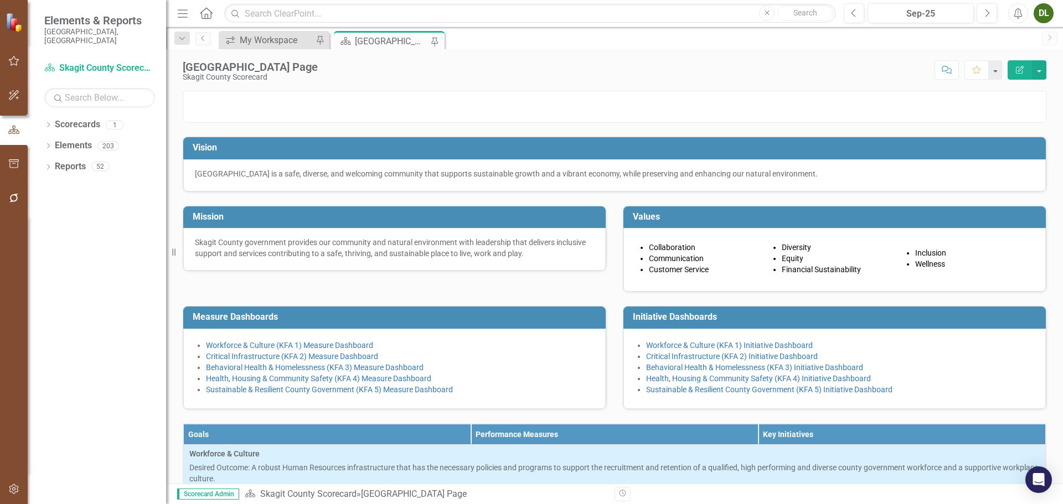
click at [401, 42] on div "[GEOGRAPHIC_DATA] Page" at bounding box center [391, 41] width 73 height 14
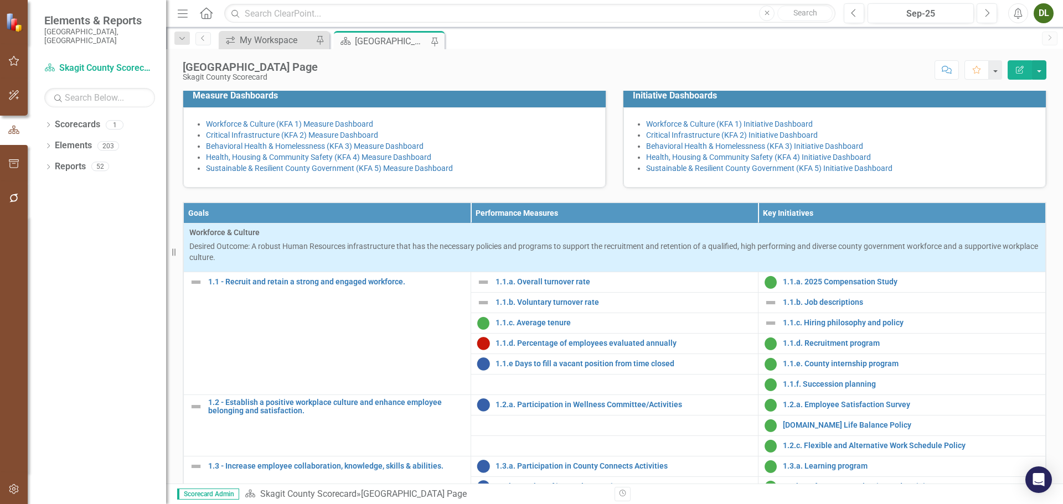
scroll to position [387, 0]
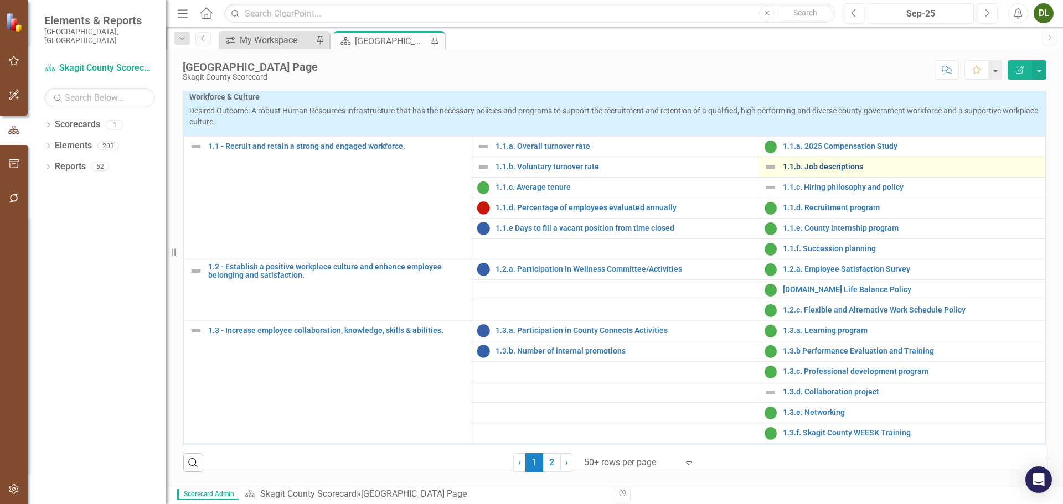
click at [826, 171] on link "1.1.b. Job descriptions" at bounding box center [911, 167] width 257 height 8
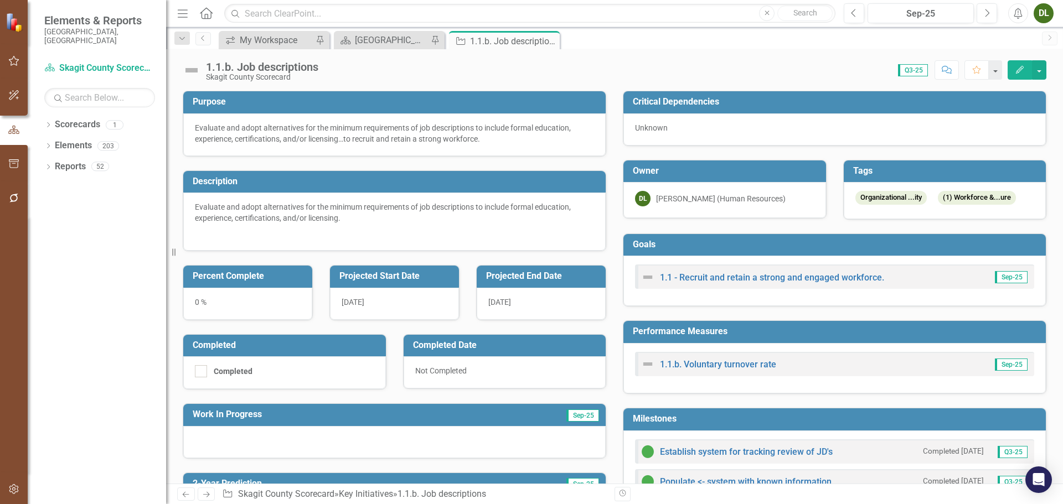
click at [1016, 70] on icon "Edit" at bounding box center [1019, 70] width 10 height 8
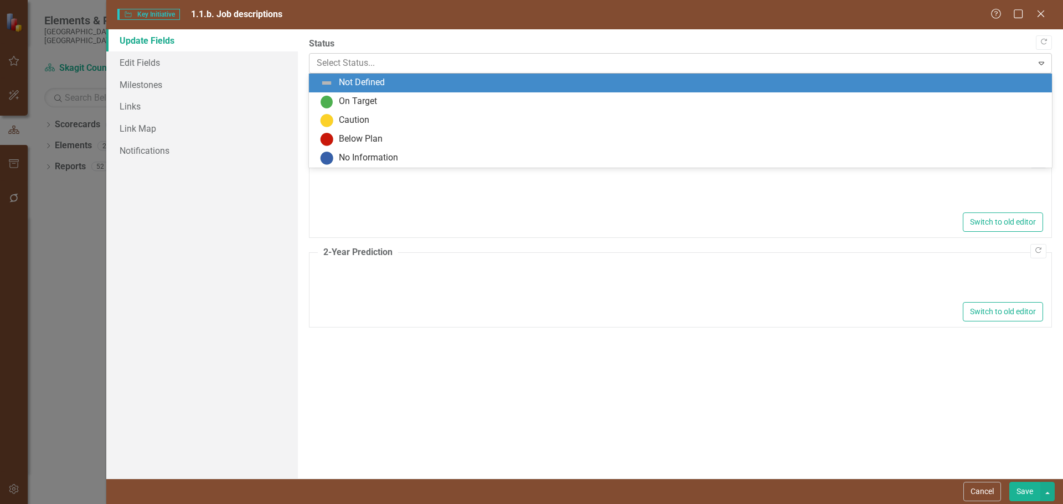
click at [953, 64] on div at bounding box center [671, 63] width 709 height 15
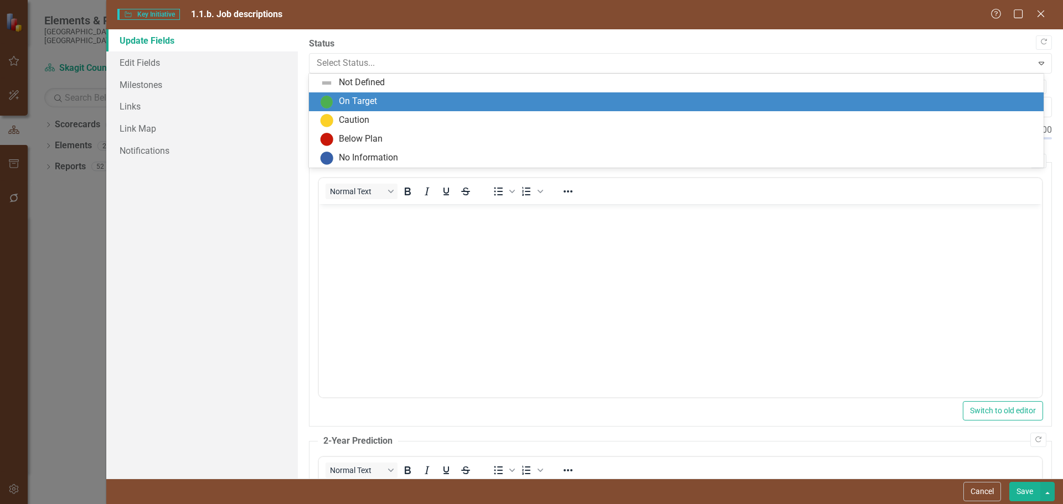
click at [750, 96] on div "On Target" at bounding box center [678, 101] width 717 height 13
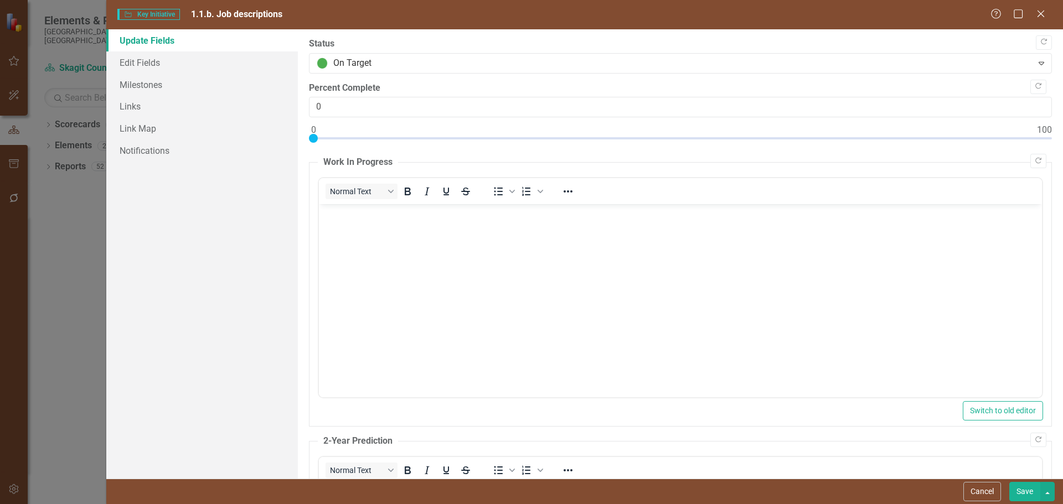
click at [1018, 490] on button "Save" at bounding box center [1024, 491] width 31 height 19
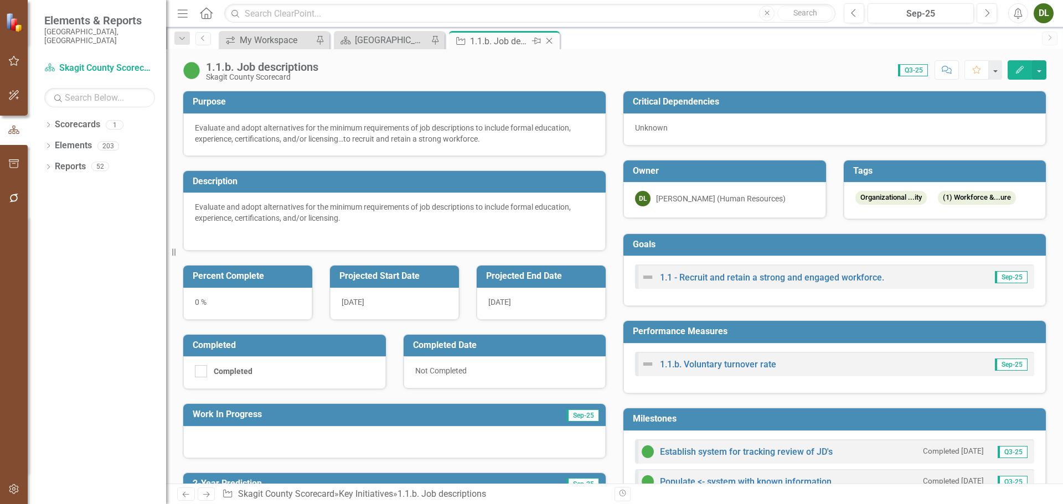
click at [552, 42] on icon "Close" at bounding box center [548, 41] width 11 height 9
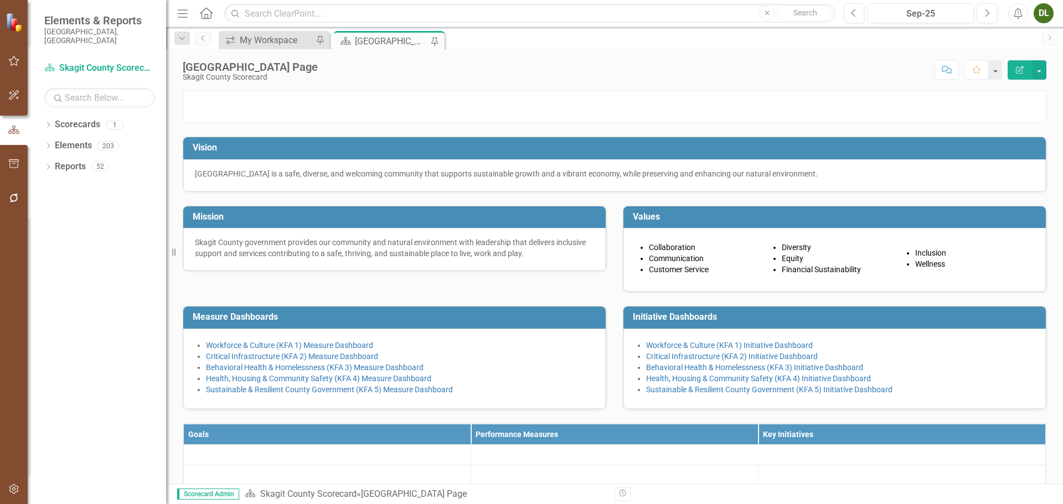
click at [402, 42] on div "[GEOGRAPHIC_DATA] Page" at bounding box center [391, 41] width 73 height 14
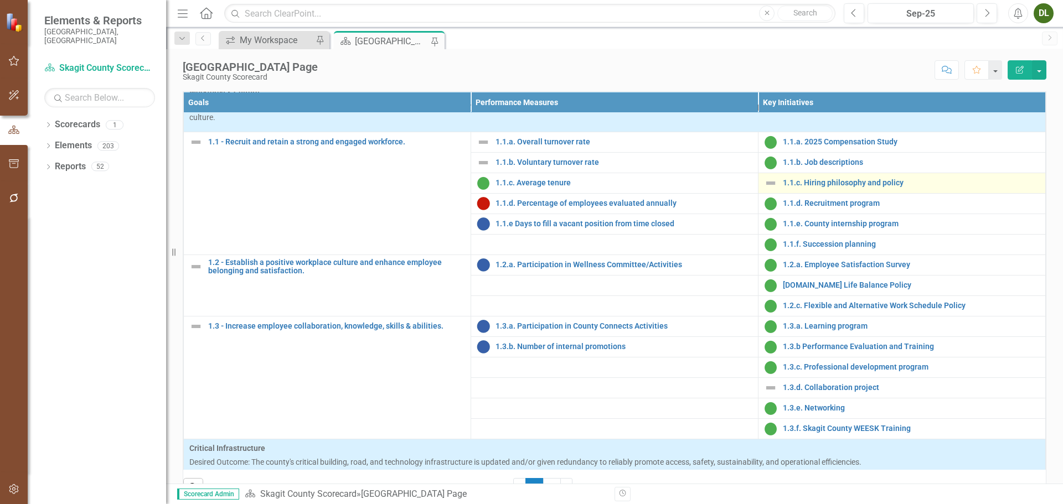
scroll to position [55, 0]
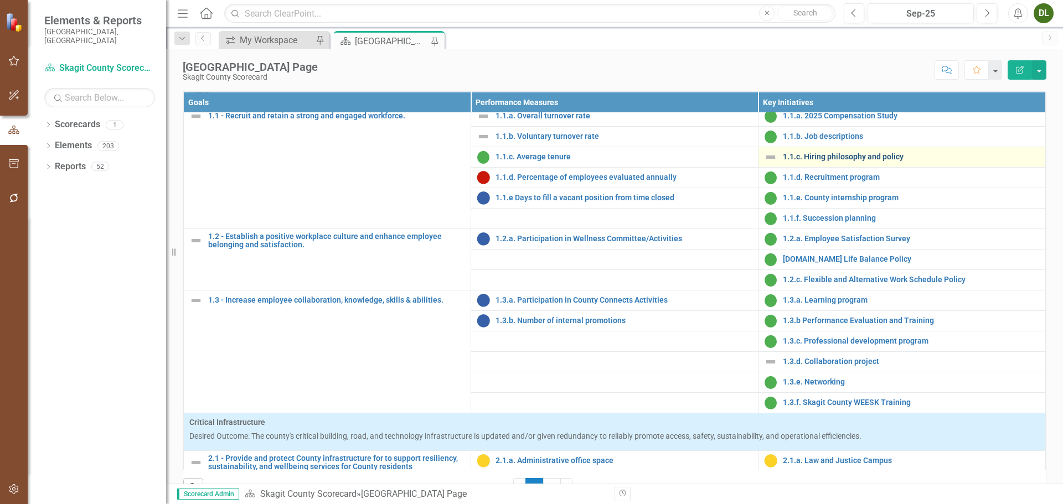
click at [835, 161] on link "1.1.c. Hiring philosophy and policy" at bounding box center [911, 157] width 257 height 8
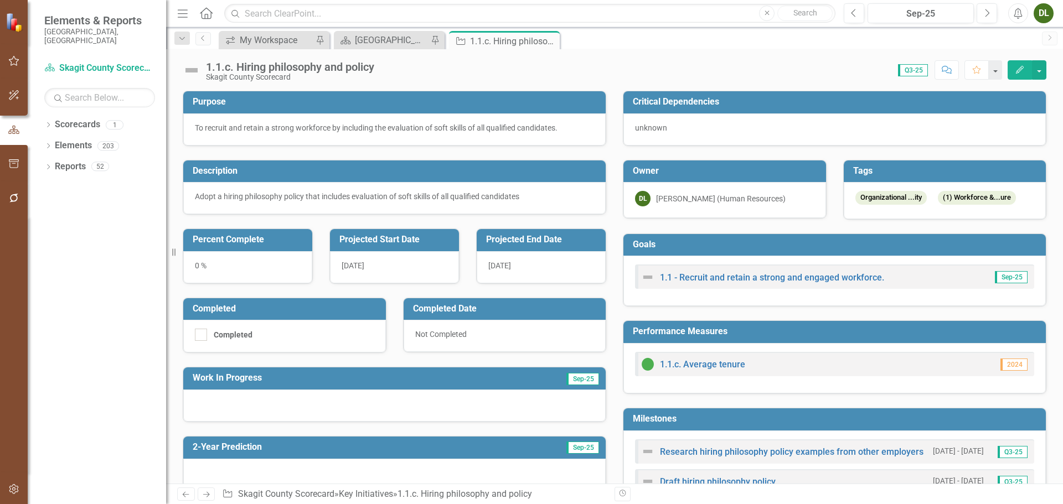
click at [1015, 70] on icon "Edit" at bounding box center [1019, 70] width 10 height 8
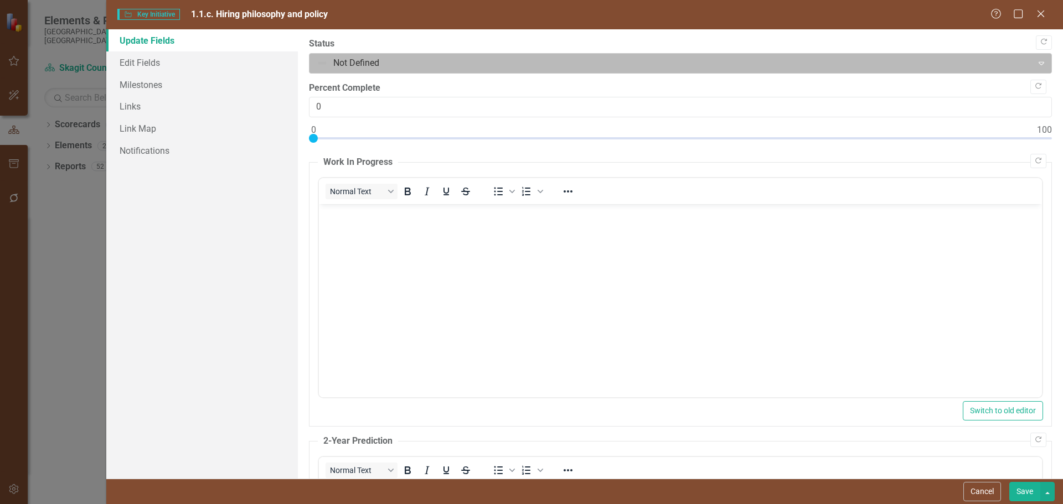
click at [767, 65] on div at bounding box center [671, 63] width 709 height 15
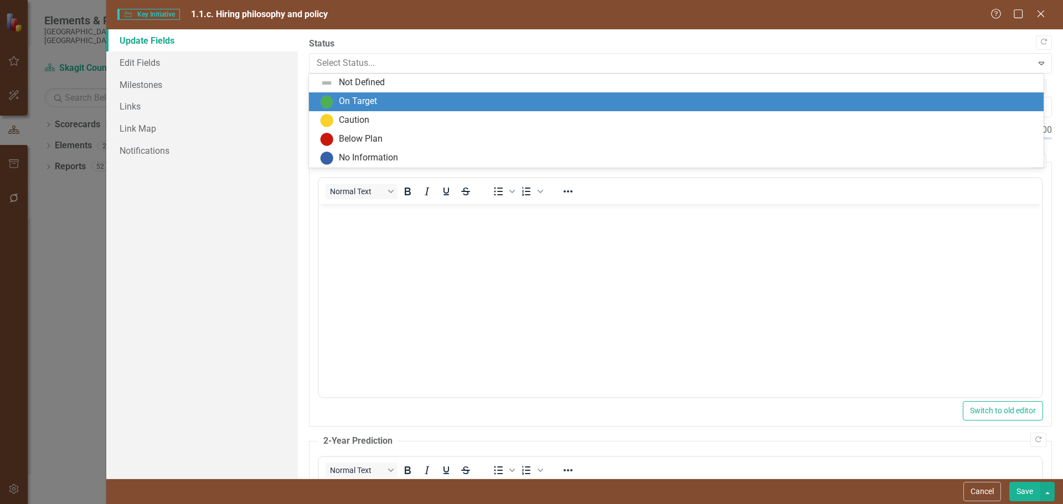
click at [749, 99] on div "On Target" at bounding box center [678, 101] width 717 height 13
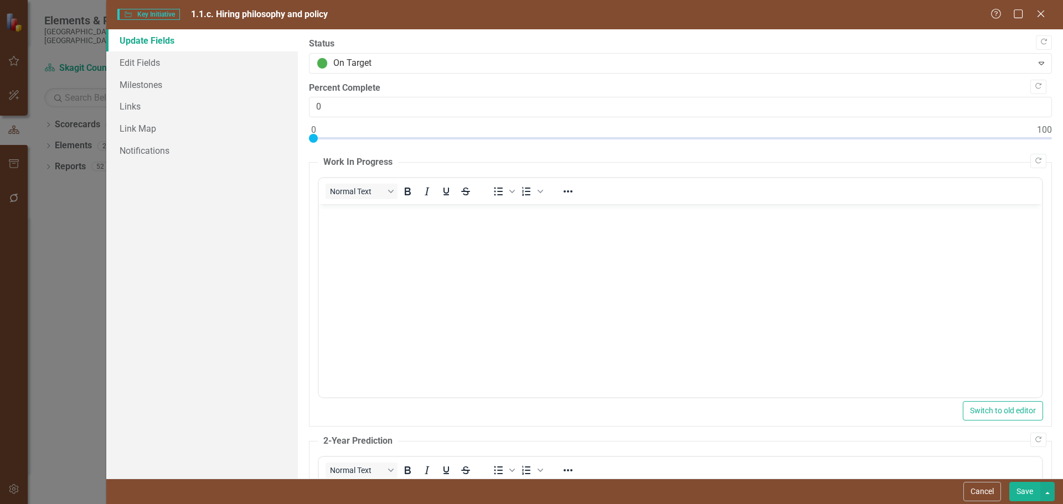
click at [1018, 493] on button "Save" at bounding box center [1024, 491] width 31 height 19
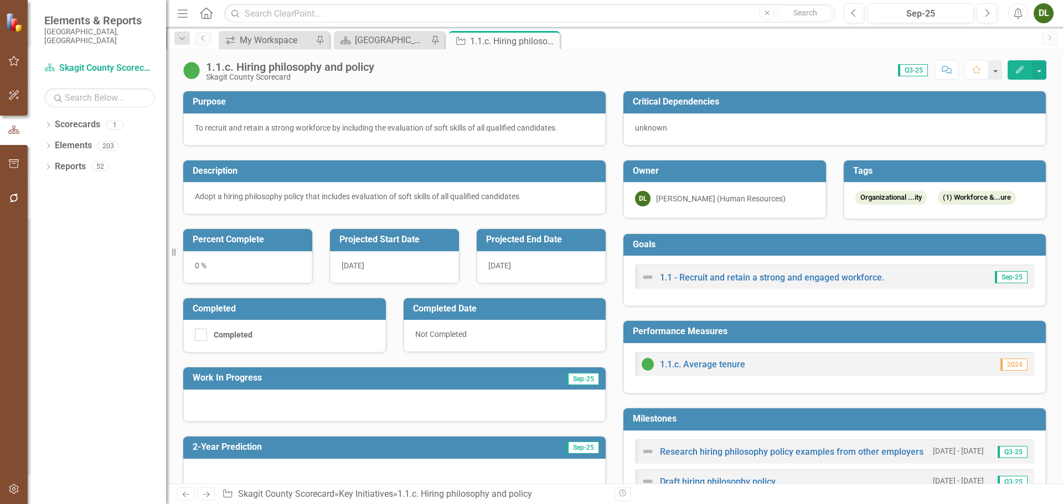
click at [1018, 63] on button "Edit" at bounding box center [1019, 69] width 24 height 19
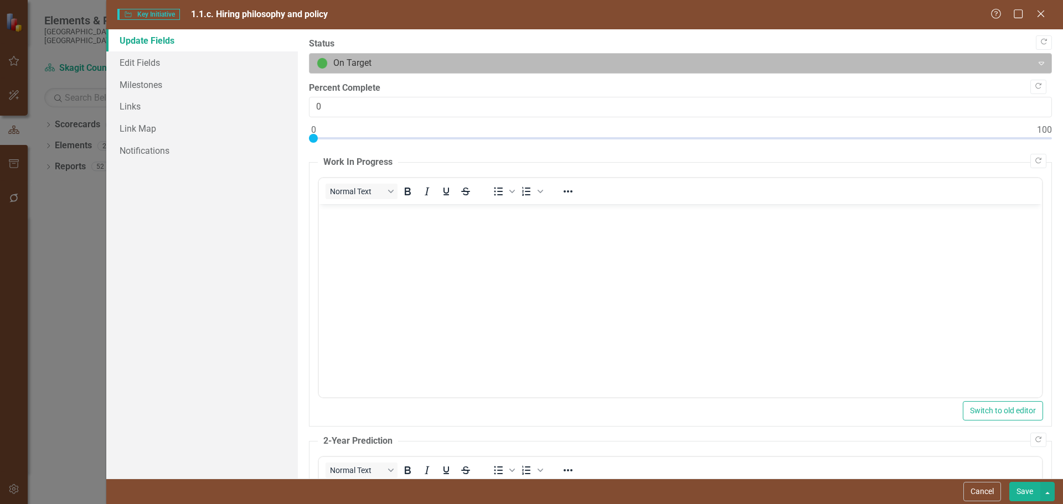
click at [739, 63] on div at bounding box center [671, 63] width 709 height 15
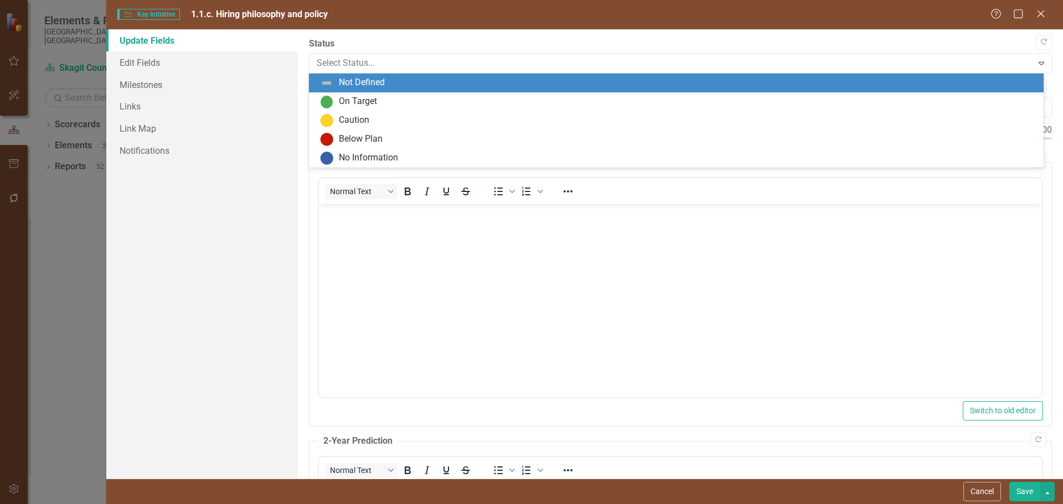
click at [724, 90] on div "Not Defined" at bounding box center [676, 83] width 734 height 19
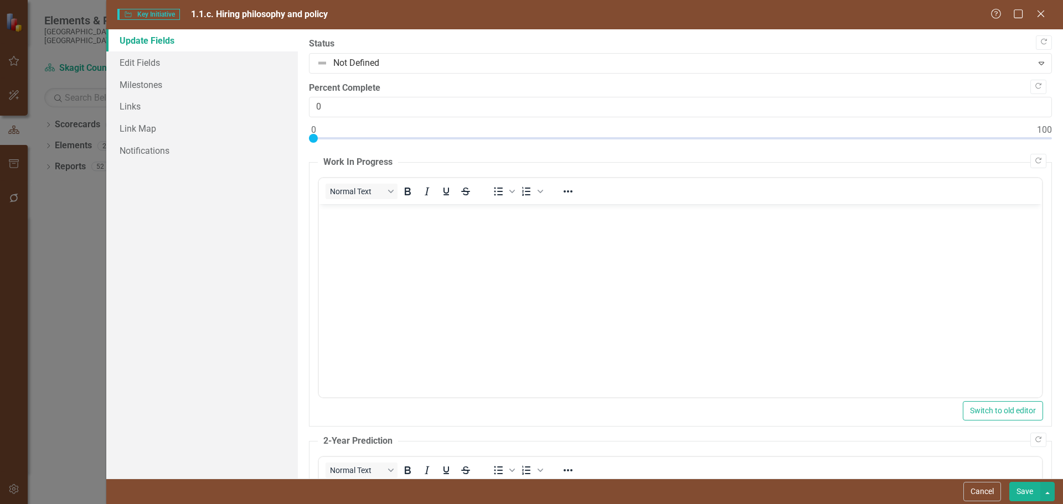
click at [1023, 494] on button "Save" at bounding box center [1024, 491] width 31 height 19
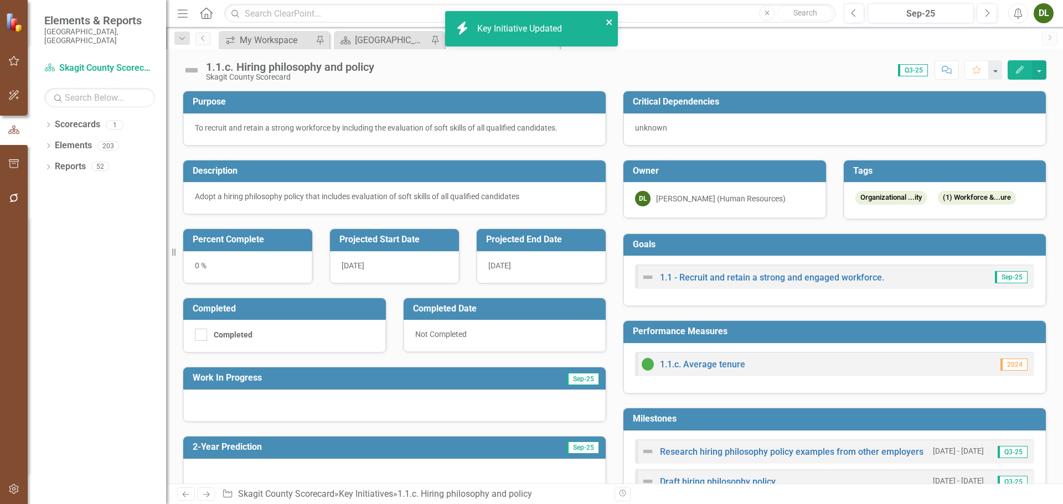
click at [608, 20] on icon "close" at bounding box center [609, 22] width 6 height 6
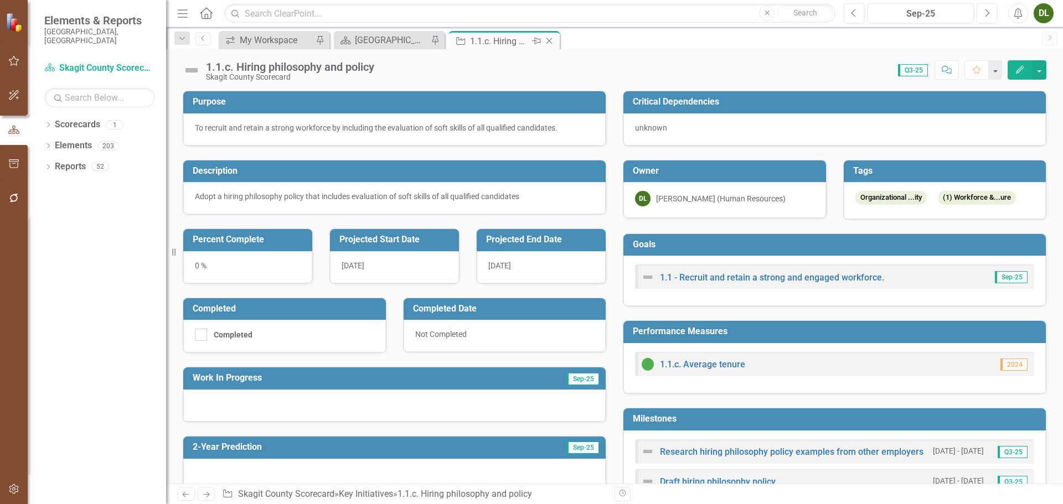
click at [548, 40] on icon "Close" at bounding box center [548, 41] width 11 height 9
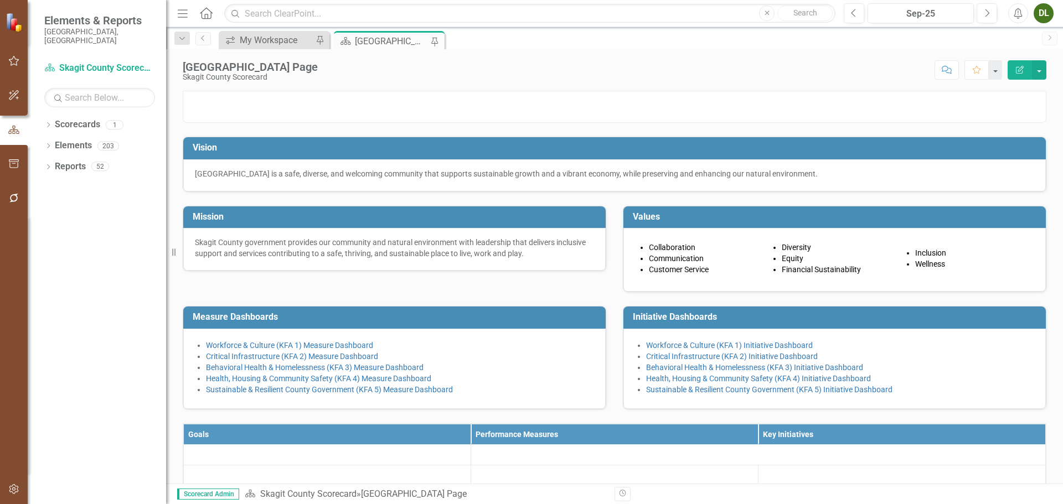
click at [386, 42] on div "[GEOGRAPHIC_DATA] Page" at bounding box center [391, 41] width 73 height 14
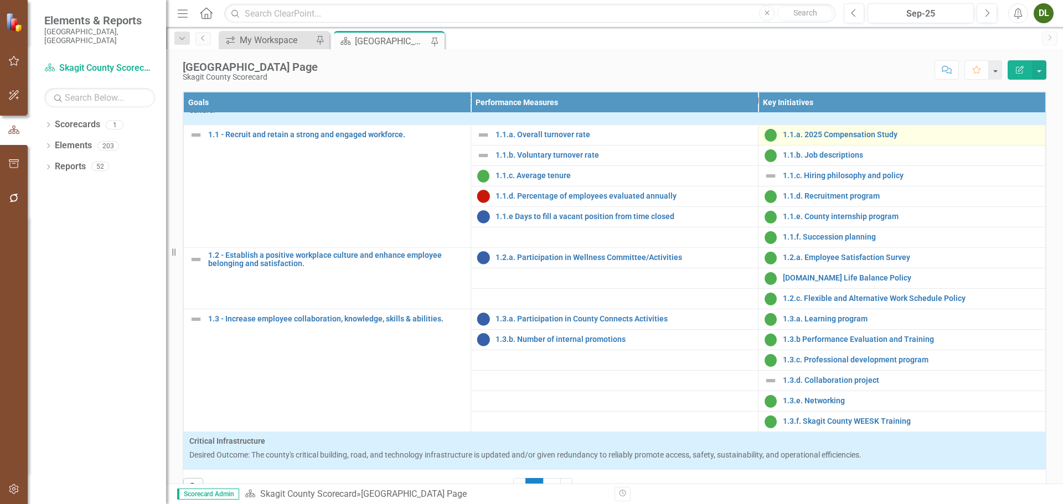
scroll to position [55, 0]
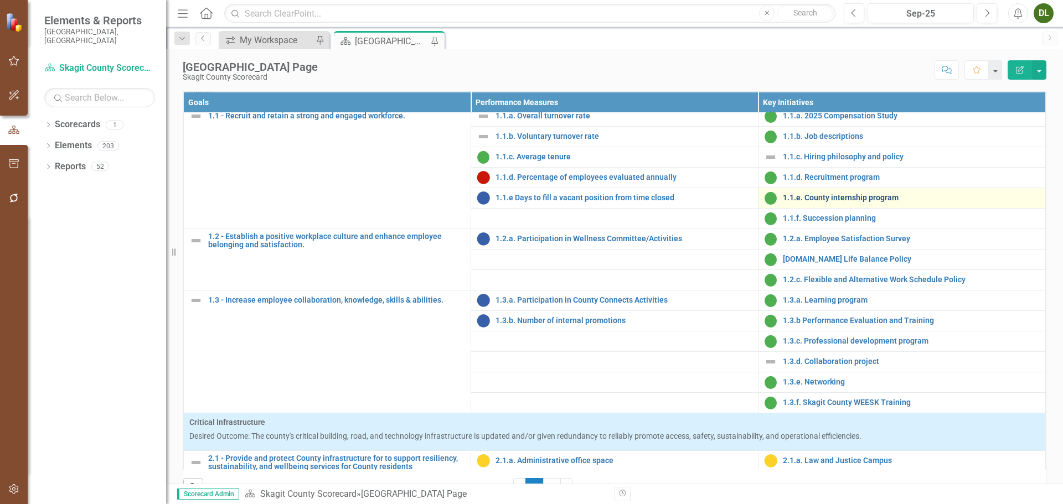
click at [848, 202] on link "1.1.e. County internship program" at bounding box center [911, 198] width 257 height 8
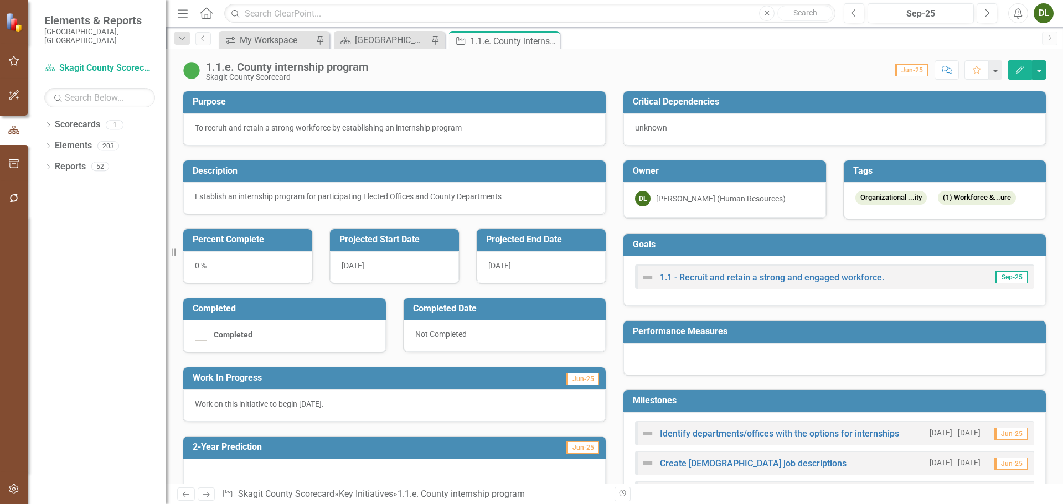
click at [1017, 68] on icon "Edit" at bounding box center [1019, 70] width 10 height 8
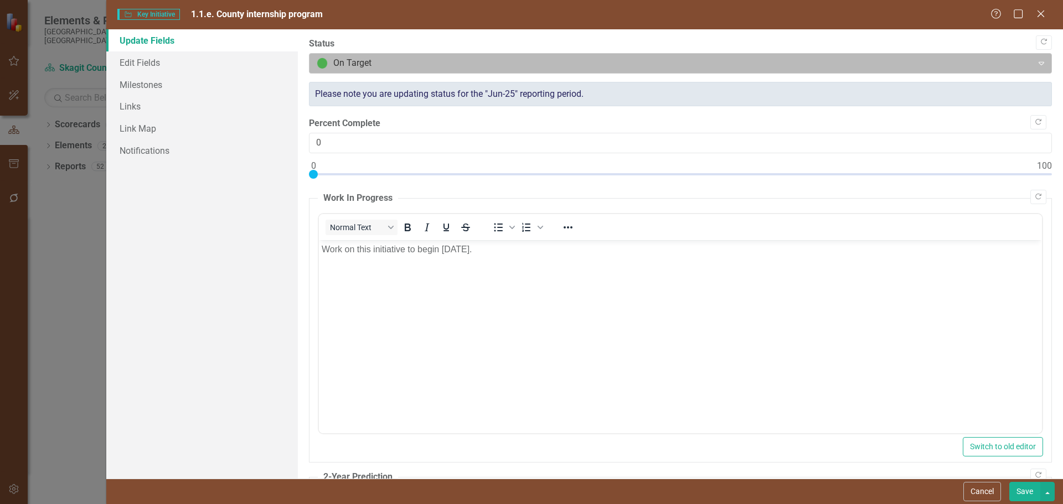
click at [747, 66] on div at bounding box center [671, 63] width 709 height 15
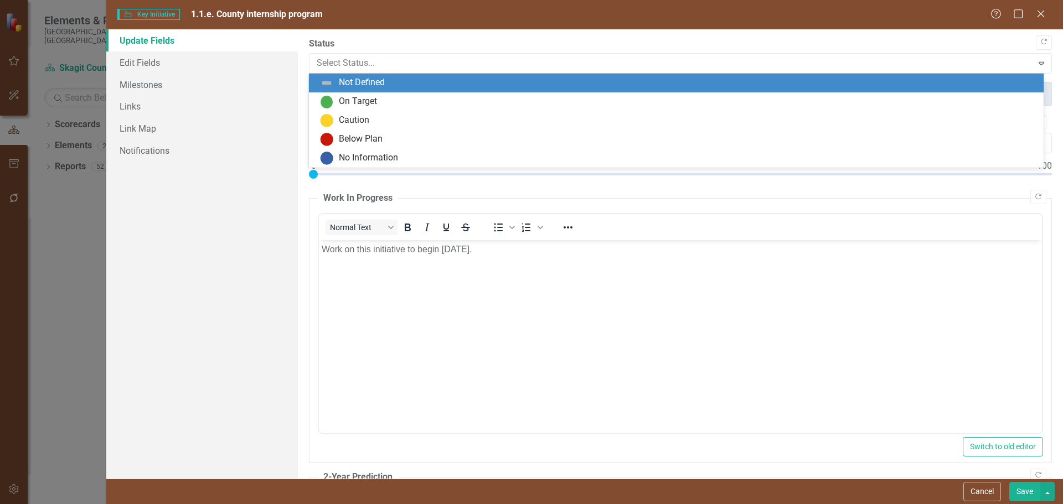
click at [743, 79] on div "Not Defined" at bounding box center [678, 82] width 717 height 13
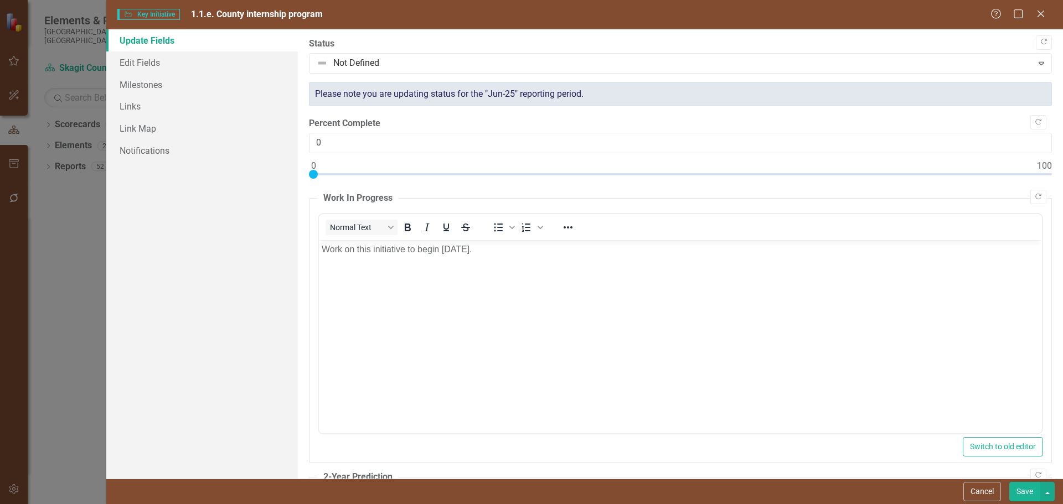
click at [1012, 487] on button "Save" at bounding box center [1024, 491] width 31 height 19
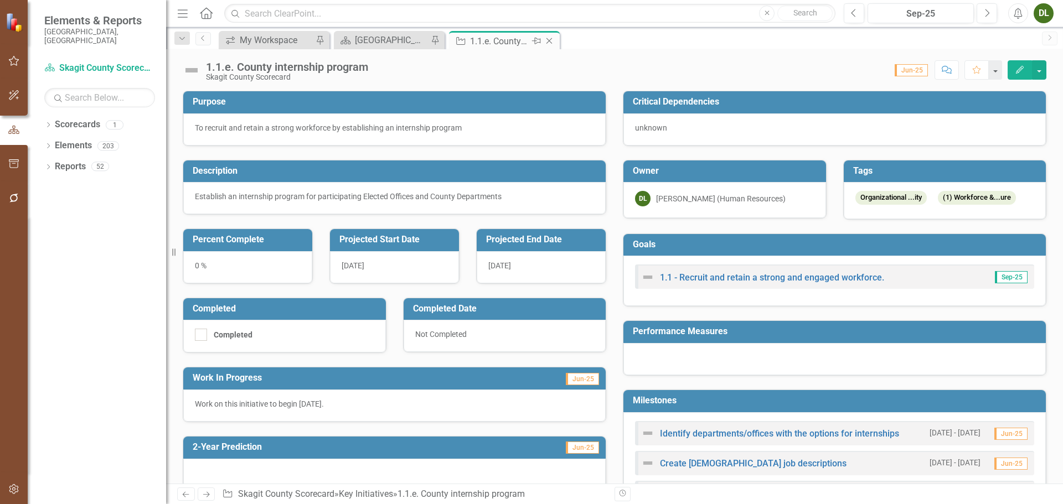
click at [548, 42] on icon "Close" at bounding box center [548, 41] width 11 height 9
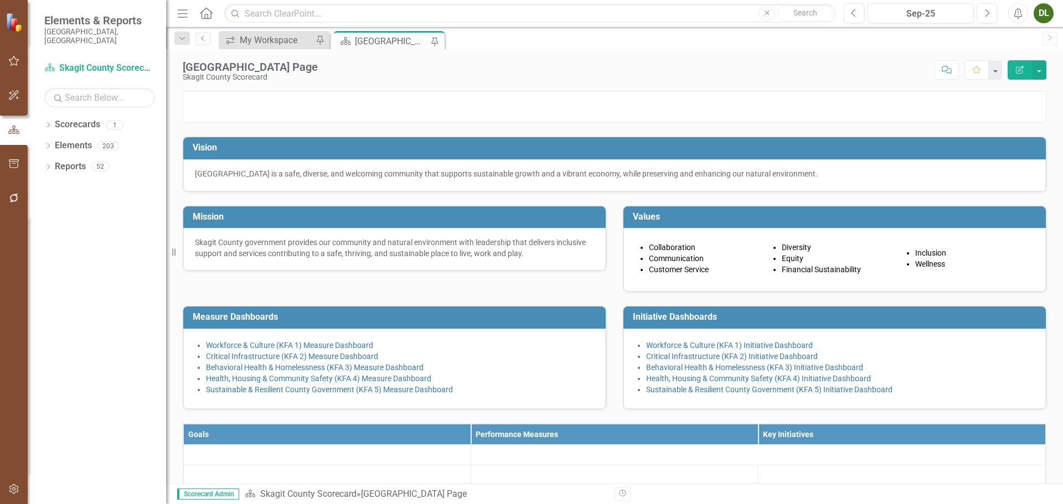
click at [396, 41] on div "[GEOGRAPHIC_DATA] Page" at bounding box center [391, 41] width 73 height 14
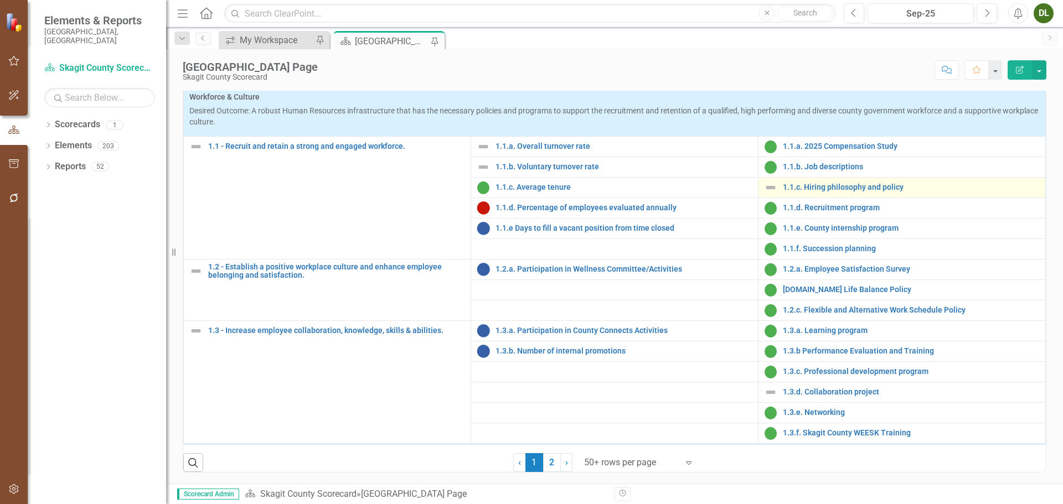
scroll to position [387, 0]
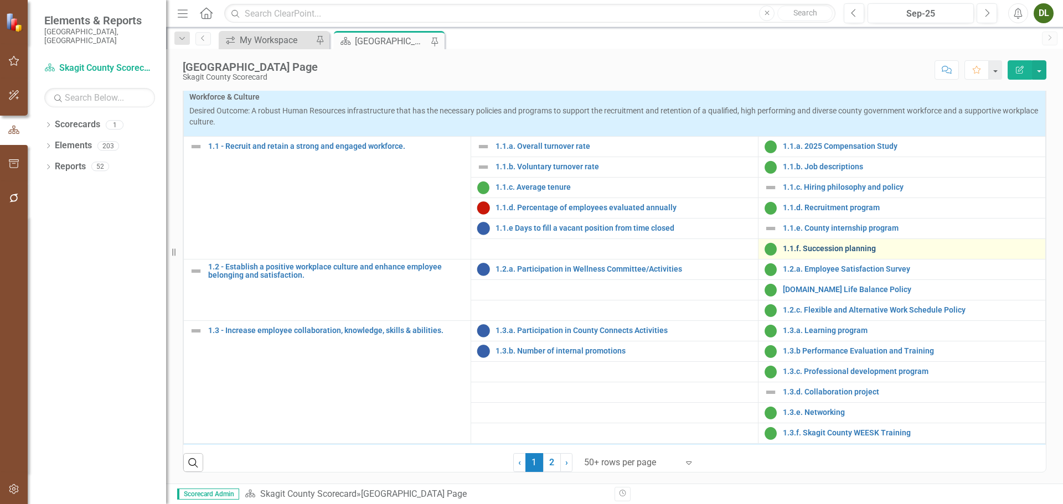
click at [848, 253] on link "1.1.f. Succession planning" at bounding box center [911, 249] width 257 height 8
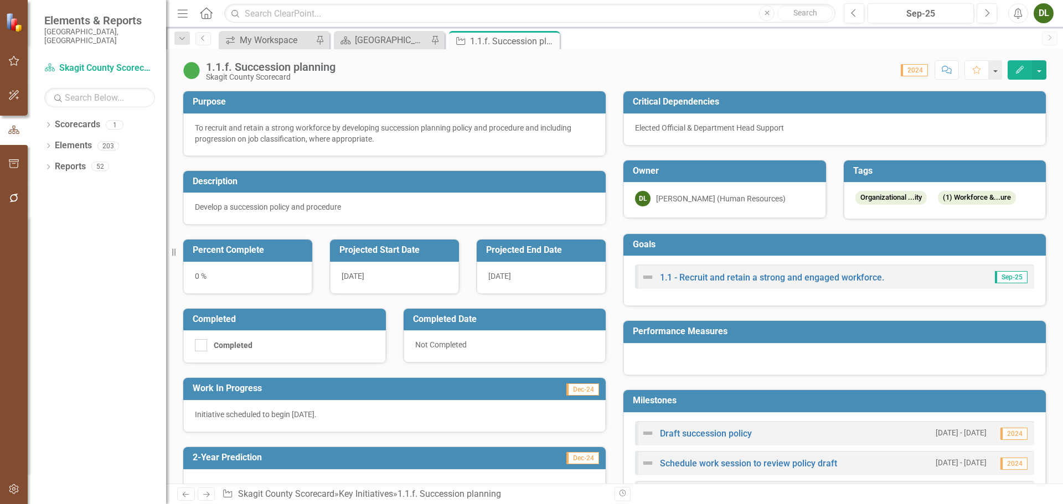
click at [1020, 64] on button "Edit" at bounding box center [1019, 69] width 24 height 19
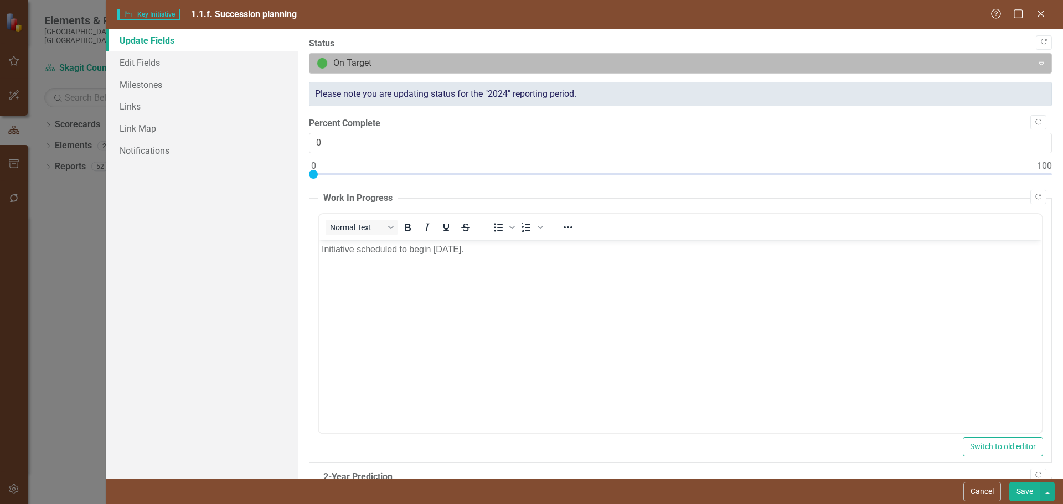
click at [670, 68] on div at bounding box center [671, 63] width 709 height 15
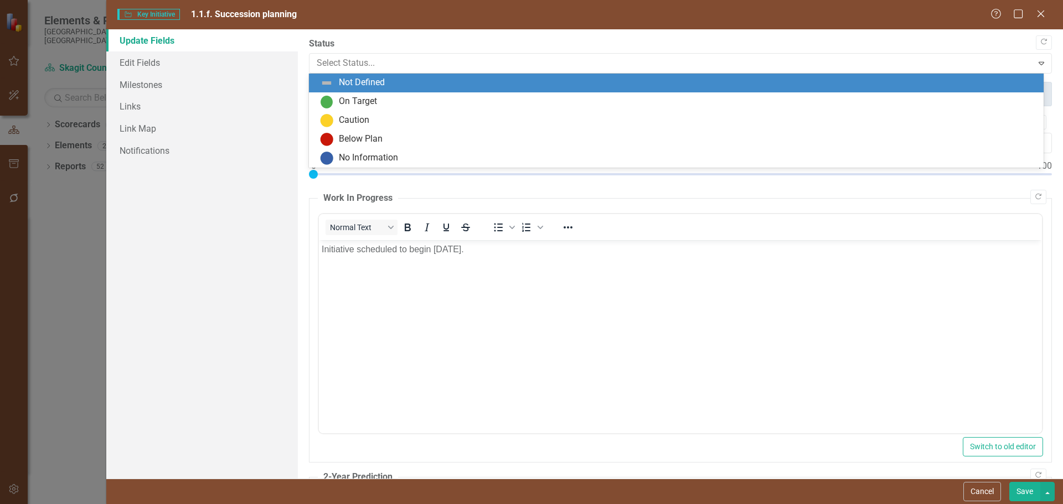
click at [669, 84] on div "Not Defined" at bounding box center [678, 82] width 717 height 13
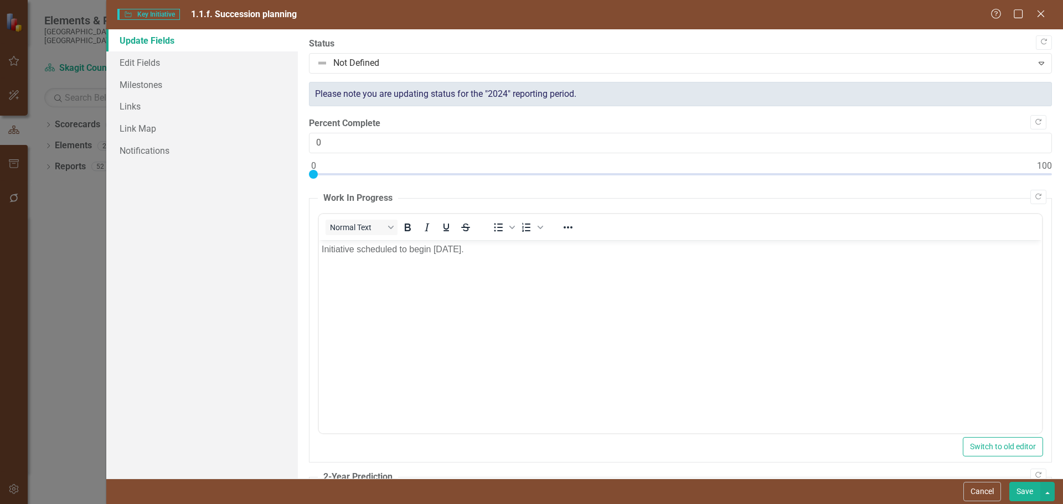
click at [1031, 490] on button "Save" at bounding box center [1024, 491] width 31 height 19
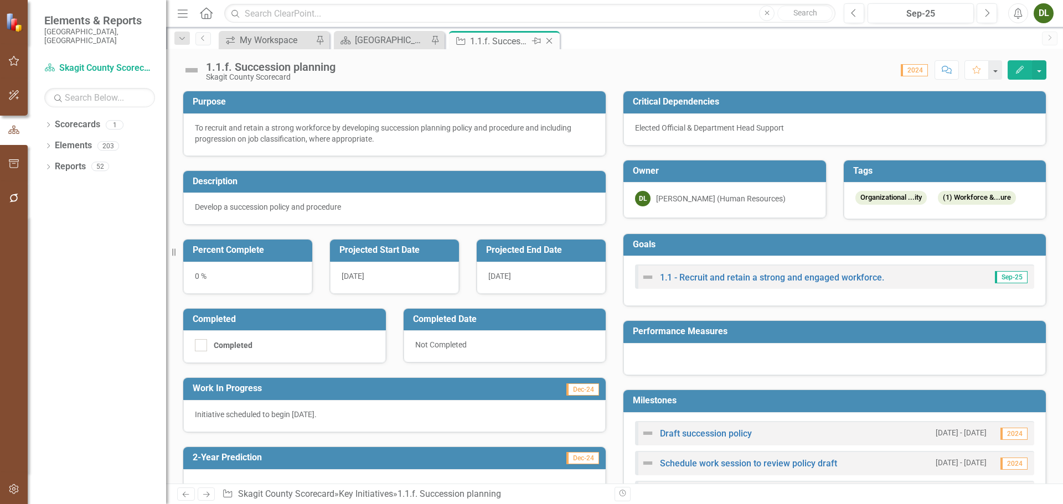
click at [548, 42] on icon "Close" at bounding box center [548, 41] width 11 height 9
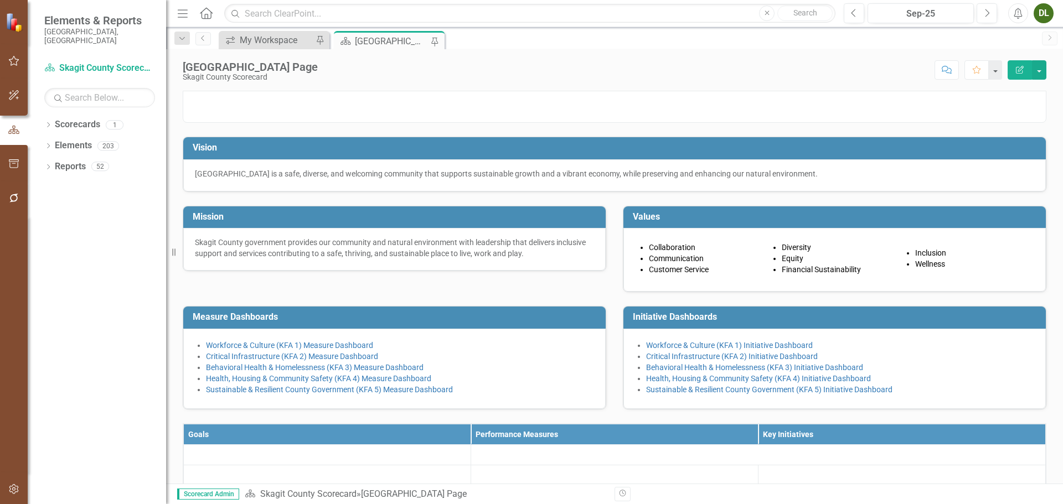
click at [406, 39] on div "[GEOGRAPHIC_DATA] Page" at bounding box center [391, 41] width 73 height 14
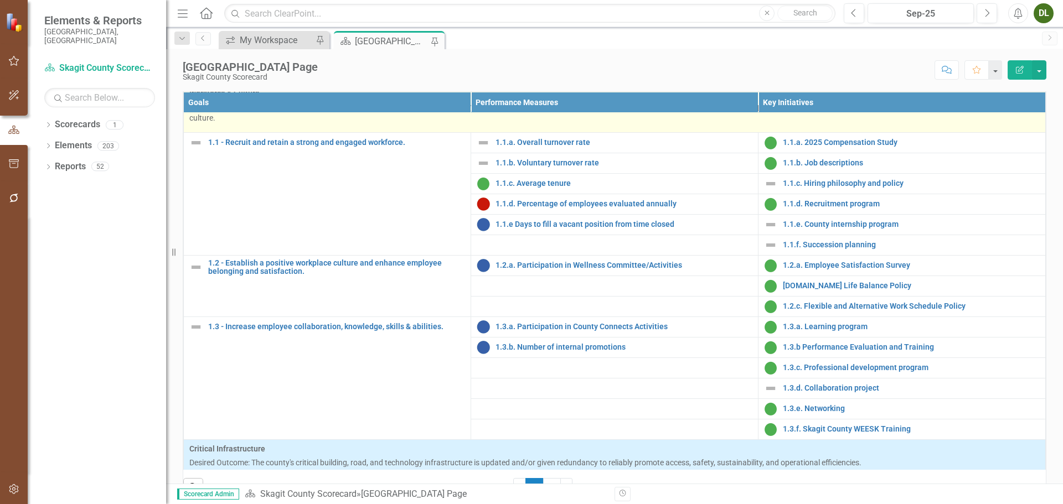
scroll to position [55, 0]
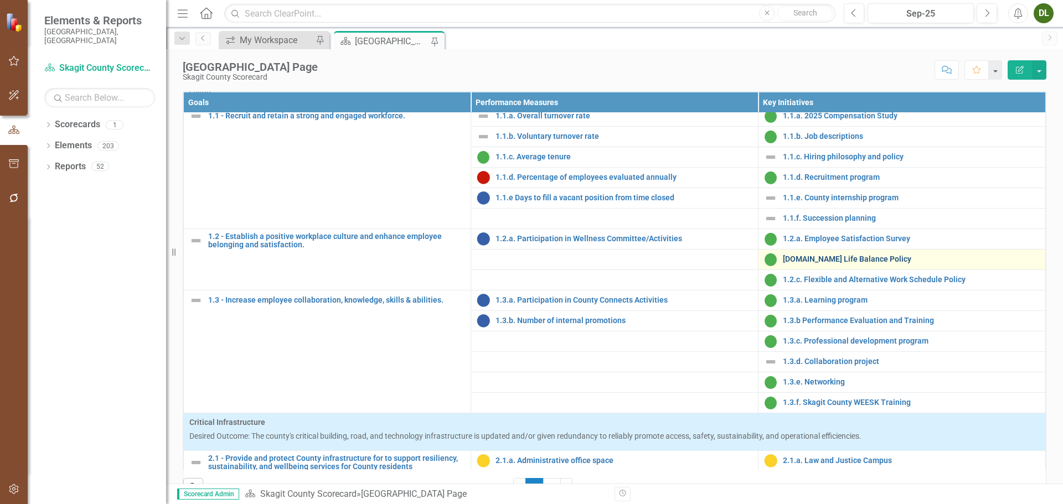
click at [852, 263] on link "[DOMAIN_NAME] Life Balance Policy" at bounding box center [911, 259] width 257 height 8
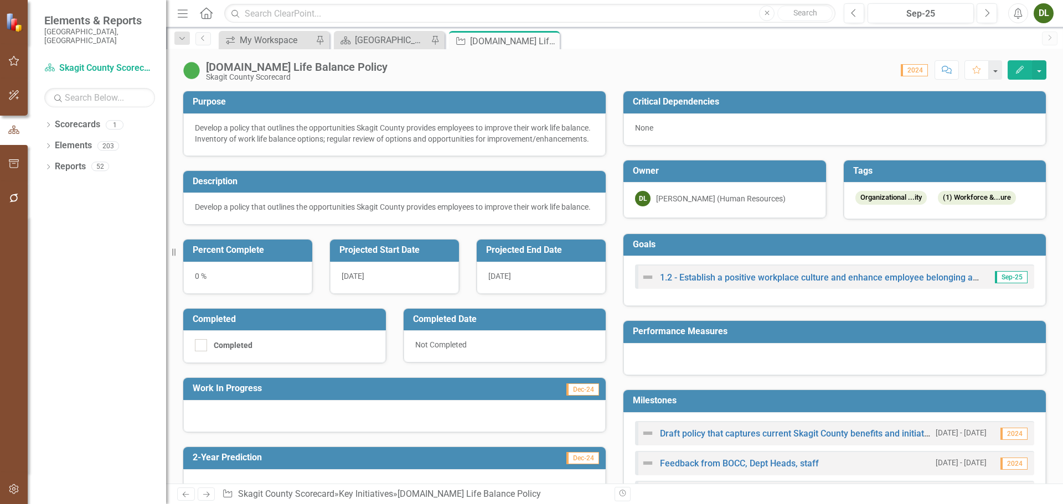
click at [1018, 68] on icon "Edit" at bounding box center [1019, 70] width 10 height 8
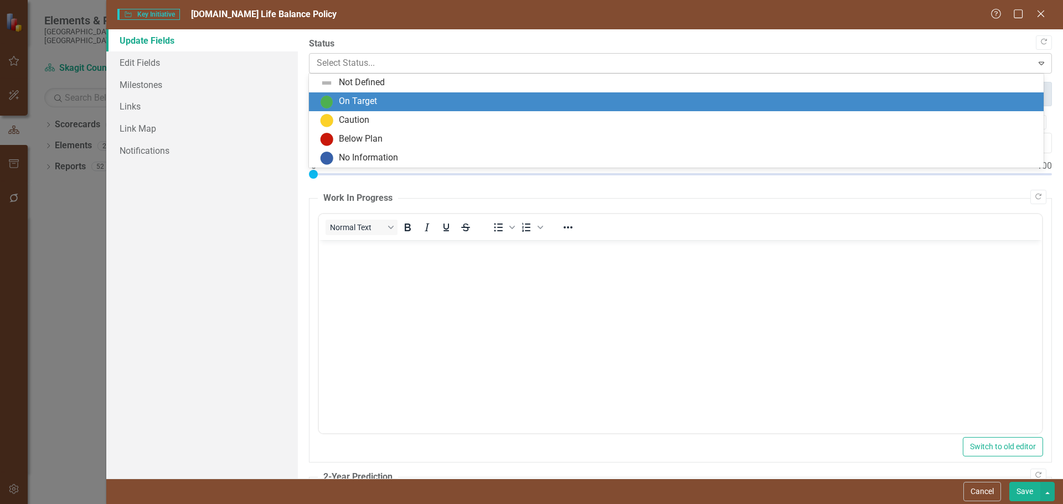
click at [710, 67] on div at bounding box center [671, 63] width 709 height 15
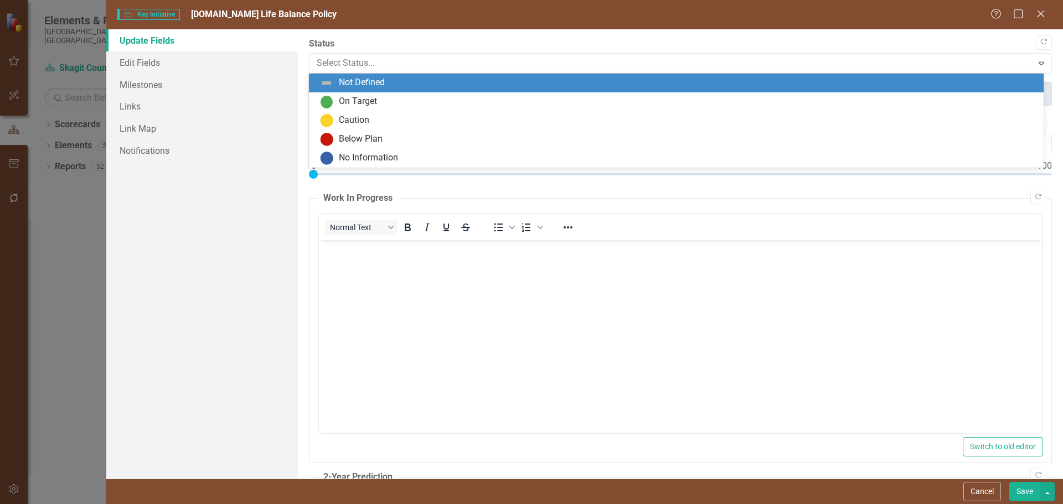
click at [710, 81] on div "Not Defined" at bounding box center [678, 82] width 717 height 13
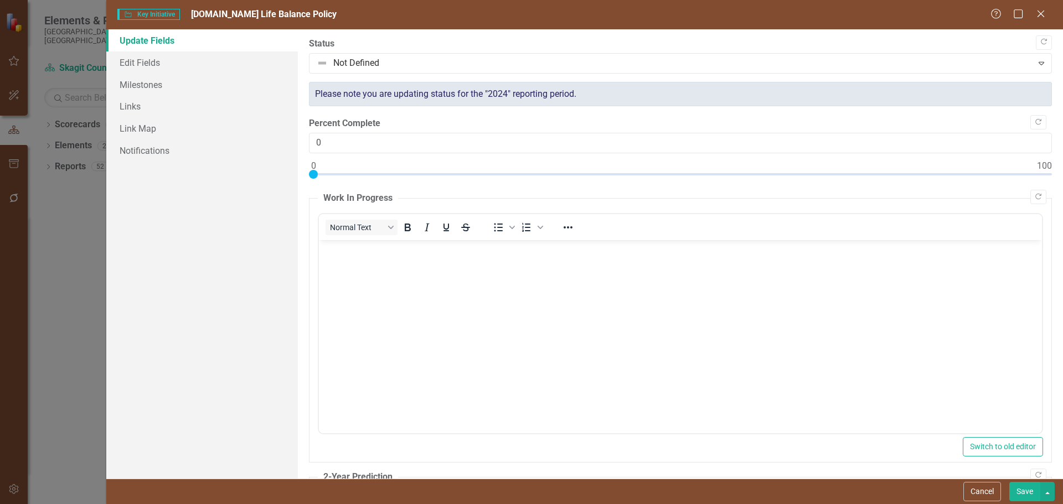
click at [1026, 487] on button "Save" at bounding box center [1024, 491] width 31 height 19
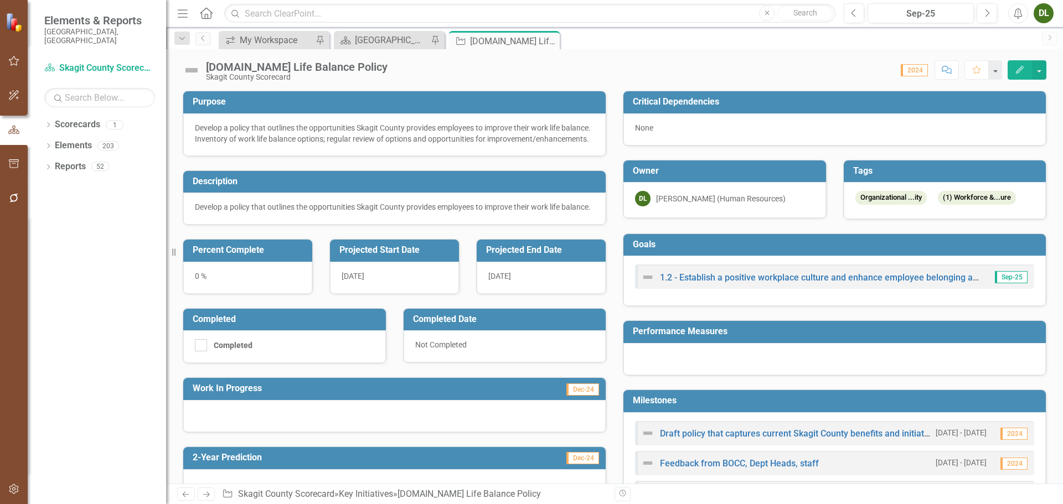
drag, startPoint x: 547, startPoint y: 38, endPoint x: 535, endPoint y: 46, distance: 15.1
click at [0, 0] on icon "Close" at bounding box center [0, 0] width 0 height 0
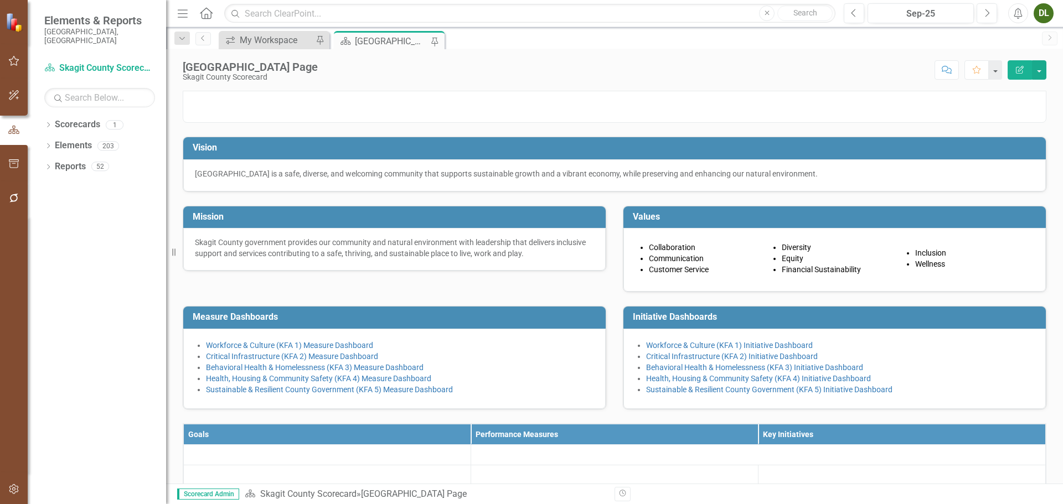
click at [410, 40] on div "[GEOGRAPHIC_DATA] Page" at bounding box center [391, 41] width 73 height 14
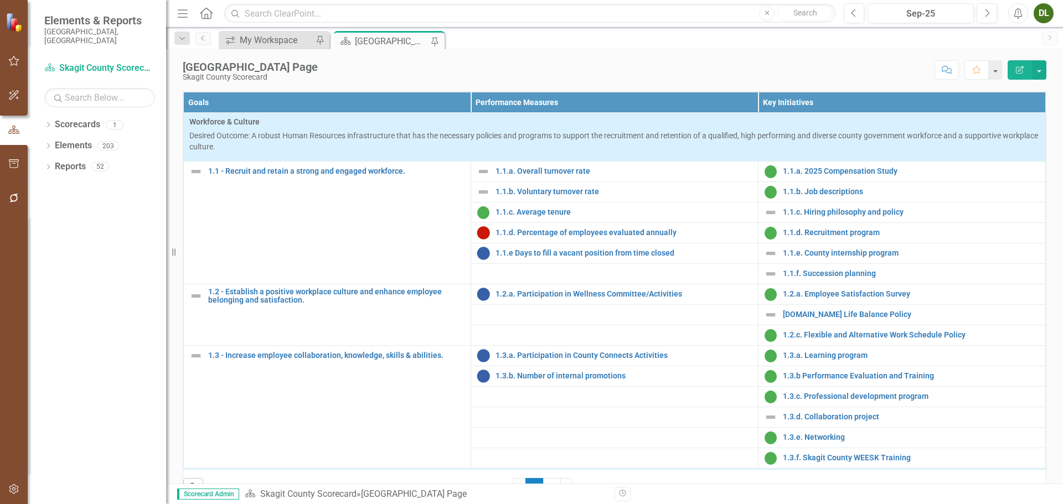
scroll to position [111, 0]
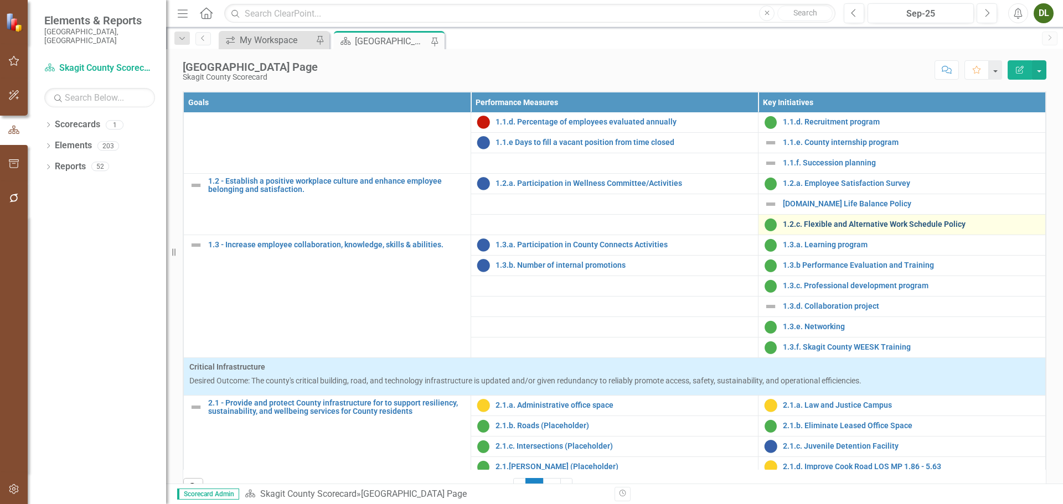
click at [865, 229] on link "1.2.c. Flexible and Alternative Work Schedule Policy" at bounding box center [911, 224] width 257 height 8
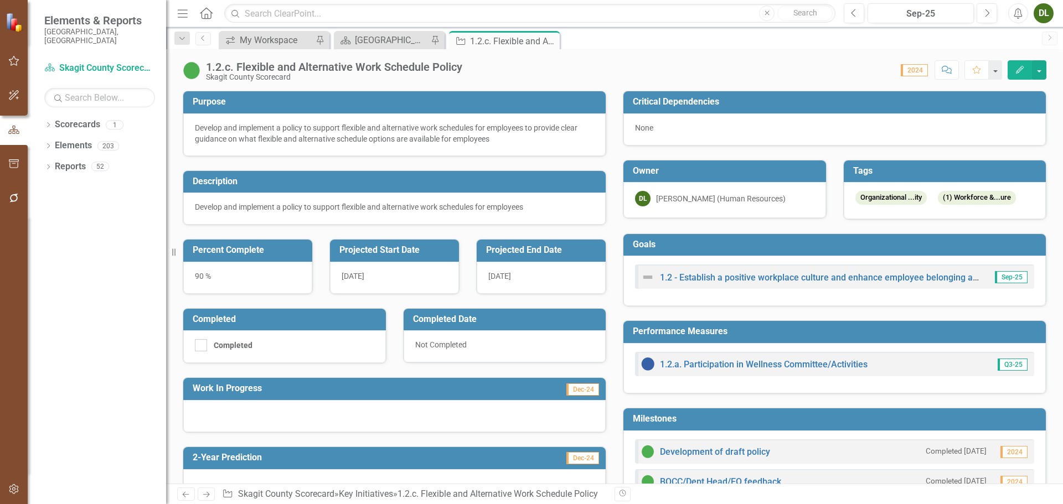
click at [0, 0] on icon "Close" at bounding box center [0, 0] width 0 height 0
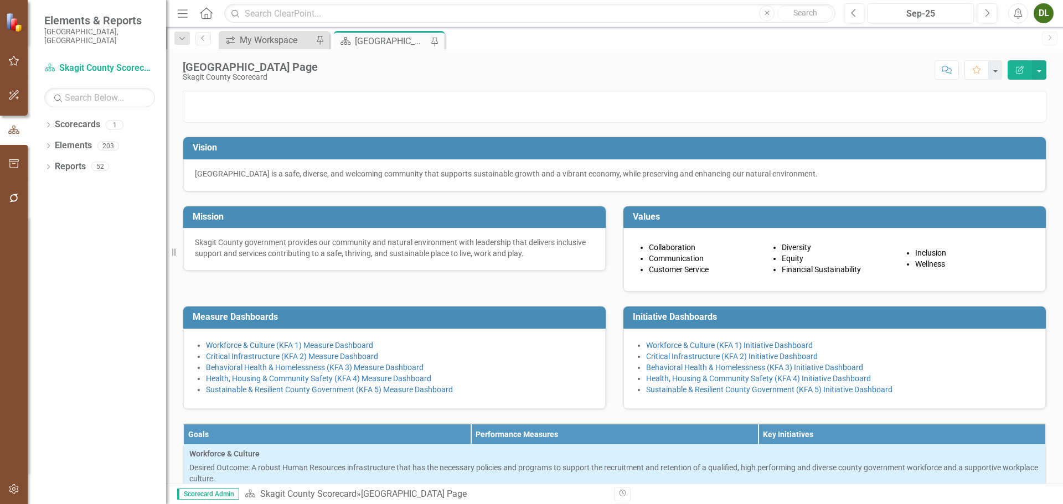
click at [406, 44] on div "[GEOGRAPHIC_DATA] Page" at bounding box center [391, 41] width 73 height 14
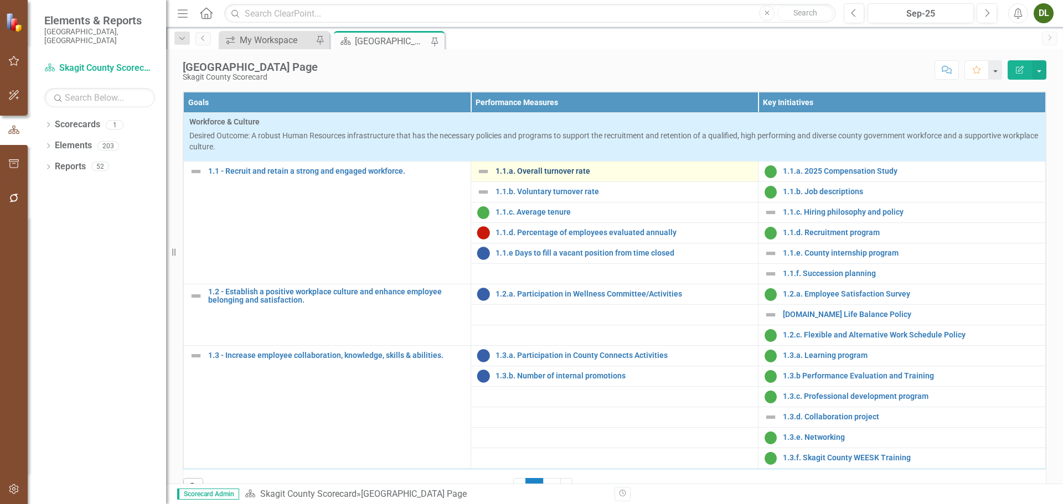
click at [564, 175] on link "1.1.a. Overall turnover rate" at bounding box center [623, 171] width 257 height 8
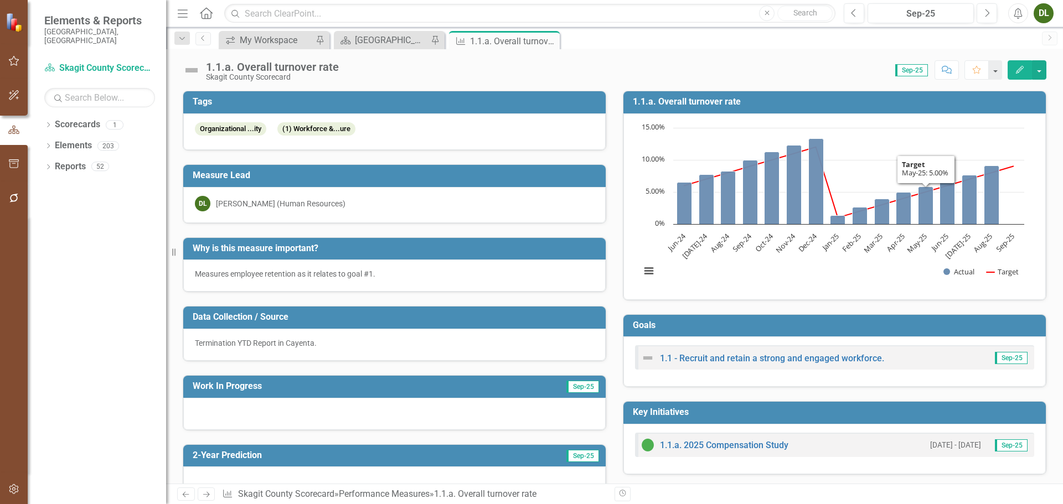
click at [1023, 68] on icon "button" at bounding box center [1020, 70] width 8 height 8
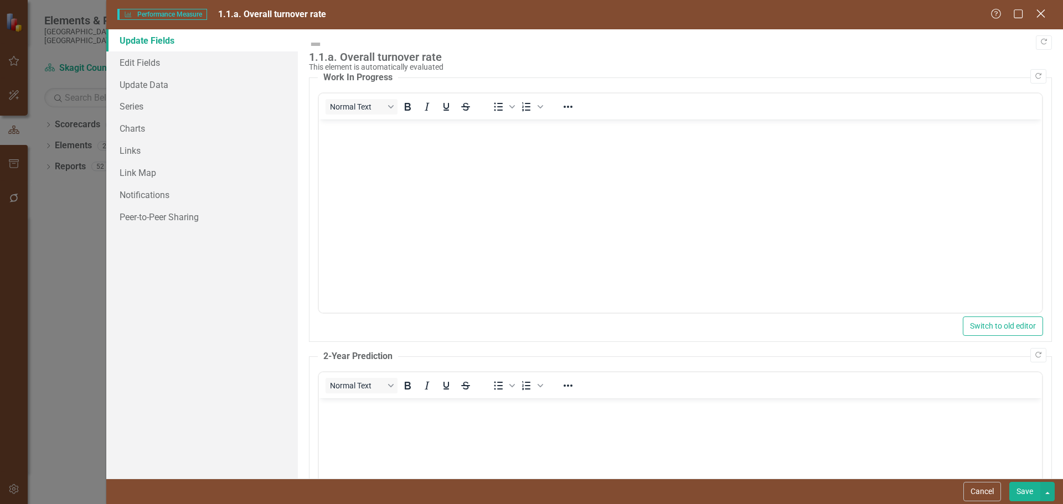
click at [1040, 14] on icon at bounding box center [1040, 13] width 8 height 8
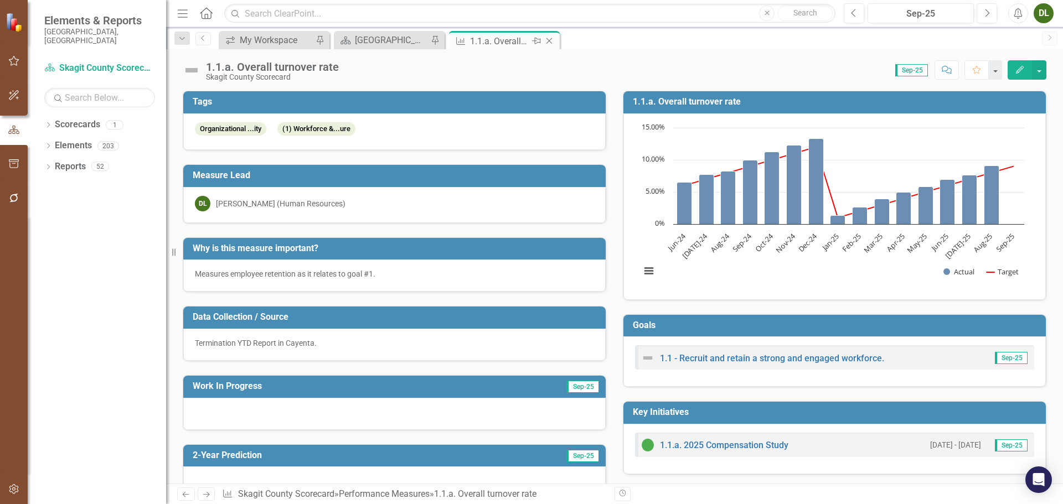
click at [552, 40] on icon "Close" at bounding box center [548, 41] width 11 height 9
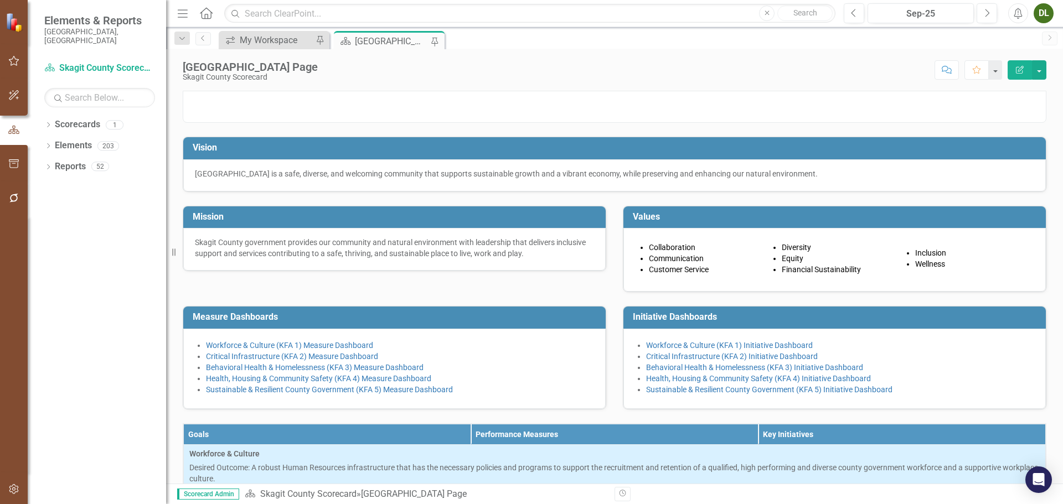
click at [405, 39] on div "[GEOGRAPHIC_DATA] Page" at bounding box center [391, 41] width 73 height 14
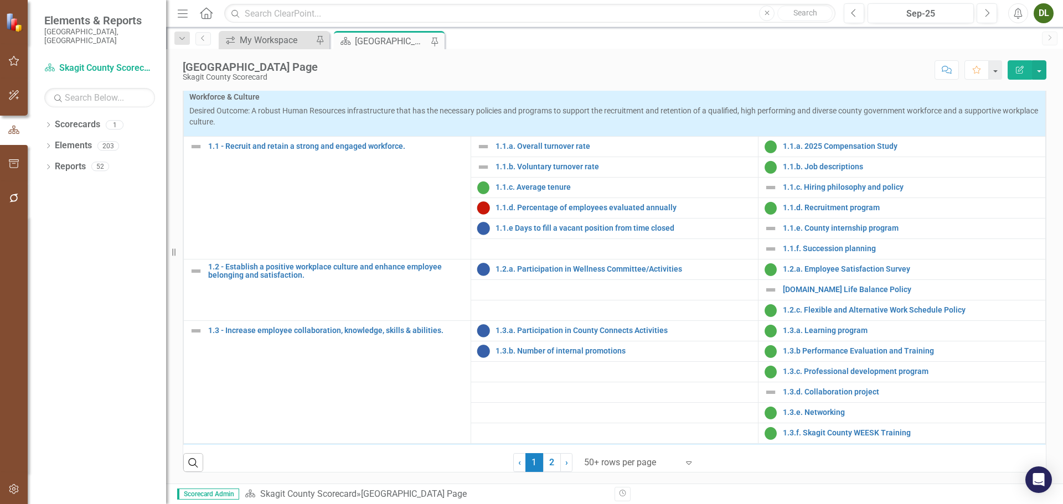
scroll to position [387, 0]
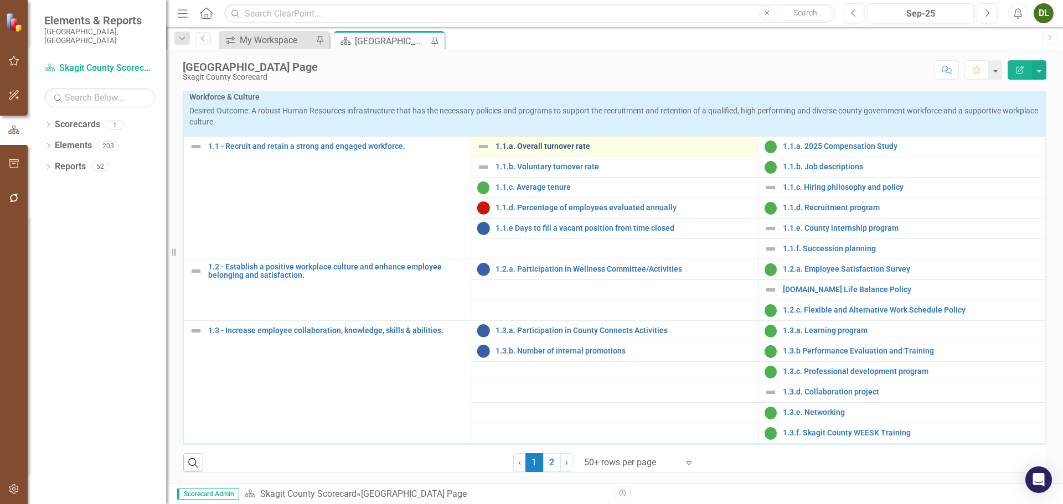
click at [566, 151] on link "1.1.a. Overall turnover rate" at bounding box center [623, 146] width 257 height 8
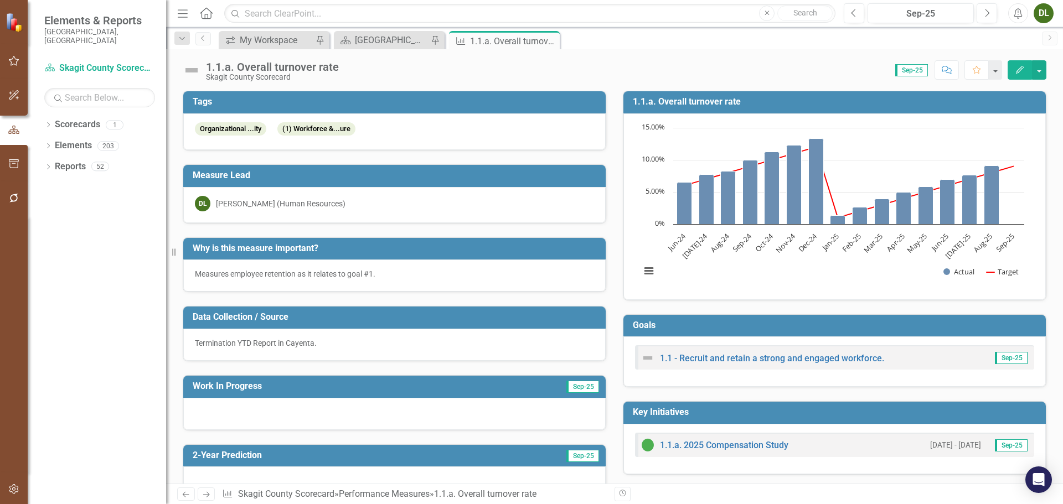
click at [420, 275] on p "Measures employee retention as it relates to goal #1." at bounding box center [394, 273] width 399 height 11
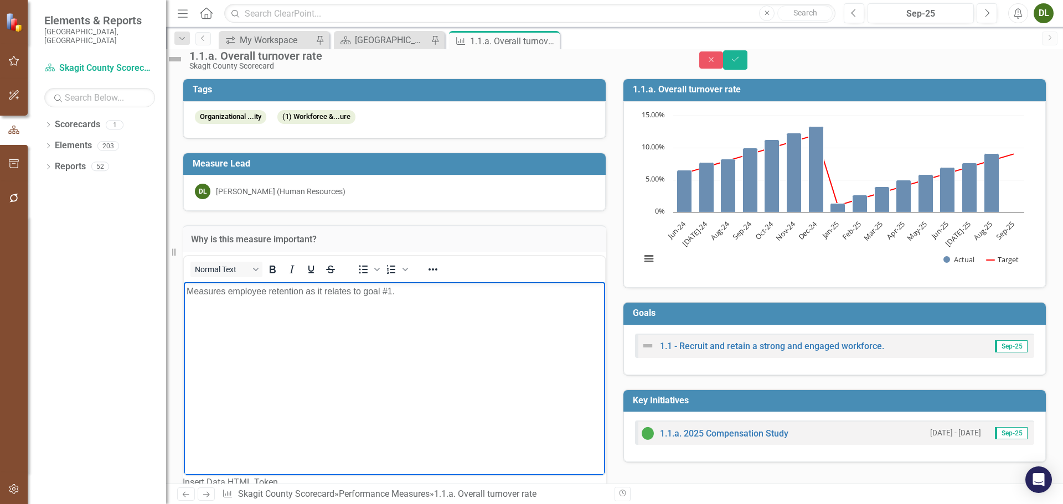
click at [460, 326] on body "Measures employee retention as it relates to goal #1." at bounding box center [394, 365] width 421 height 166
drag, startPoint x: 992, startPoint y: 64, endPoint x: 879, endPoint y: 127, distance: 130.1
click at [723, 65] on button "Close" at bounding box center [711, 59] width 24 height 17
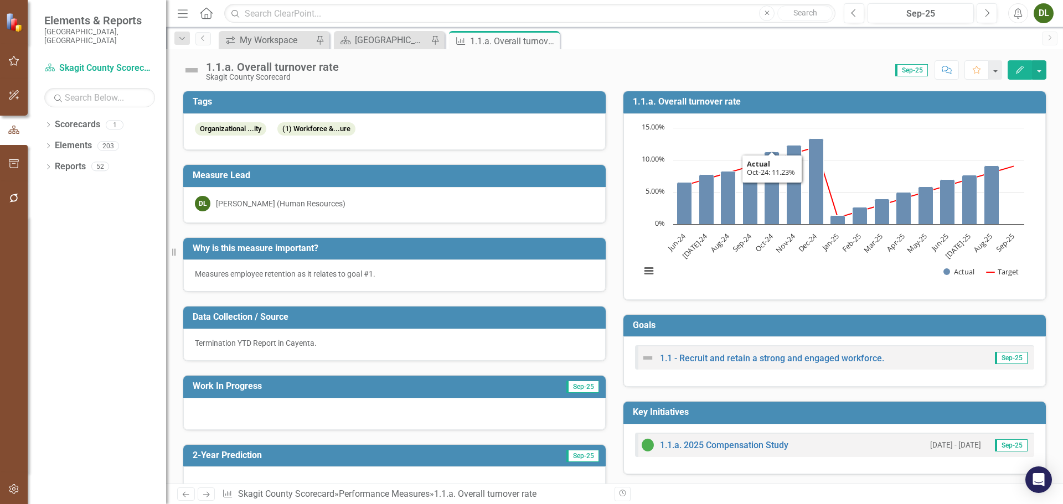
click at [363, 340] on p "Termination YTD Report in Cayenta." at bounding box center [394, 343] width 399 height 11
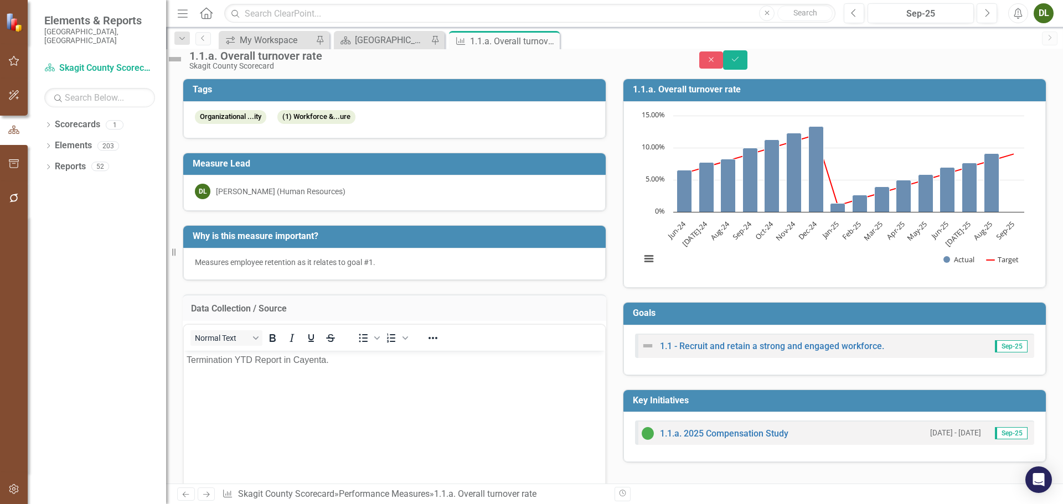
click at [385, 364] on p "Termination YTD Report in Cayenta." at bounding box center [395, 360] width 416 height 13
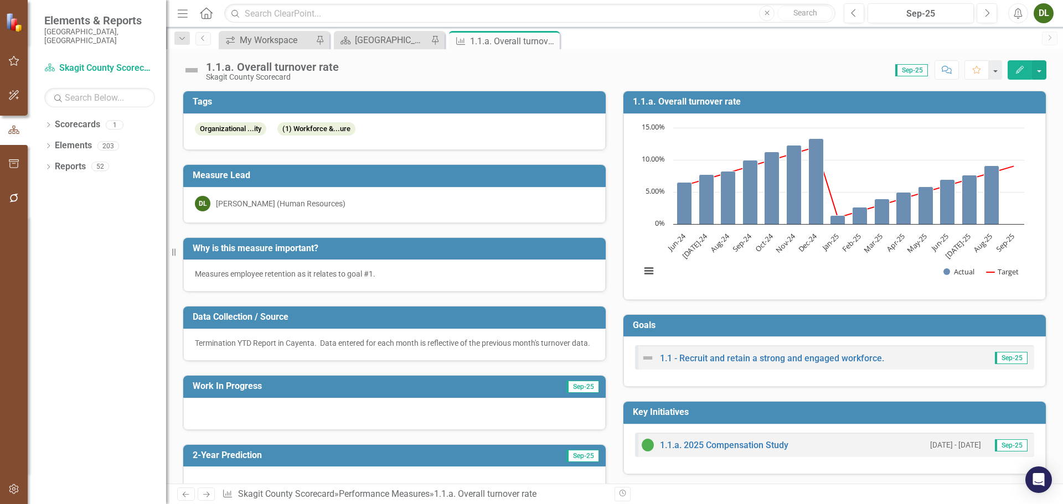
scroll to position [564, 0]
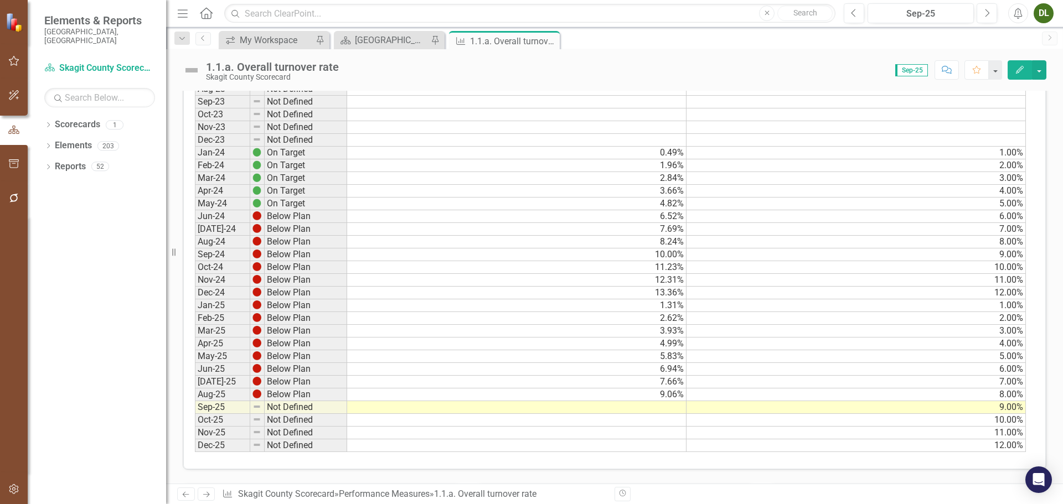
click at [465, 198] on td "3.66%" at bounding box center [516, 191] width 339 height 13
click at [656, 159] on td "0.49%" at bounding box center [516, 153] width 339 height 13
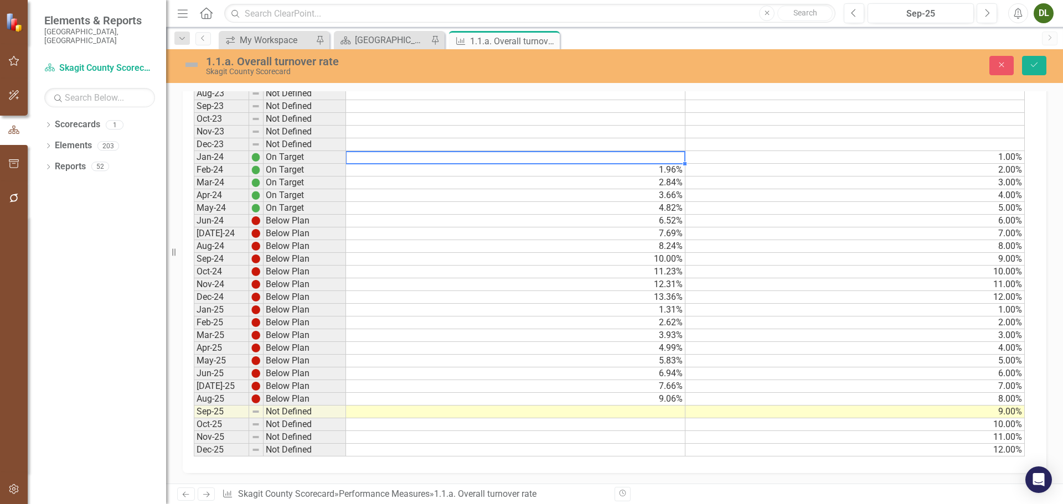
scroll to position [568, 0]
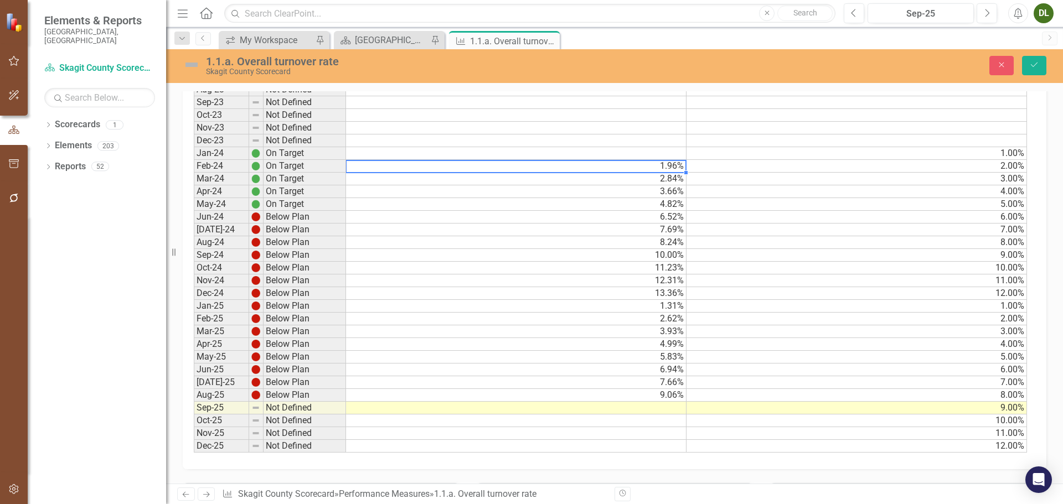
click at [665, 173] on td "1.96%" at bounding box center [516, 166] width 340 height 13
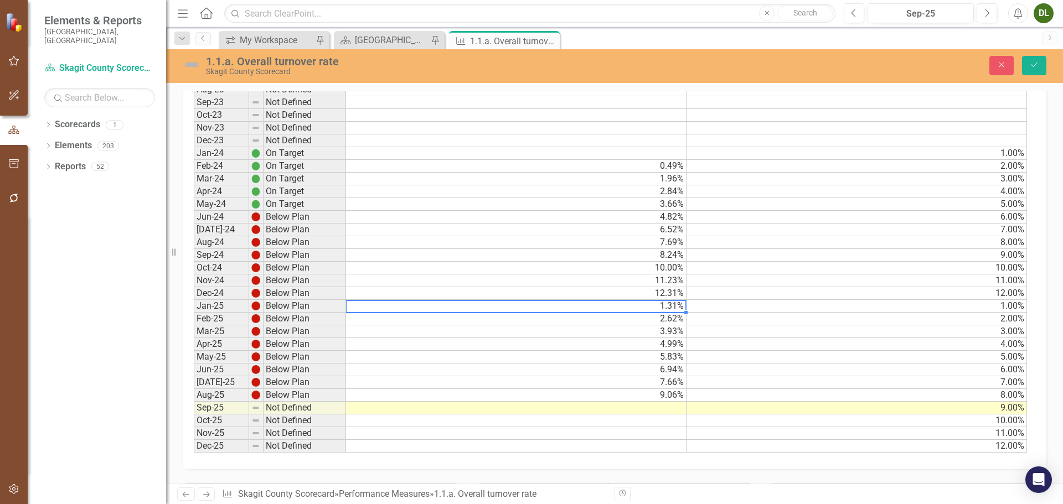
type textarea "1"
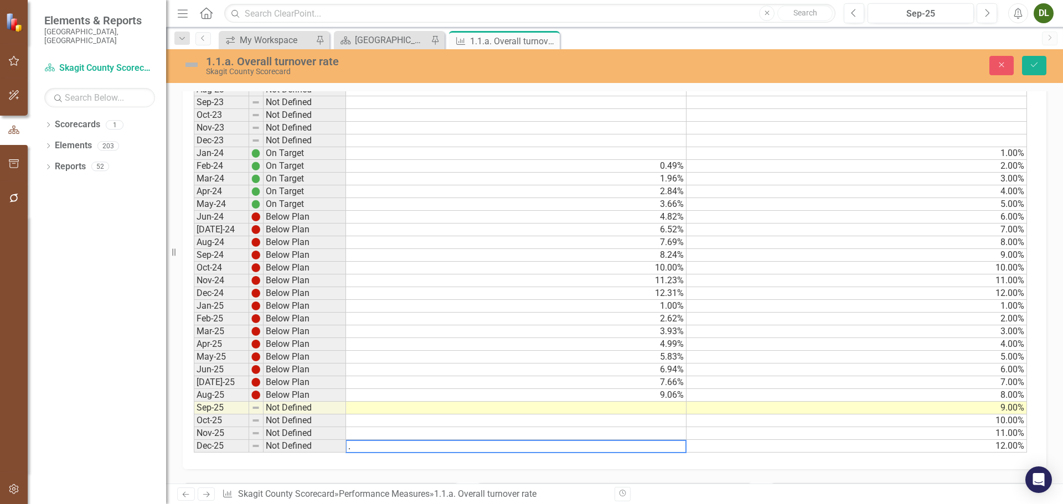
click at [666, 300] on td "12.31%" at bounding box center [516, 293] width 340 height 13
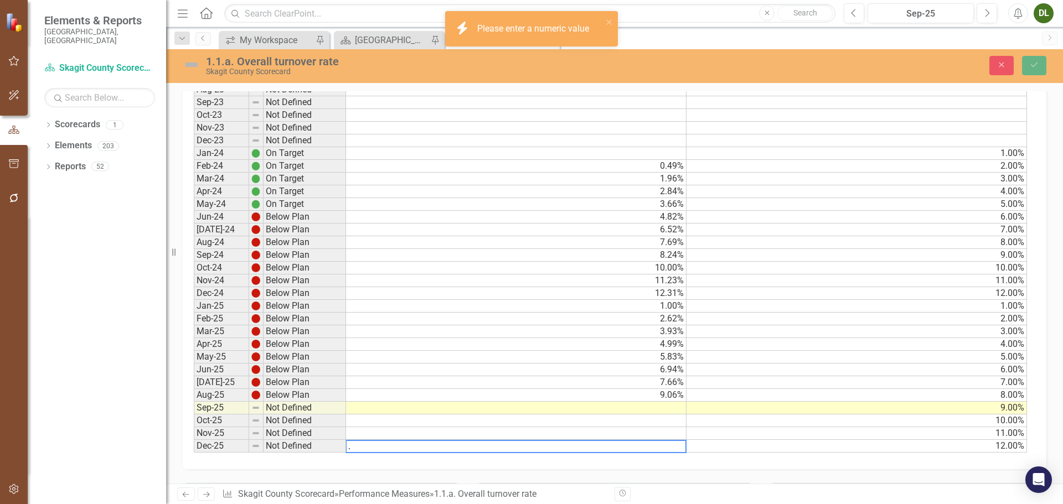
click at [666, 313] on td "1.00%" at bounding box center [516, 306] width 340 height 13
click at [670, 300] on td "12.31%" at bounding box center [516, 293] width 340 height 13
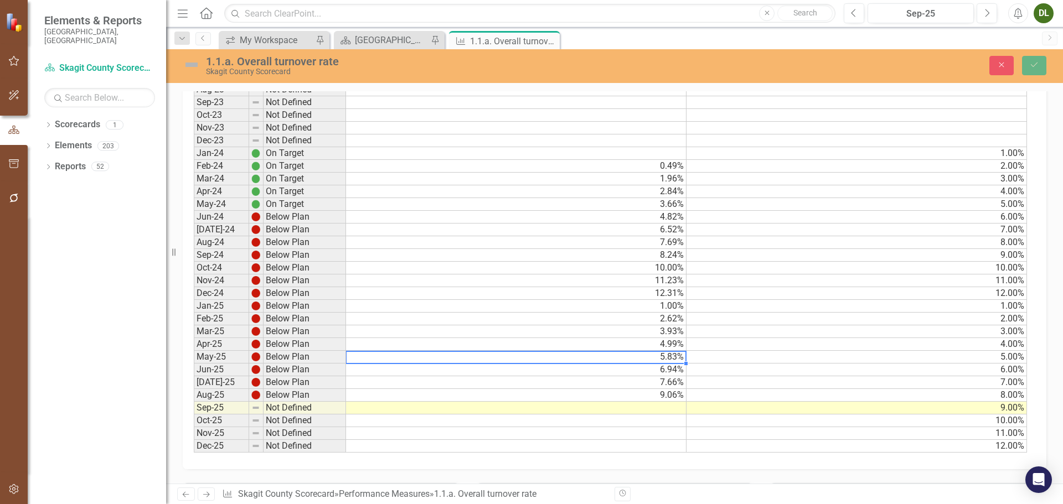
click at [677, 364] on td "5.83%" at bounding box center [516, 357] width 340 height 13
click at [671, 275] on td "10.00%" at bounding box center [516, 268] width 340 height 13
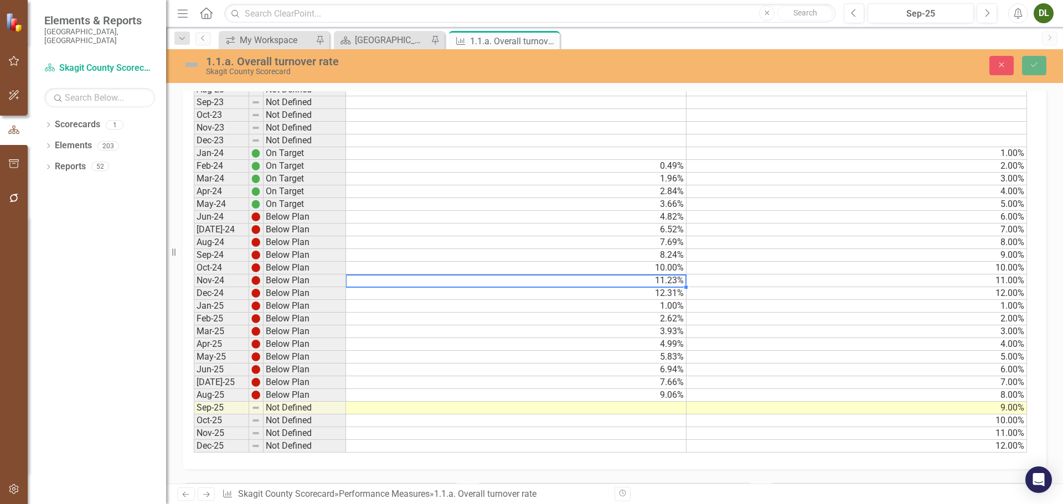
click at [680, 287] on td "11.23%" at bounding box center [516, 281] width 340 height 13
click at [676, 300] on td "12.31%" at bounding box center [516, 293] width 340 height 13
click at [675, 313] on td "1.00%" at bounding box center [516, 306] width 340 height 13
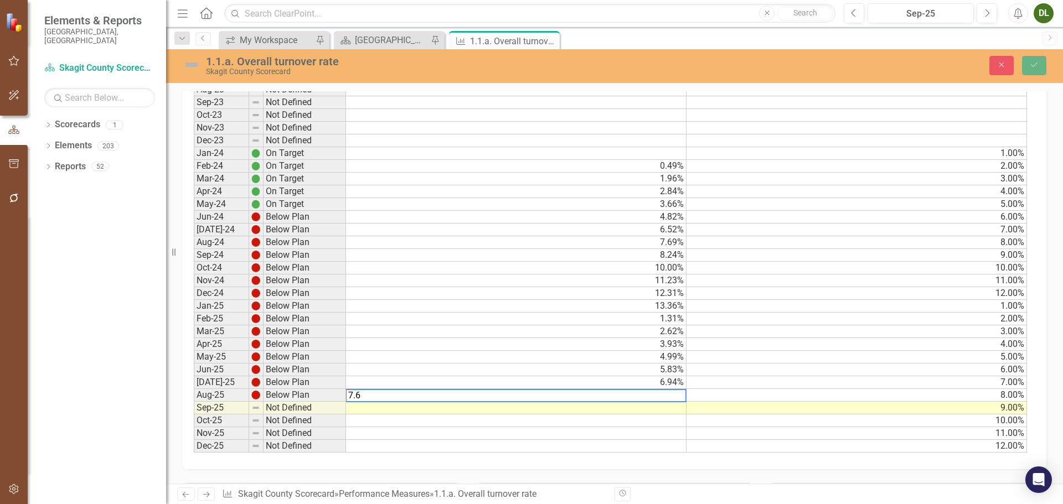
type textarea "7.66"
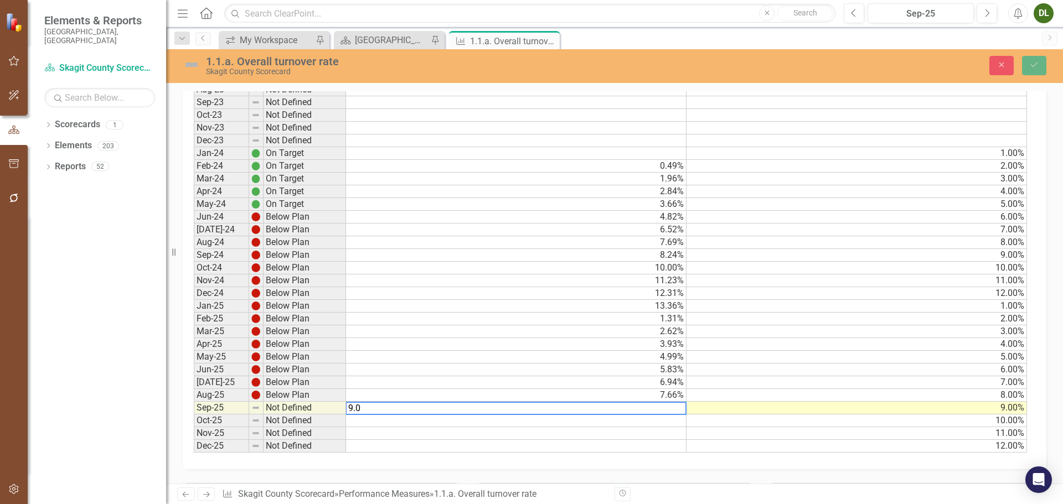
type textarea "9.06"
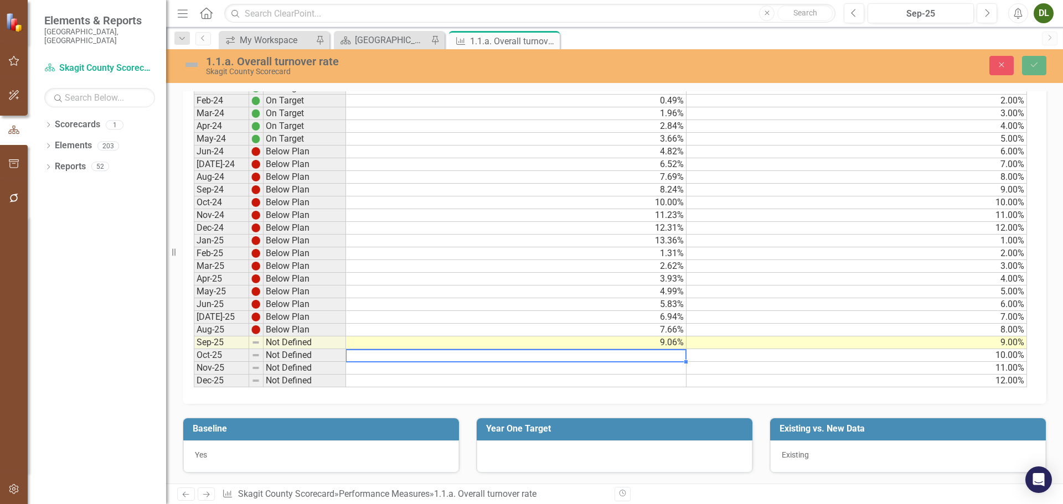
scroll to position [644, 0]
click at [670, 408] on div "Year One Target" at bounding box center [614, 438] width 293 height 69
click at [670, 330] on td "7.66%" at bounding box center [516, 330] width 340 height 13
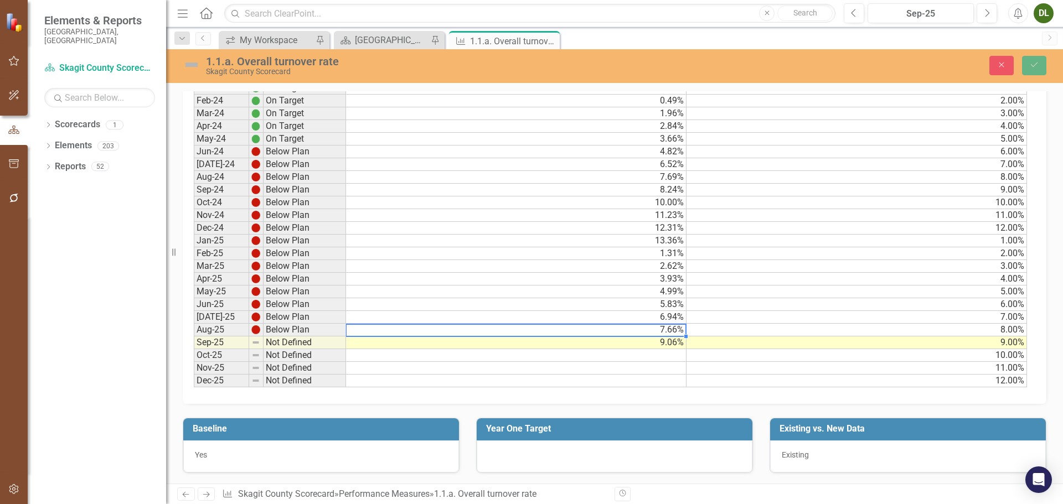
click at [670, 341] on td "9.06%" at bounding box center [516, 342] width 340 height 13
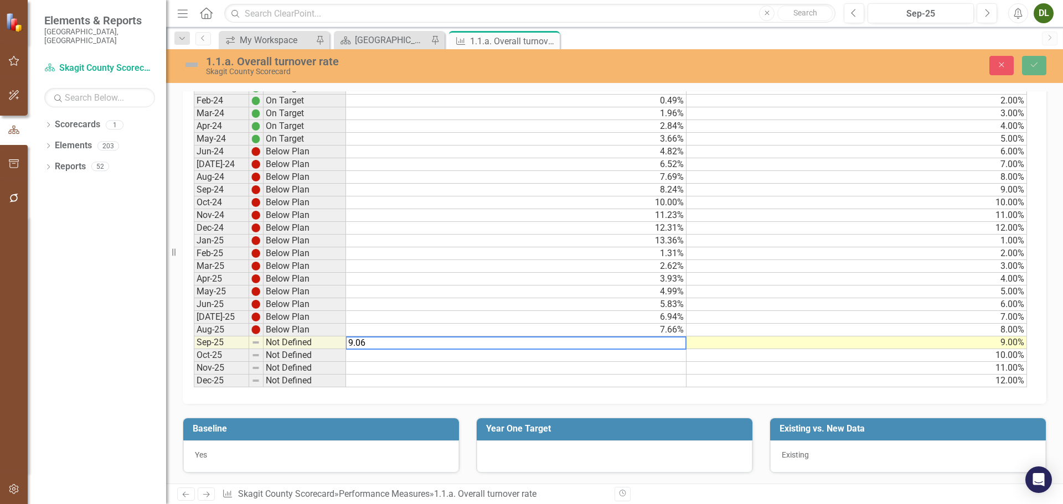
type textarea "7.66"
click at [672, 332] on td "7.66%" at bounding box center [516, 330] width 340 height 13
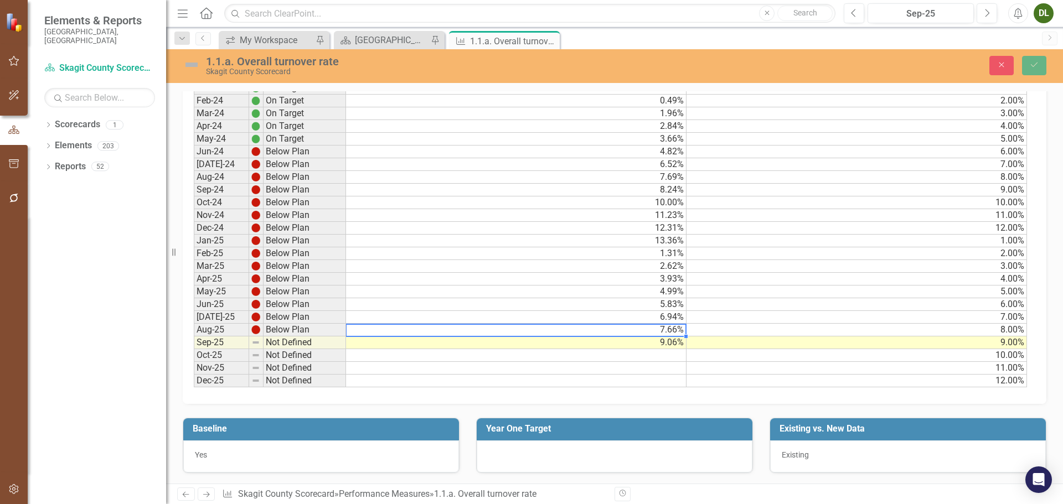
click at [660, 352] on td at bounding box center [516, 355] width 340 height 13
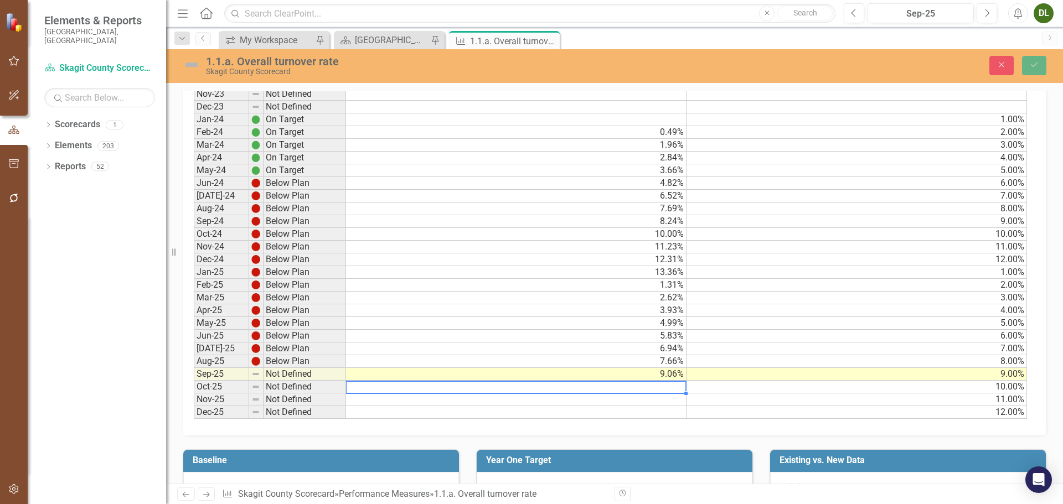
scroll to position [589, 0]
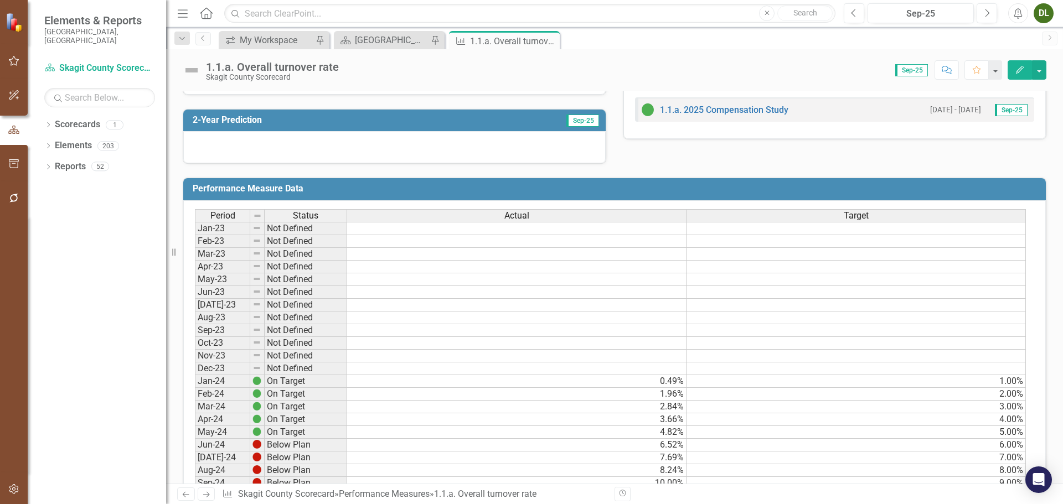
scroll to position [501, 0]
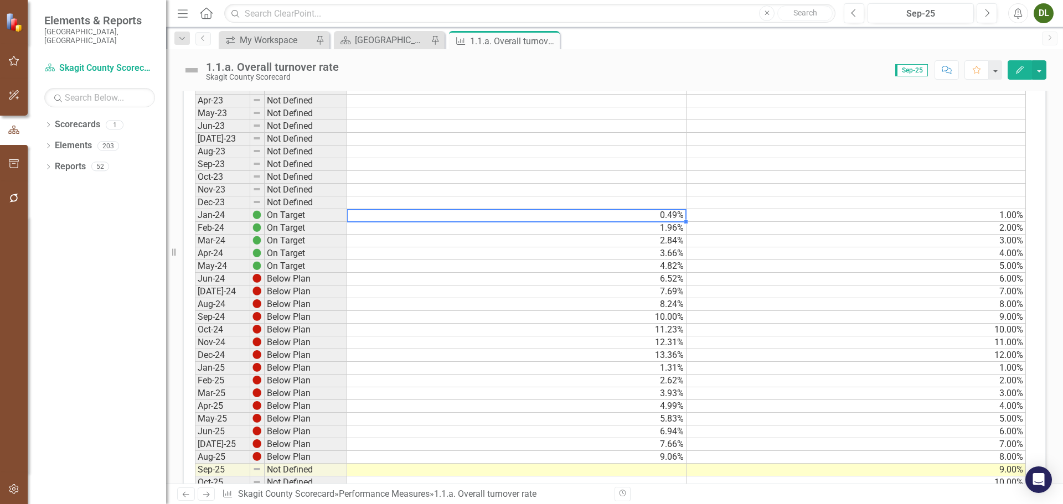
click at [676, 222] on td "0.49%" at bounding box center [516, 215] width 339 height 13
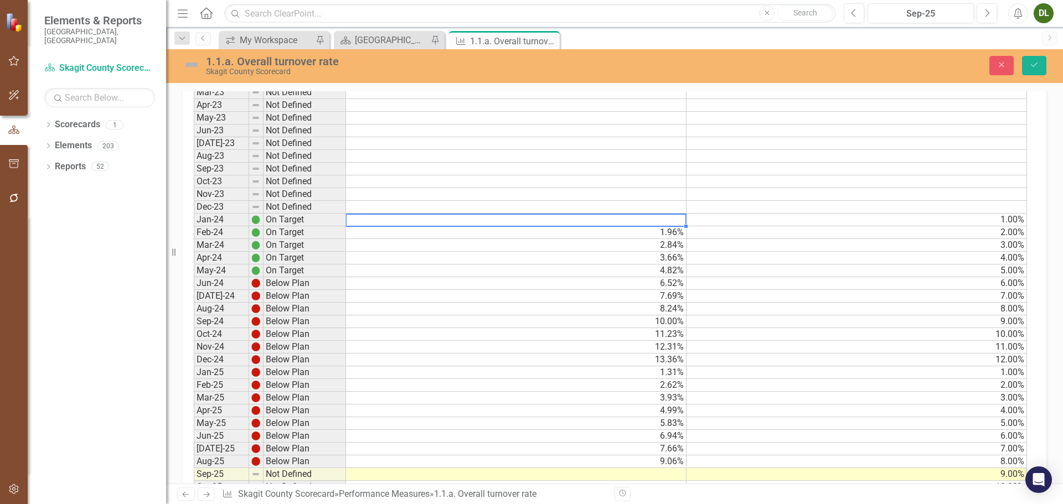
scroll to position [505, 0]
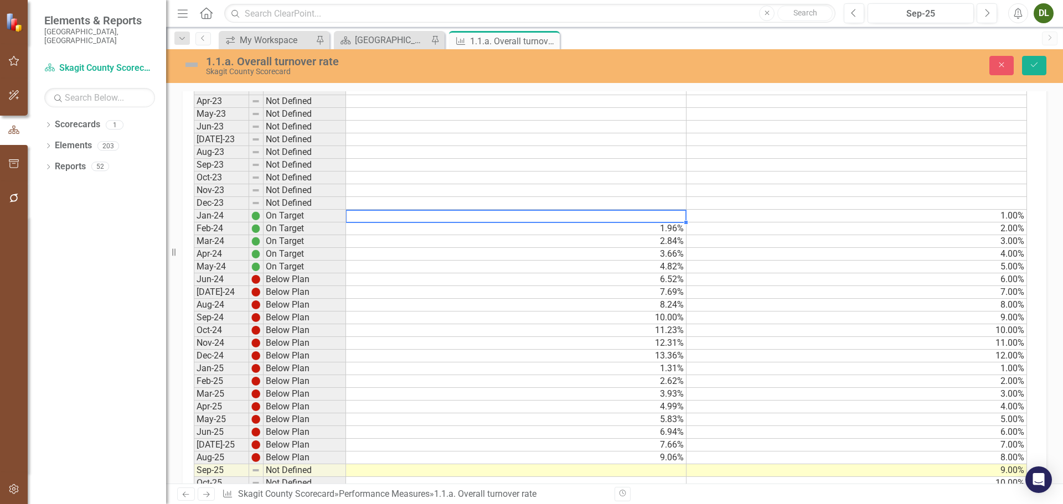
click at [679, 235] on td "1.96%" at bounding box center [516, 228] width 340 height 13
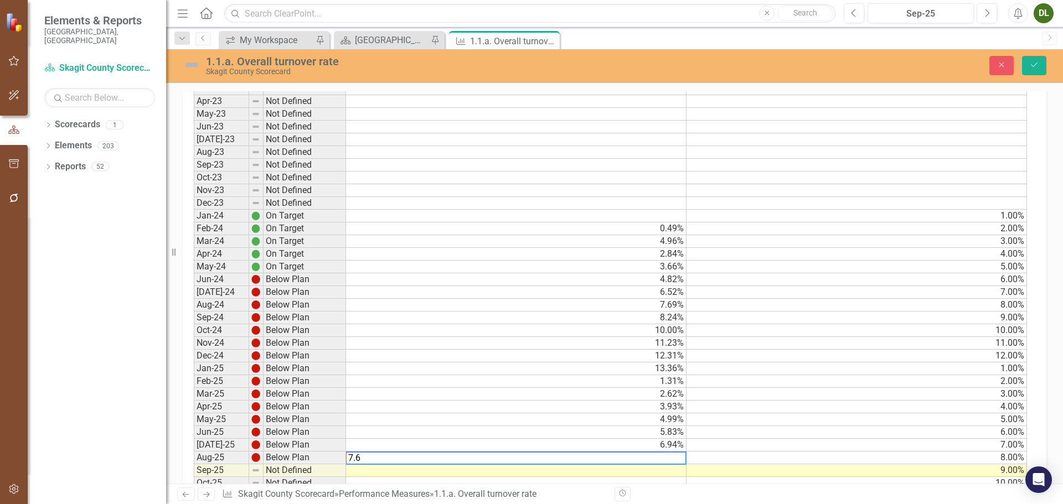
type textarea "7.66"
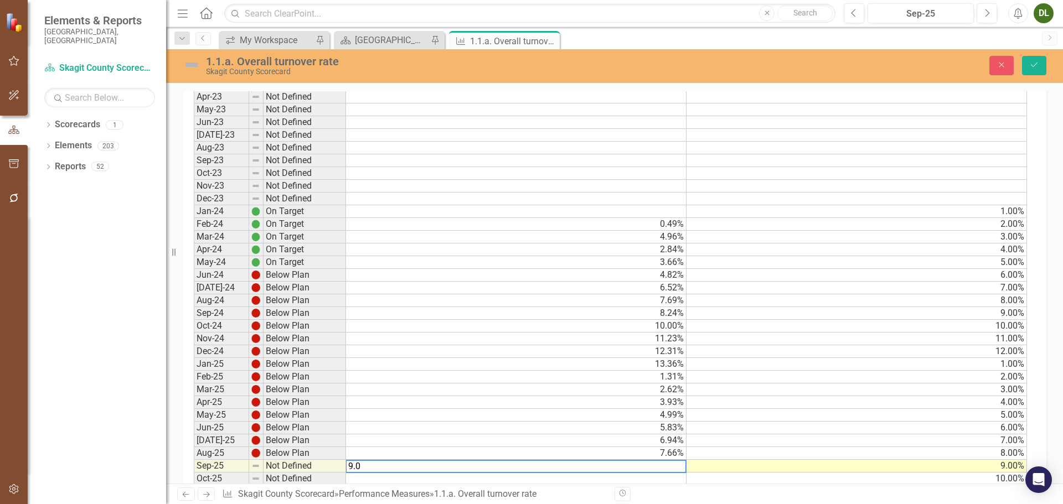
type textarea "9.06"
click at [1039, 63] on button "Save" at bounding box center [1034, 65] width 24 height 19
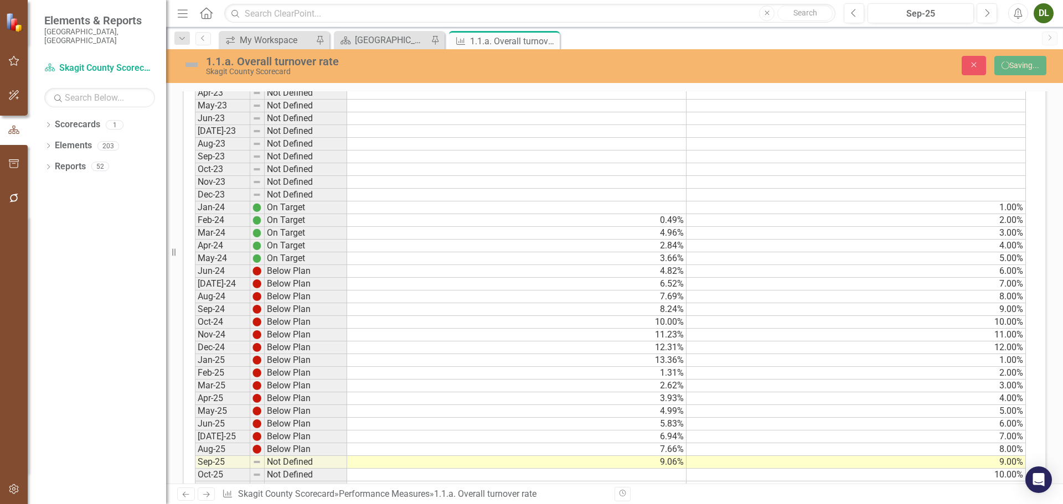
scroll to position [0, 0]
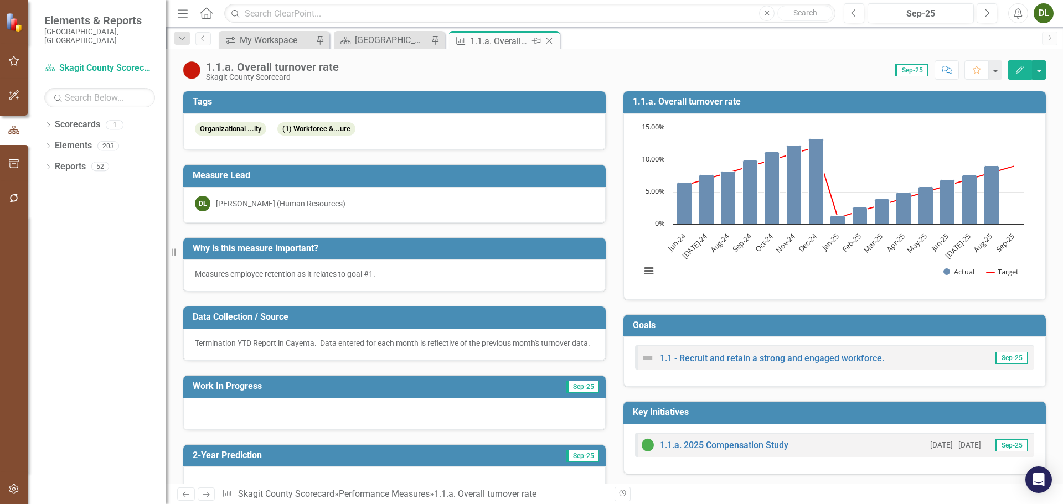
click at [550, 39] on icon "Close" at bounding box center [548, 41] width 11 height 9
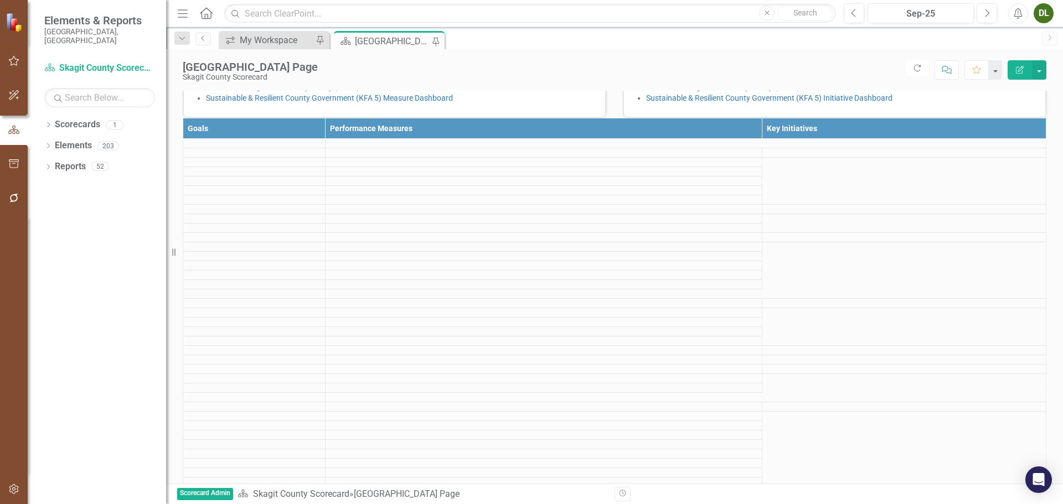
scroll to position [408, 0]
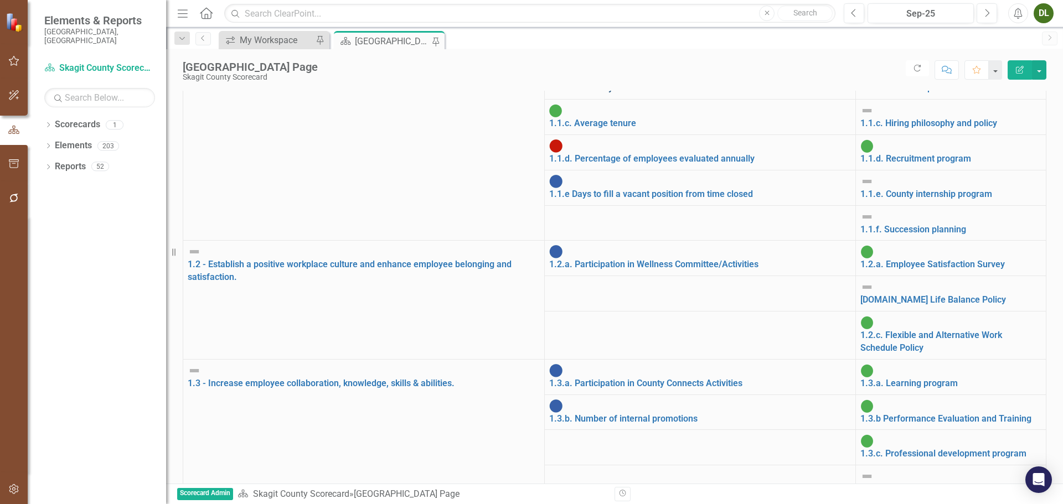
click at [554, 93] on link "1.1.b. Voluntary turnover rate" at bounding box center [608, 87] width 118 height 11
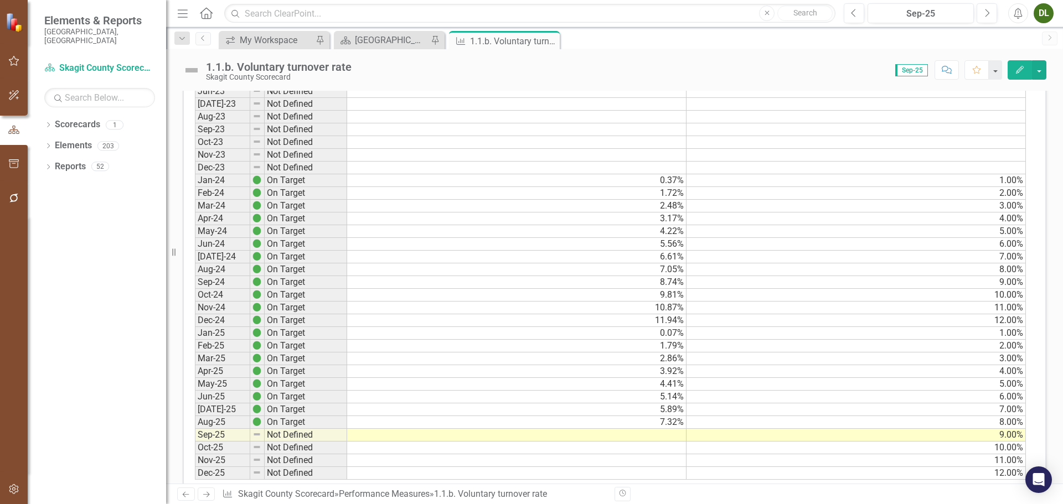
scroll to position [553, 0]
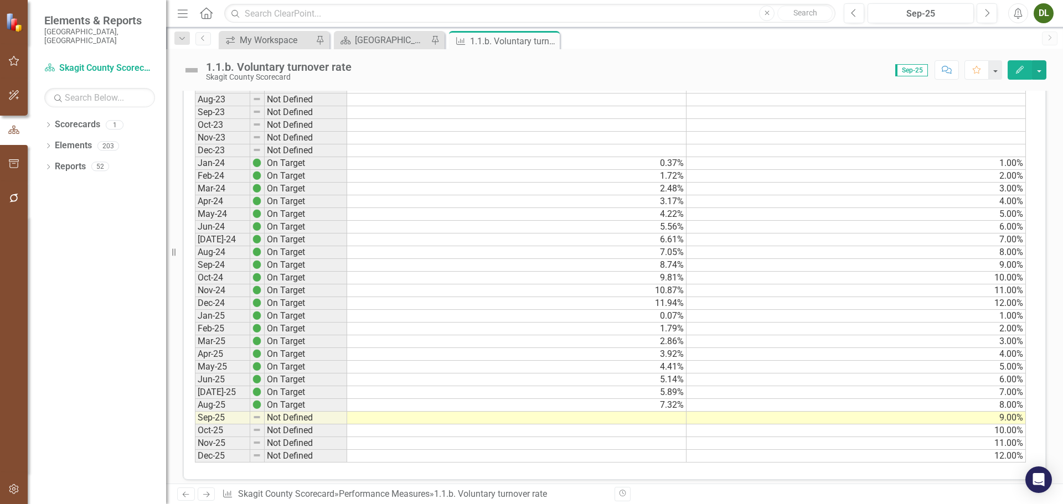
click at [195, 170] on div "Period Status Actual Target Jan-23 Not Defined Feb-23 Not Defined Mar-23 Not De…" at bounding box center [195, 227] width 0 height 472
click at [592, 162] on td "0.37%" at bounding box center [516, 163] width 339 height 13
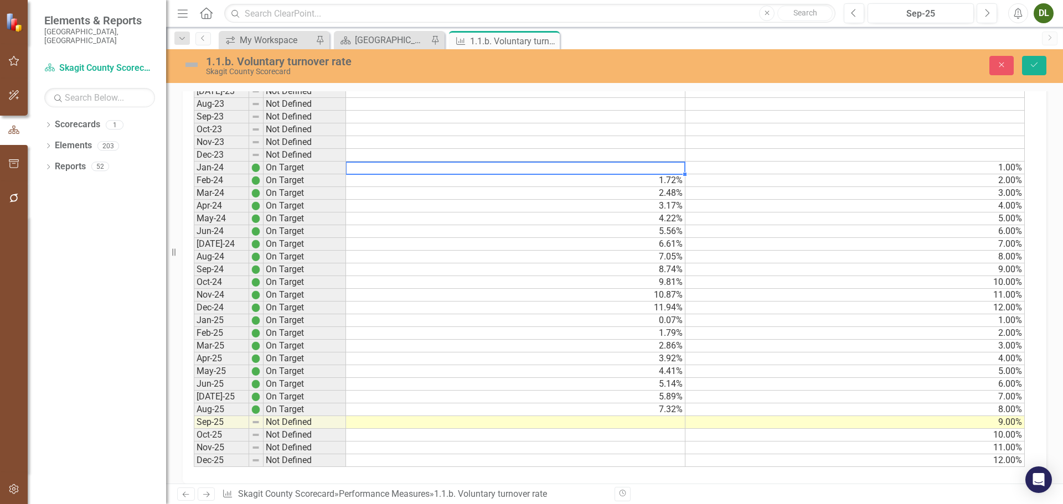
scroll to position [557, 0]
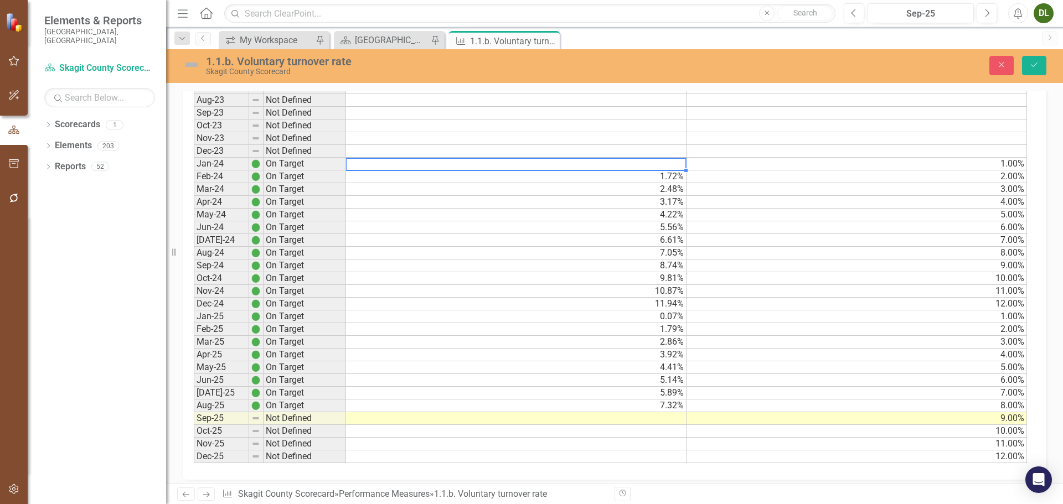
click at [634, 178] on td "1.72%" at bounding box center [516, 176] width 340 height 13
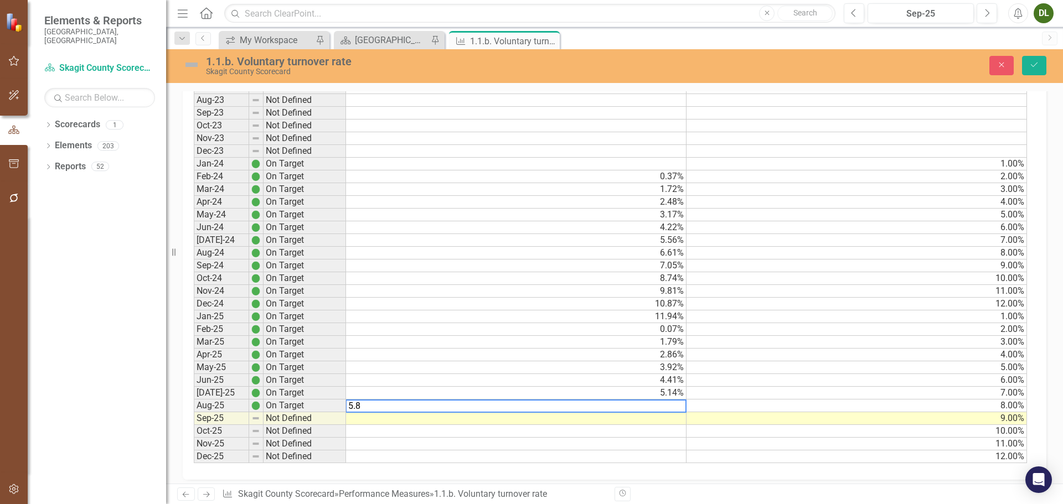
type textarea "5.89"
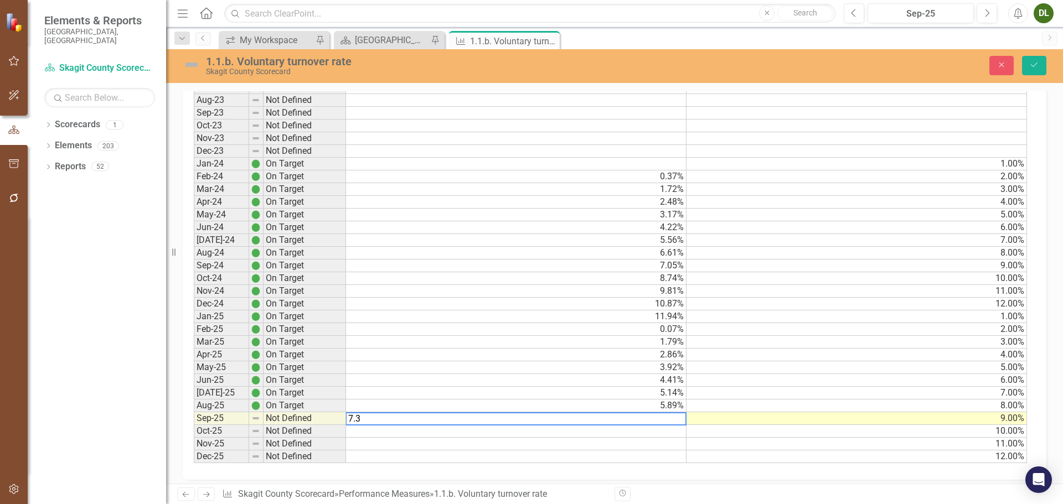
type textarea "7.32"
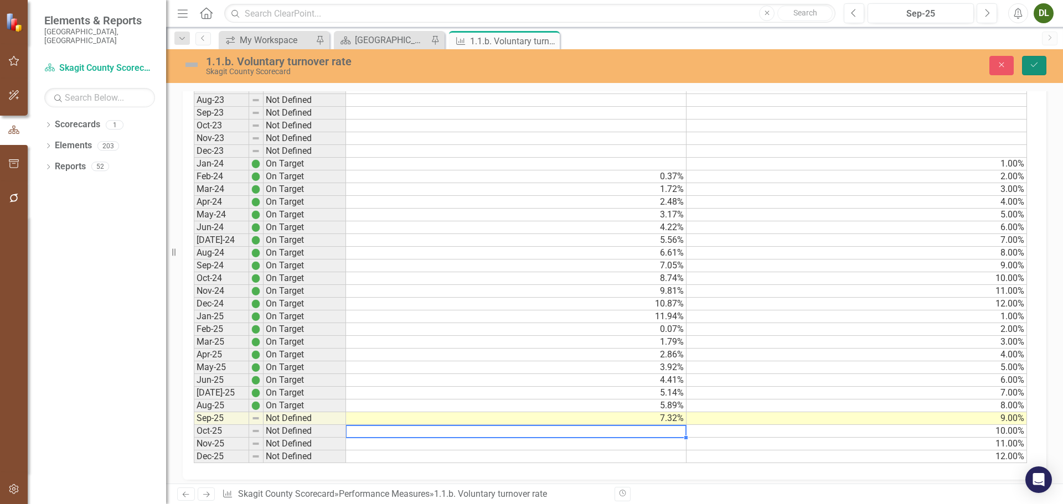
click at [1035, 64] on icon "Save" at bounding box center [1034, 65] width 10 height 8
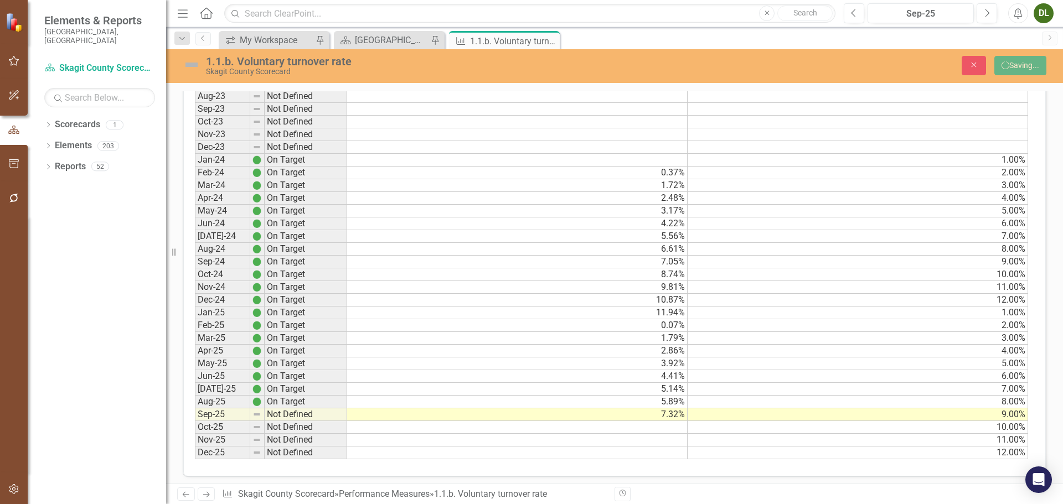
scroll to position [553, 0]
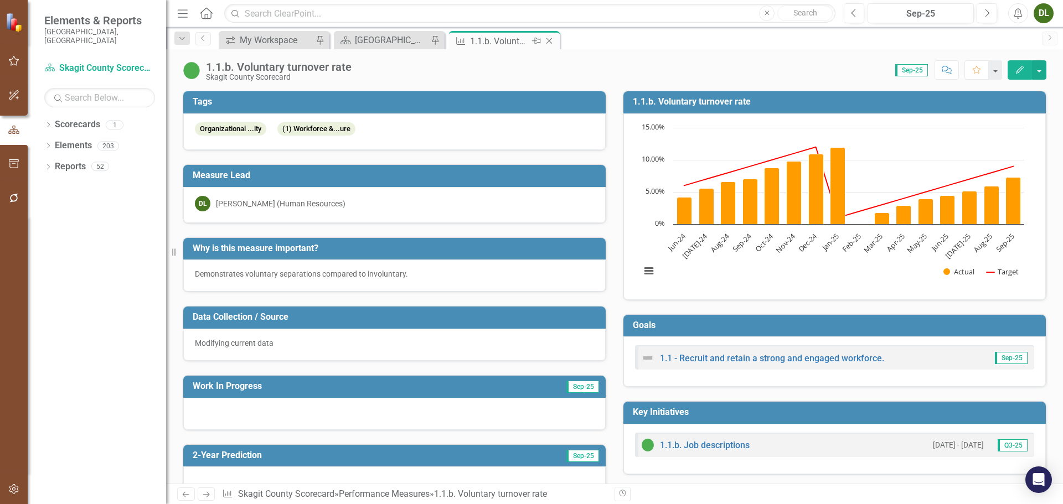
click at [549, 42] on icon "Close" at bounding box center [548, 41] width 11 height 9
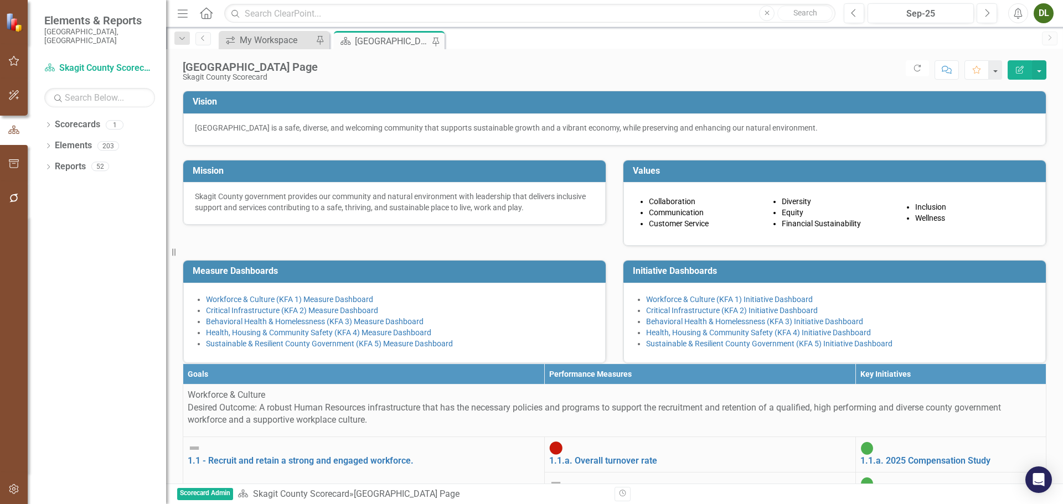
click at [395, 39] on div "[GEOGRAPHIC_DATA] Page" at bounding box center [393, 41] width 76 height 14
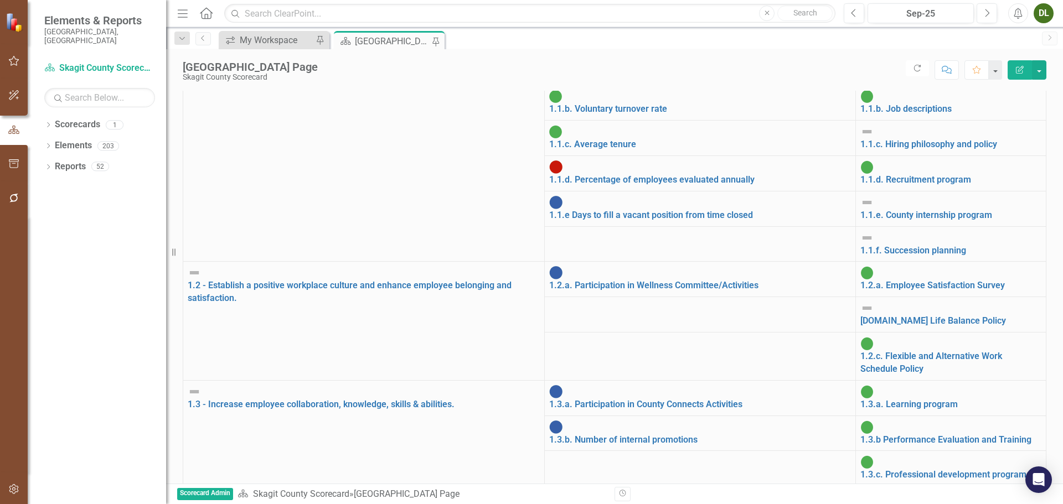
scroll to position [55, 0]
click at [568, 220] on link "1.1.e Days to fill a vacant position from time closed" at bounding box center [651, 215] width 204 height 11
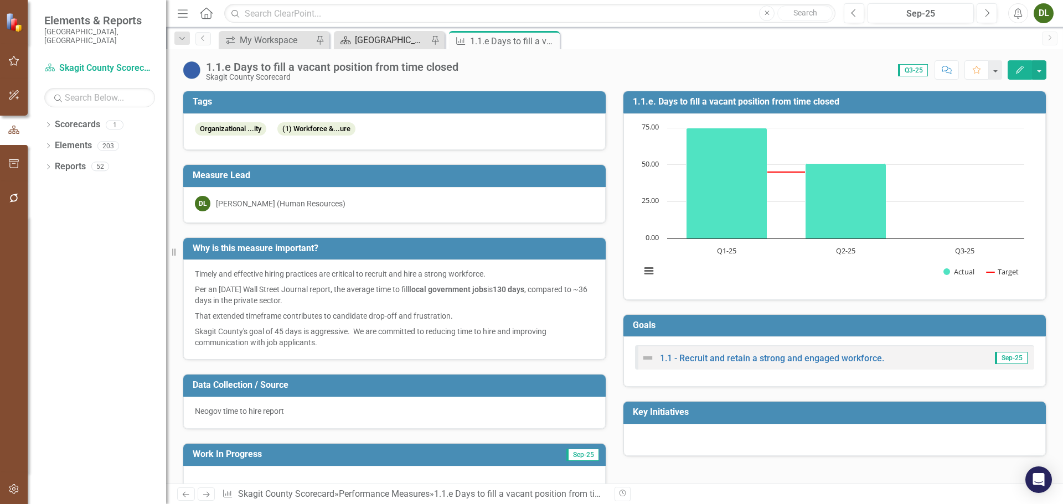
click at [379, 35] on div "[GEOGRAPHIC_DATA] Page" at bounding box center [391, 40] width 73 height 14
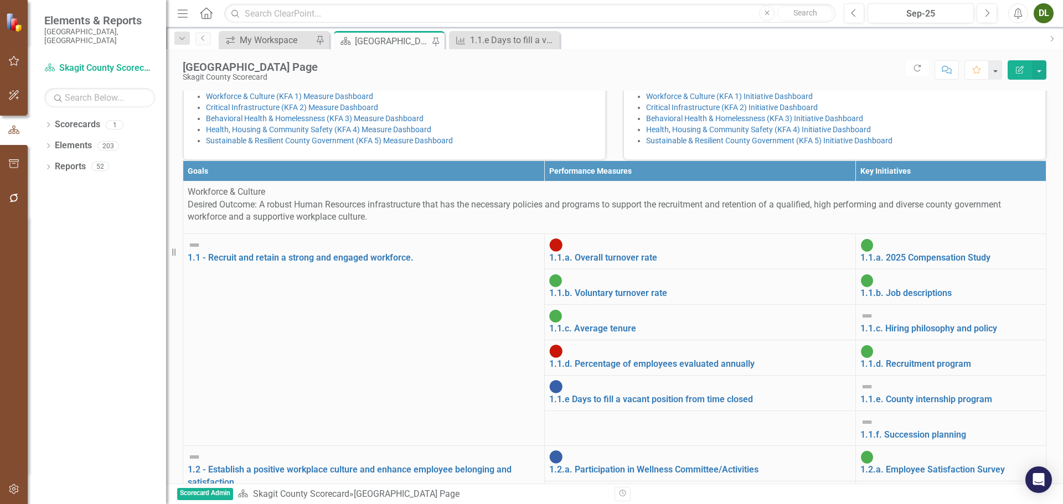
scroll to position [332, 0]
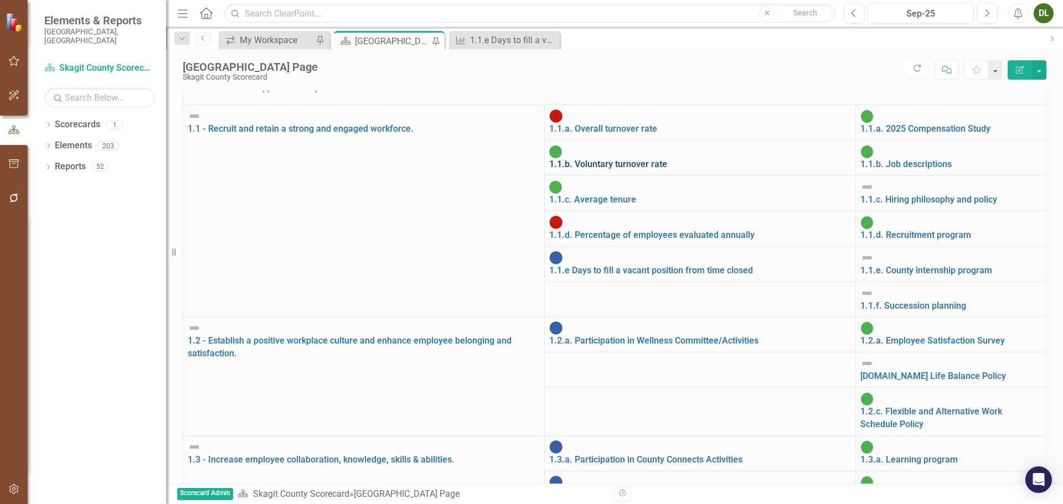
click at [551, 169] on link "1.1.b. Voluntary turnover rate" at bounding box center [608, 164] width 118 height 11
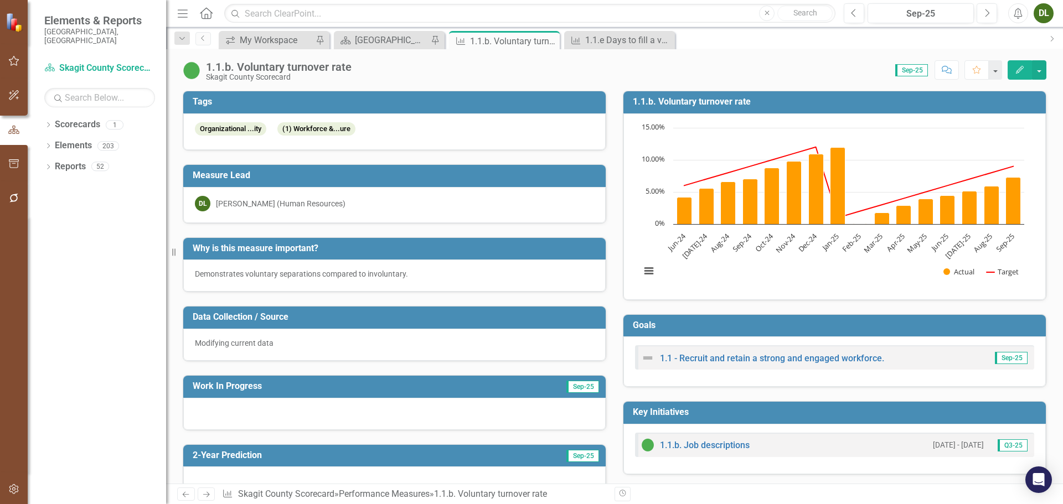
click at [437, 276] on div "Demonstrates voluntary separations compared to involuntary." at bounding box center [394, 273] width 399 height 11
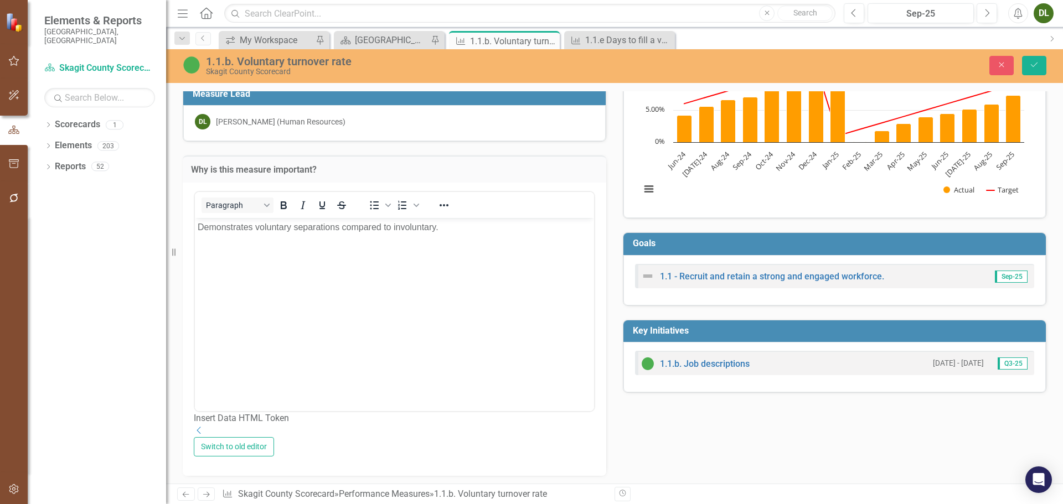
scroll to position [55, 0]
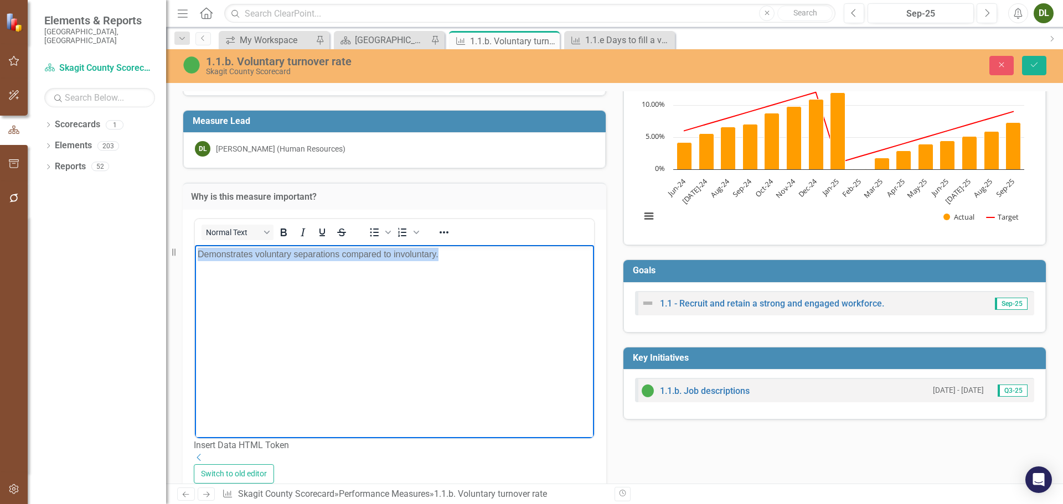
drag, startPoint x: 448, startPoint y: 256, endPoint x: 190, endPoint y: 229, distance: 258.7
click at [195, 245] on html "Demonstrates voluntary separations compared to involuntary." at bounding box center [394, 328] width 399 height 166
click at [196, 250] on body "Demonstrates voluntary separations compared to involuntary." at bounding box center [394, 328] width 399 height 166
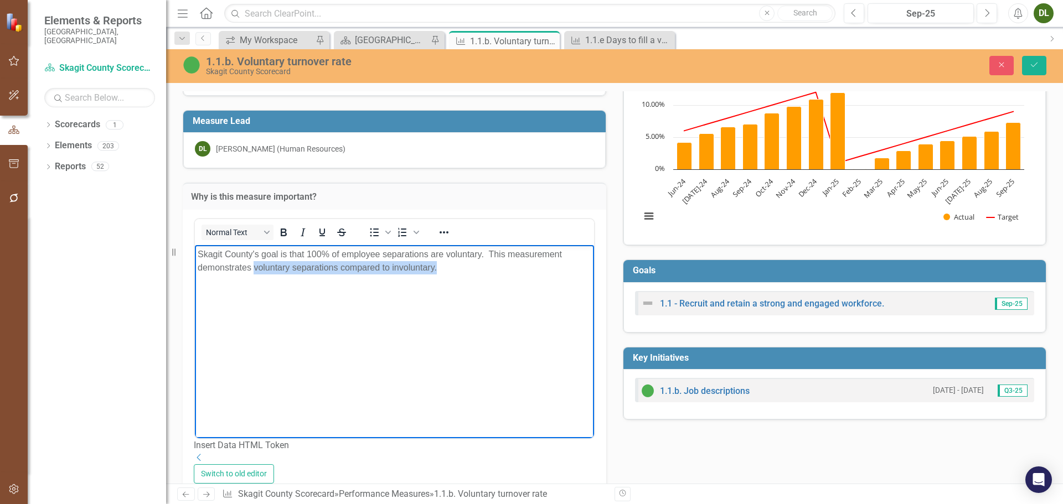
drag, startPoint x: 386, startPoint y: 267, endPoint x: 257, endPoint y: 268, distance: 129.0
click at [255, 268] on p "Skagit County's goal is that 100% of employee separations are voluntary. This m…" at bounding box center [394, 260] width 393 height 27
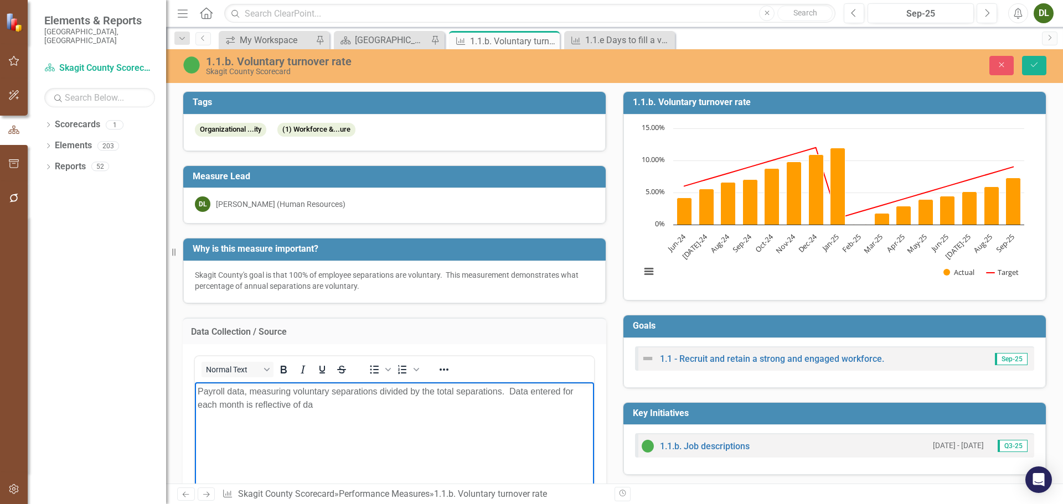
scroll to position [32, 0]
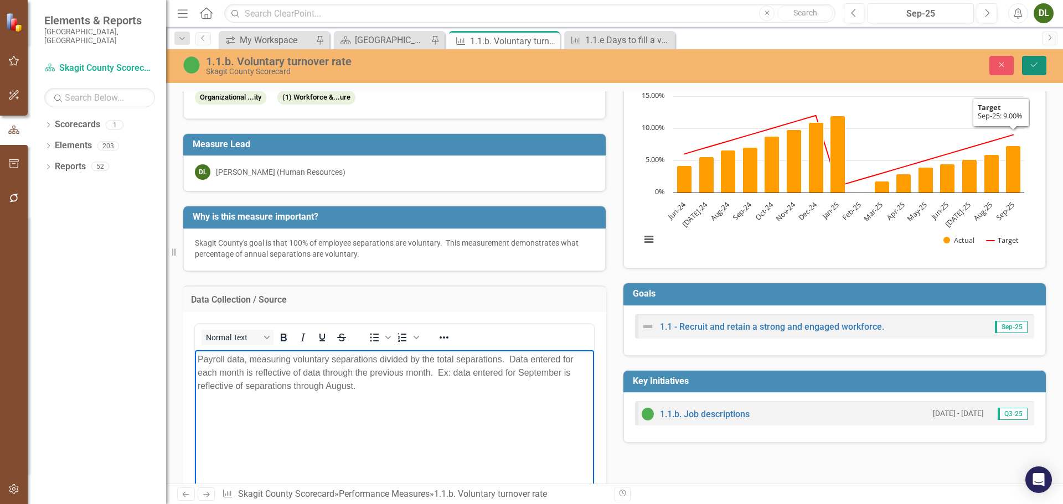
click at [1037, 66] on icon "Save" at bounding box center [1034, 65] width 10 height 8
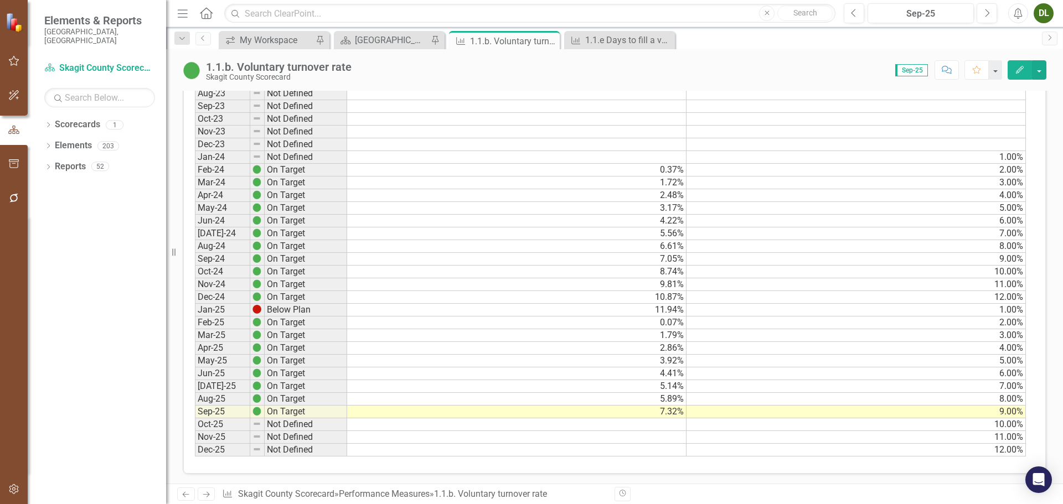
scroll to position [609, 0]
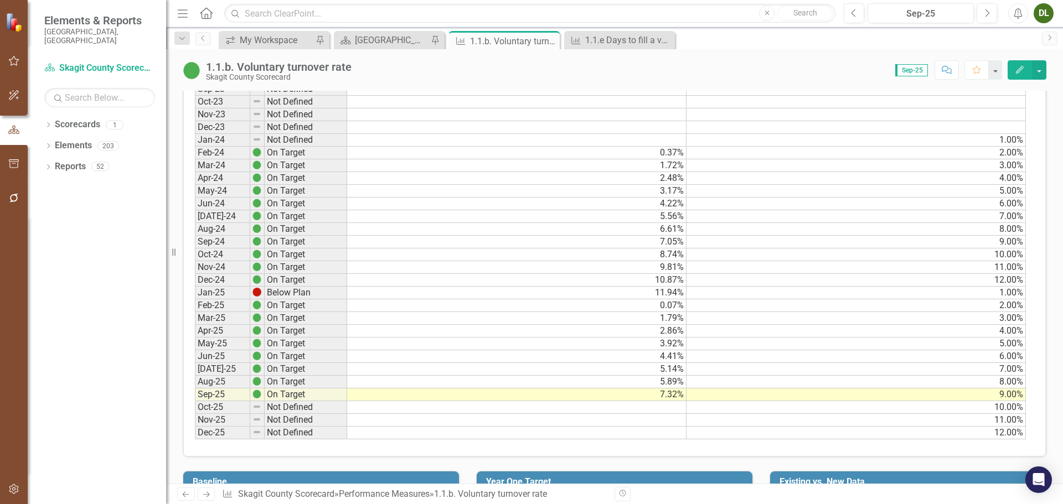
drag, startPoint x: 915, startPoint y: 168, endPoint x: 931, endPoint y: 156, distance: 20.6
click at [915, 168] on td "3.00%" at bounding box center [855, 165] width 339 height 13
click at [979, 138] on td "1.00%" at bounding box center [855, 140] width 339 height 13
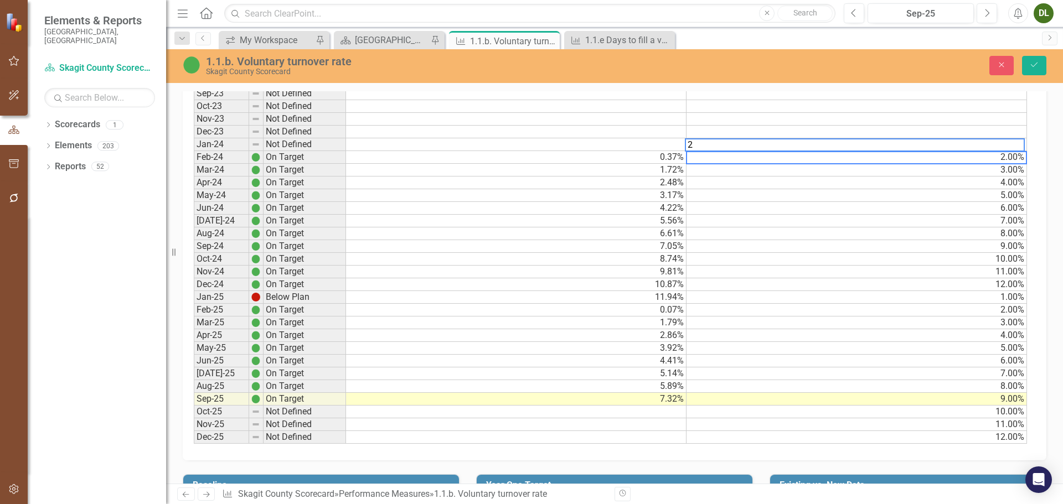
scroll to position [613, 0]
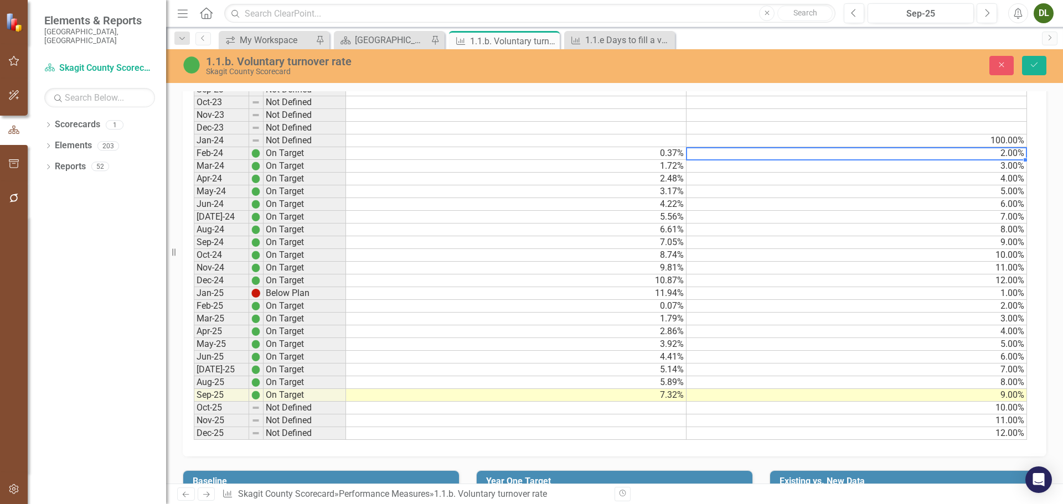
type textarea "2"
click at [1016, 140] on td "100.00%" at bounding box center [856, 140] width 340 height 13
click at [1017, 152] on td "2.00%" at bounding box center [856, 153] width 340 height 13
click at [1018, 154] on td "100.00%" at bounding box center [856, 153] width 340 height 13
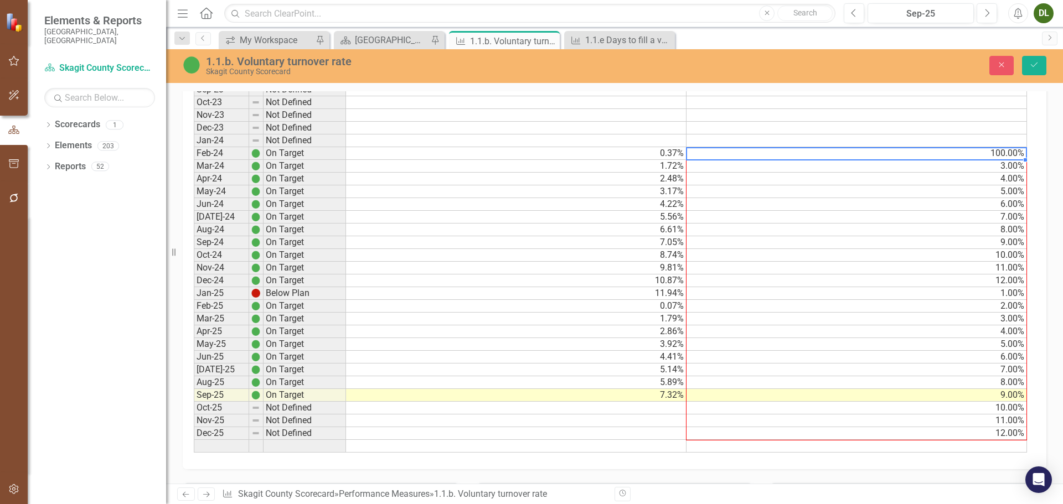
drag, startPoint x: 1026, startPoint y: 159, endPoint x: 1021, endPoint y: 439, distance: 280.1
click at [194, 439] on div "Period Status Actual Target Jan-23 Not Defined Feb-23 Not Defined Mar-23 Not De…" at bounding box center [194, 210] width 0 height 484
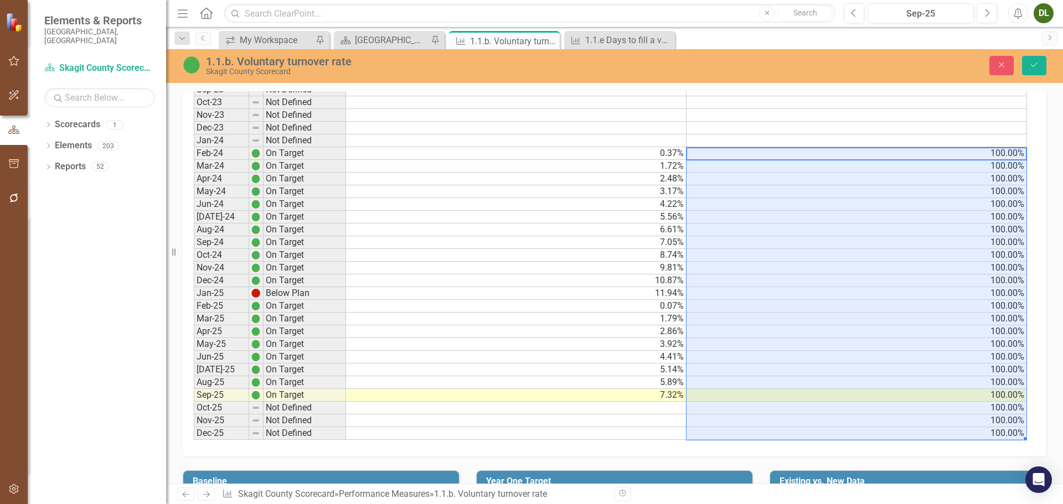
click at [666, 153] on td "0.37%" at bounding box center [516, 153] width 340 height 13
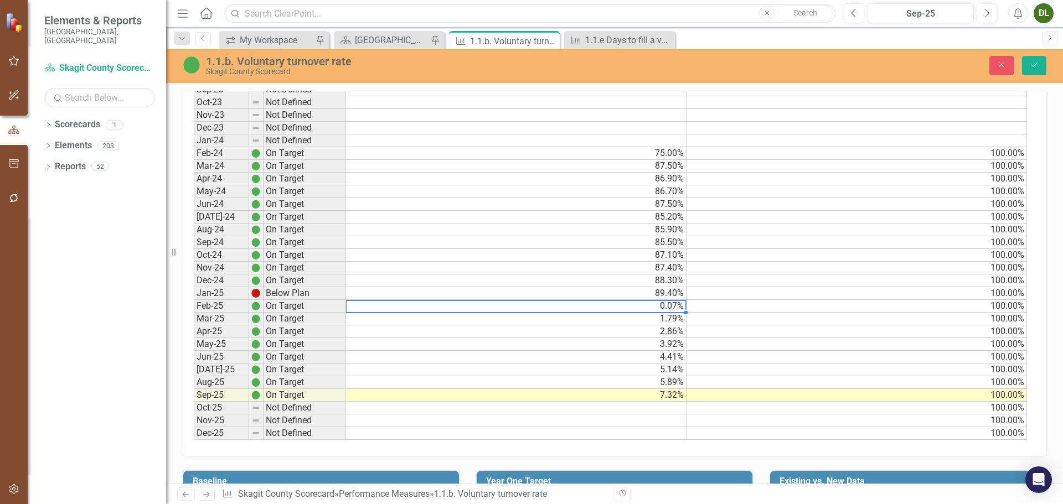
click at [670, 307] on td "0.07%" at bounding box center [516, 306] width 340 height 13
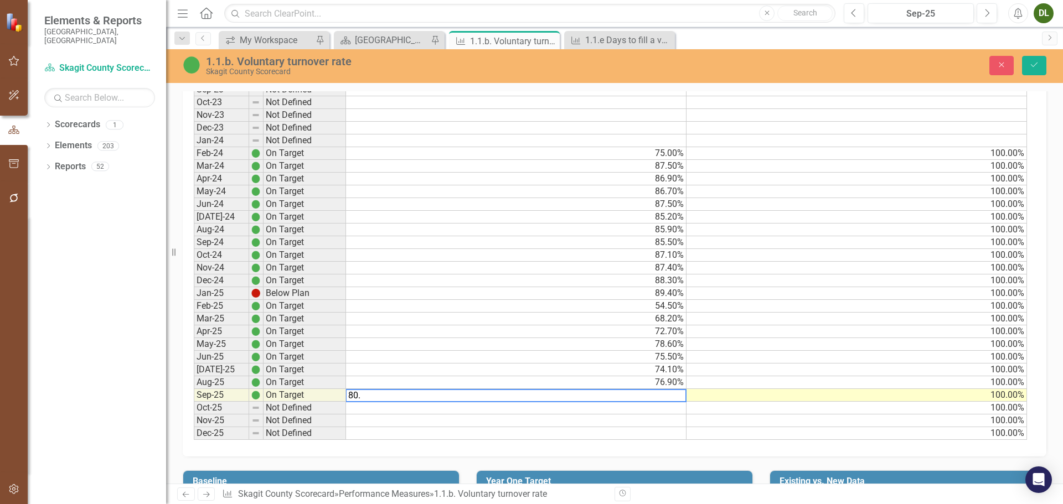
type textarea "80.8"
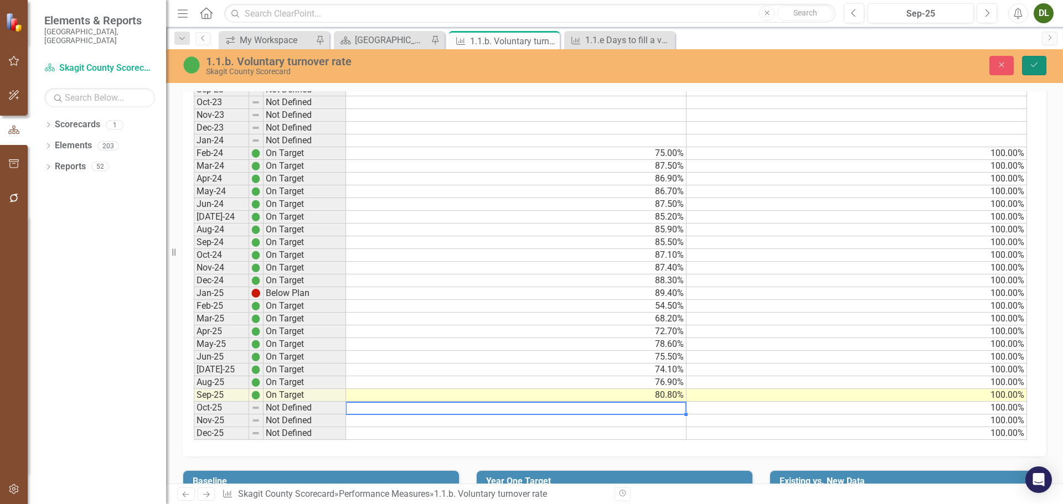
click at [1028, 65] on button "Save" at bounding box center [1034, 65] width 24 height 19
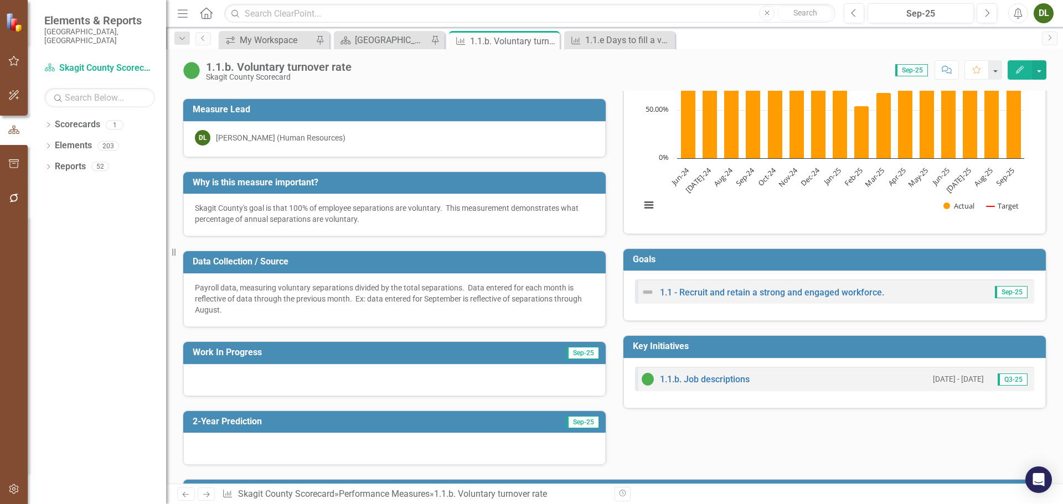
scroll to position [0, 0]
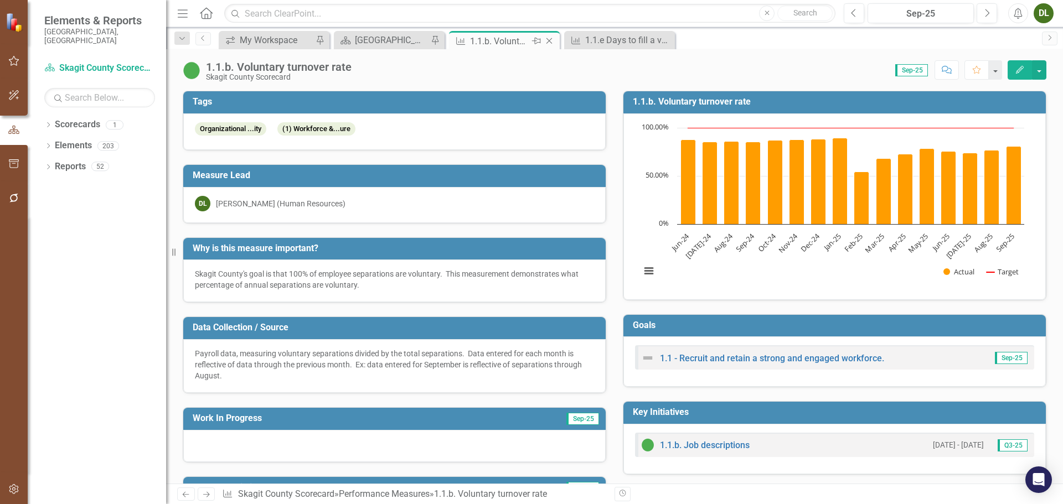
click at [552, 40] on icon "Close" at bounding box center [548, 41] width 11 height 9
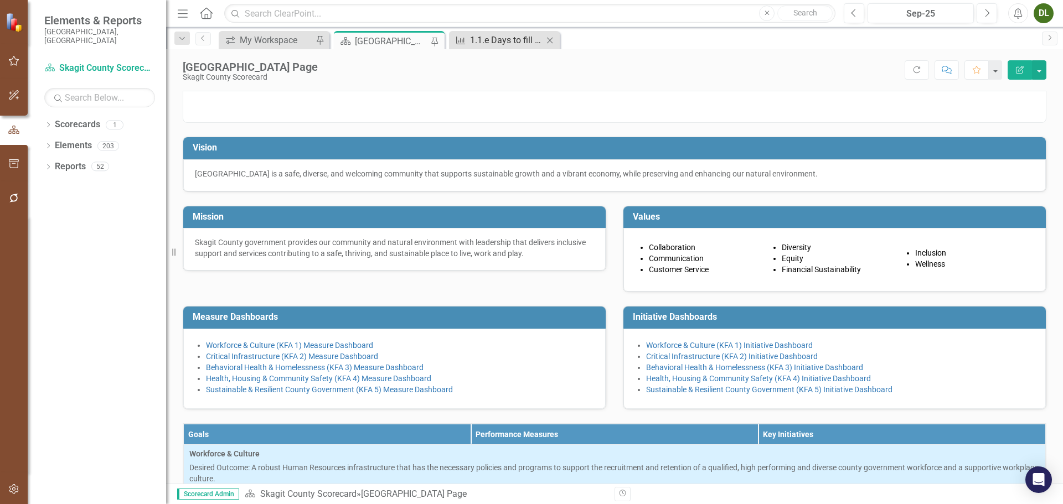
drag, startPoint x: 503, startPoint y: 41, endPoint x: 538, endPoint y: 115, distance: 81.9
click at [504, 41] on div "1.1.e Days to fill a vacant position from time closed" at bounding box center [513, 40] width 87 height 14
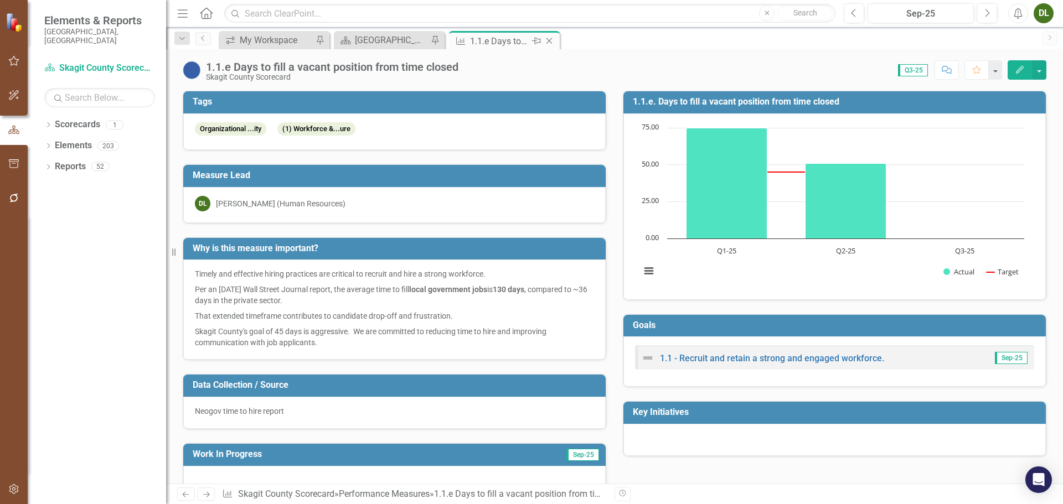
click at [547, 38] on icon "Close" at bounding box center [548, 41] width 11 height 9
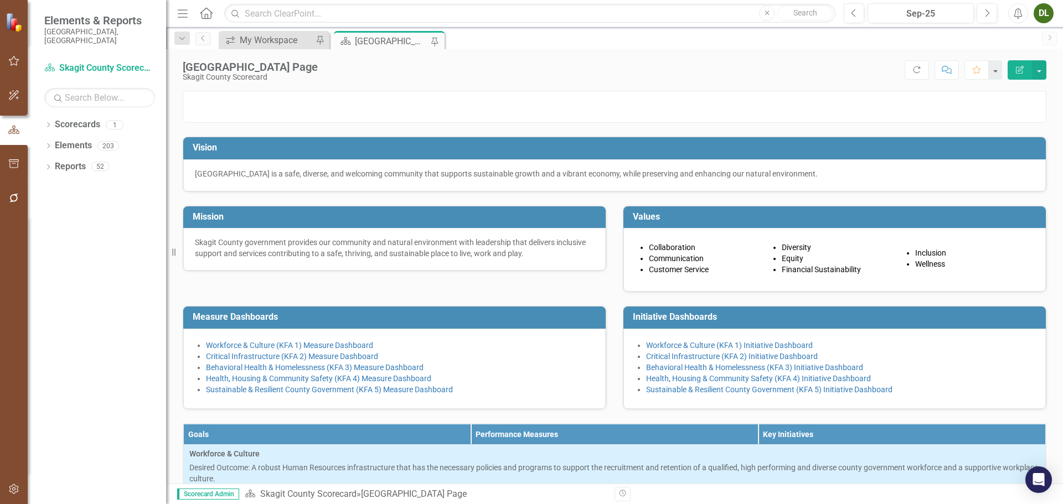
click at [403, 37] on div "[GEOGRAPHIC_DATA] Page" at bounding box center [391, 41] width 73 height 14
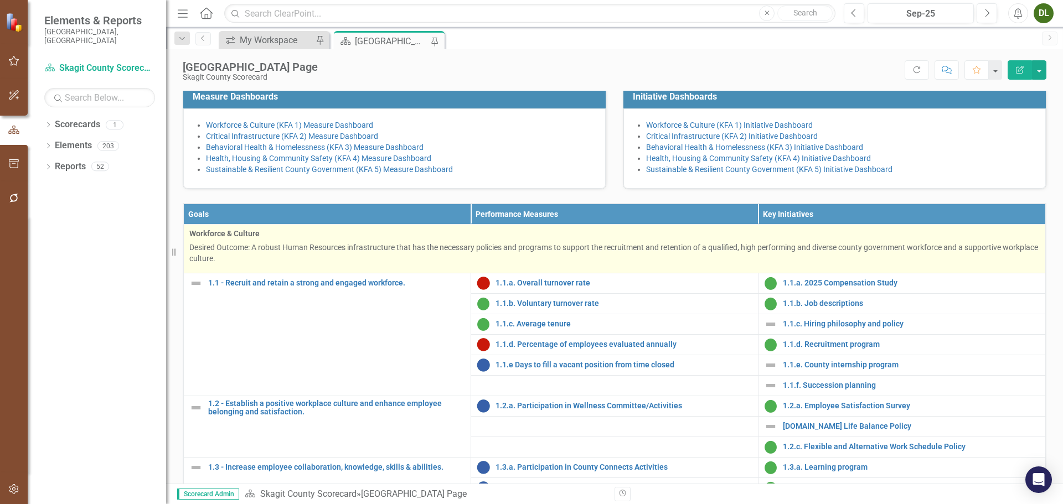
scroll to position [221, 0]
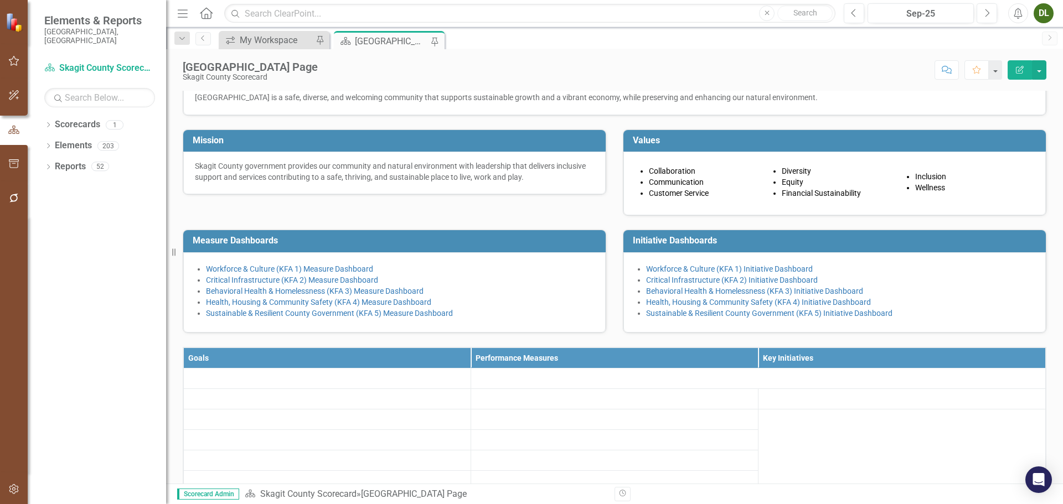
scroll to position [298, 0]
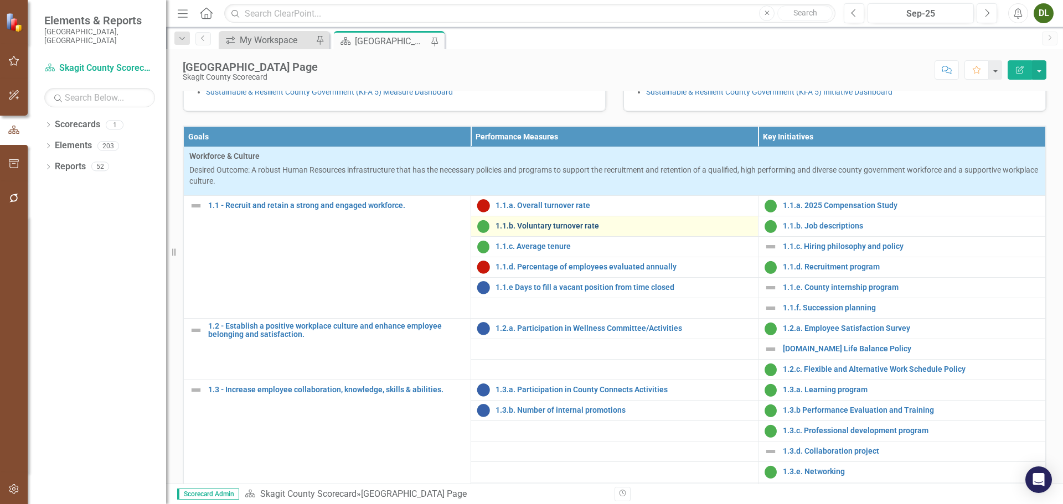
click at [568, 230] on link "1.1.b. Voluntary turnover rate" at bounding box center [623, 226] width 257 height 8
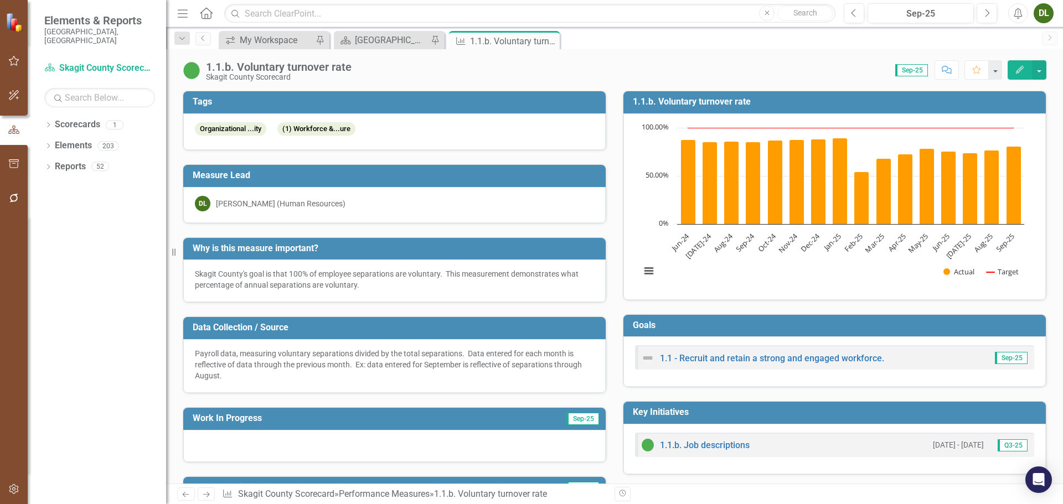
click at [1017, 68] on icon "Edit" at bounding box center [1019, 70] width 10 height 8
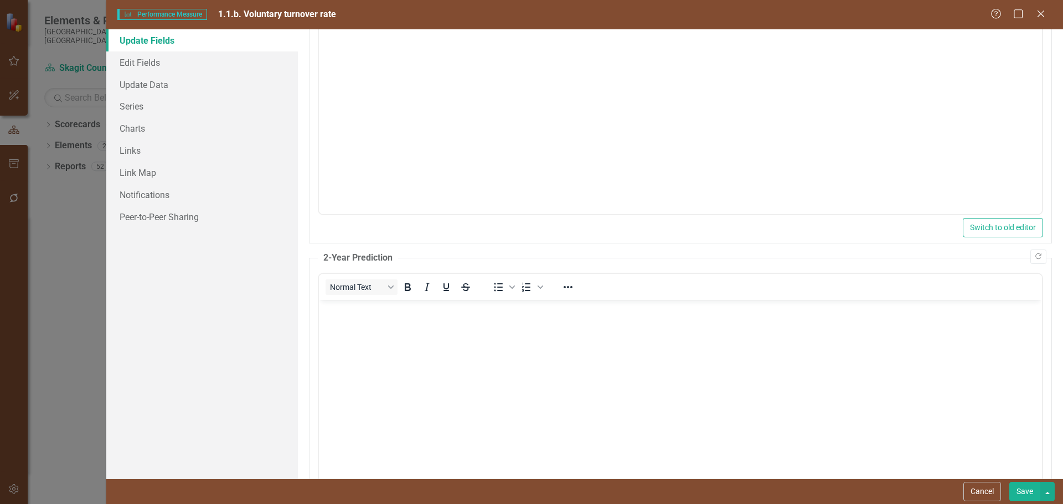
scroll to position [151, 0]
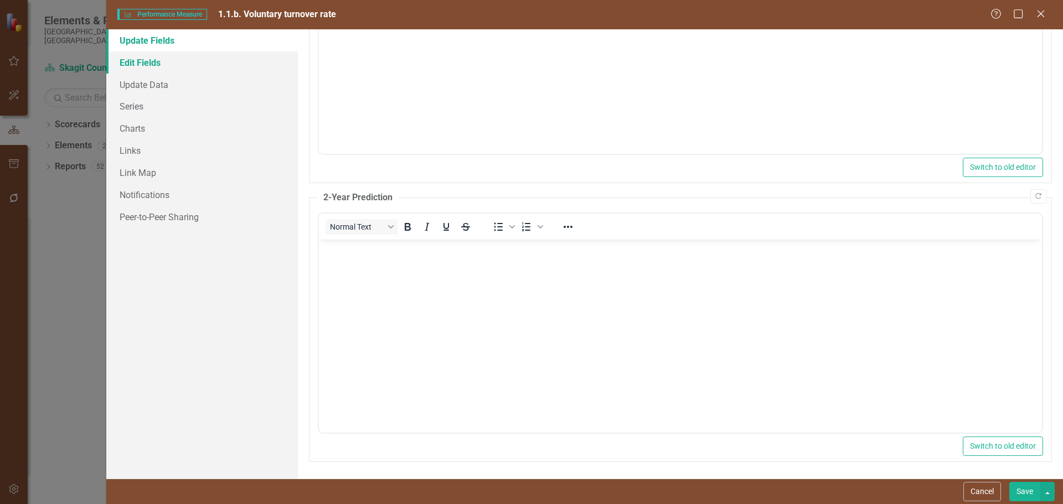
click at [137, 64] on link "Edit Fields" at bounding box center [201, 62] width 191 height 22
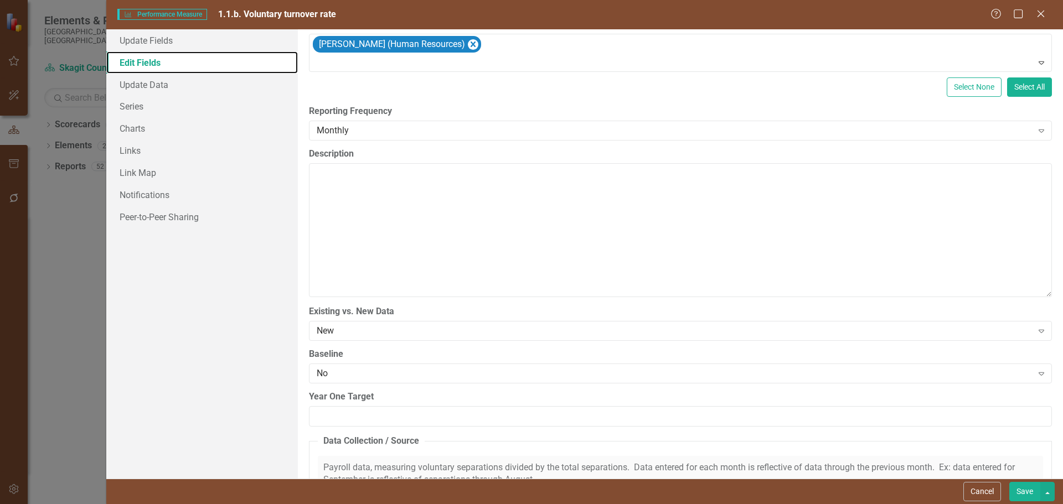
scroll to position [0, 0]
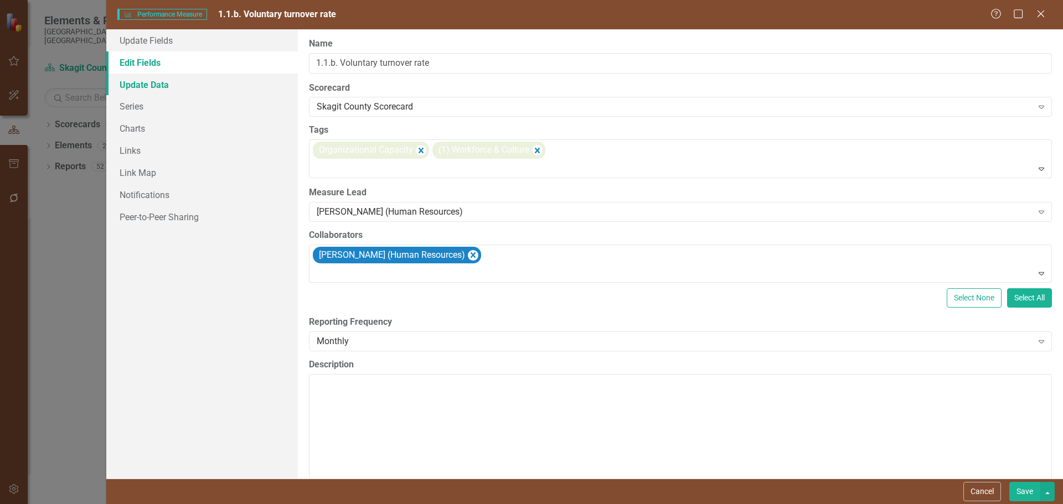
click at [150, 85] on link "Update Data" at bounding box center [201, 85] width 191 height 22
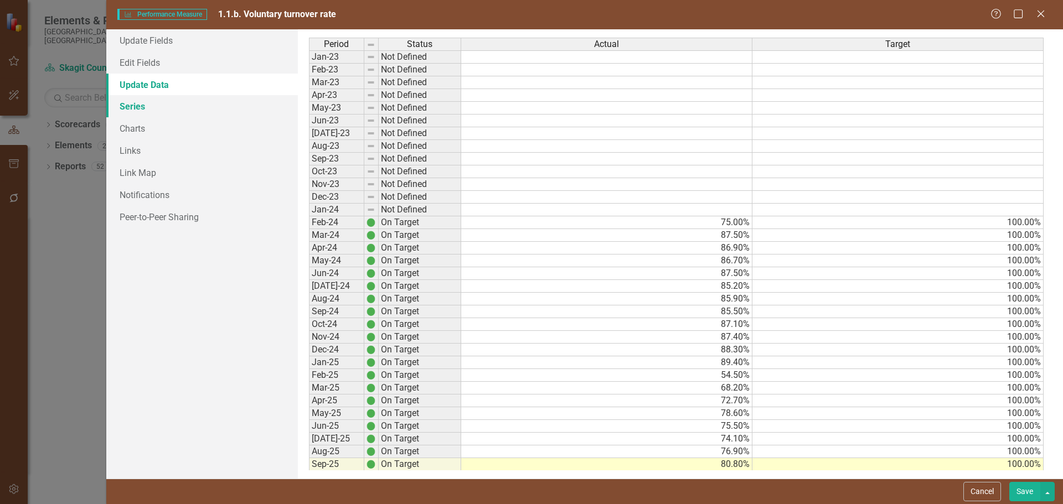
click at [149, 106] on link "Series" at bounding box center [201, 106] width 191 height 22
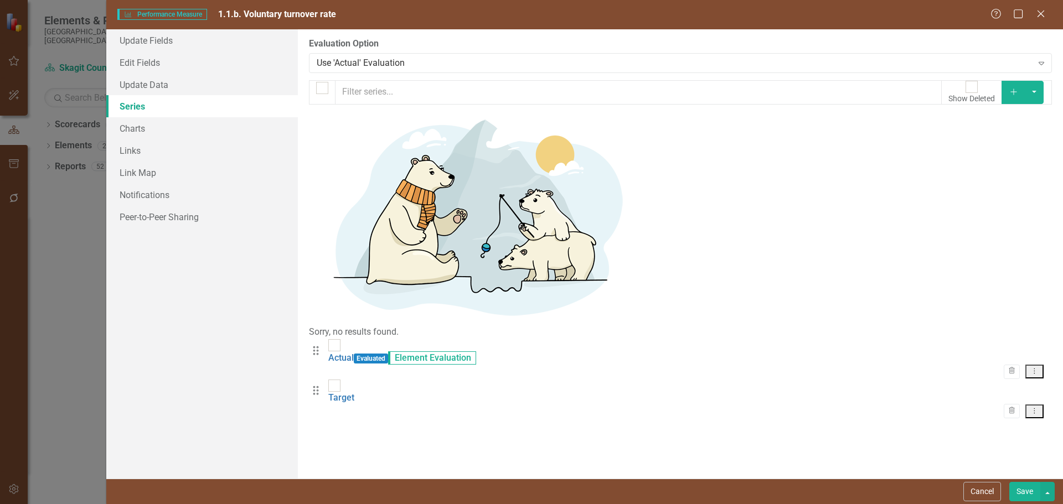
click at [1037, 407] on icon "Dropdown Menu" at bounding box center [1033, 410] width 9 height 7
click at [1010, 175] on link "Edit Edit Measure Series" at bounding box center [980, 175] width 126 height 20
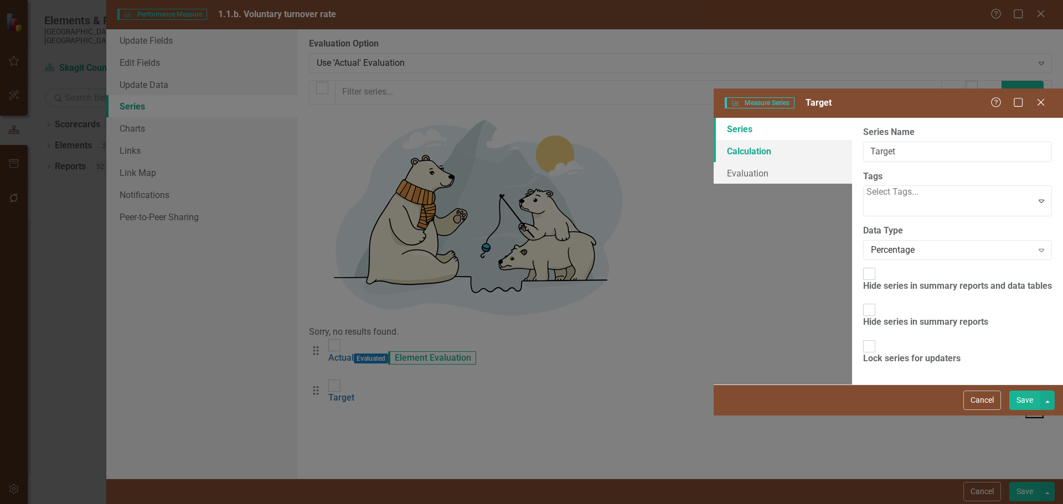
click at [713, 140] on link "Calculation" at bounding box center [782, 151] width 138 height 22
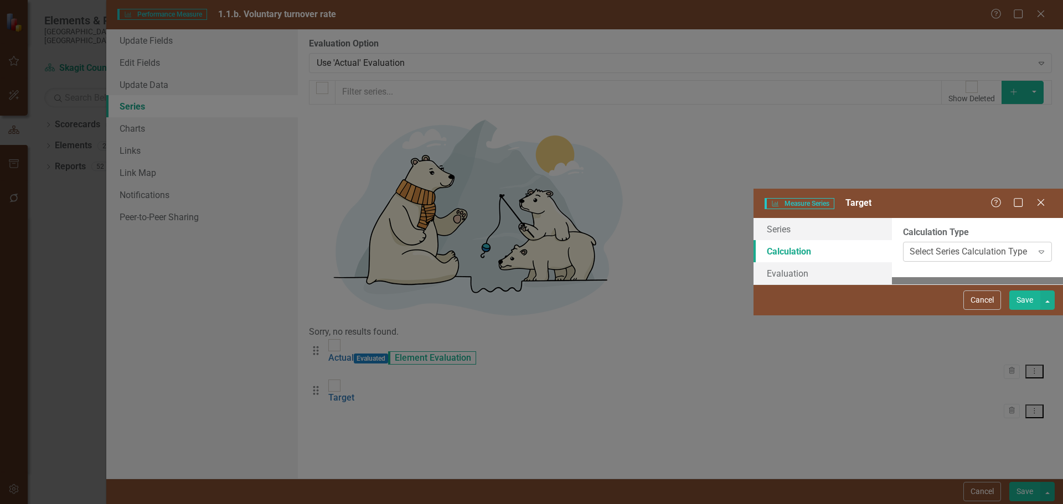
click at [909, 246] on div "Select Series Calculation Type" at bounding box center [967, 252] width 117 height 13
click at [753, 262] on link "Evaluation" at bounding box center [822, 273] width 138 height 22
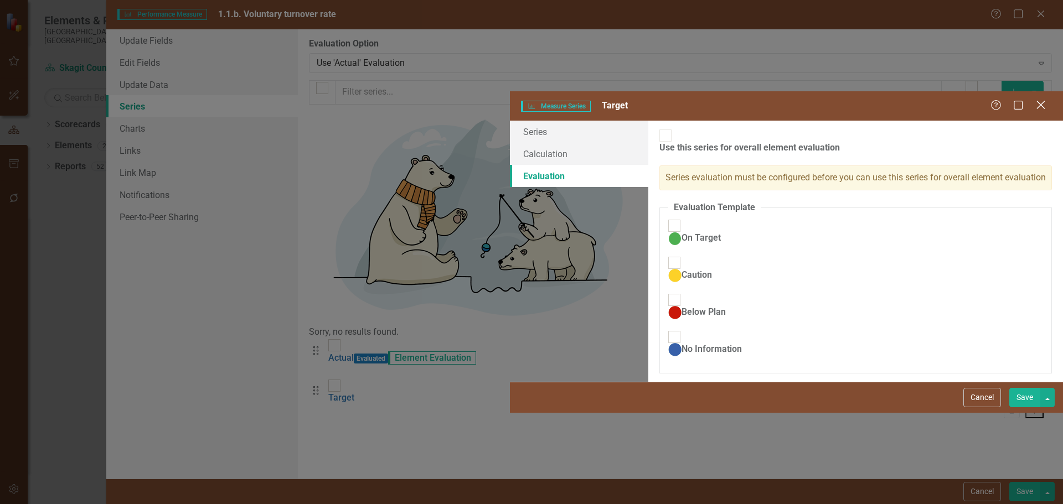
click at [1038, 100] on icon "Close" at bounding box center [1040, 105] width 14 height 11
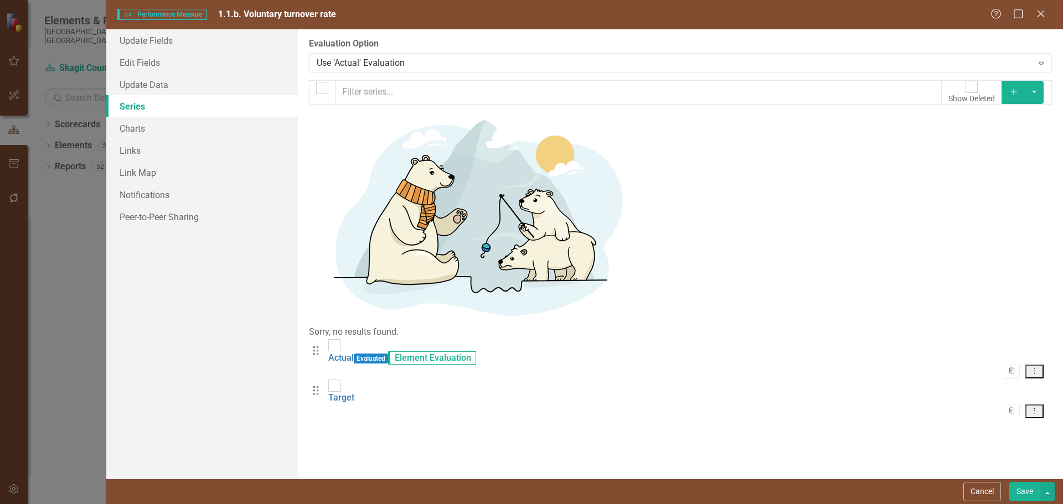
click at [1041, 15] on icon "Close" at bounding box center [1040, 13] width 11 height 9
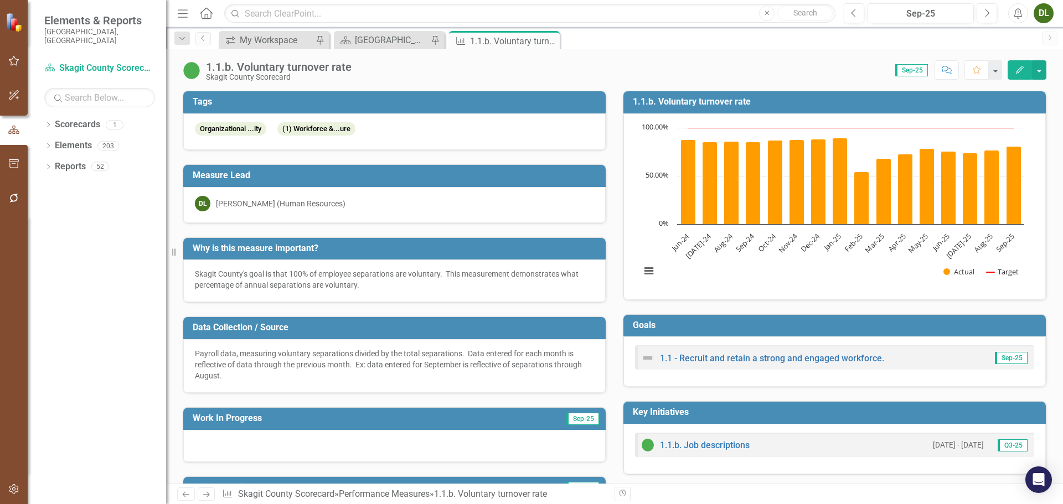
click at [1015, 69] on icon "Edit" at bounding box center [1019, 70] width 10 height 8
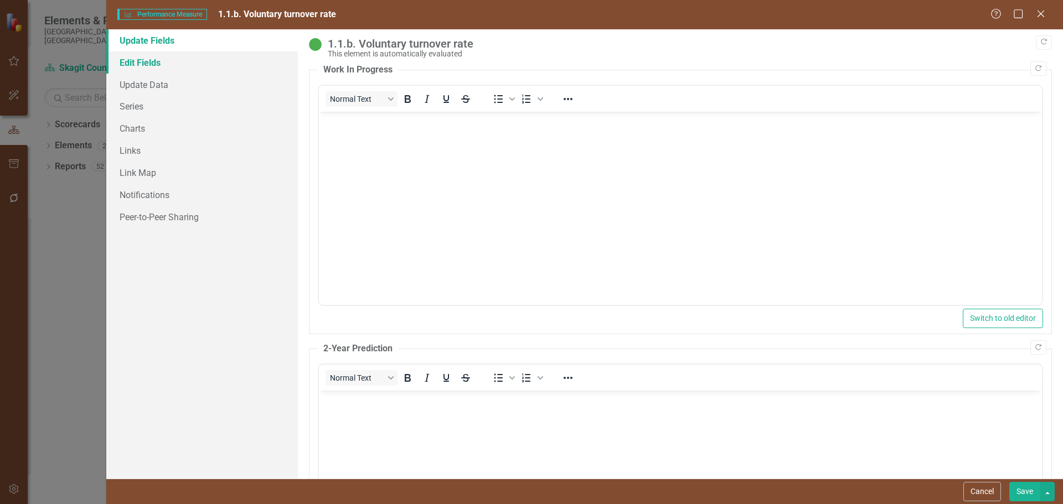
click at [161, 59] on link "Edit Fields" at bounding box center [201, 62] width 191 height 22
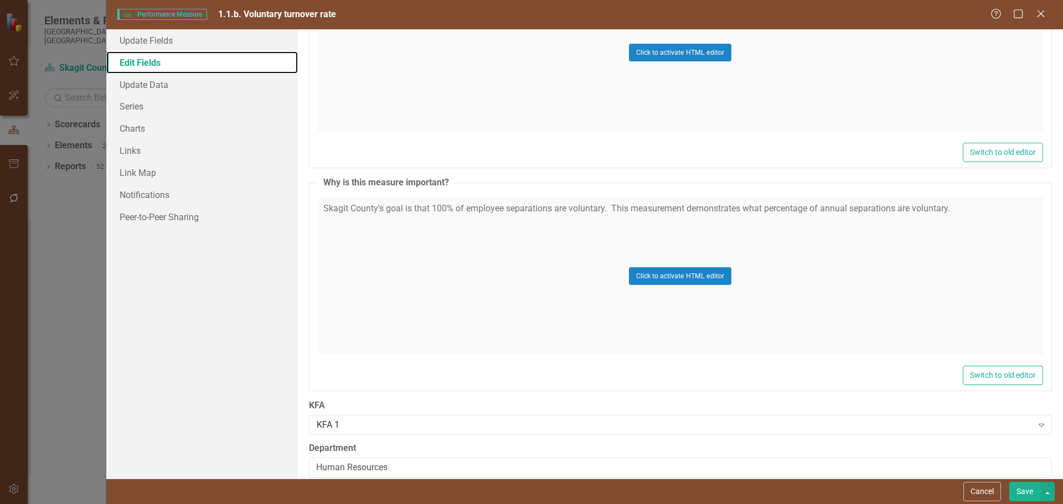
scroll to position [709, 0]
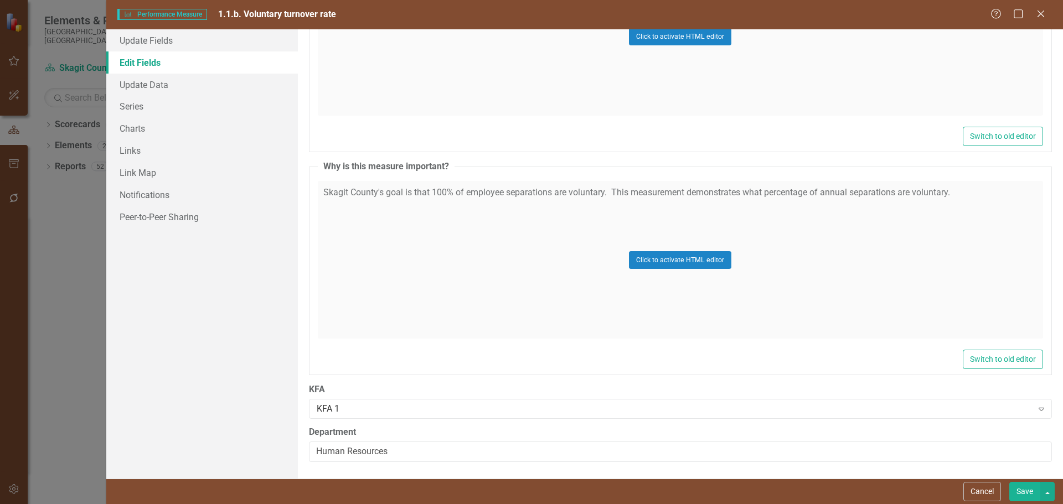
click at [882, 190] on div "Click to activate HTML editor" at bounding box center [680, 260] width 725 height 158
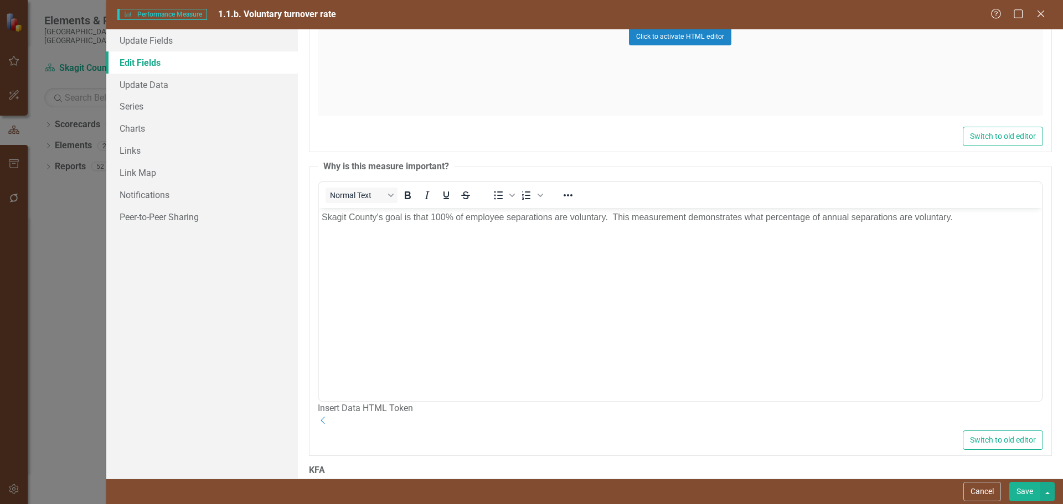
scroll to position [0, 0]
click at [845, 217] on p "Skagit County's goal is that 100% of employee separations are voluntary. This m…" at bounding box center [679, 217] width 717 height 13
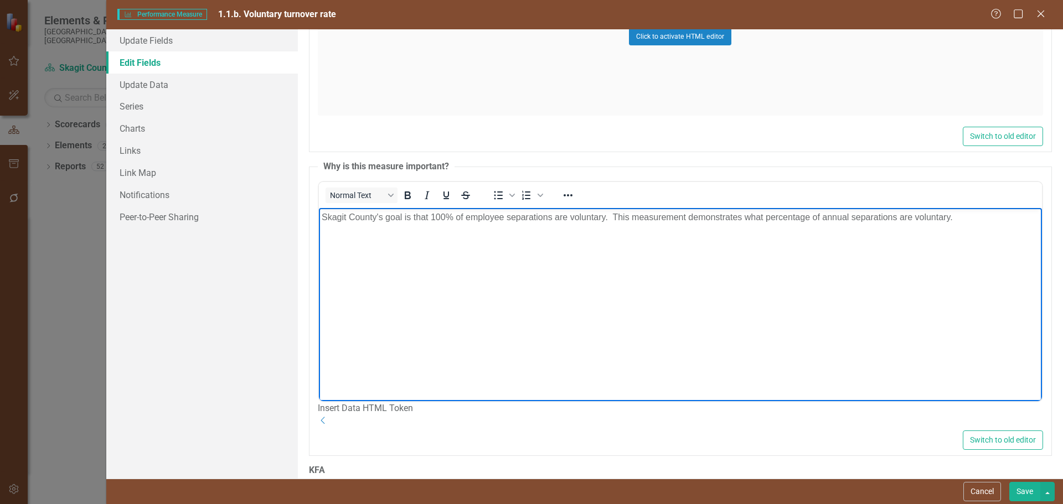
click at [852, 216] on p "Skagit County's goal is that 100% of employee separations are voluntary. This m…" at bounding box center [679, 217] width 717 height 13
click at [921, 216] on p "Skagit County's goal is that 100% of employee separations are voluntary. This m…" at bounding box center [679, 217] width 717 height 13
click at [1021, 491] on button "Save" at bounding box center [1024, 491] width 31 height 19
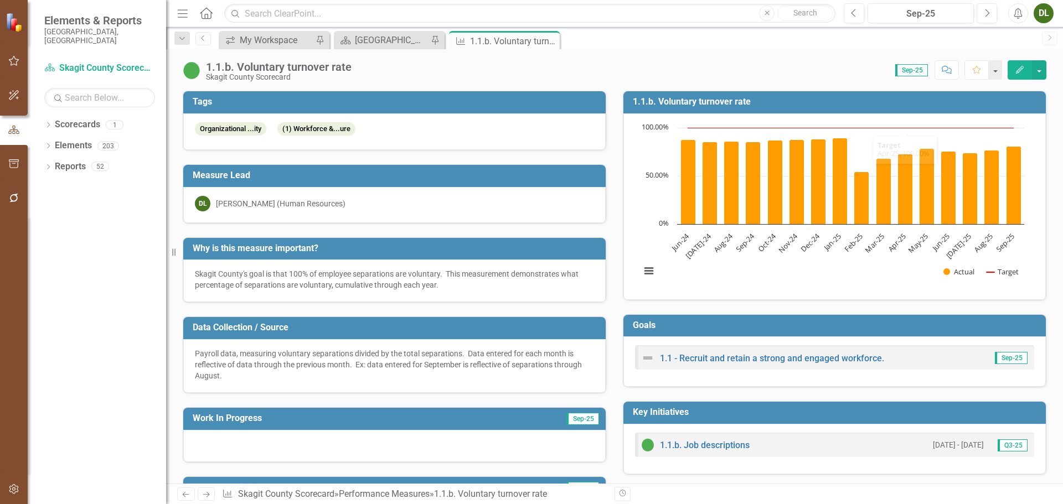
click at [1018, 69] on icon "Edit" at bounding box center [1019, 70] width 10 height 8
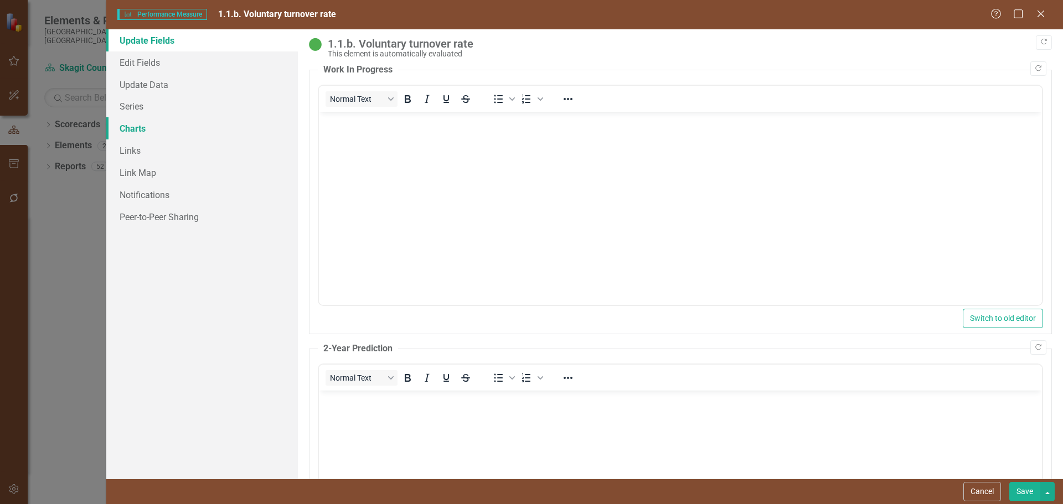
click at [156, 135] on link "Charts" at bounding box center [201, 128] width 191 height 22
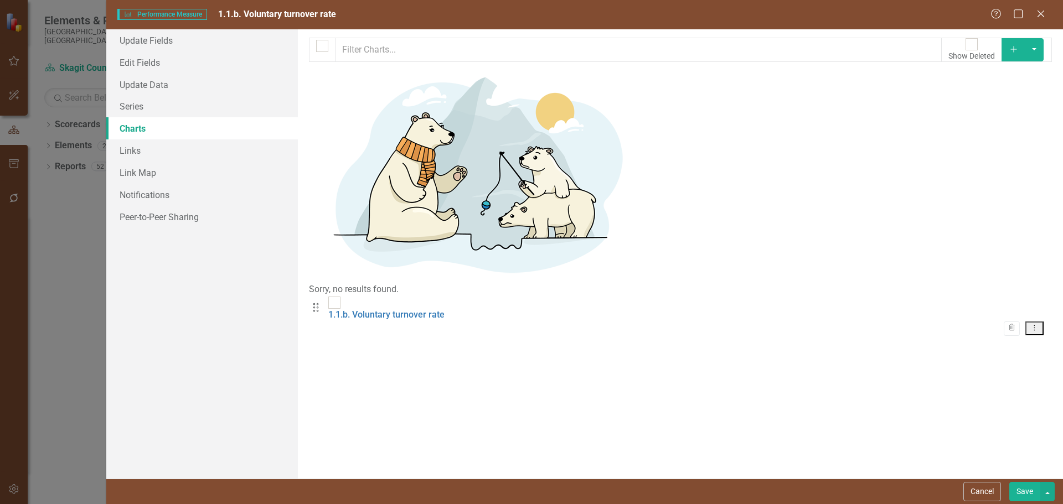
click at [1029, 322] on button "Dropdown Menu" at bounding box center [1034, 329] width 18 height 14
click at [537, 165] on div "From this page, you can add, edit, delete, or duplicate charts to show how you …" at bounding box center [680, 253] width 765 height 449
click at [133, 110] on link "Series" at bounding box center [201, 106] width 191 height 22
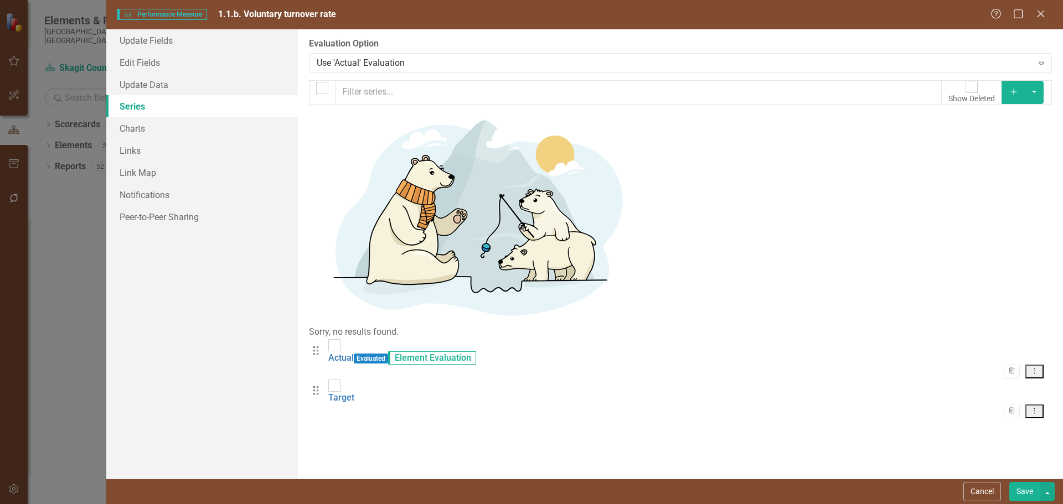
click at [1033, 367] on icon "Dropdown Menu" at bounding box center [1033, 370] width 9 height 7
click at [1013, 136] on link "Edit Edit Measure Series" at bounding box center [980, 140] width 126 height 20
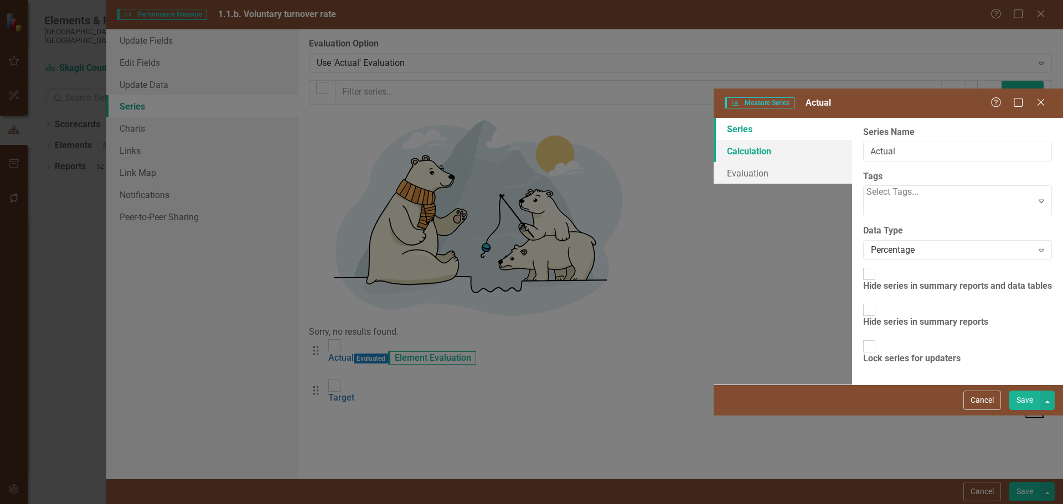
click at [713, 140] on link "Calculation" at bounding box center [782, 151] width 138 height 22
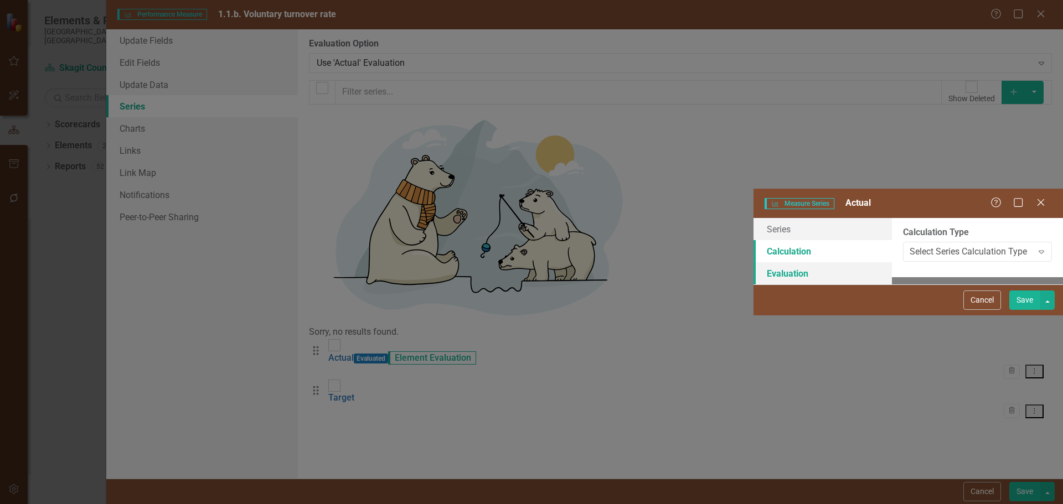
click at [753, 262] on link "Evaluation" at bounding box center [822, 273] width 138 height 22
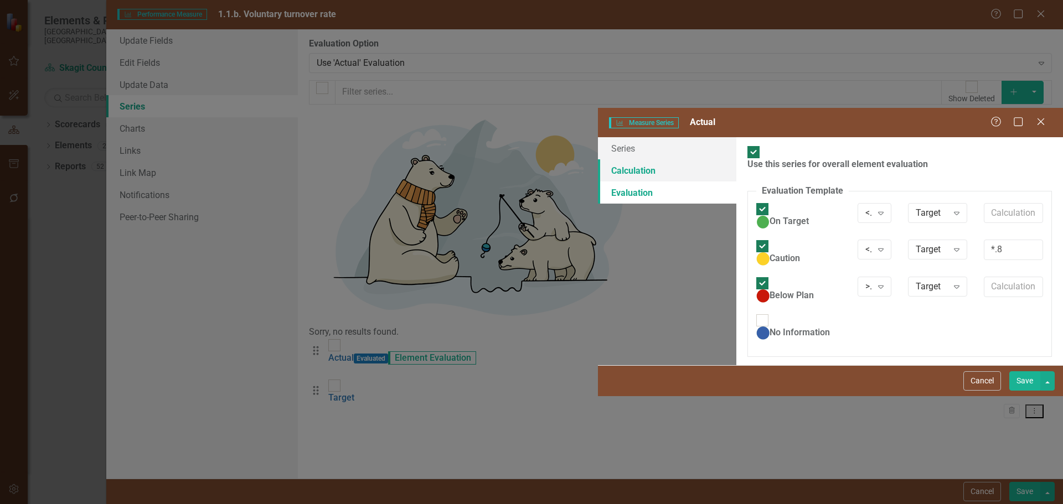
click at [598, 159] on link "Calculation" at bounding box center [667, 170] width 138 height 22
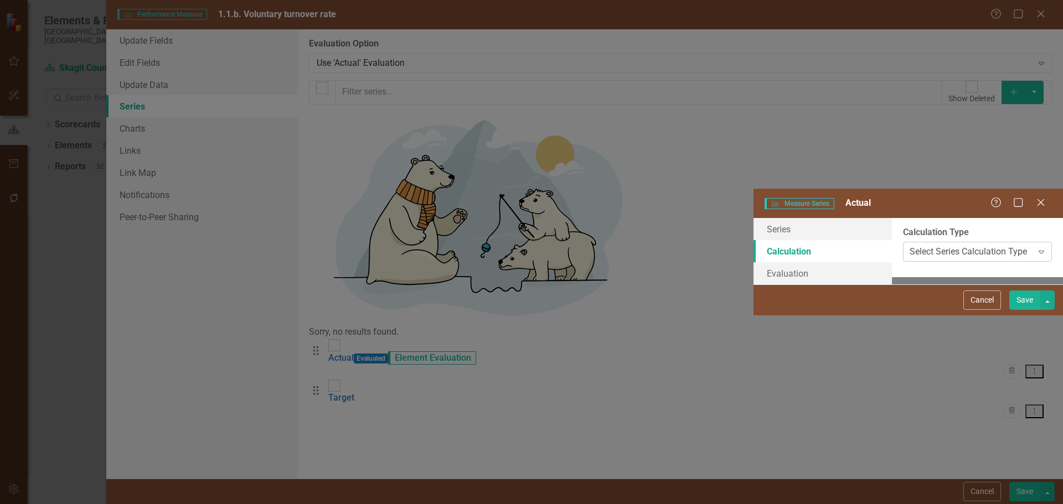
click at [909, 246] on div "Select Series Calculation Type" at bounding box center [967, 252] width 117 height 13
click at [1050, 197] on div "Help Maximize Close" at bounding box center [1020, 203] width 61 height 13
click at [1049, 197] on div "Help Maximize Close" at bounding box center [1020, 203] width 61 height 13
click at [1044, 197] on icon "Close" at bounding box center [1040, 202] width 14 height 11
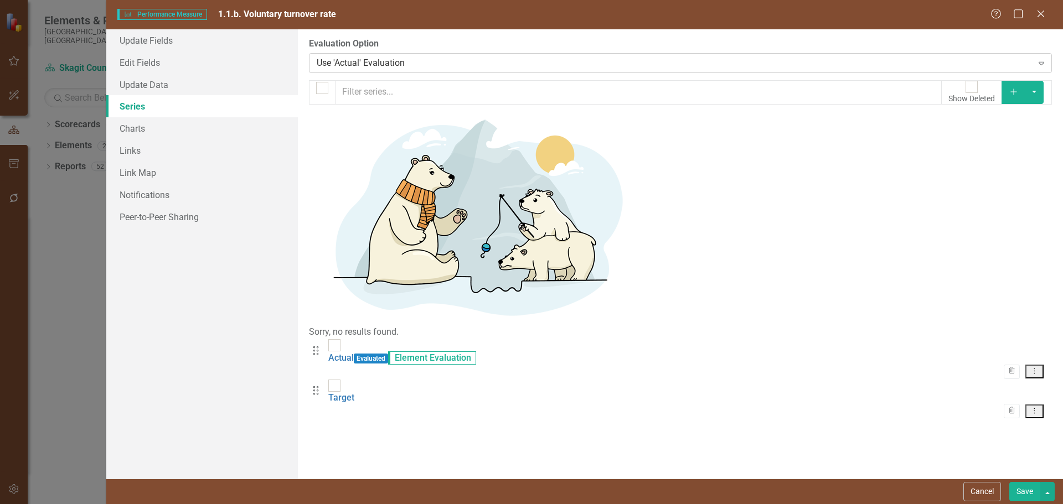
click at [1040, 59] on icon "Expand" at bounding box center [1040, 63] width 11 height 9
click at [1035, 407] on icon "Dropdown Menu" at bounding box center [1033, 410] width 9 height 7
click at [1018, 173] on link "Edit Edit Measure Series" at bounding box center [980, 175] width 126 height 20
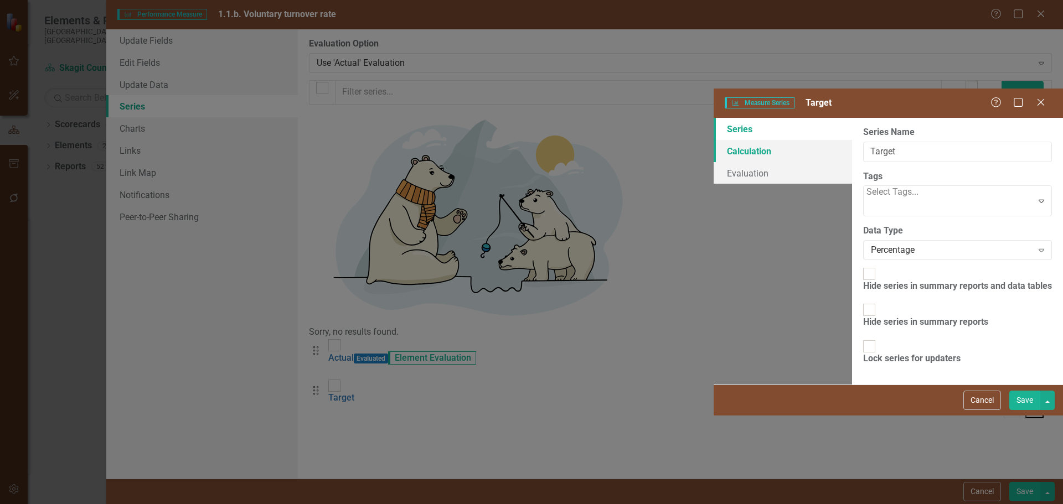
click at [713, 140] on link "Calculation" at bounding box center [782, 151] width 138 height 22
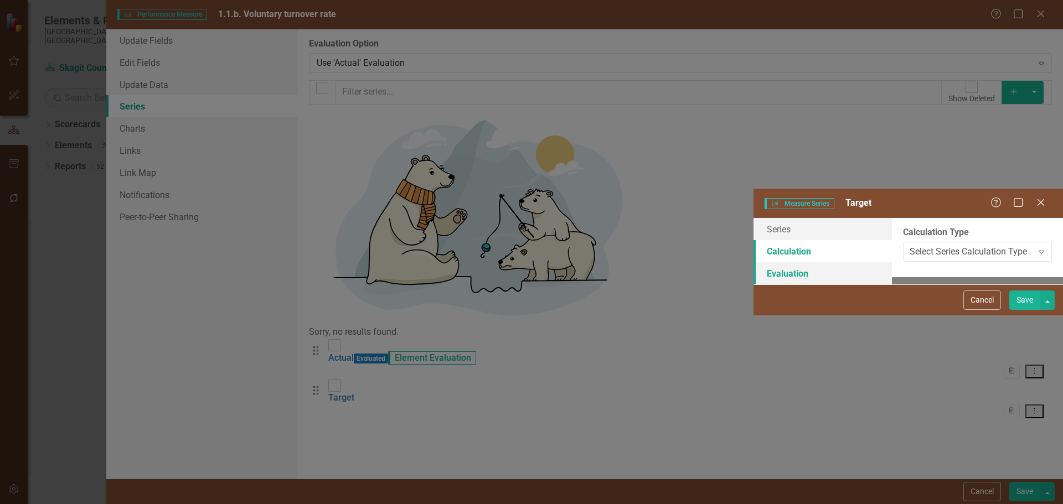
click at [753, 262] on link "Evaluation" at bounding box center [822, 273] width 138 height 22
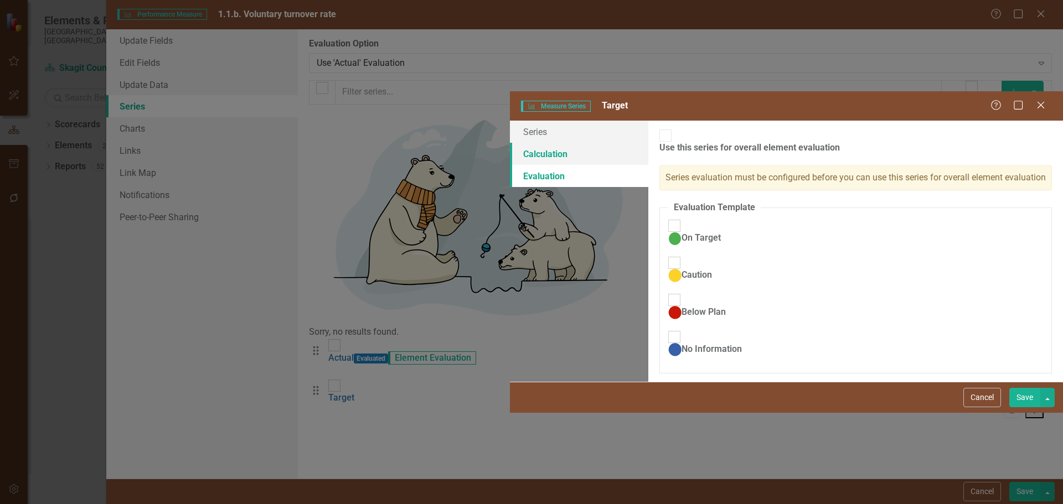
click at [510, 143] on link "Calculation" at bounding box center [579, 154] width 138 height 22
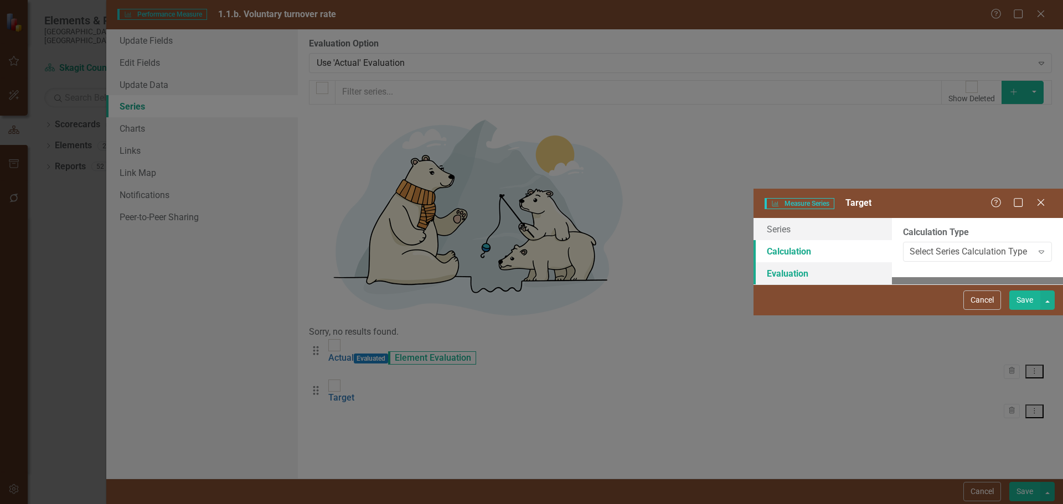
click at [753, 262] on link "Evaluation" at bounding box center [822, 273] width 138 height 22
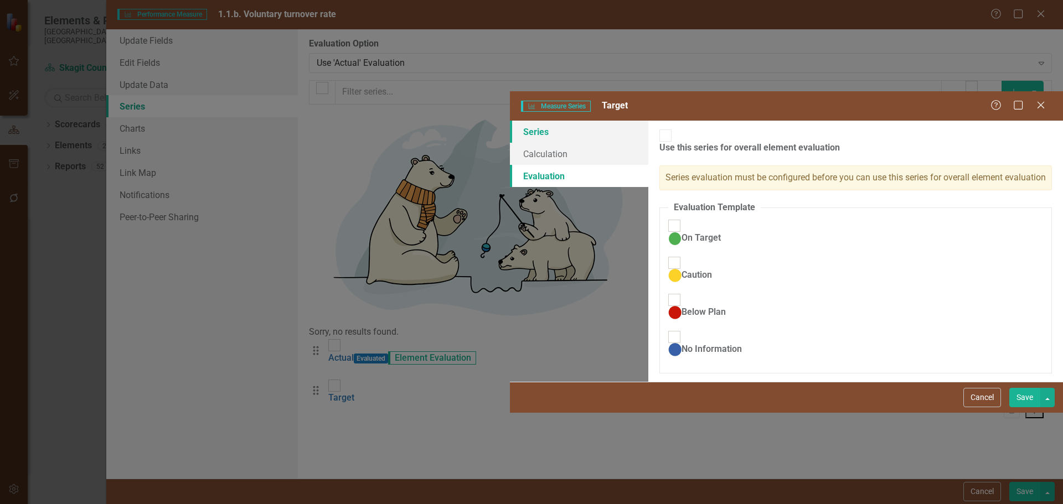
click at [510, 121] on link "Series" at bounding box center [579, 132] width 138 height 22
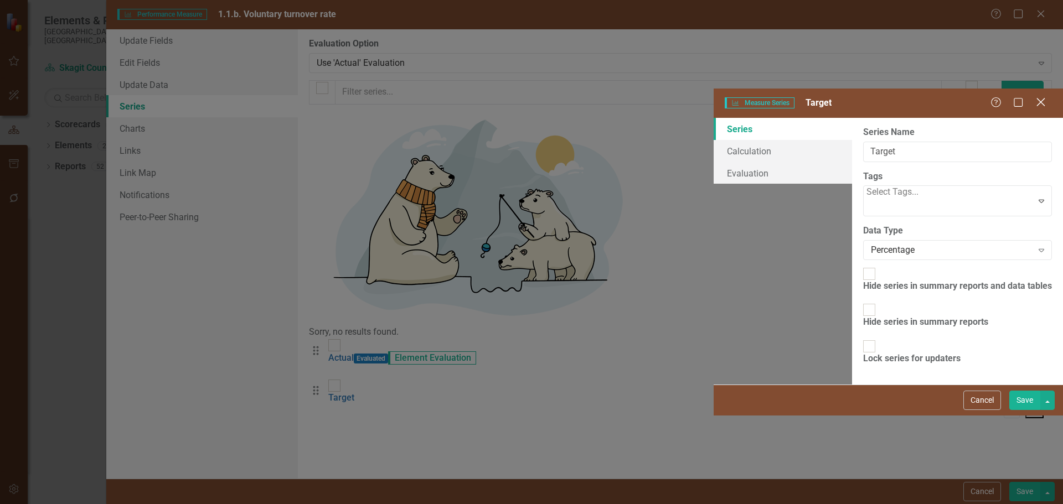
click at [1039, 97] on icon "Close" at bounding box center [1040, 102] width 14 height 11
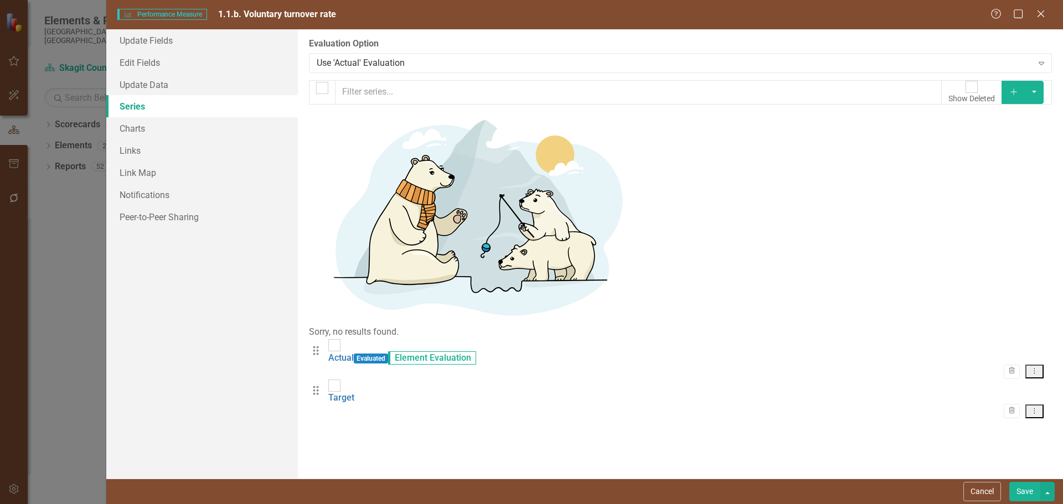
click at [475, 237] on div "From this page, you can add, edit, delete, or duplicate the measure series for …" at bounding box center [680, 253] width 765 height 449
click at [1046, 64] on icon "Expand" at bounding box center [1040, 63] width 11 height 9
click at [158, 131] on link "Charts" at bounding box center [201, 128] width 191 height 22
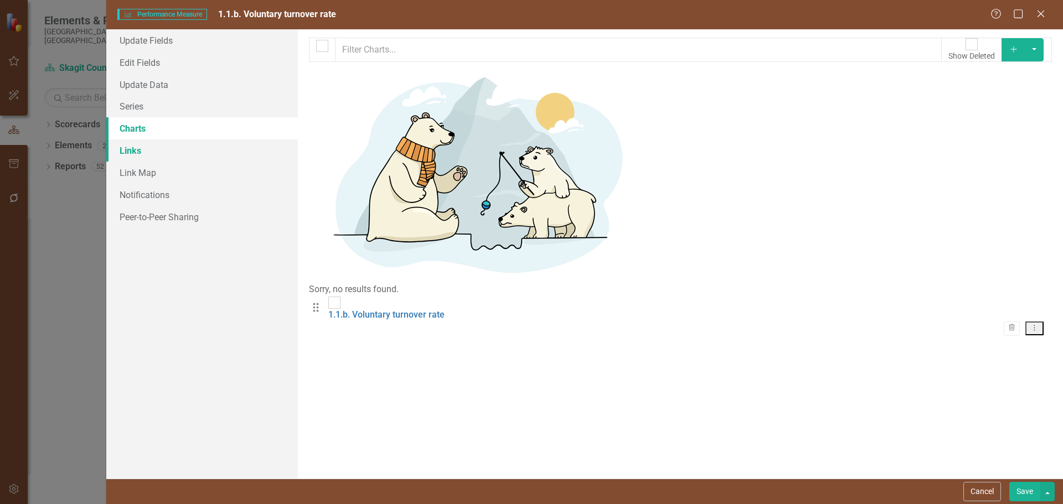
click at [151, 150] on link "Links" at bounding box center [201, 150] width 191 height 22
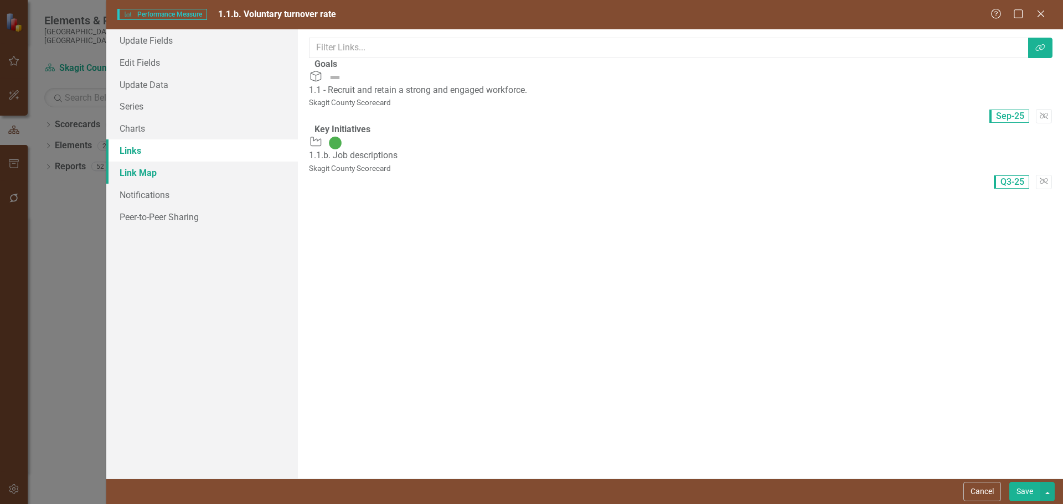
click at [156, 171] on link "Link Map" at bounding box center [201, 173] width 191 height 22
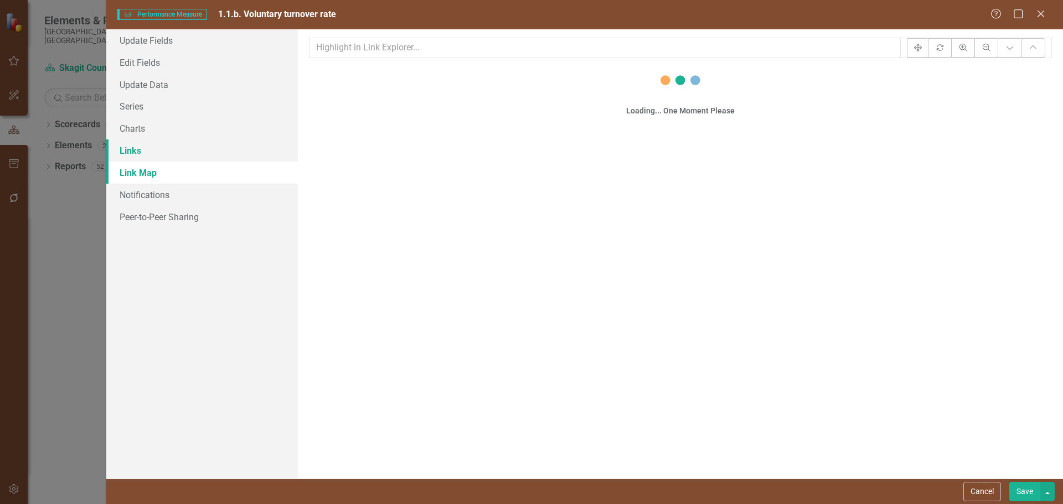
click at [160, 155] on link "Links" at bounding box center [201, 150] width 191 height 22
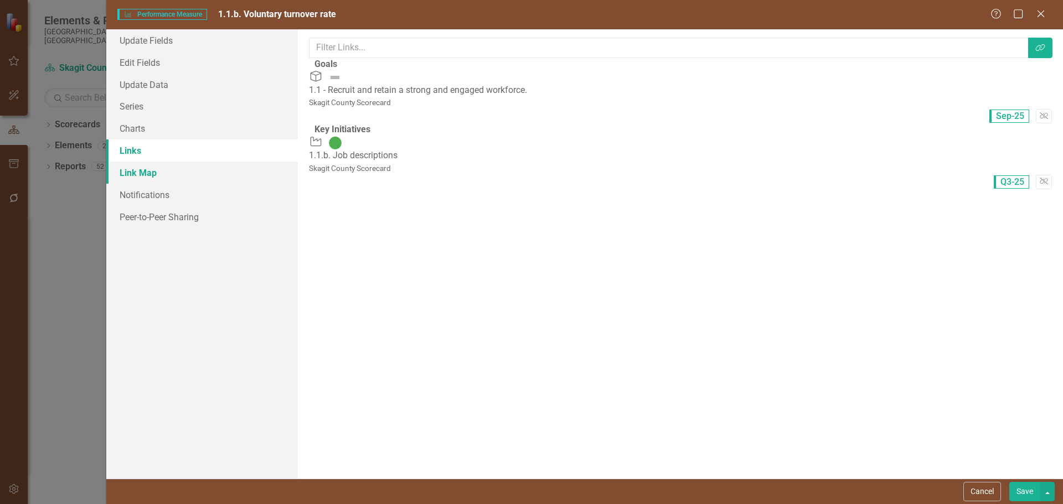
click at [165, 182] on link "Link Map" at bounding box center [201, 173] width 191 height 22
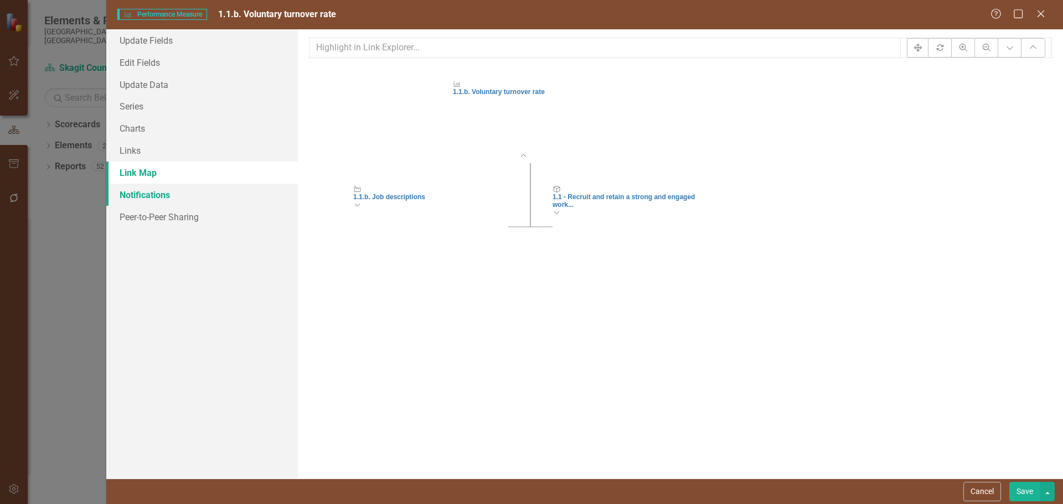
click at [163, 192] on link "Notifications" at bounding box center [201, 195] width 191 height 22
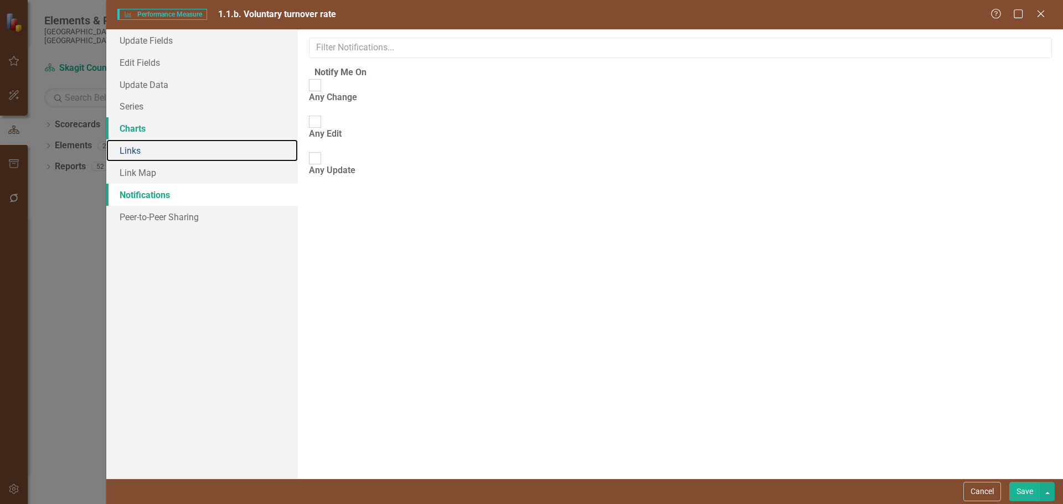
click at [158, 141] on link "Links" at bounding box center [201, 150] width 191 height 22
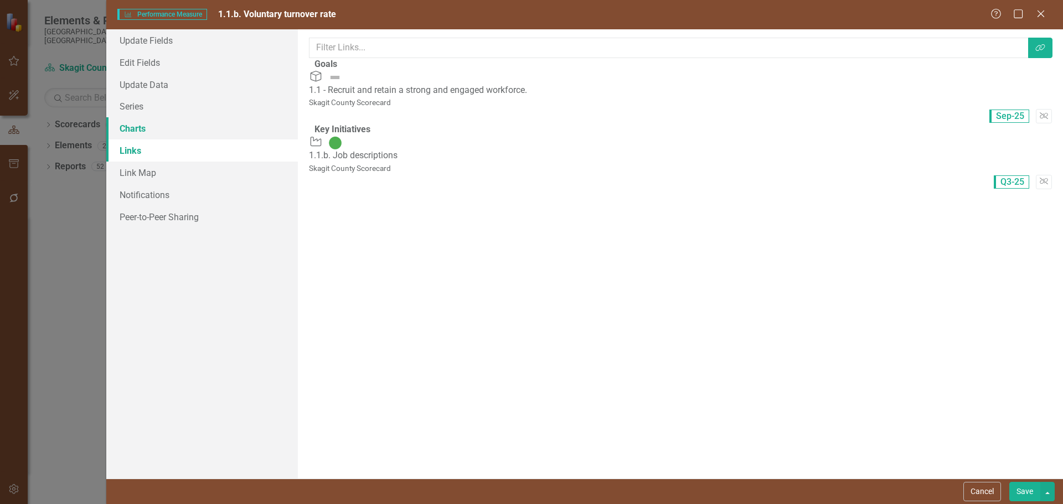
click at [159, 121] on link "Charts" at bounding box center [201, 128] width 191 height 22
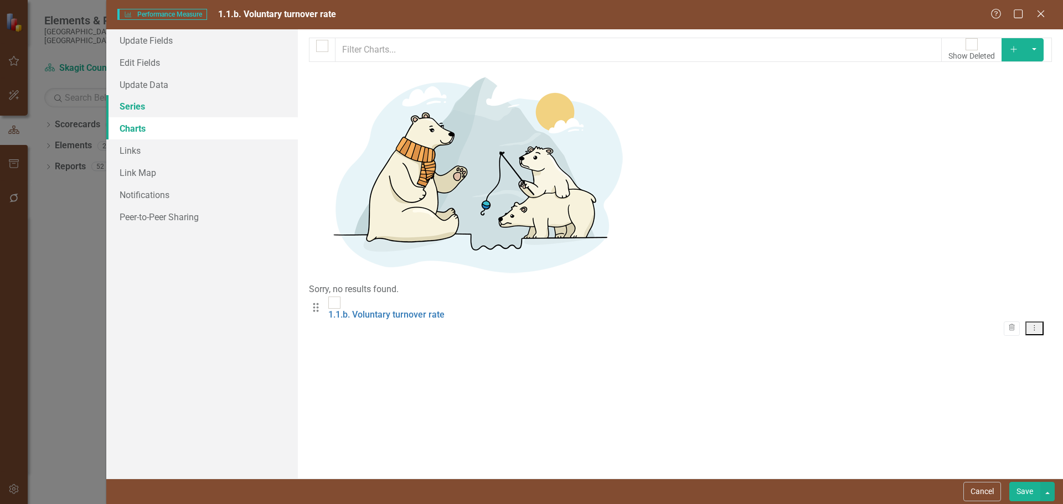
click at [159, 112] on link "Series" at bounding box center [201, 106] width 191 height 22
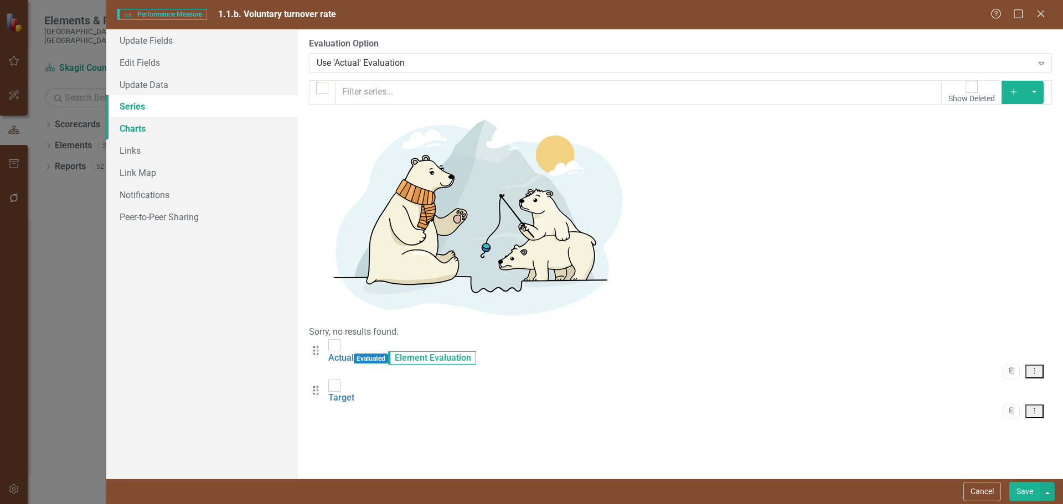
click at [159, 127] on link "Charts" at bounding box center [201, 128] width 191 height 22
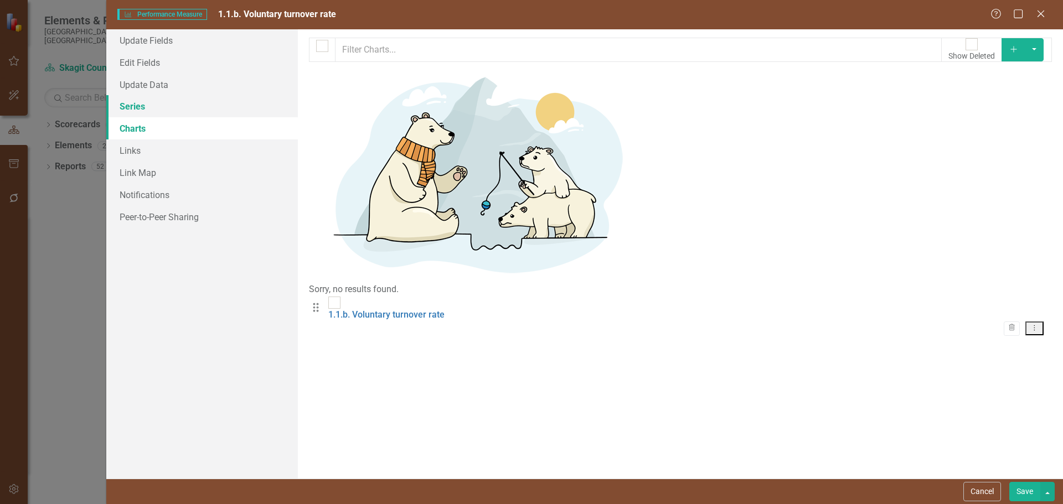
click at [169, 106] on link "Series" at bounding box center [201, 106] width 191 height 22
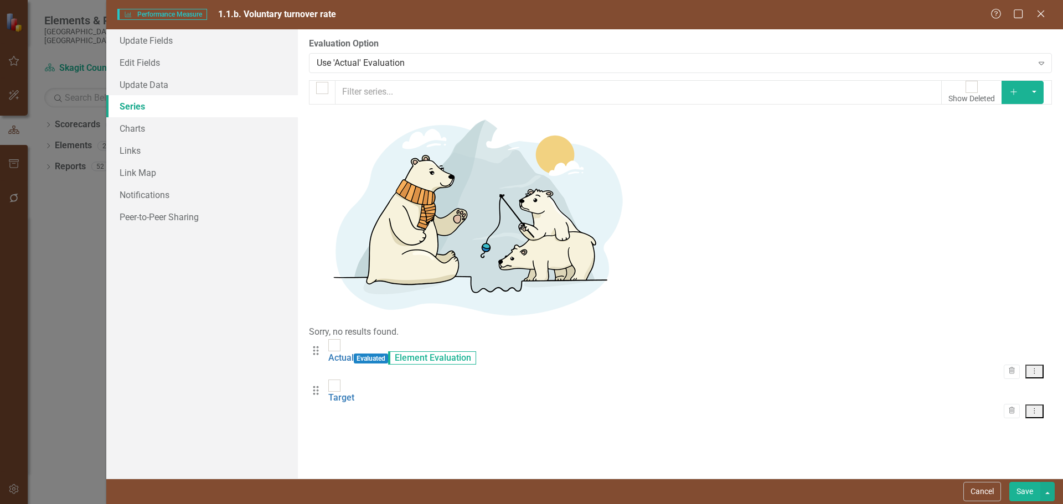
click at [388, 354] on span "Evaluated" at bounding box center [371, 359] width 34 height 10
click at [458, 351] on span "Element Evaluation" at bounding box center [432, 357] width 88 height 13
click at [964, 483] on button "Cancel" at bounding box center [982, 491] width 38 height 19
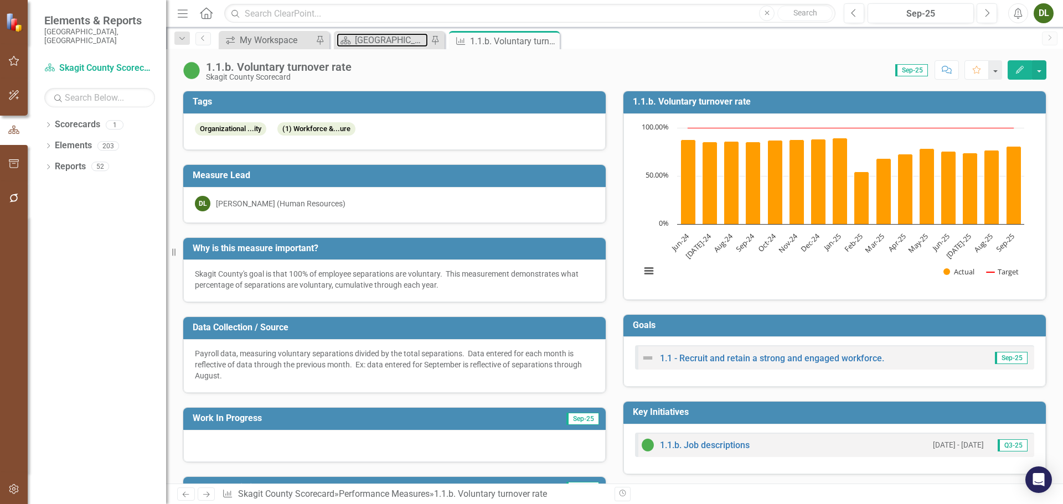
click at [370, 40] on div "[GEOGRAPHIC_DATA] Page" at bounding box center [391, 40] width 73 height 14
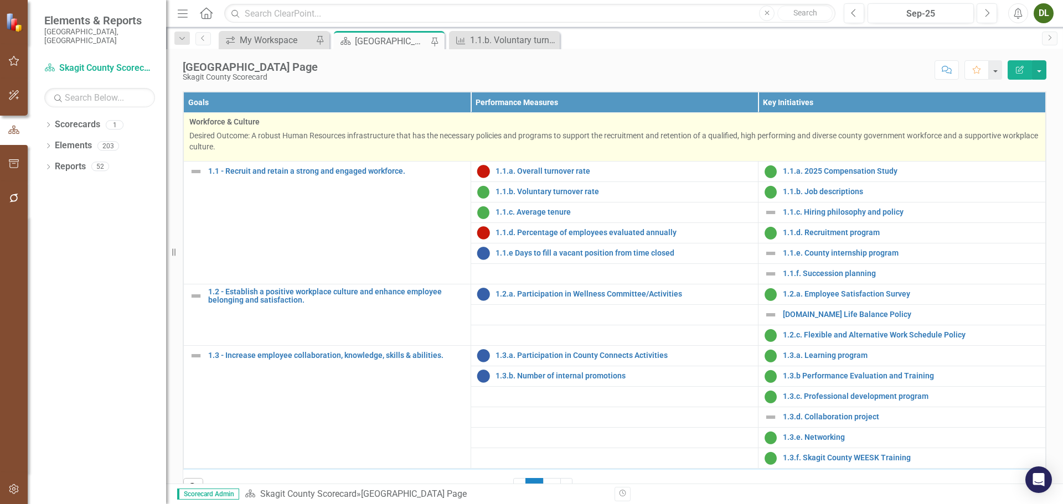
scroll to position [443, 0]
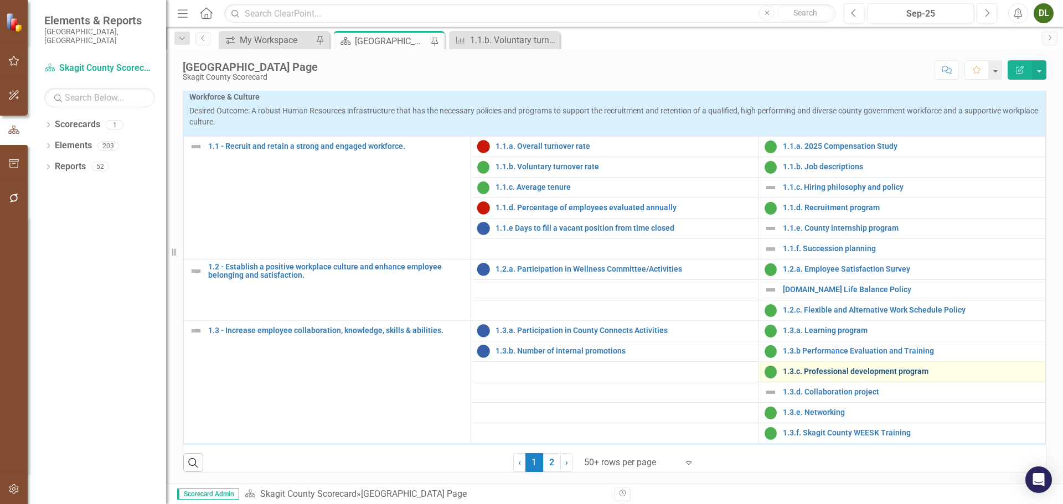
click at [889, 376] on link "1.3.c. Professional development program" at bounding box center [911, 371] width 257 height 8
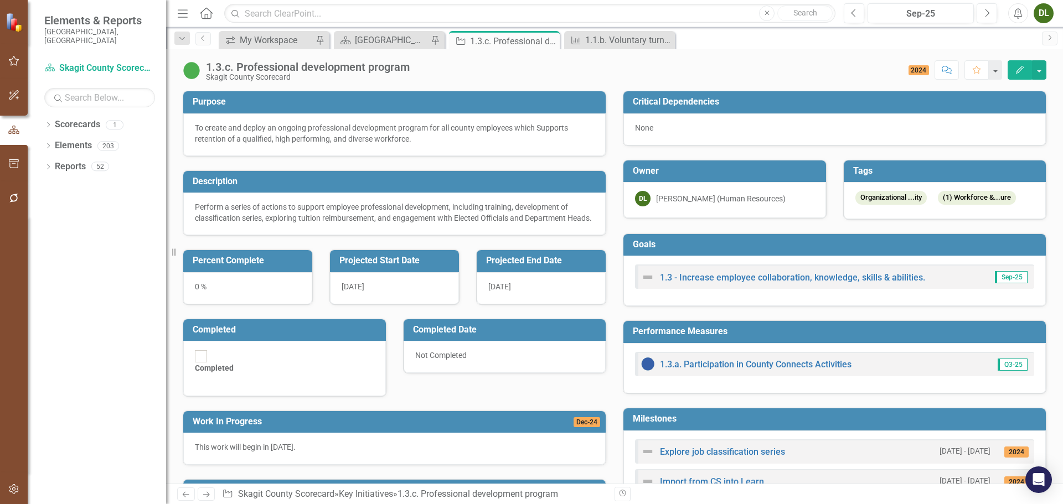
click at [1020, 71] on icon "button" at bounding box center [1020, 70] width 8 height 8
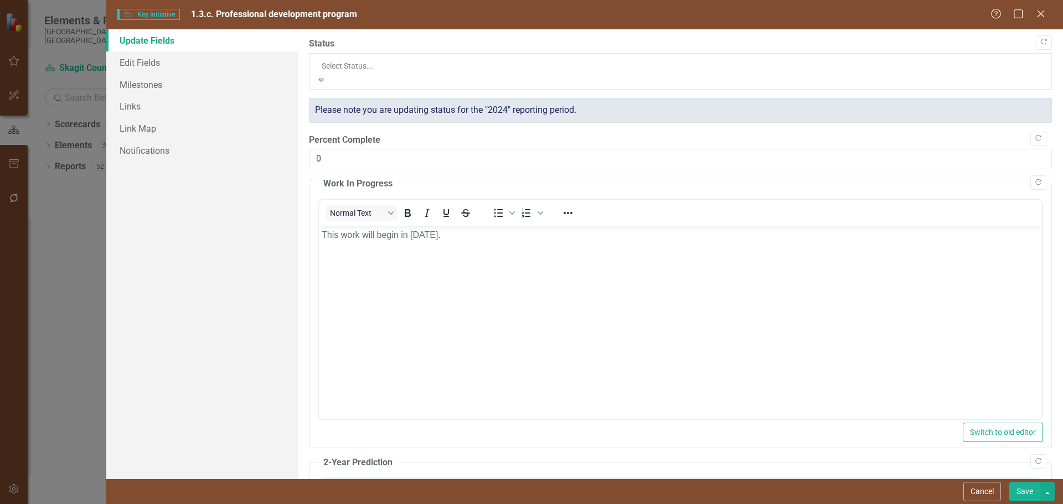
click at [511, 70] on div at bounding box center [680, 65] width 717 height 13
click at [511, 504] on div "Not Defined" at bounding box center [531, 510] width 1063 height 13
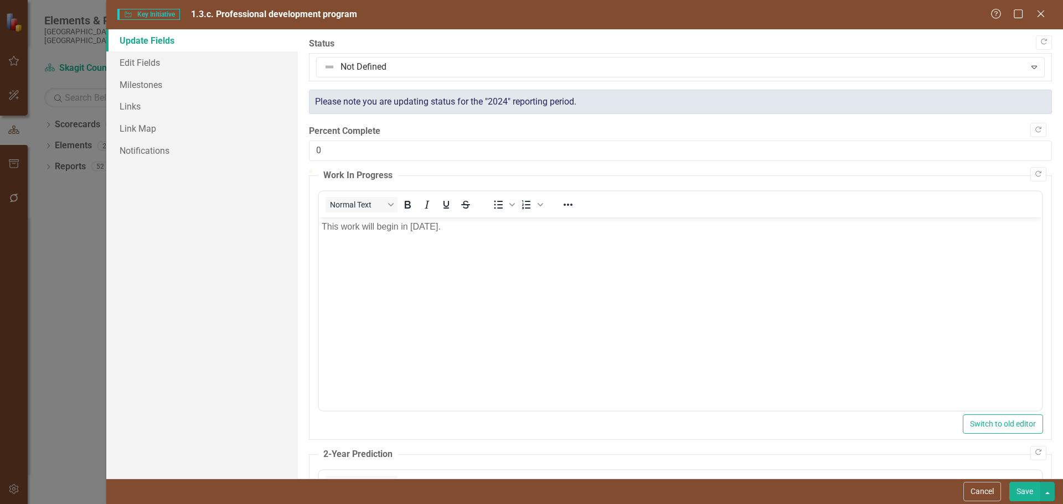
click at [1016, 489] on button "Save" at bounding box center [1024, 491] width 31 height 19
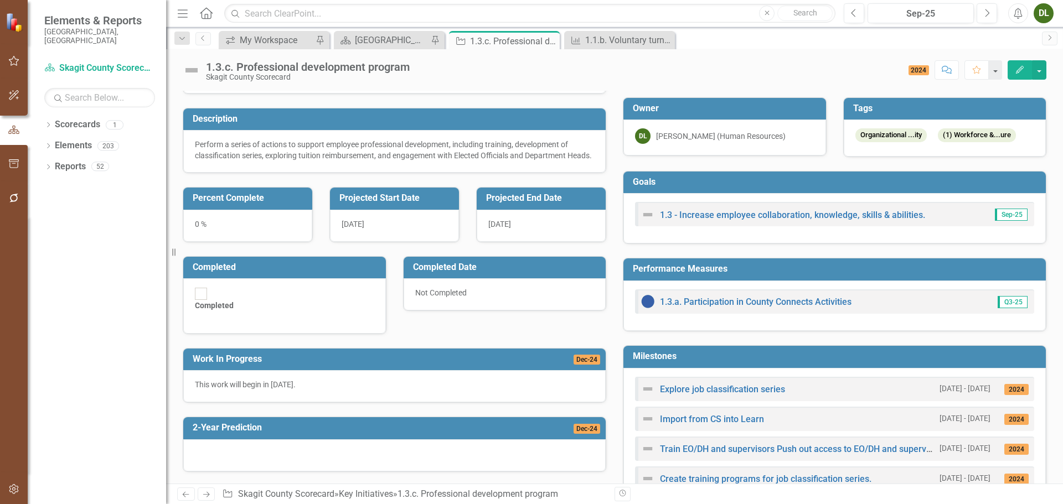
scroll to position [166, 0]
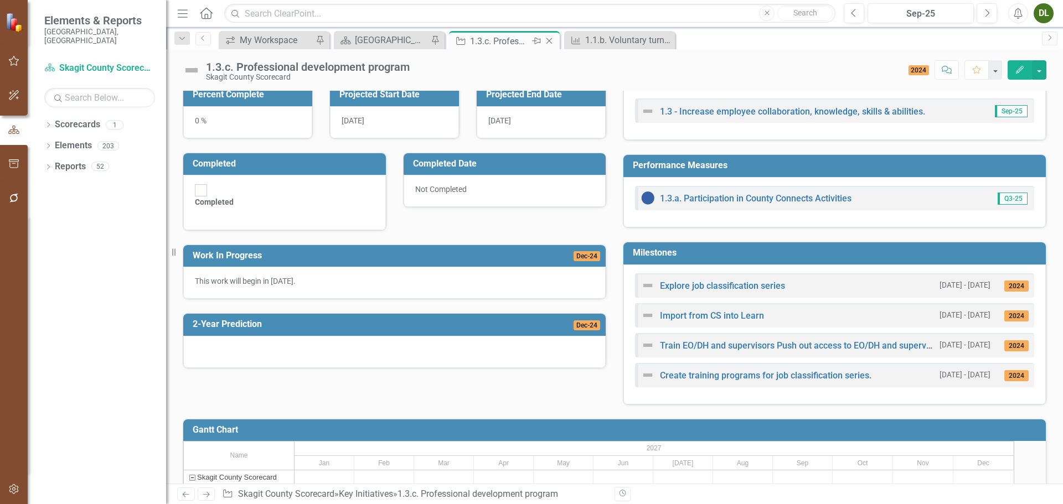
click at [551, 42] on icon "Close" at bounding box center [548, 41] width 11 height 9
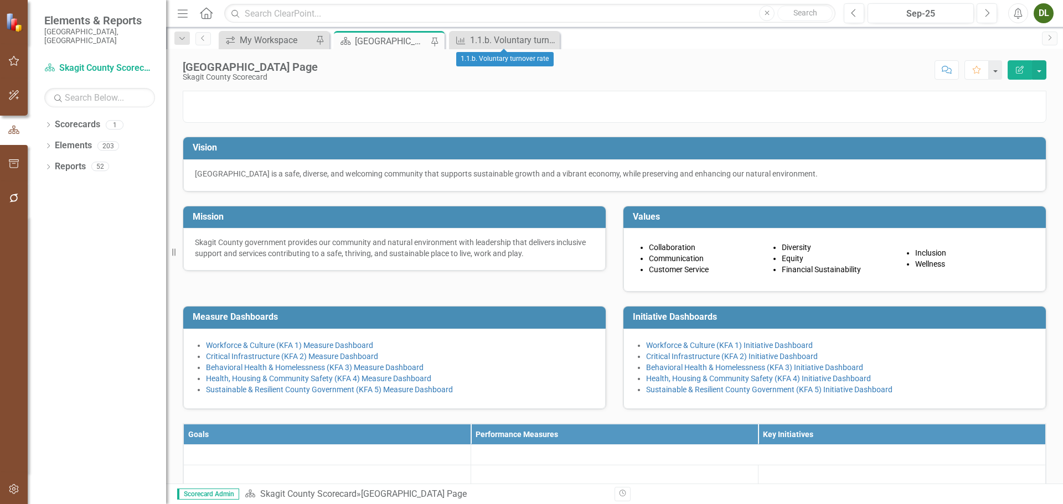
click at [405, 38] on div "[GEOGRAPHIC_DATA] Page" at bounding box center [391, 41] width 73 height 14
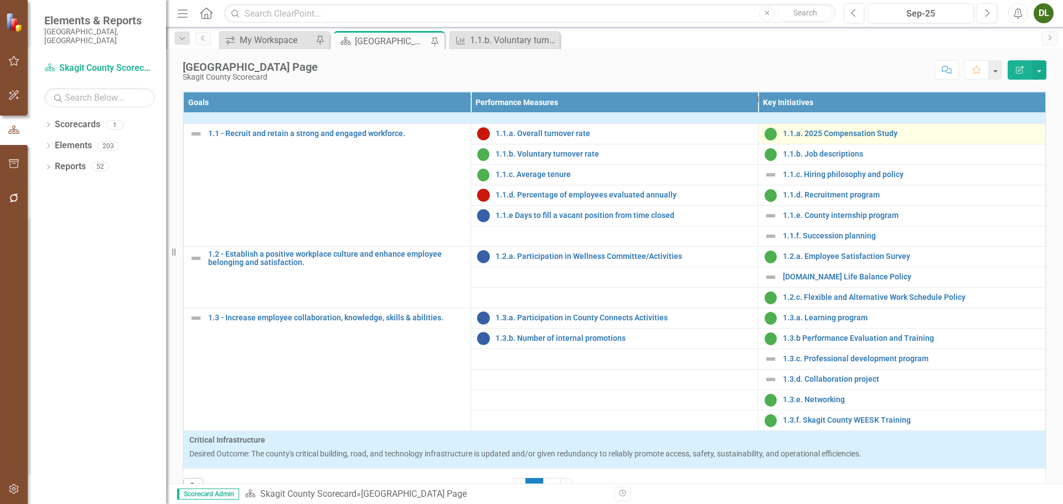
scroll to position [55, 0]
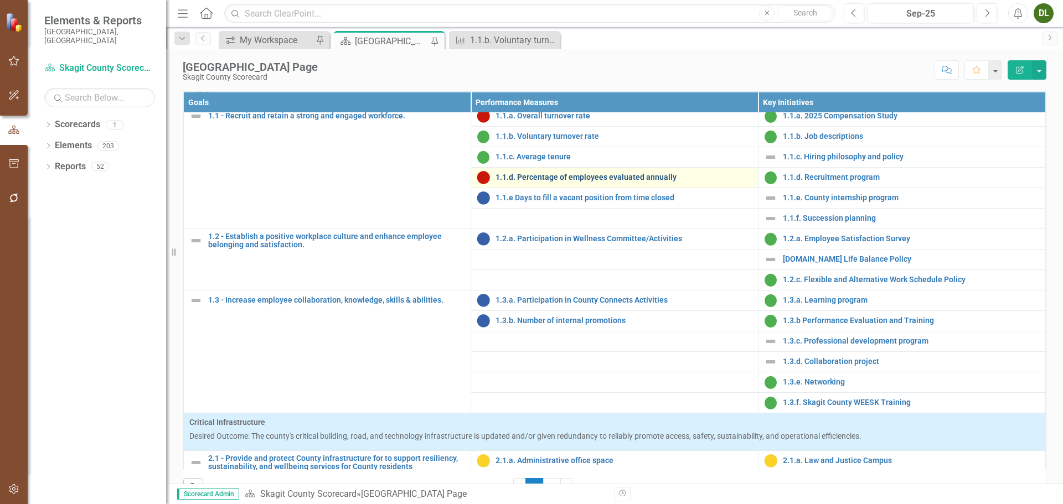
click at [634, 182] on link "1.1.d. Percentage of employees evaluated annually" at bounding box center [623, 177] width 257 height 8
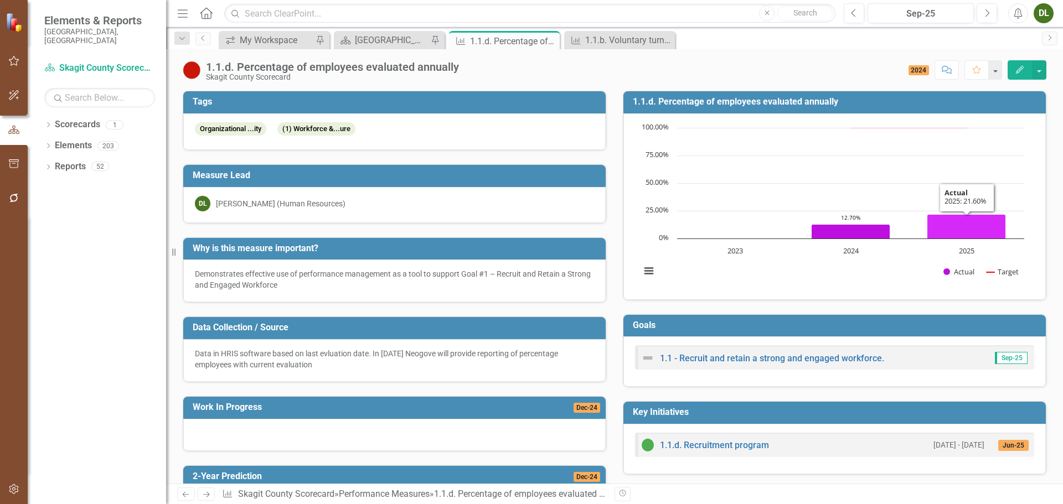
click at [964, 226] on icon "2025, 21.6. Actual." at bounding box center [966, 226] width 79 height 24
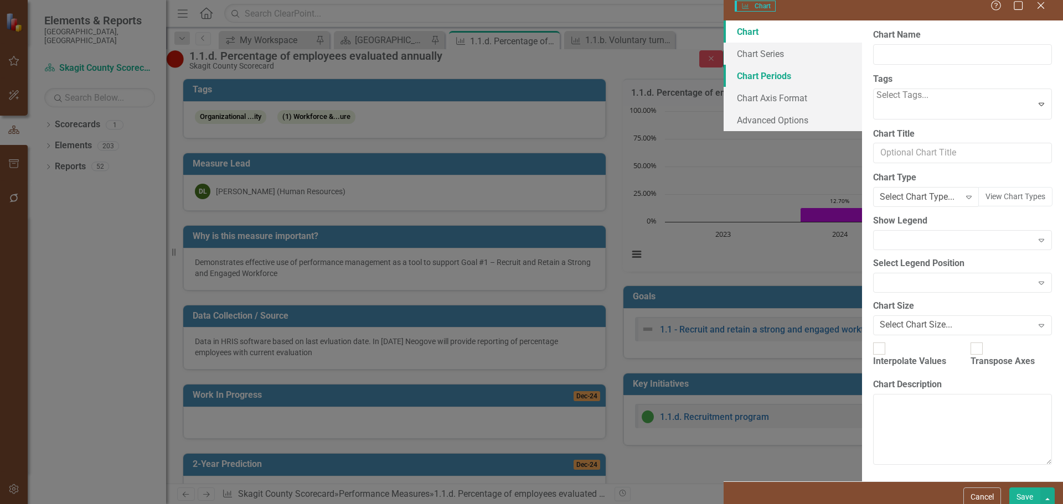
type input "1.1.d. Percentage of employees evaluated annually"
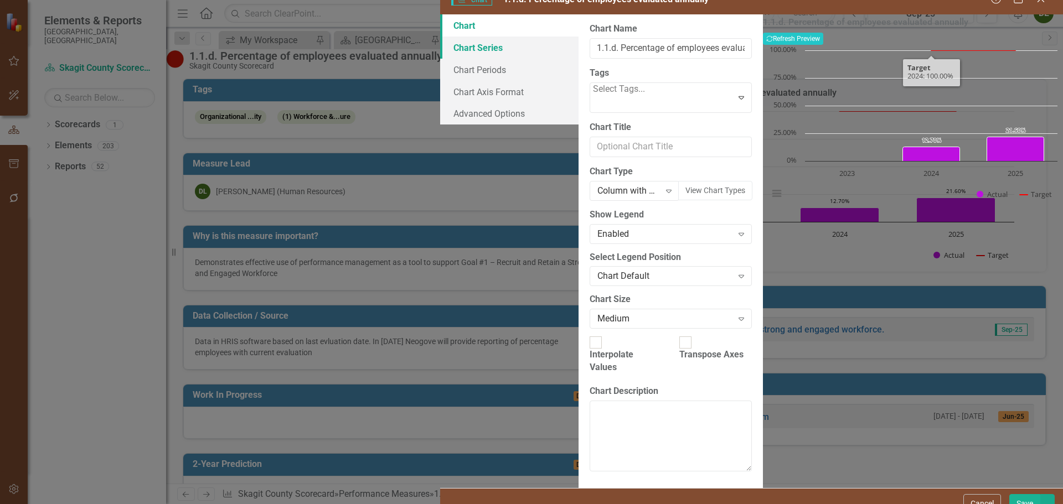
click at [440, 59] on link "Chart Series" at bounding box center [509, 48] width 138 height 22
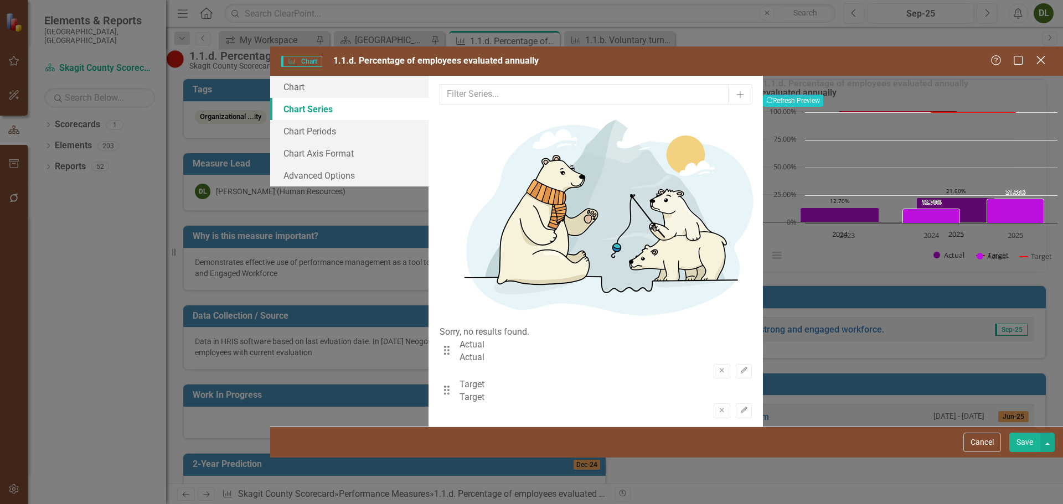
click at [1039, 55] on icon "Close" at bounding box center [1040, 60] width 14 height 11
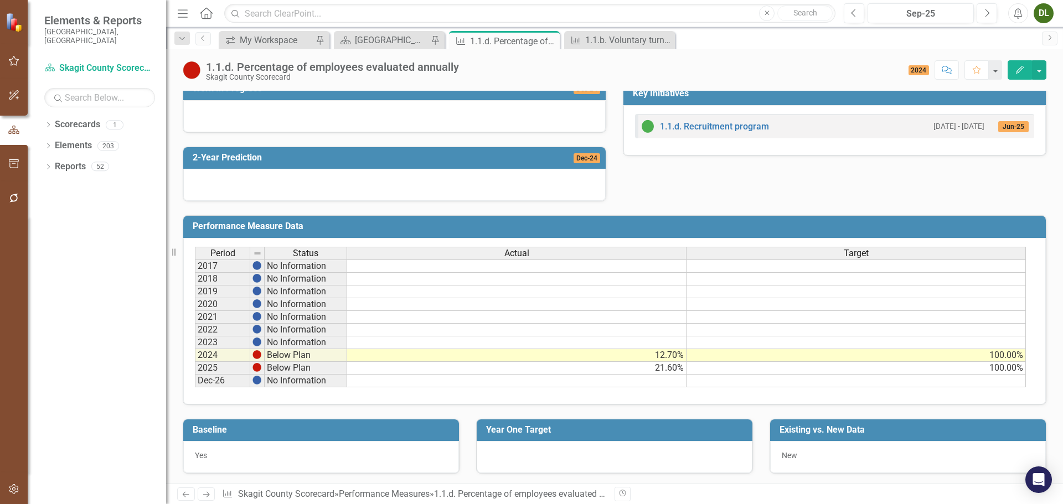
scroll to position [320, 0]
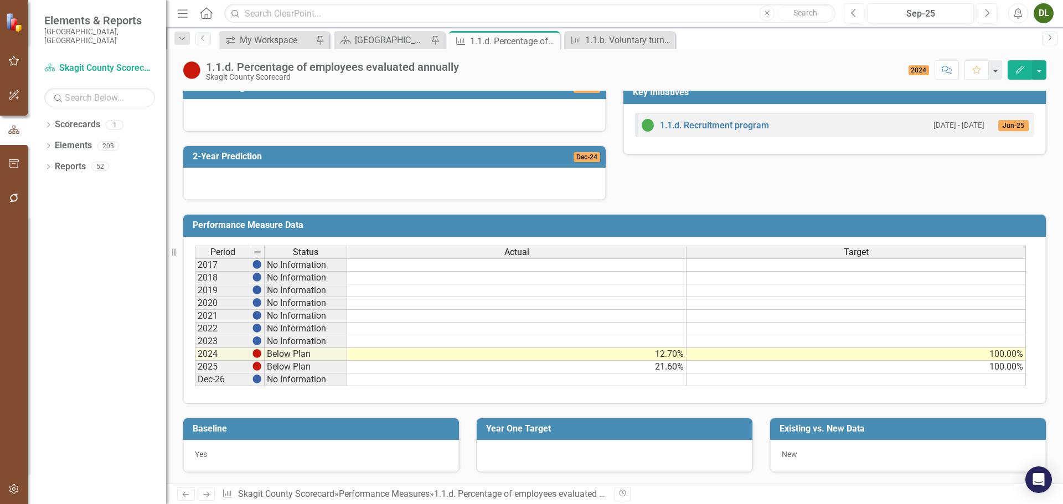
click at [668, 364] on td "21.60%" at bounding box center [516, 367] width 339 height 13
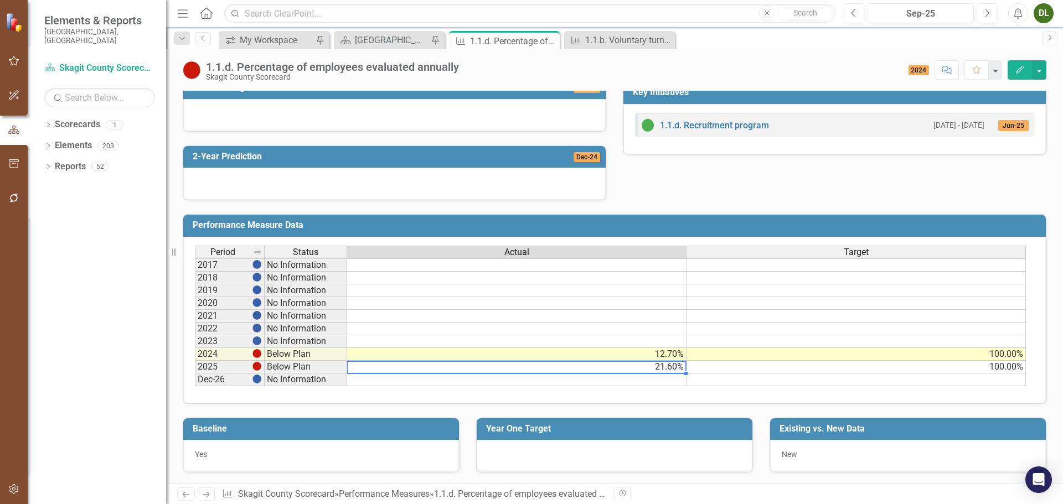
click at [673, 368] on td "21.60%" at bounding box center [516, 367] width 339 height 13
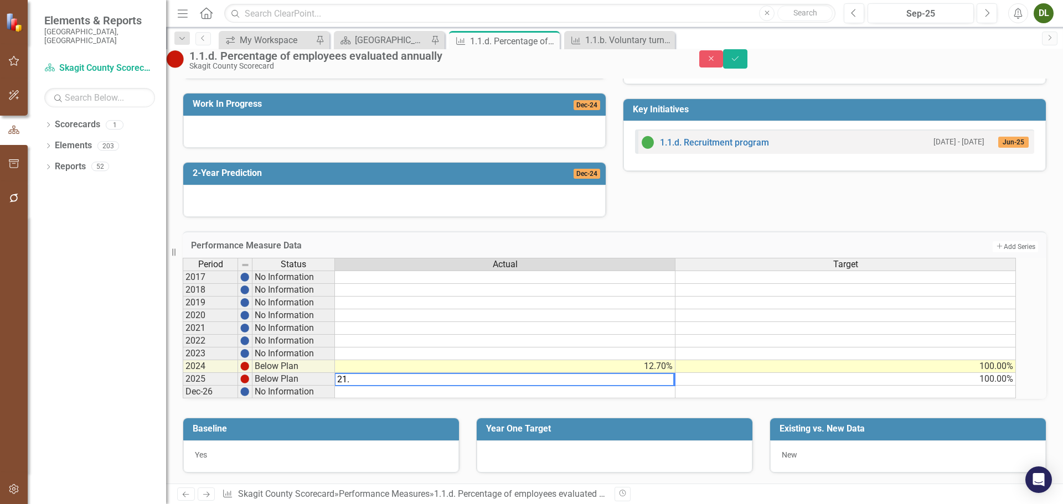
type textarea "21.3"
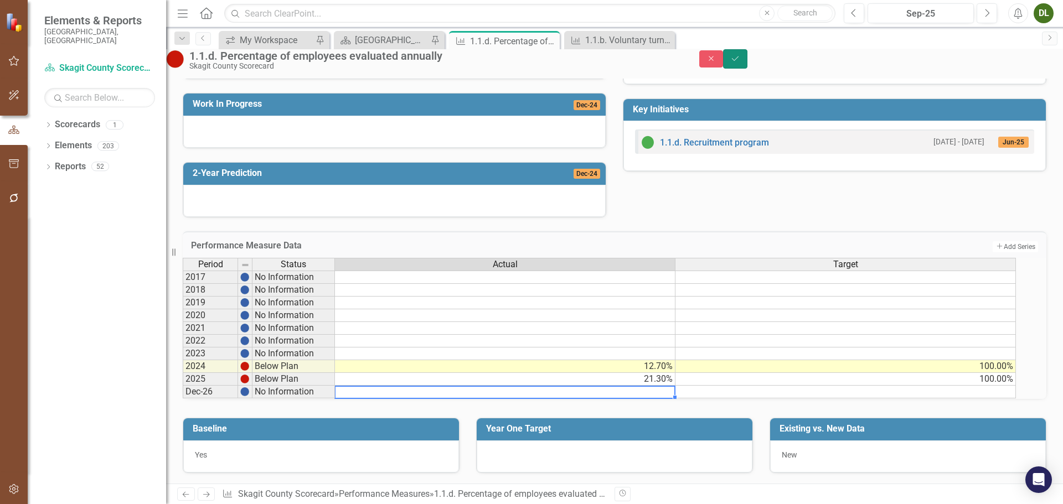
click at [740, 63] on icon "Save" at bounding box center [735, 59] width 10 height 8
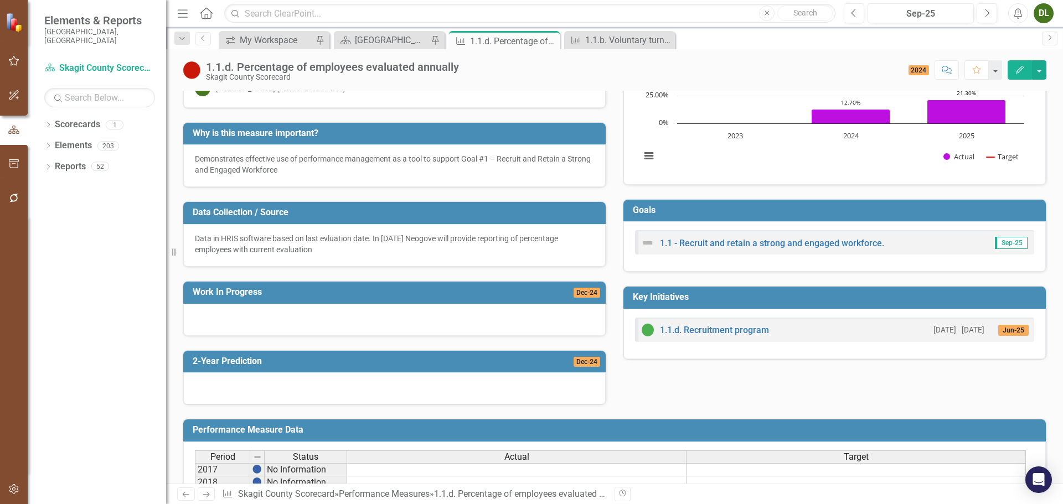
scroll to position [0, 0]
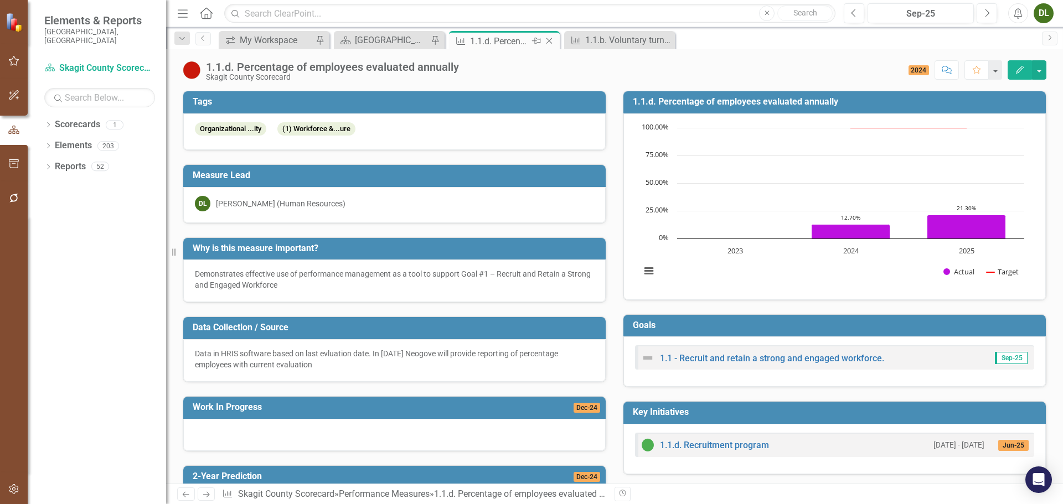
click at [551, 41] on icon "Close" at bounding box center [548, 41] width 11 height 9
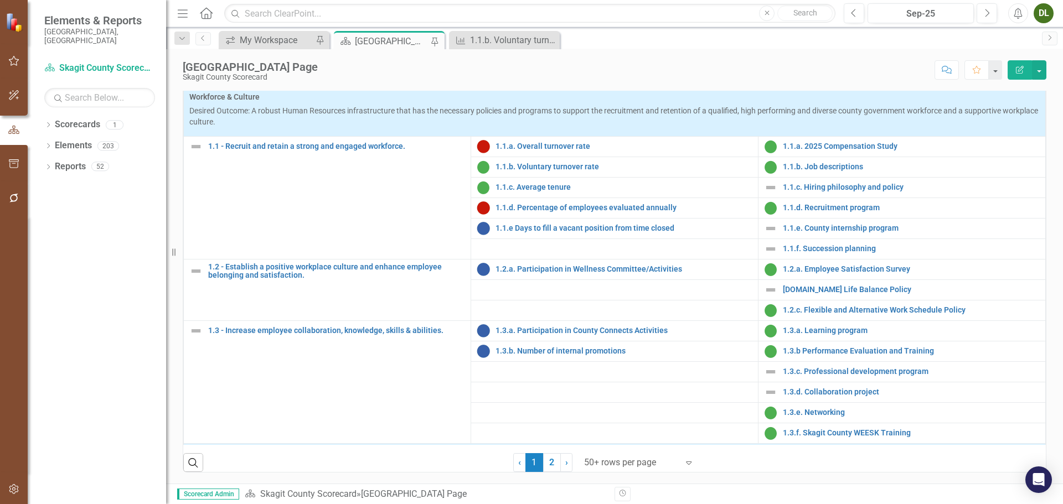
scroll to position [55, 0]
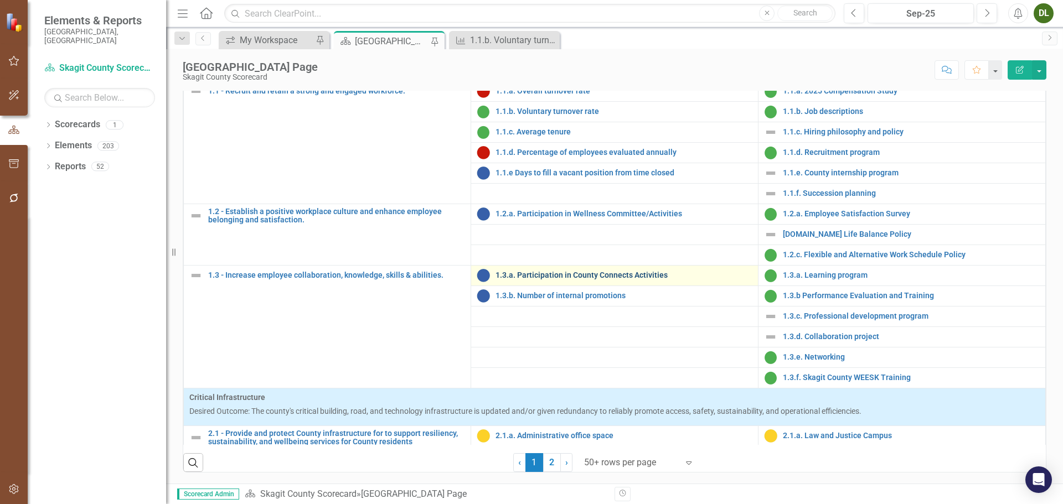
click at [641, 279] on link "1.3.a. Participation in County Connects Activities" at bounding box center [623, 275] width 257 height 8
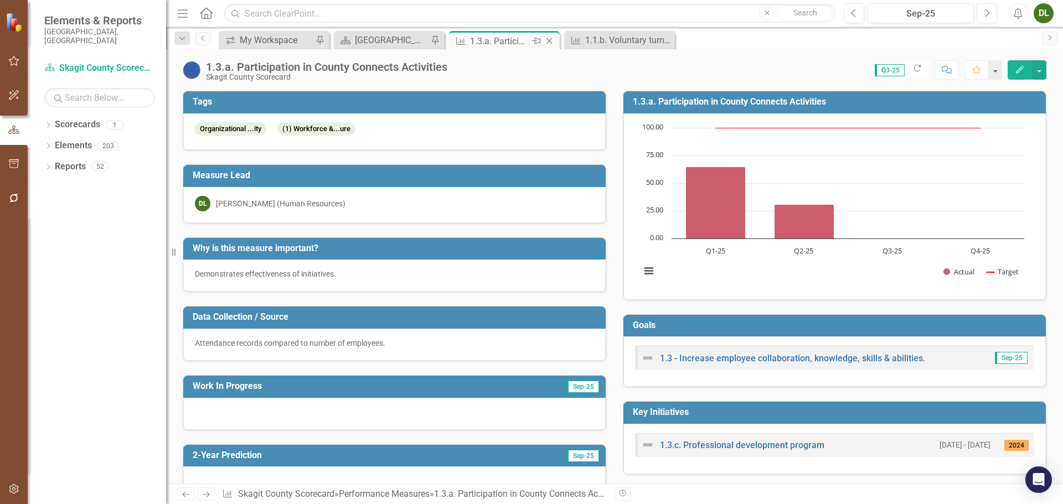
click at [551, 41] on icon "Close" at bounding box center [548, 41] width 11 height 9
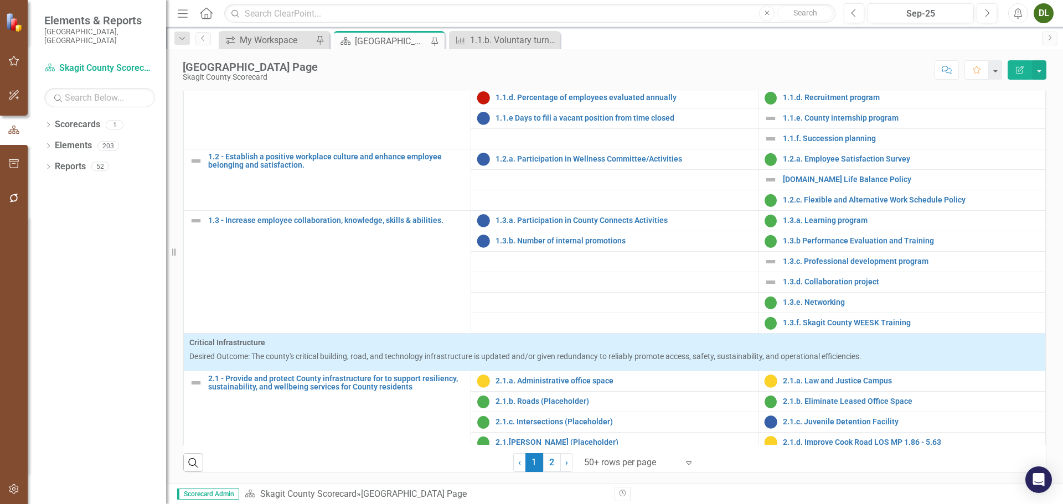
scroll to position [111, 0]
click at [592, 247] on div "1.3.b. Number of internal promotions" at bounding box center [615, 240] width 276 height 13
click at [594, 245] on link "1.3.b. Number of internal promotions" at bounding box center [623, 240] width 257 height 8
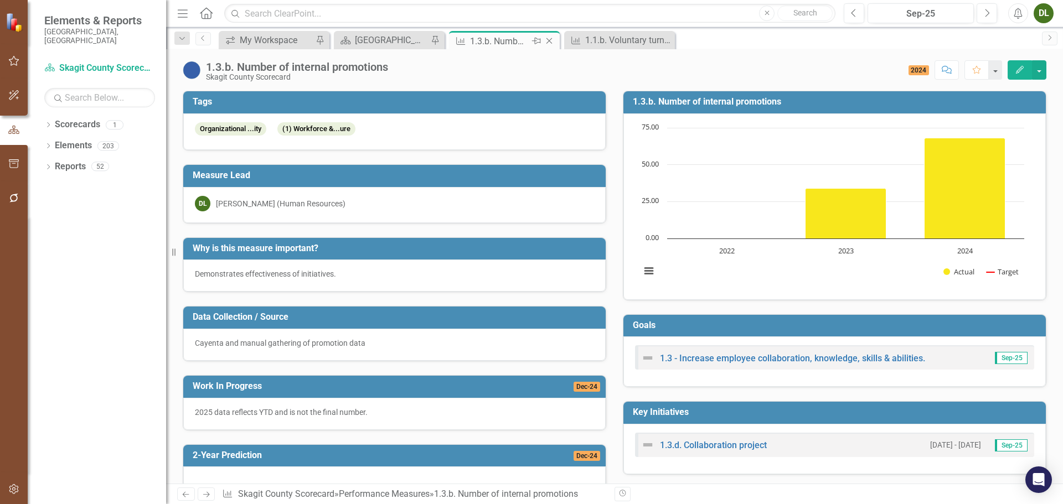
click at [550, 41] on icon "Close" at bounding box center [548, 41] width 11 height 9
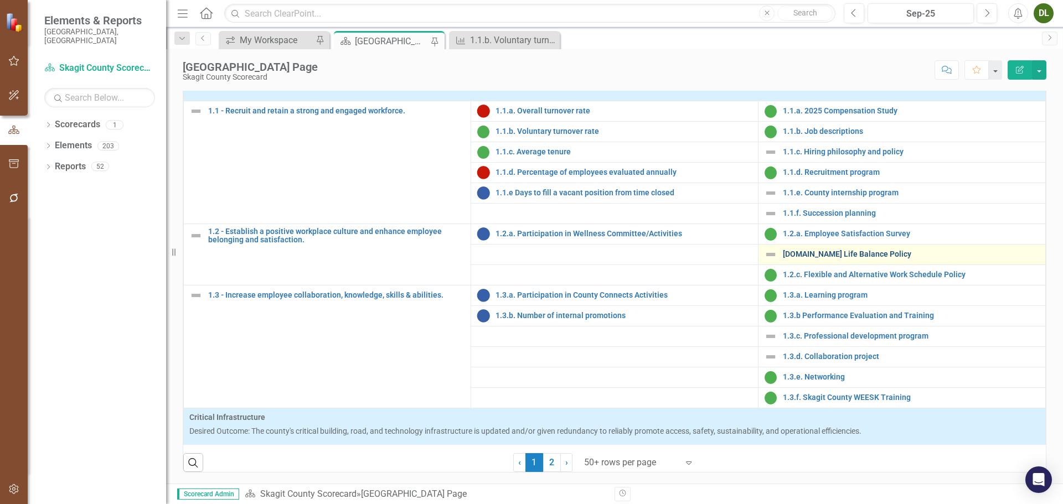
scroll to position [55, 0]
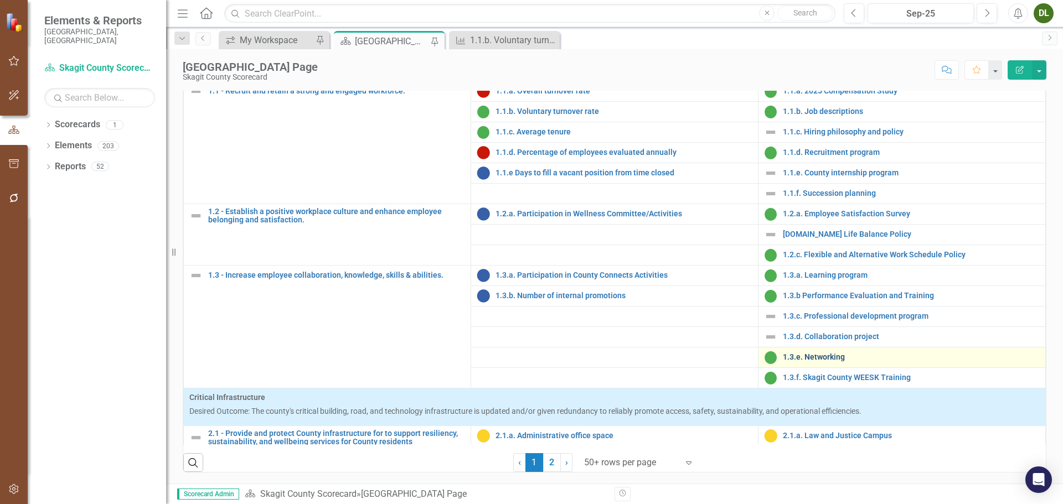
click at [815, 358] on link "1.3.e. Networking" at bounding box center [911, 357] width 257 height 8
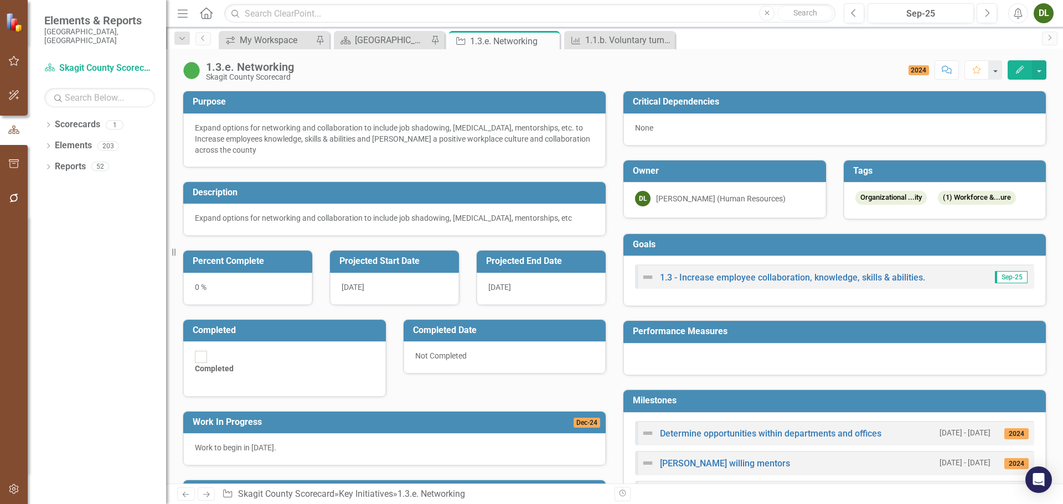
click at [1017, 68] on icon "Edit" at bounding box center [1019, 70] width 10 height 8
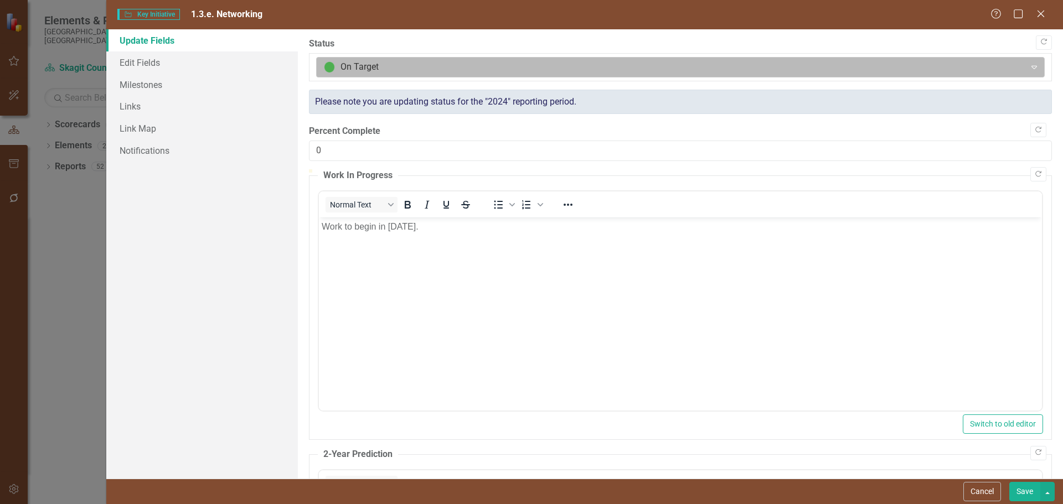
click at [792, 68] on div at bounding box center [671, 67] width 695 height 15
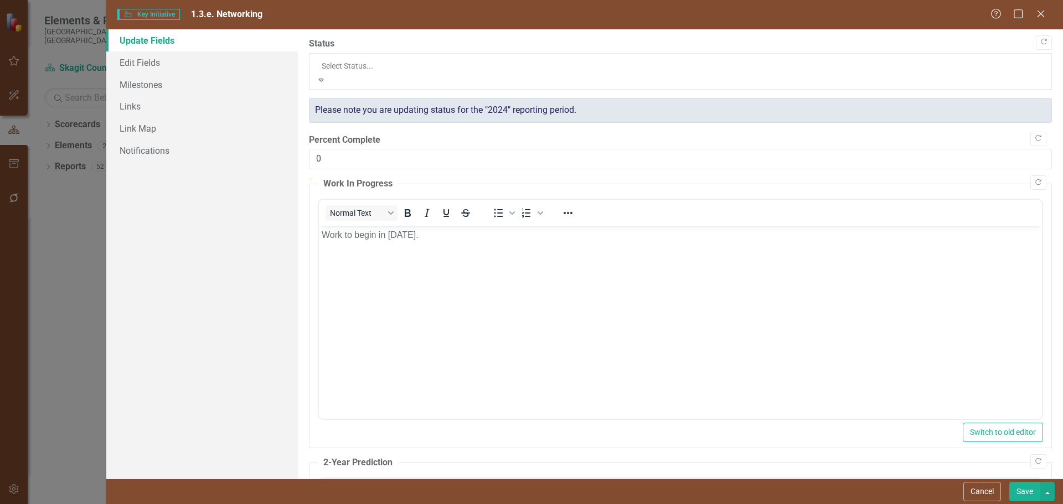
click at [783, 504] on div "Not Defined" at bounding box center [531, 510] width 1063 height 13
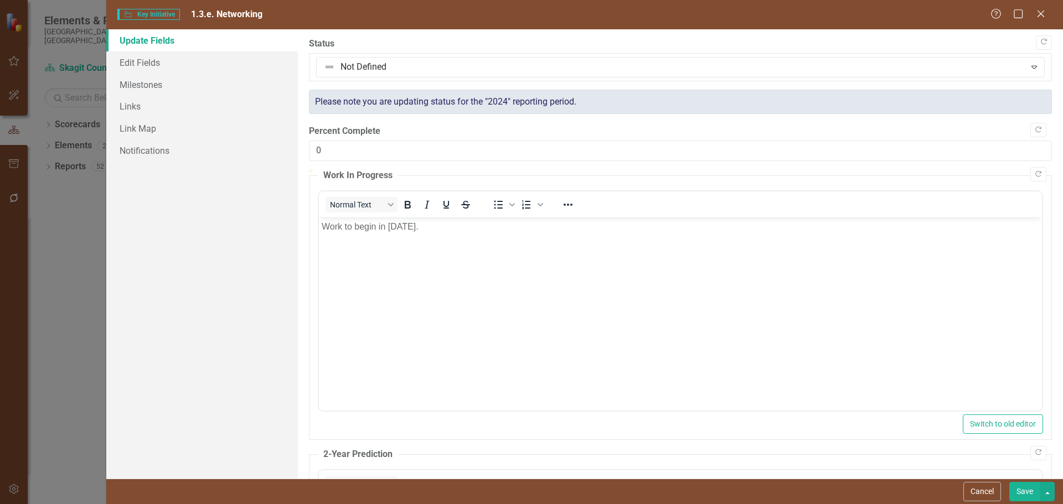
click at [1017, 491] on button "Save" at bounding box center [1024, 491] width 31 height 19
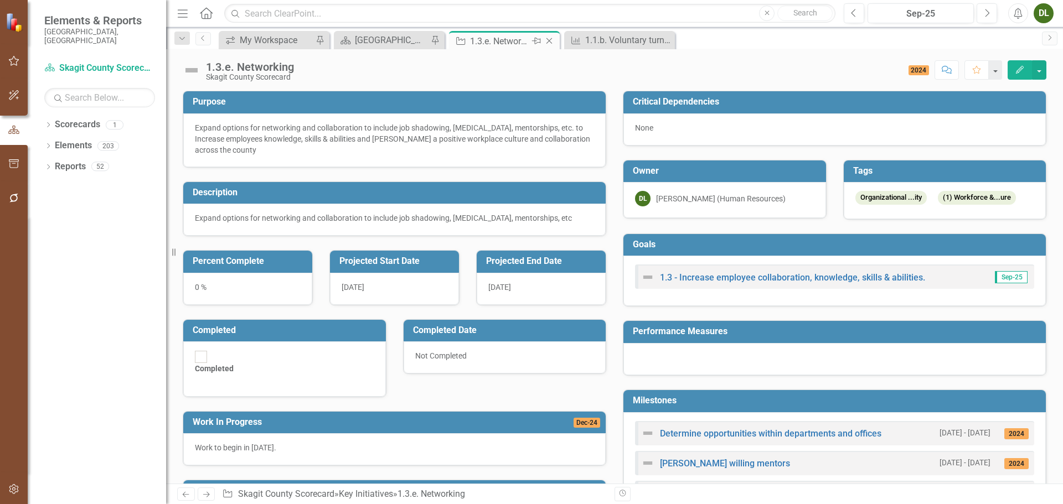
click at [550, 40] on icon "Close" at bounding box center [548, 41] width 11 height 9
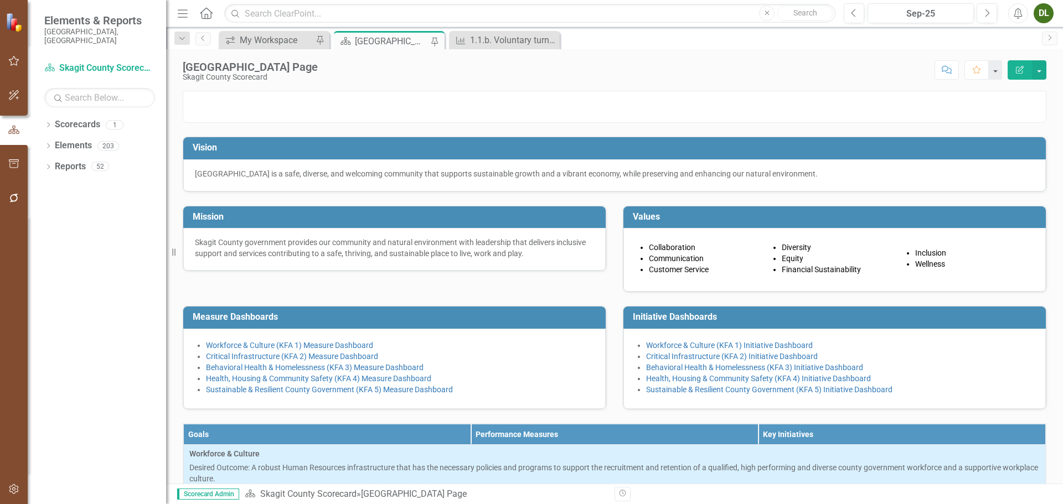
click at [407, 43] on div "[GEOGRAPHIC_DATA] Page" at bounding box center [391, 41] width 73 height 14
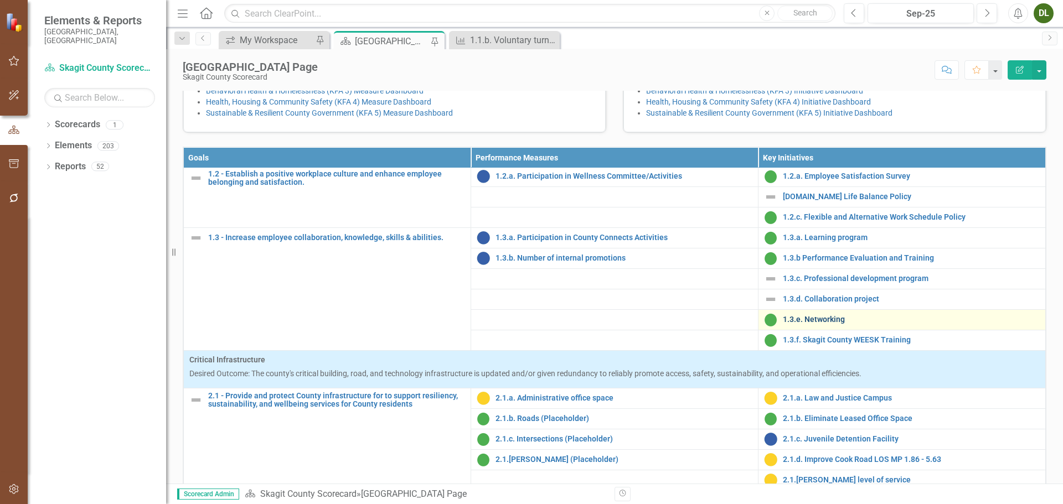
scroll to position [221, 0]
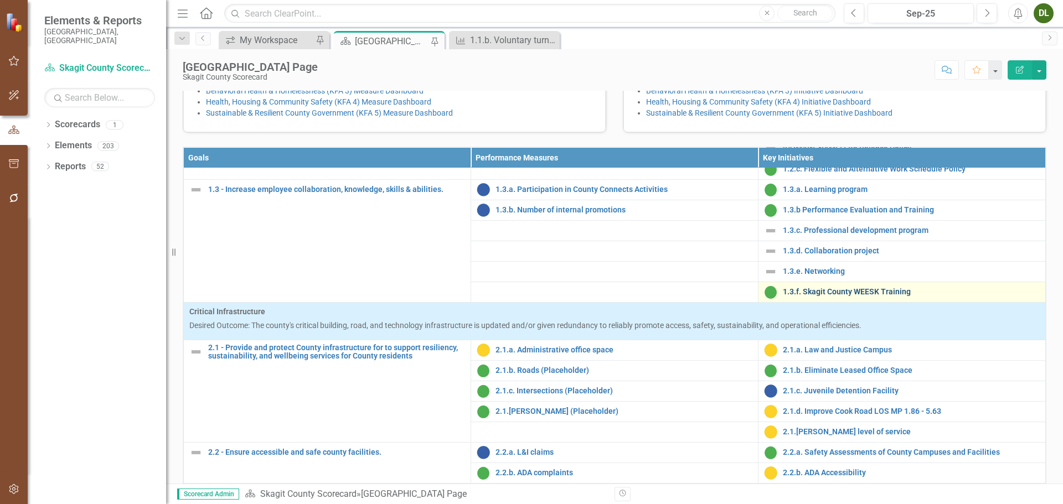
click at [854, 296] on link "1.3.f. Skagit County WEESK Training" at bounding box center [911, 292] width 257 height 8
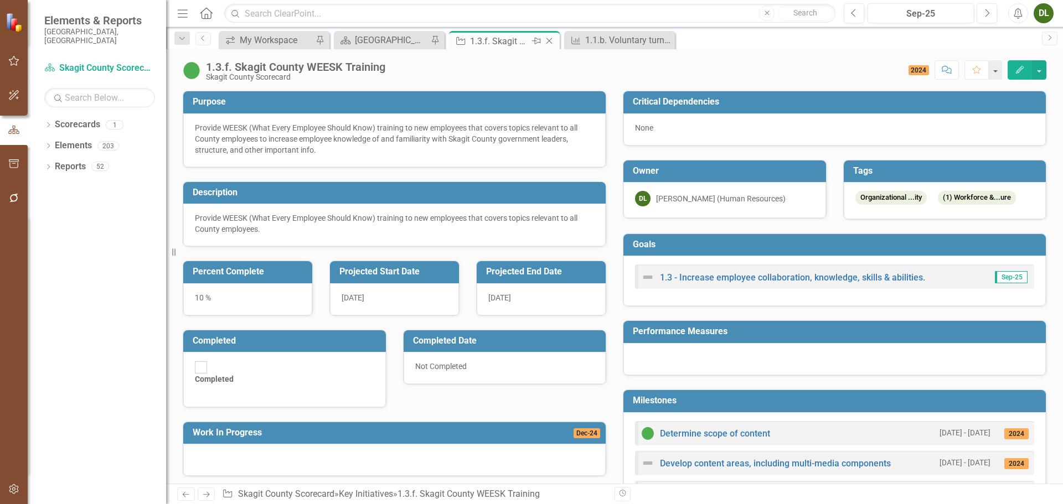
click at [553, 40] on icon "Close" at bounding box center [548, 41] width 11 height 9
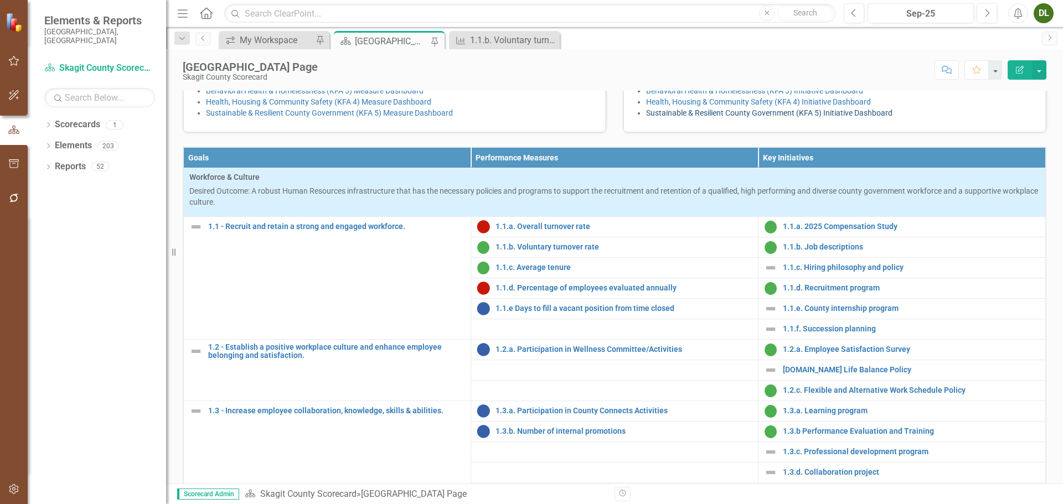
scroll to position [387, 0]
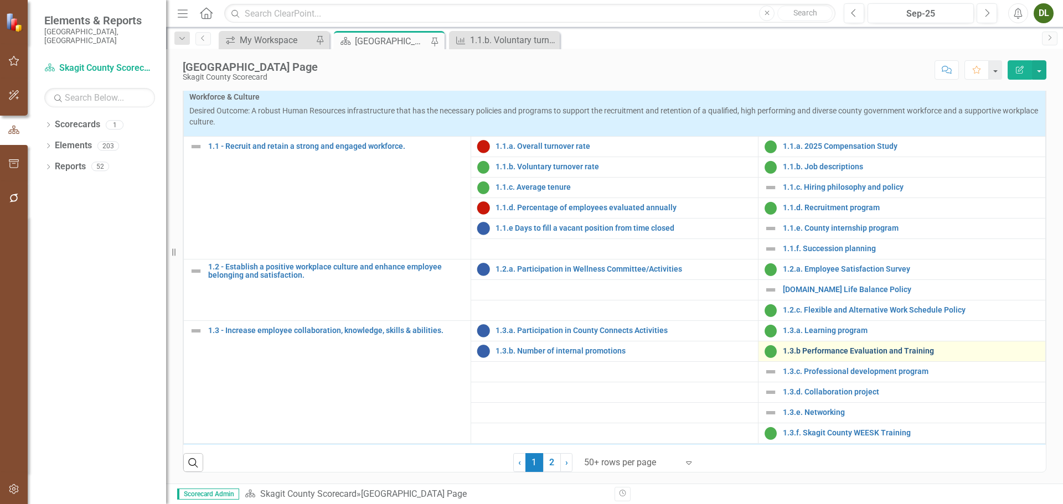
click at [871, 355] on link "1.3.b Performance Evaluation and Training" at bounding box center [911, 351] width 257 height 8
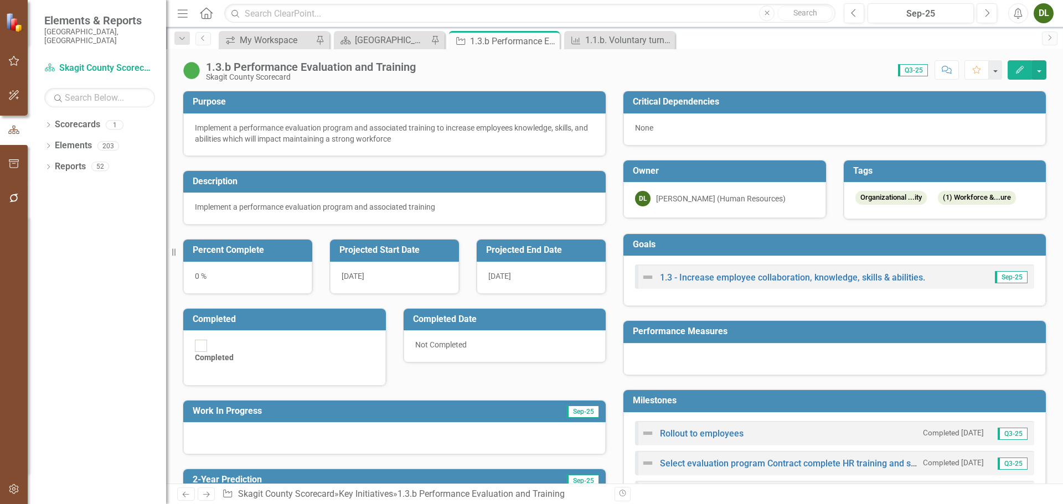
scroll to position [221, 0]
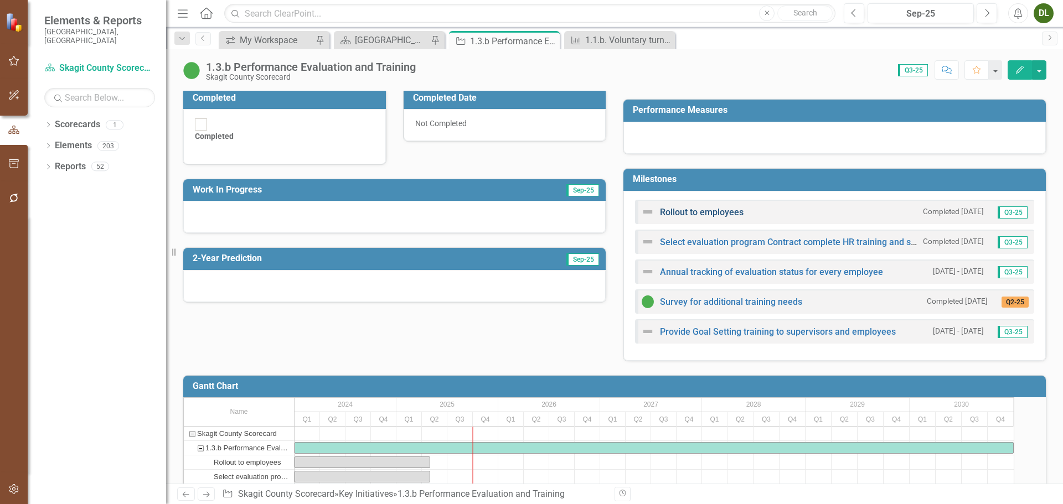
click at [728, 210] on link "Rollout to employees" at bounding box center [702, 212] width 84 height 11
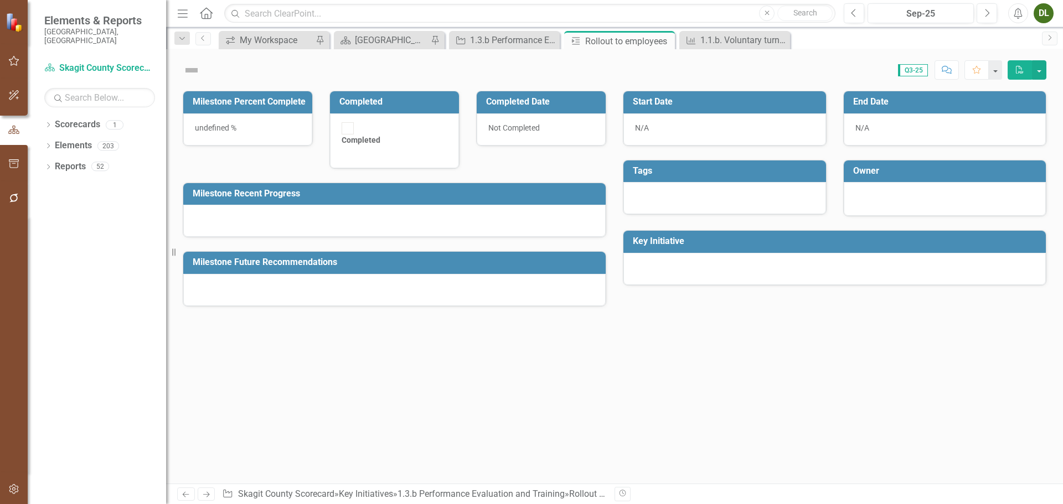
checkbox input "true"
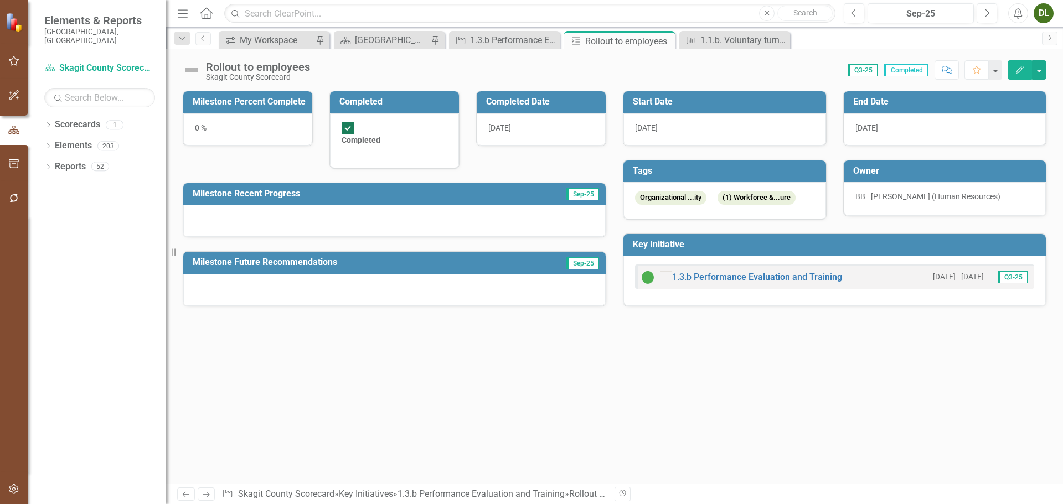
click at [1022, 63] on button "Edit" at bounding box center [1019, 69] width 24 height 19
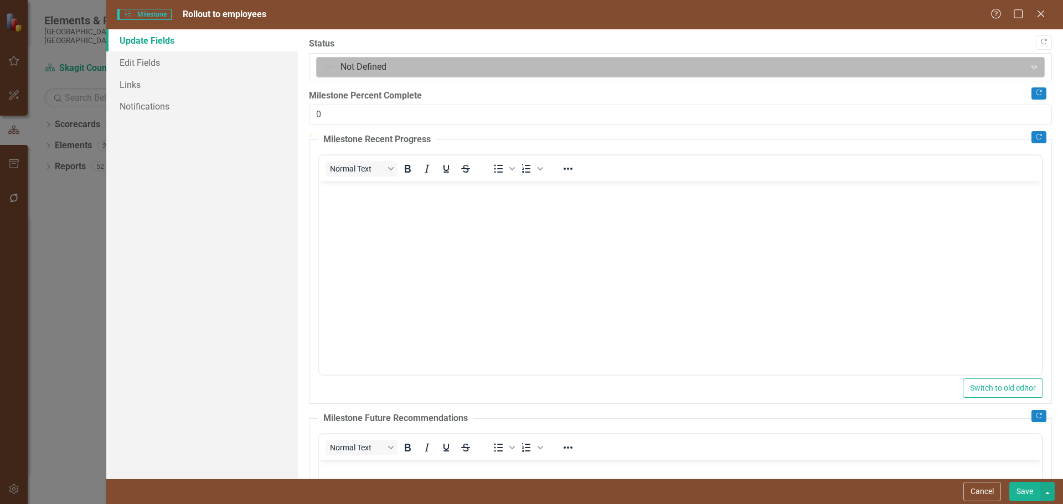
click at [674, 65] on div at bounding box center [671, 67] width 695 height 15
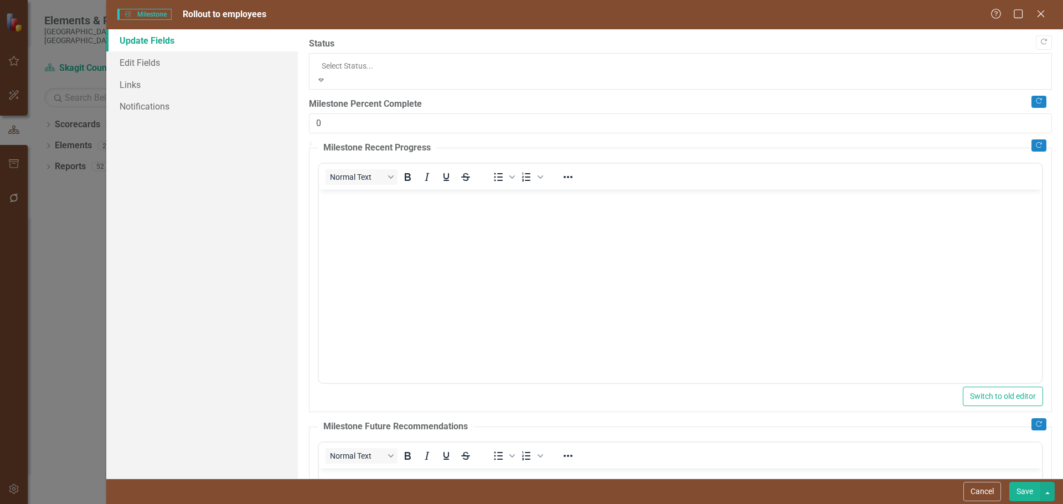
click at [1024, 493] on button "Save" at bounding box center [1024, 491] width 31 height 19
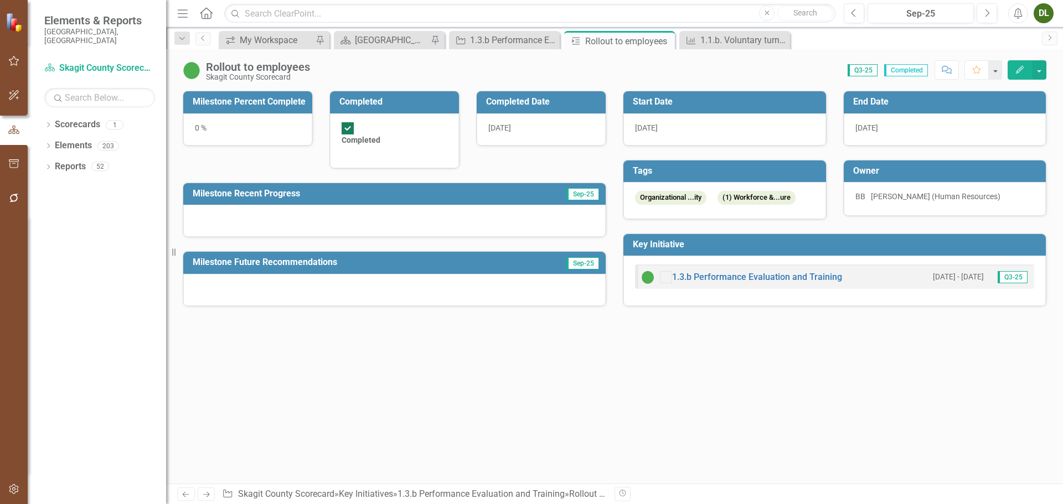
click at [250, 128] on div "0 %" at bounding box center [247, 129] width 129 height 32
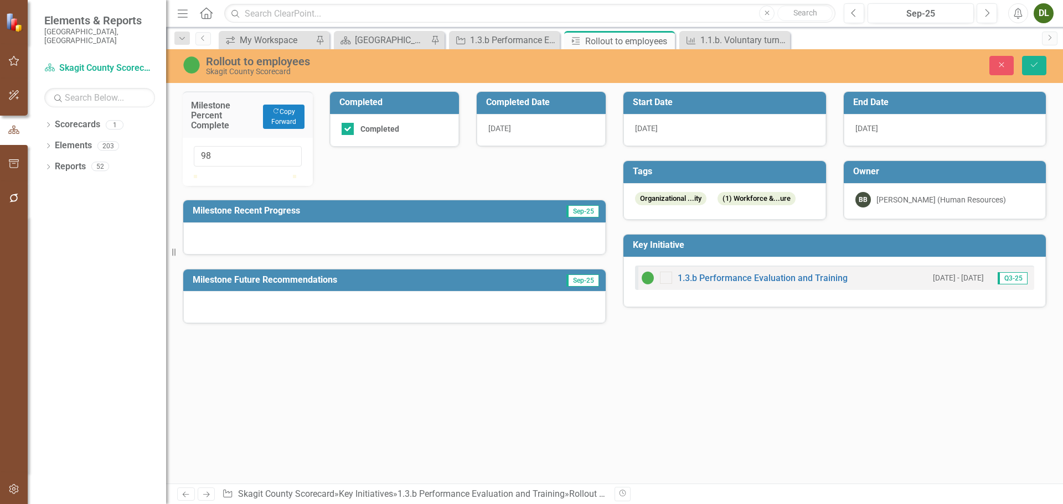
type input "100"
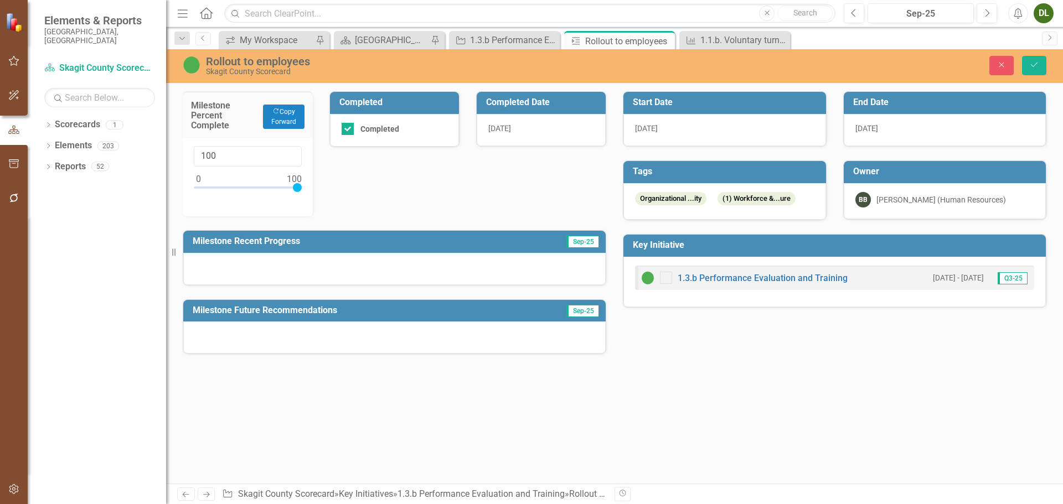
drag, startPoint x: 201, startPoint y: 186, endPoint x: 343, endPoint y: 204, distance: 142.9
click at [343, 204] on div "Milestone Percent Complete Copy Forward Copy Forward 100 Completed Completed Co…" at bounding box center [394, 215] width 440 height 277
click at [1035, 63] on icon "Save" at bounding box center [1034, 65] width 10 height 8
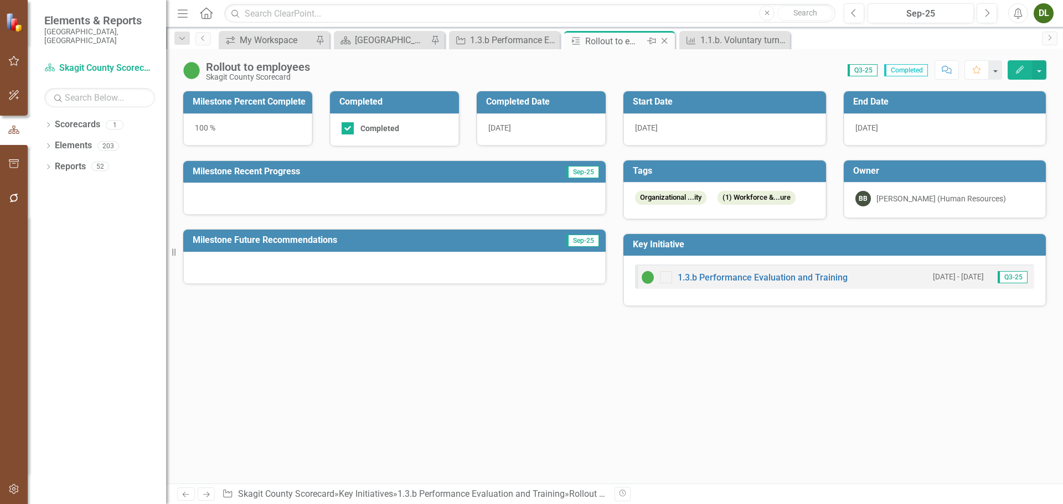
click at [664, 43] on icon "Close" at bounding box center [664, 41] width 11 height 9
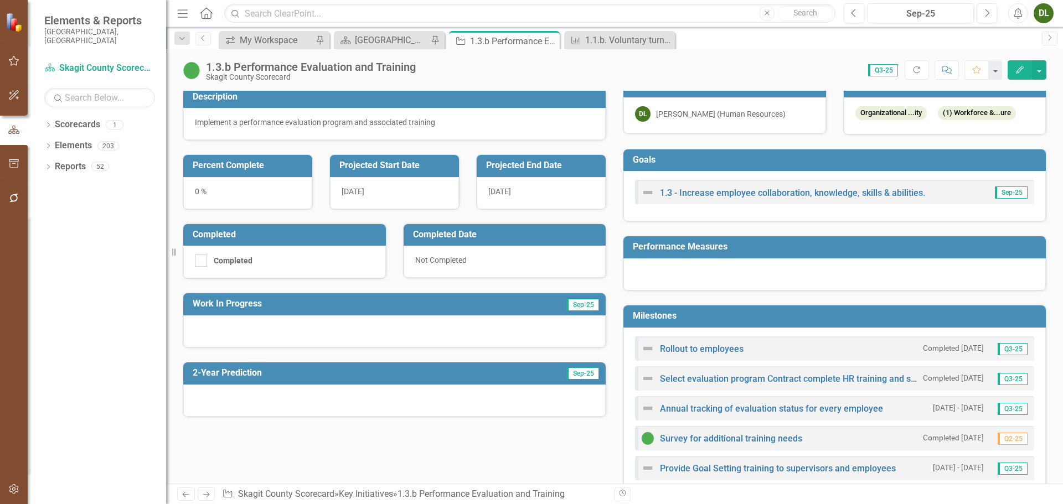
scroll to position [221, 0]
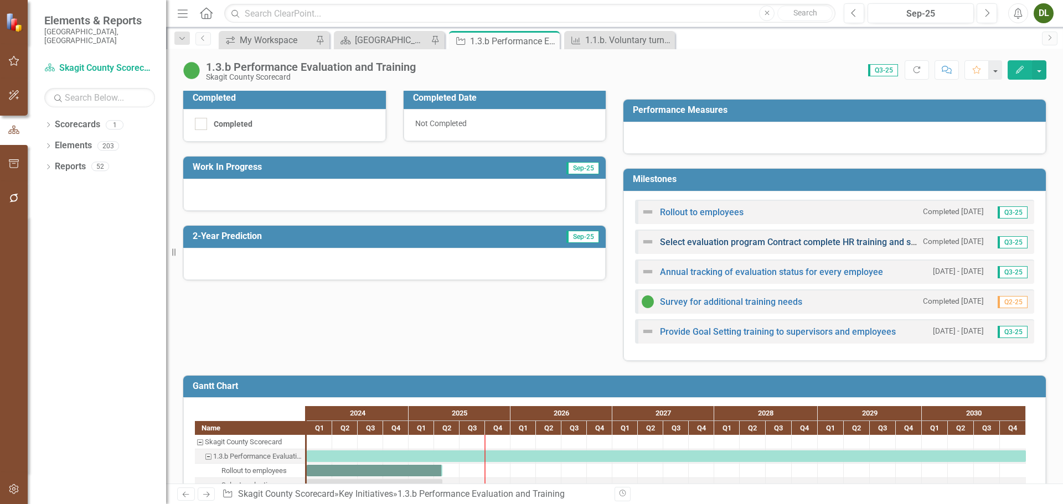
click at [767, 240] on link "Select evaluation program Contract complete HR training and set up of program P…" at bounding box center [988, 242] width 656 height 11
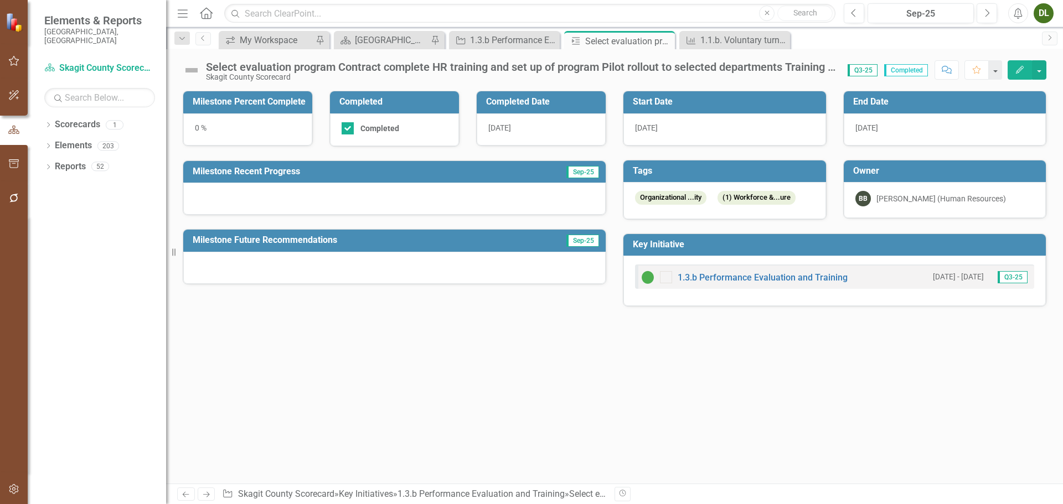
click at [1017, 69] on icon "Edit" at bounding box center [1019, 70] width 10 height 8
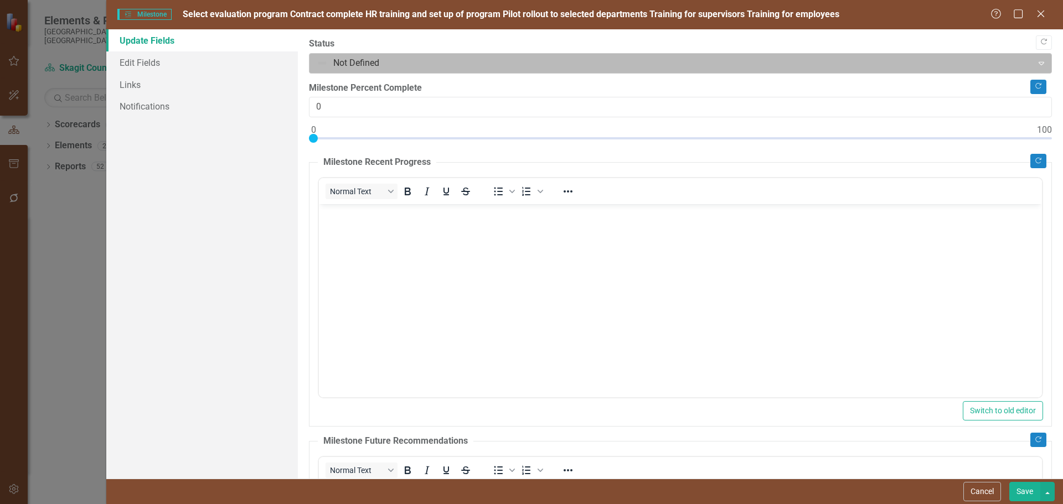
click at [746, 66] on div at bounding box center [671, 63] width 709 height 15
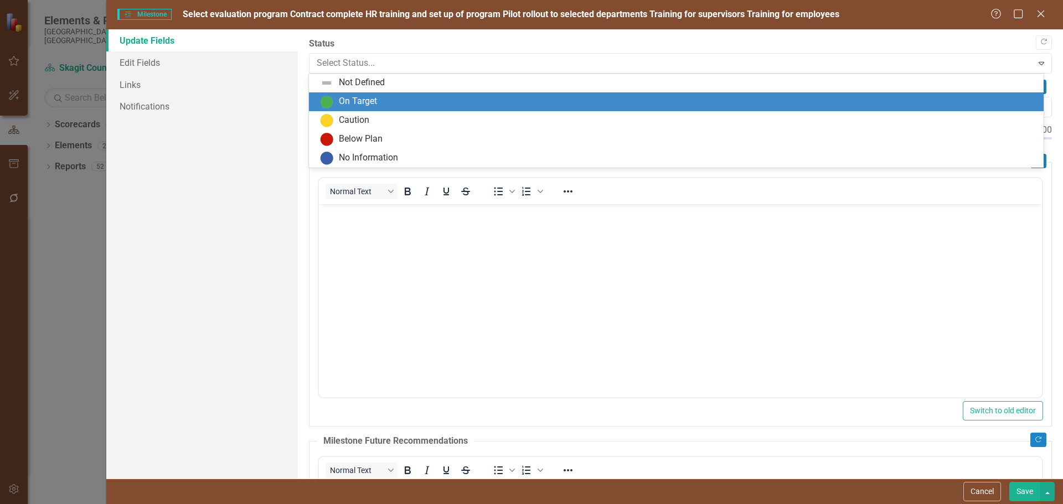
click at [736, 96] on div "On Target" at bounding box center [678, 101] width 717 height 13
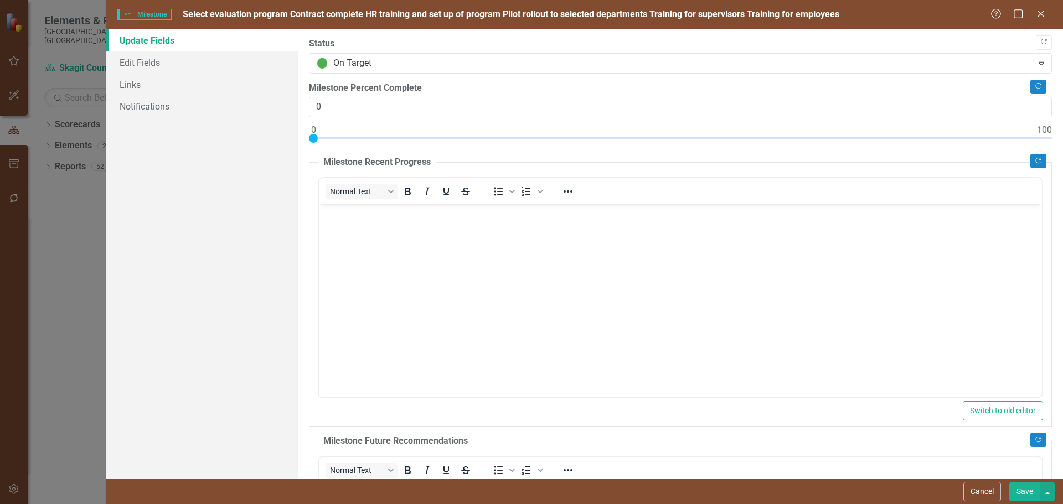
click at [1025, 494] on button "Save" at bounding box center [1024, 491] width 31 height 19
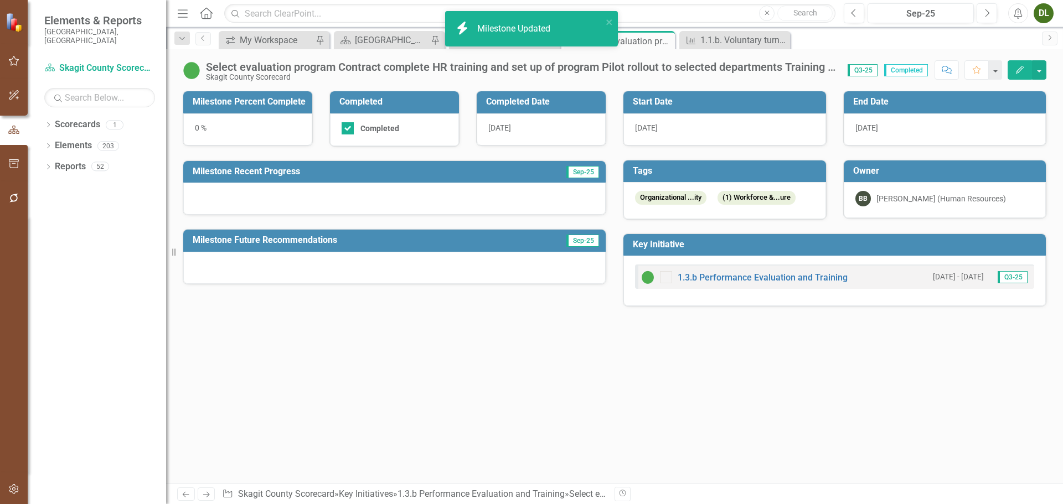
click at [197, 126] on div "0 %" at bounding box center [247, 129] width 129 height 32
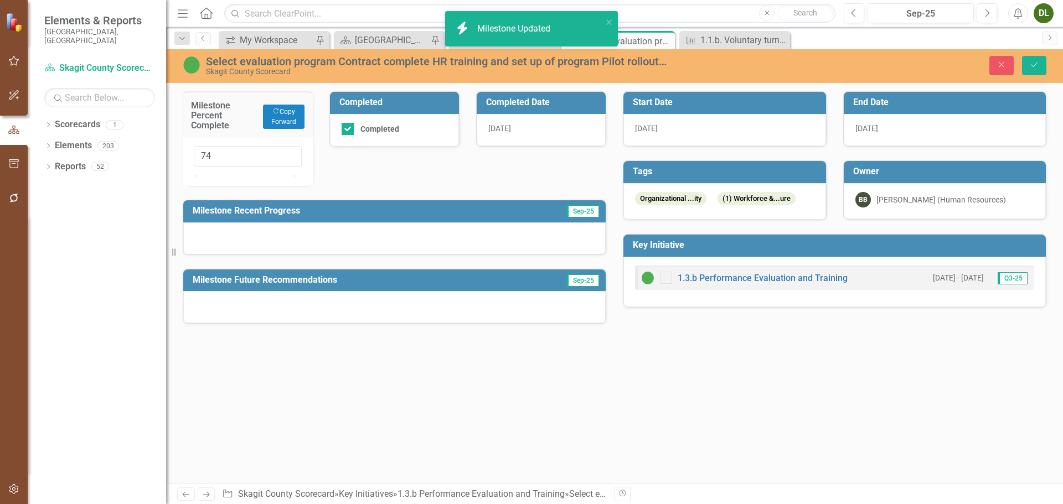
type input "100"
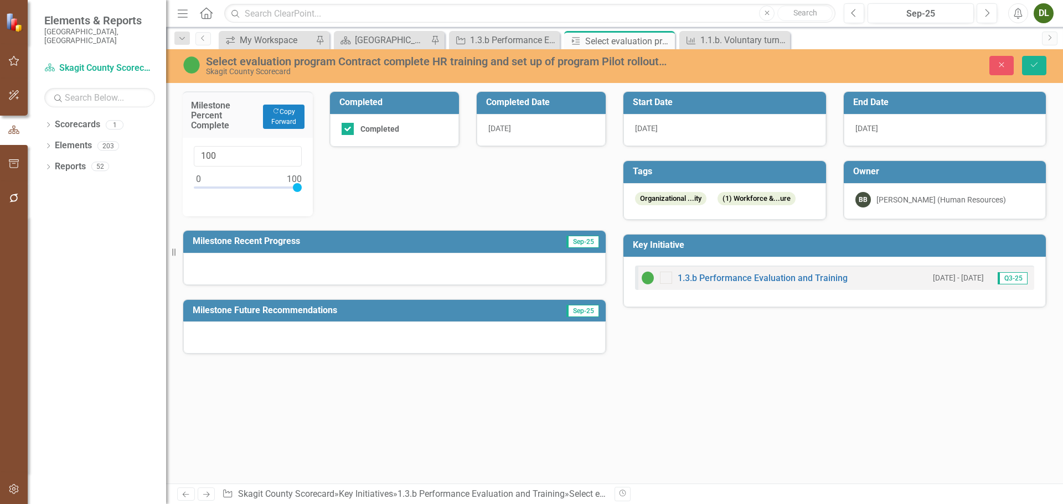
drag, startPoint x: 199, startPoint y: 187, endPoint x: 346, endPoint y: 188, distance: 147.2
click at [346, 188] on div "Milestone Percent Complete Copy Forward Copy Forward 100 Completed Completed Co…" at bounding box center [394, 215] width 440 height 277
click at [1036, 68] on icon "Save" at bounding box center [1034, 65] width 10 height 8
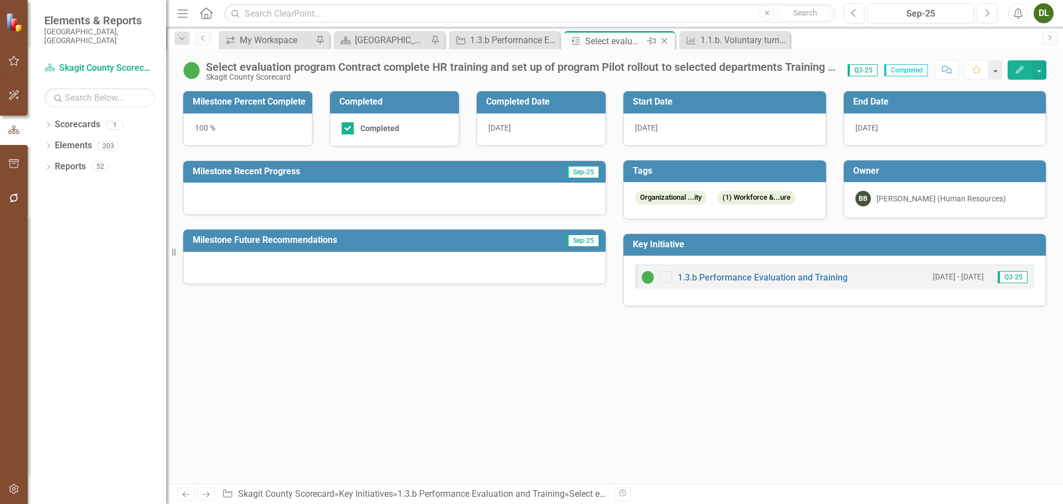
click at [664, 42] on icon "Close" at bounding box center [664, 41] width 11 height 9
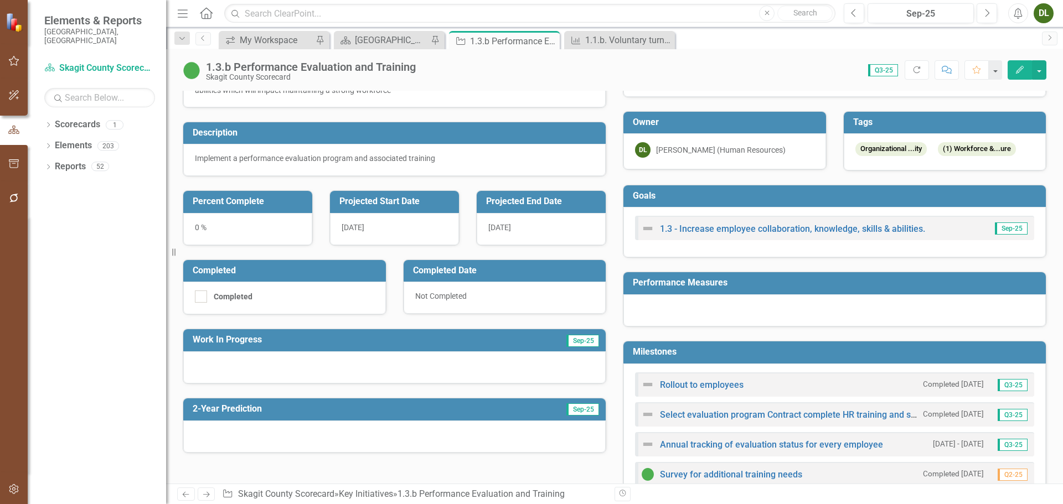
scroll to position [166, 0]
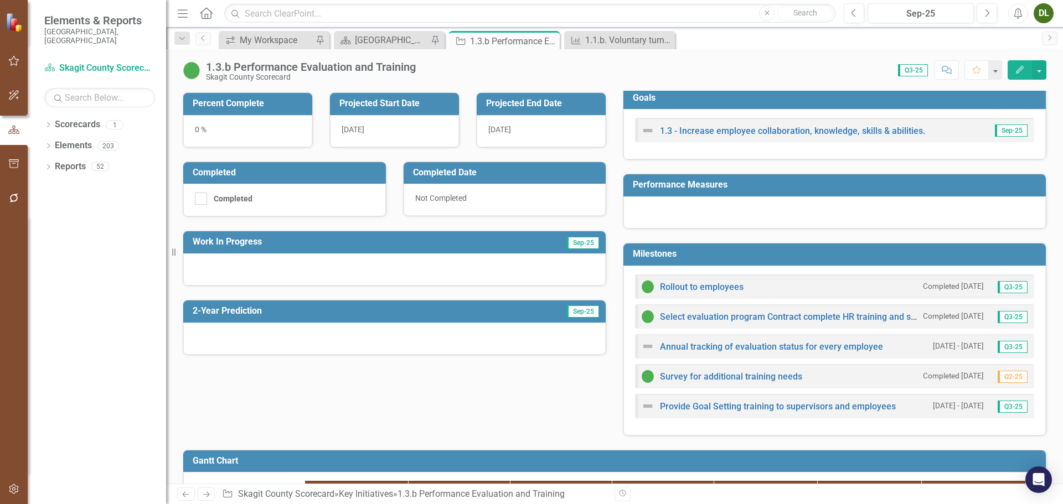
scroll to position [166, 0]
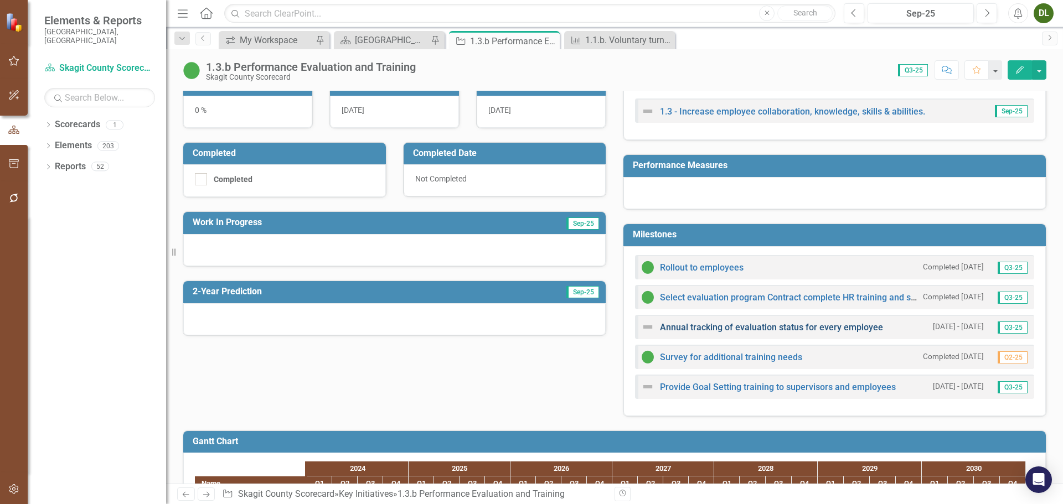
click at [819, 329] on link "Annual tracking of evaluation status for every employee" at bounding box center [771, 327] width 223 height 11
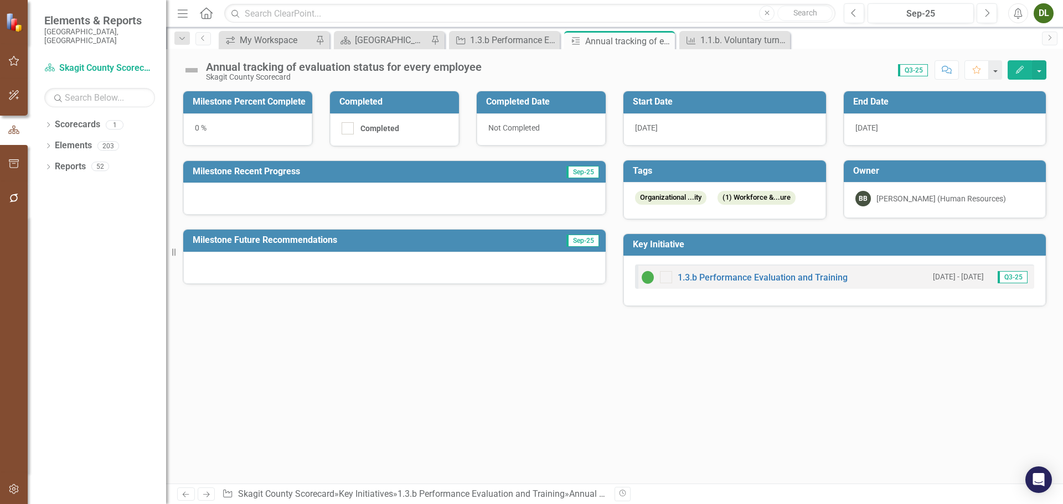
click at [1014, 66] on button "Edit" at bounding box center [1019, 69] width 24 height 19
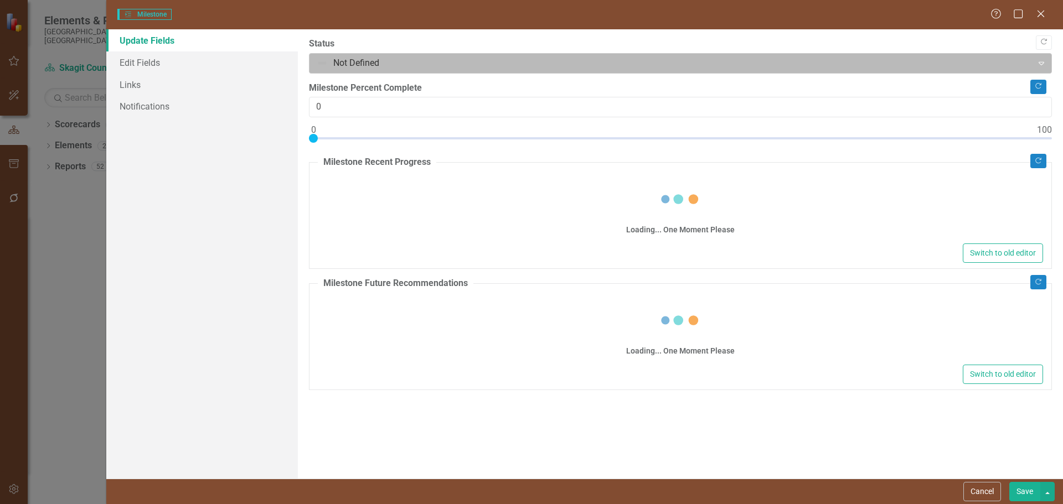
click at [634, 64] on div at bounding box center [671, 63] width 709 height 15
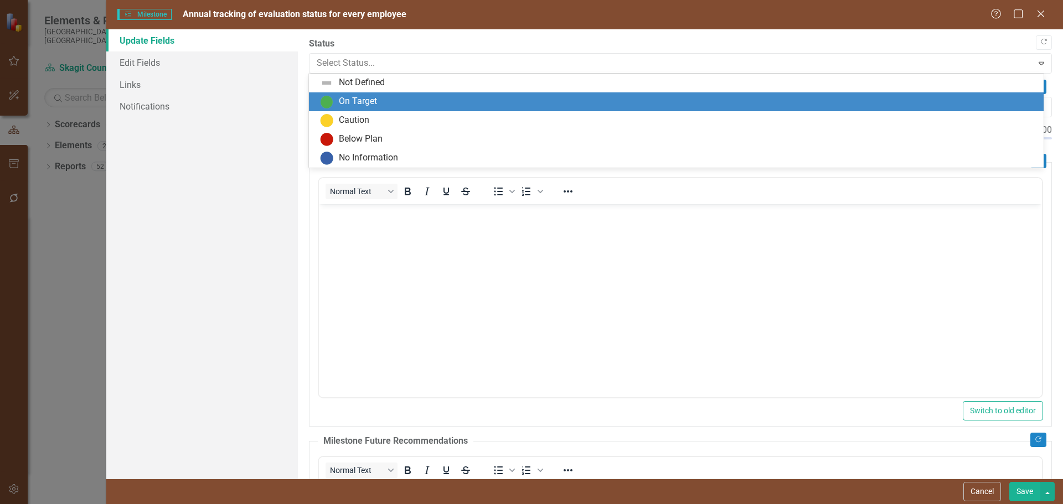
click at [618, 97] on div "On Target" at bounding box center [678, 101] width 717 height 13
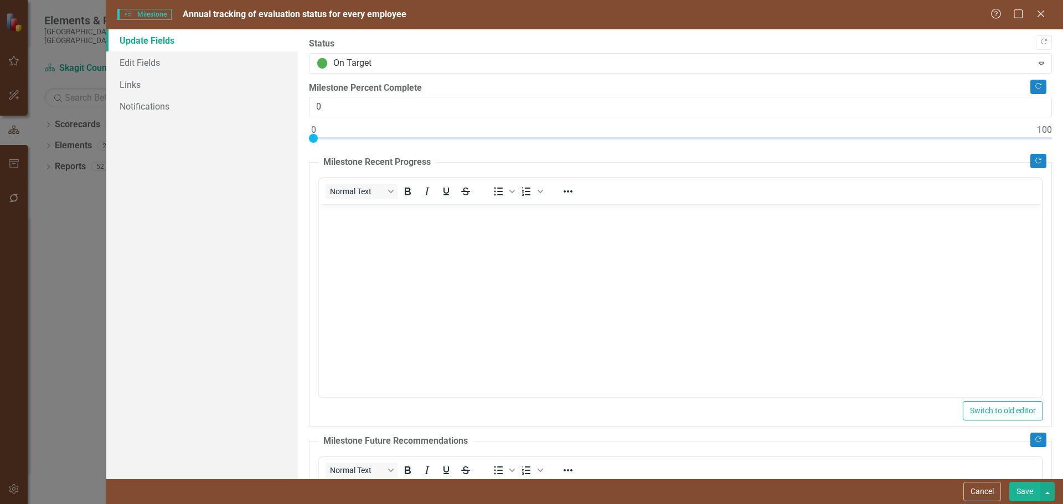
click at [1019, 493] on button "Save" at bounding box center [1024, 491] width 31 height 19
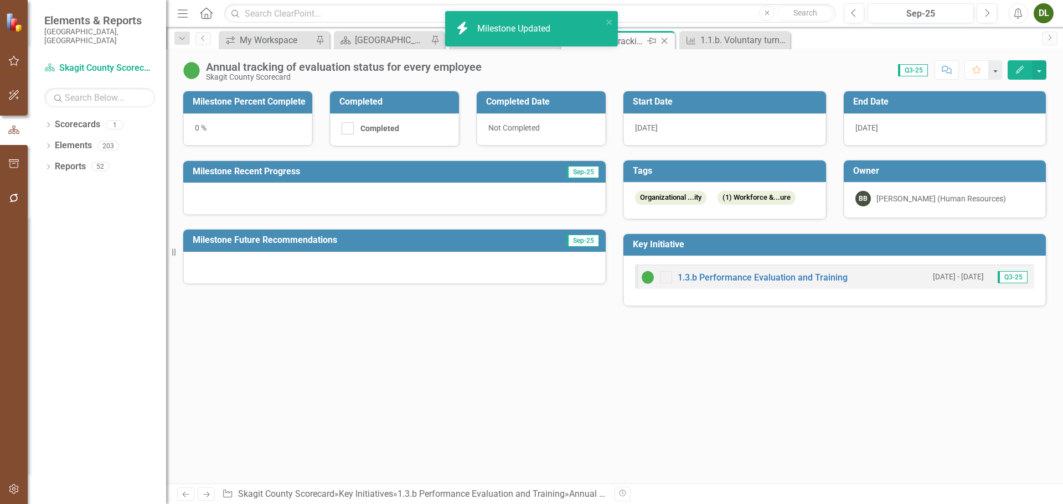
click at [664, 40] on icon at bounding box center [664, 41] width 6 height 6
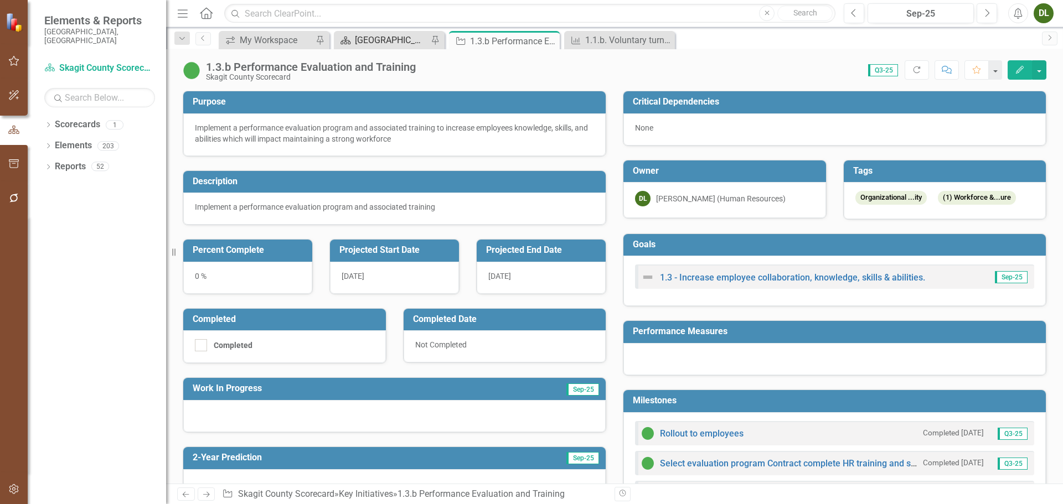
click at [381, 42] on div "[GEOGRAPHIC_DATA] Page" at bounding box center [391, 40] width 73 height 14
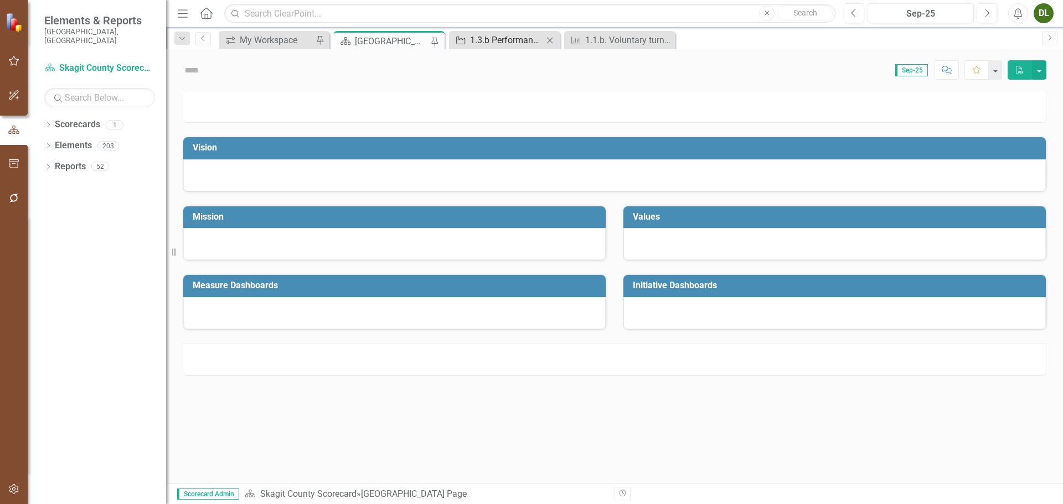
click at [485, 40] on div "1.3.b Performance Evaluation and Training" at bounding box center [506, 40] width 73 height 14
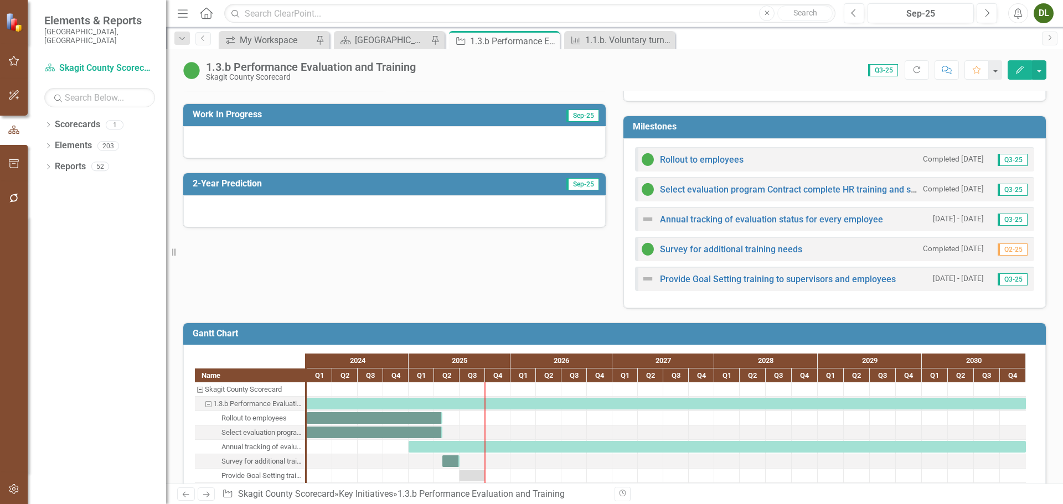
scroll to position [277, 0]
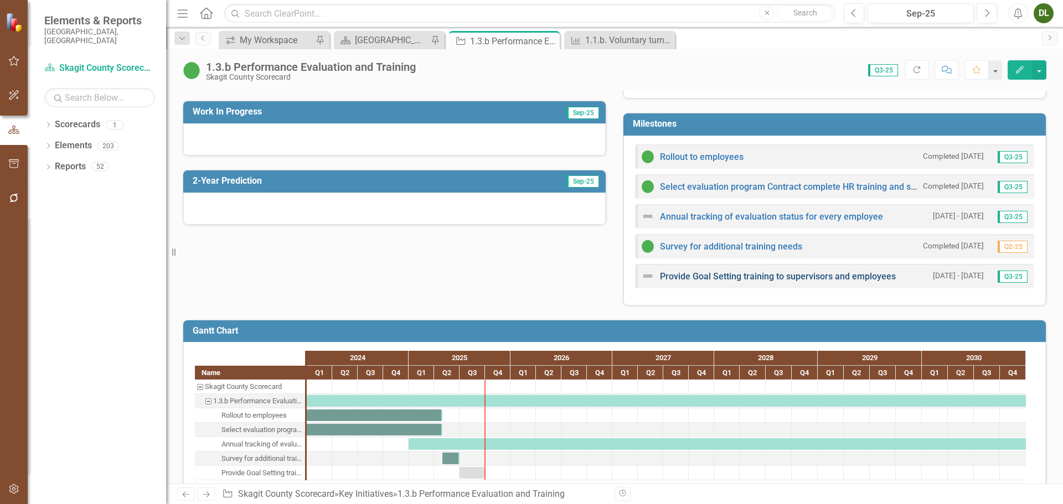
click at [785, 280] on link "Provide Goal Setting training to supervisors and employees" at bounding box center [778, 276] width 236 height 11
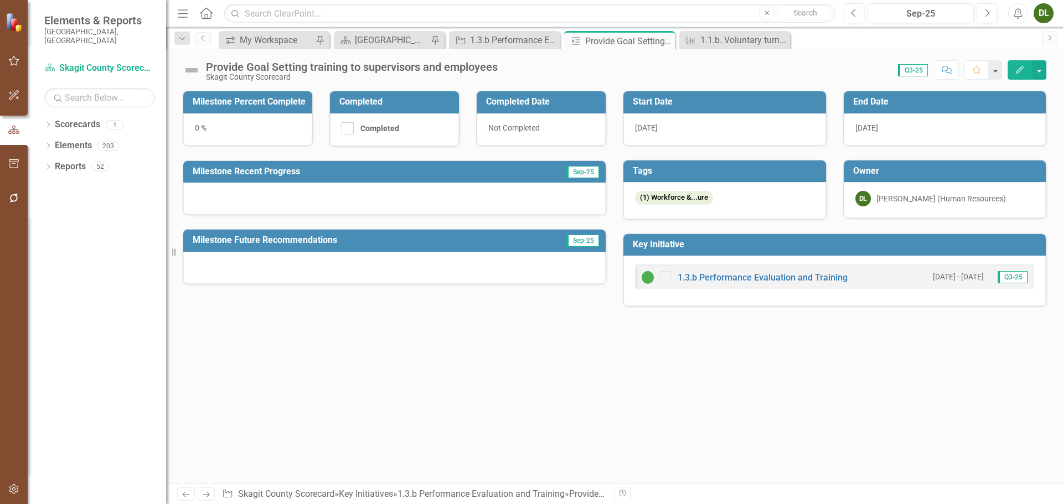
click at [1022, 67] on icon "Edit" at bounding box center [1019, 70] width 10 height 8
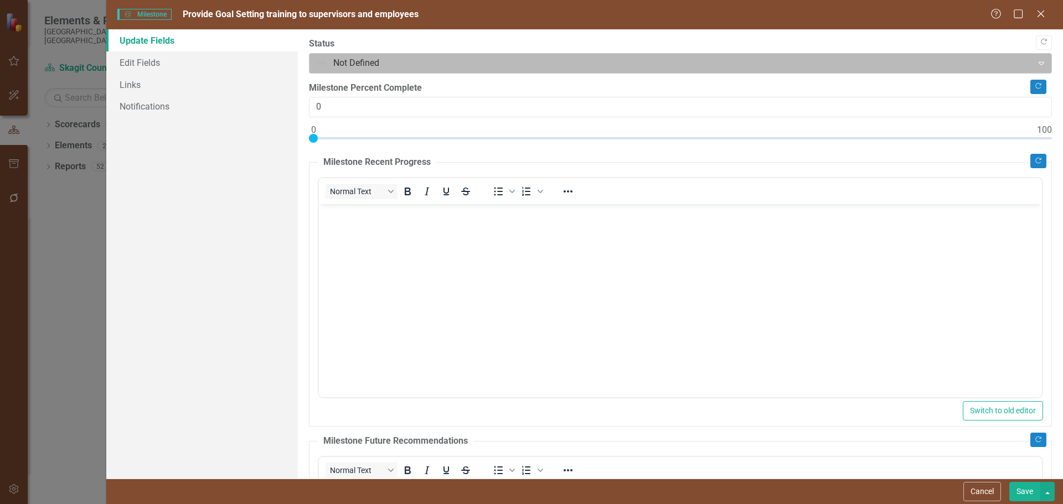
click at [696, 65] on div at bounding box center [671, 63] width 709 height 15
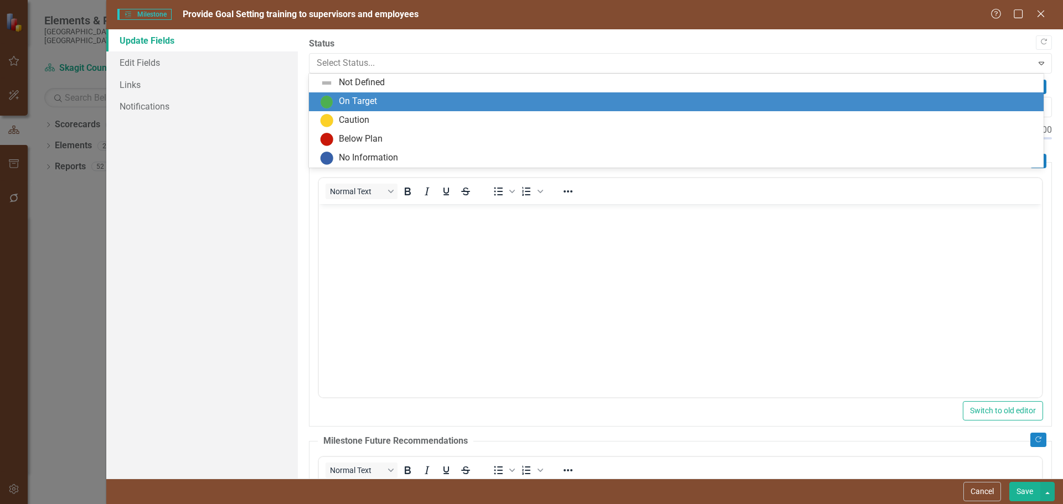
click at [693, 98] on div "On Target" at bounding box center [678, 101] width 717 height 13
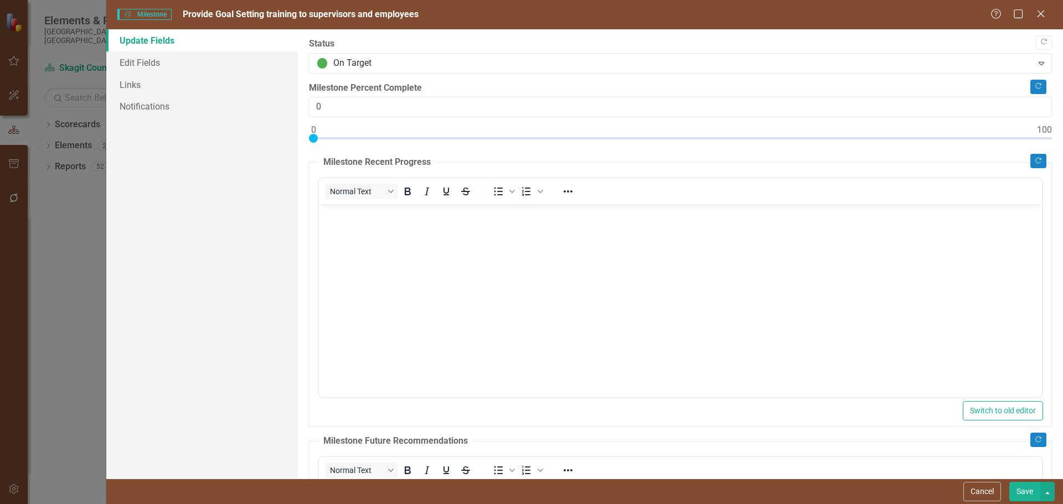
click at [1022, 493] on button "Save" at bounding box center [1024, 491] width 31 height 19
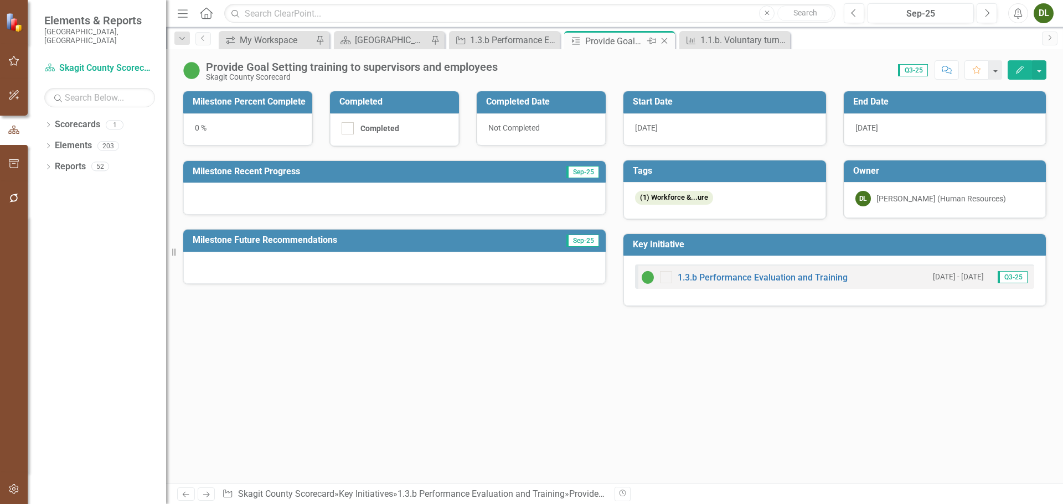
click at [665, 40] on icon at bounding box center [664, 41] width 6 height 6
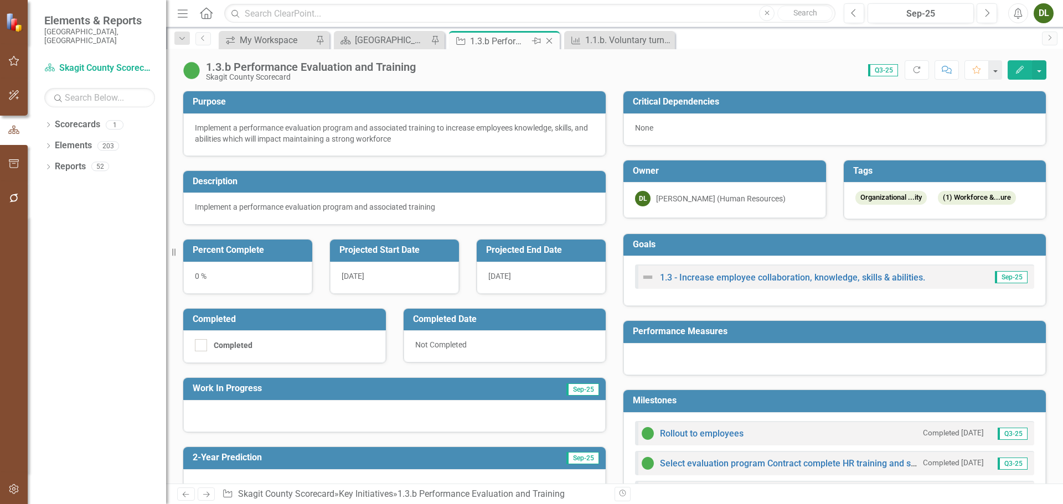
click at [505, 42] on div "1.3.b Performance Evaluation and Training" at bounding box center [499, 41] width 59 height 14
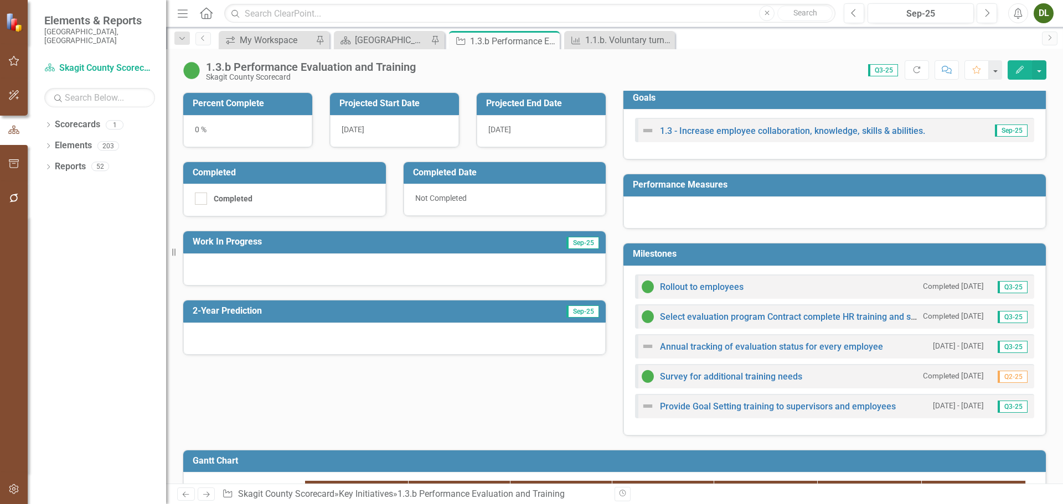
scroll to position [166, 0]
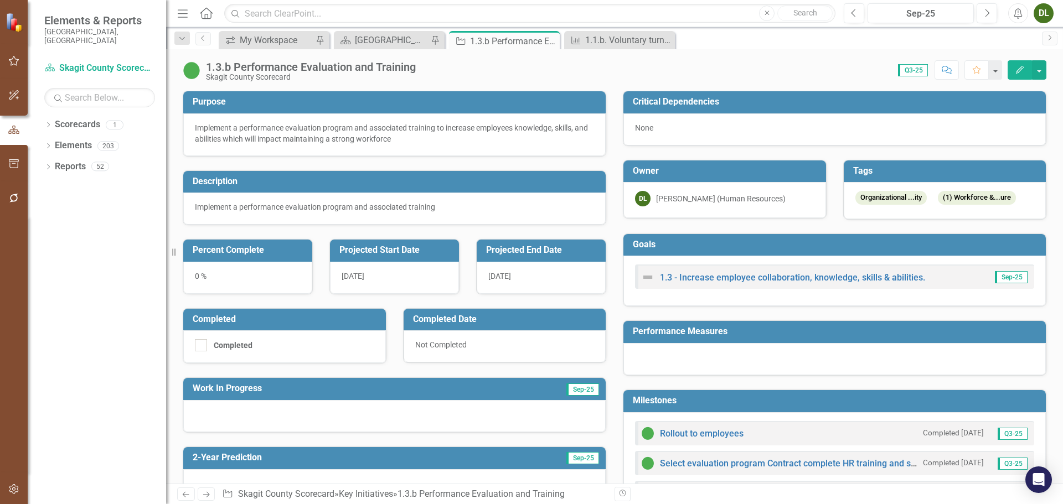
scroll to position [55, 0]
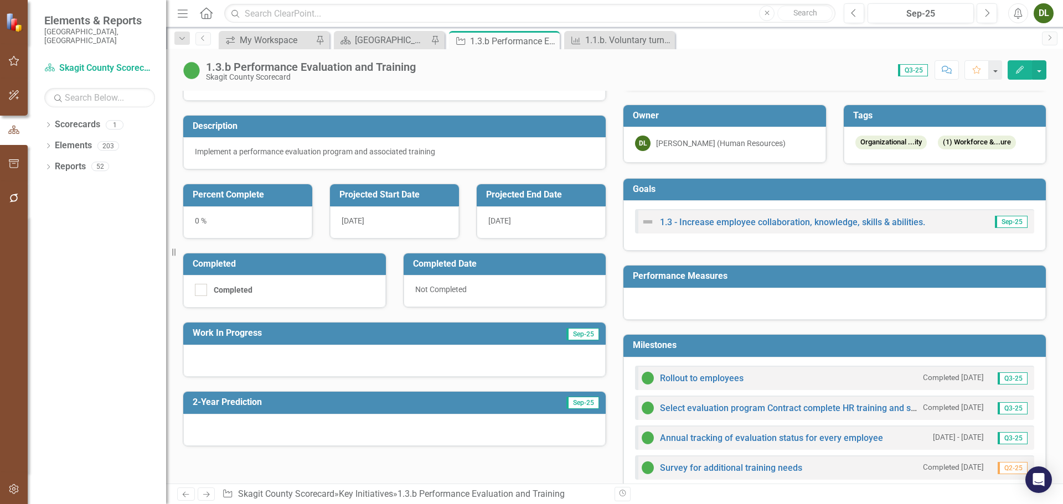
click at [826, 303] on div at bounding box center [834, 304] width 422 height 32
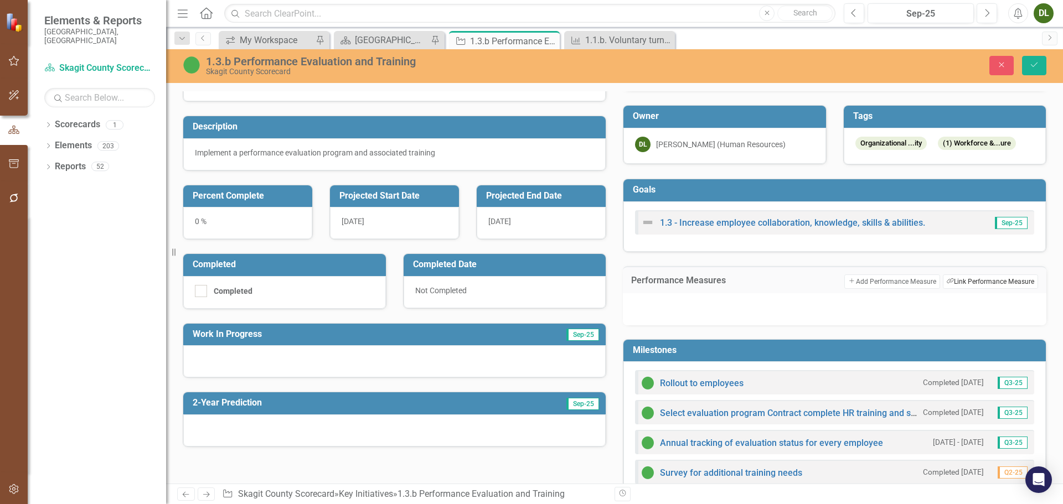
click at [971, 289] on button "Link Tag Link Performance Measure" at bounding box center [990, 282] width 95 height 14
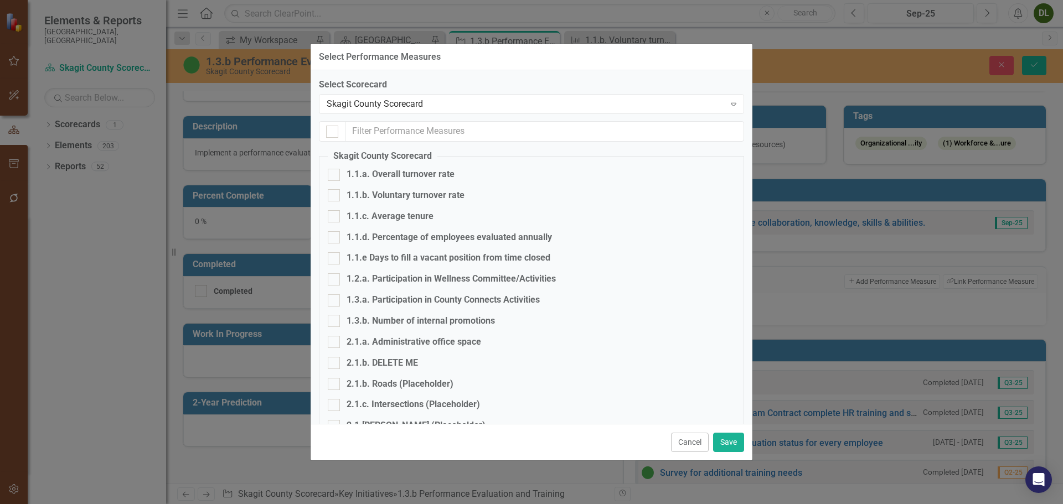
checkbox input "false"
click at [339, 238] on div at bounding box center [334, 237] width 12 height 12
click at [335, 238] on input "1.1.d. Percentage of employees evaluated annually" at bounding box center [331, 234] width 7 height 7
checkbox input "true"
click at [736, 442] on button "Save" at bounding box center [728, 442] width 31 height 19
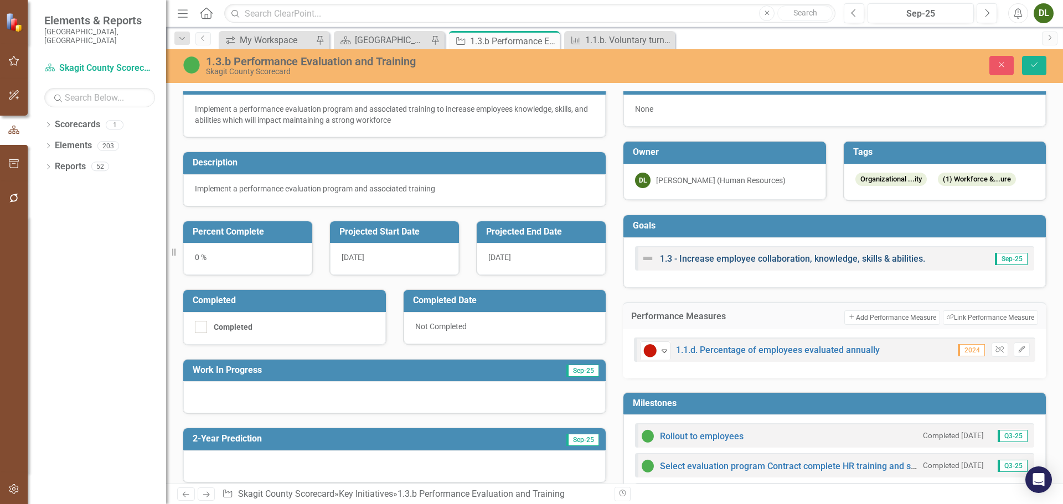
scroll to position [0, 0]
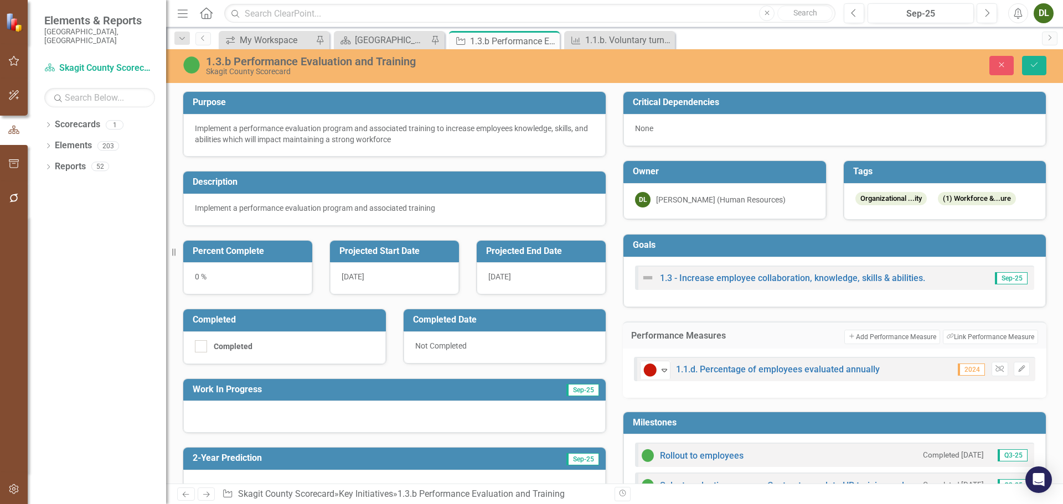
click at [210, 274] on div "0 %" at bounding box center [247, 278] width 129 height 32
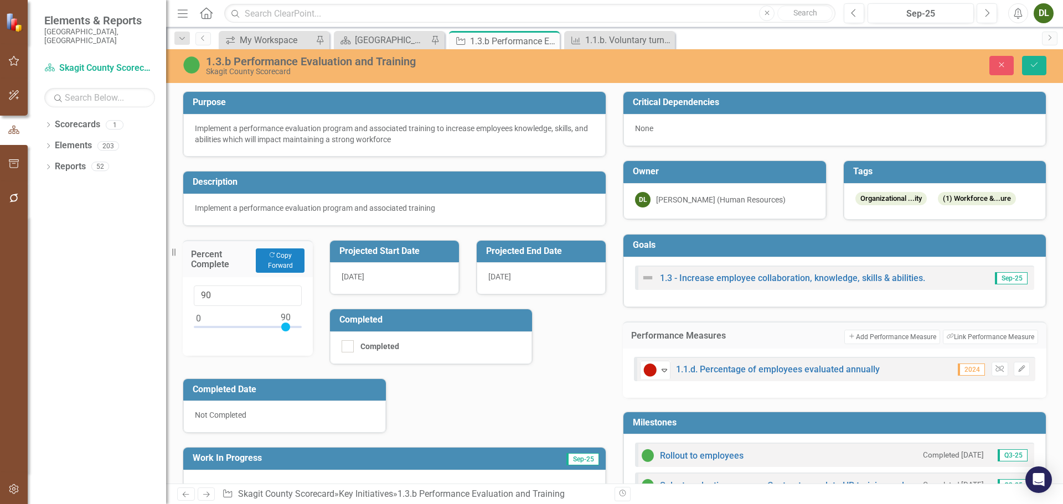
drag, startPoint x: 197, startPoint y: 328, endPoint x: 284, endPoint y: 342, distance: 88.5
click at [284, 342] on div "90" at bounding box center [248, 316] width 130 height 79
type input "85"
click at [281, 328] on div at bounding box center [281, 327] width 9 height 9
click at [1031, 65] on icon "submit" at bounding box center [1034, 65] width 7 height 4
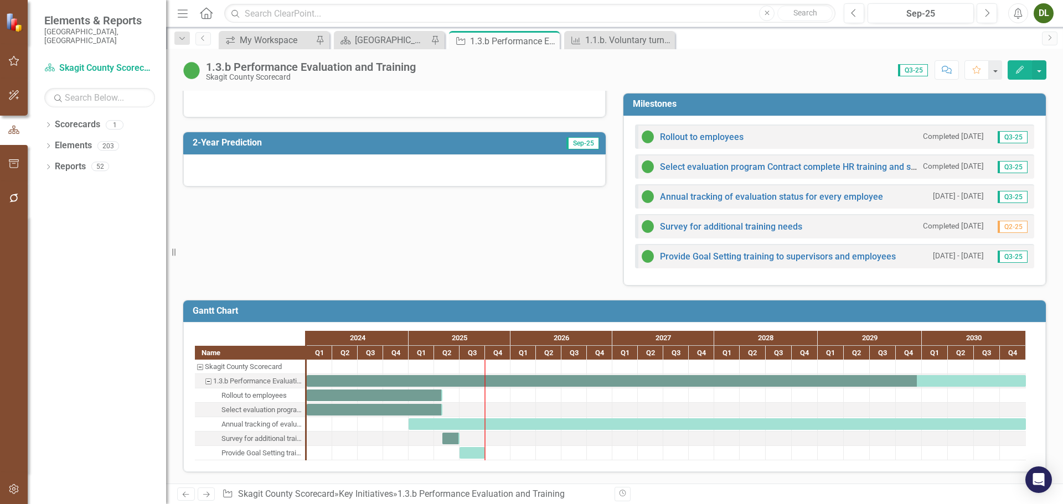
scroll to position [149, 0]
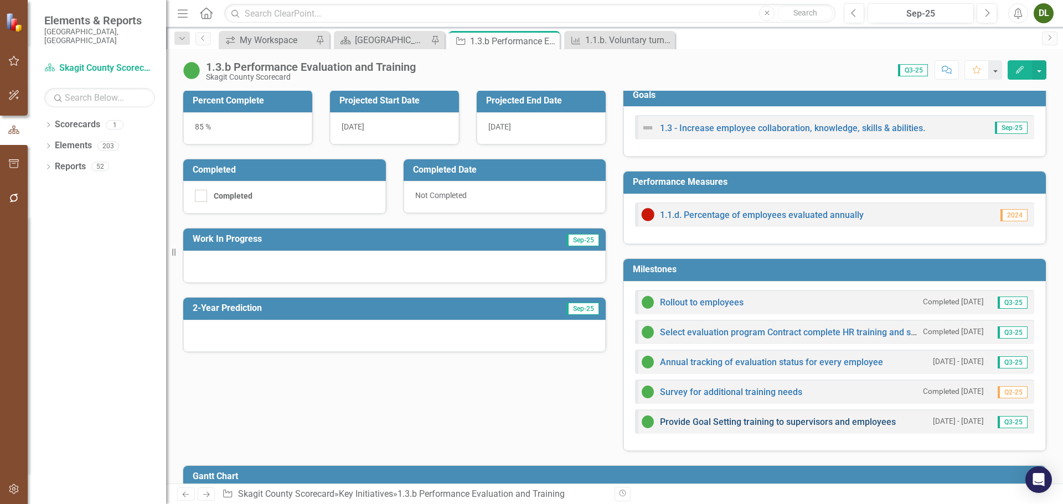
click at [839, 422] on link "Provide Goal Setting training to supervisors and employees" at bounding box center [778, 422] width 236 height 11
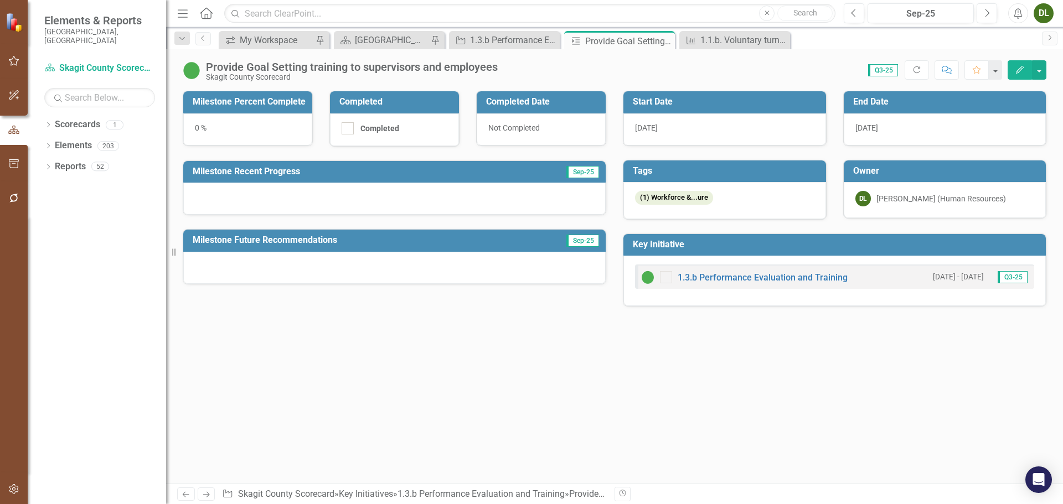
click at [878, 127] on span "9/30/25" at bounding box center [866, 127] width 23 height 9
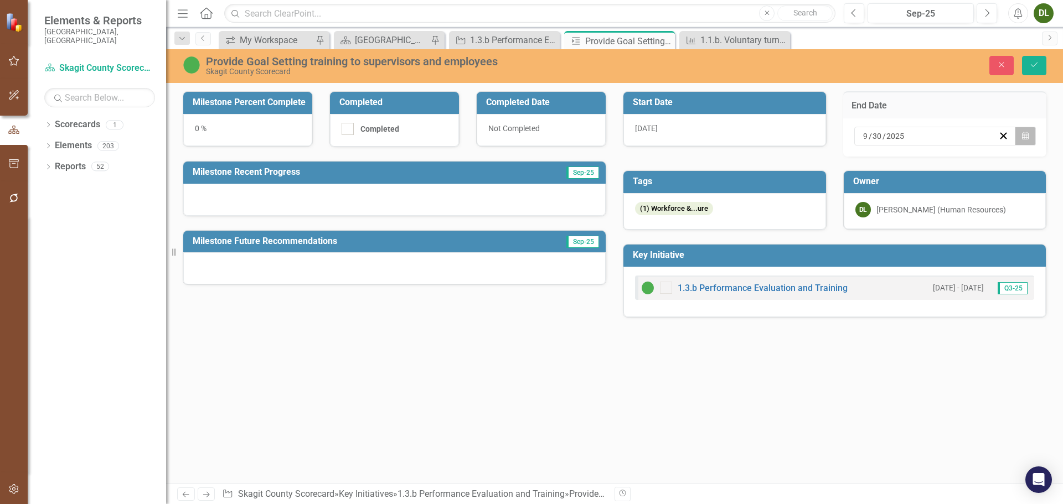
click at [1026, 135] on icon "Calendar" at bounding box center [1025, 136] width 7 height 8
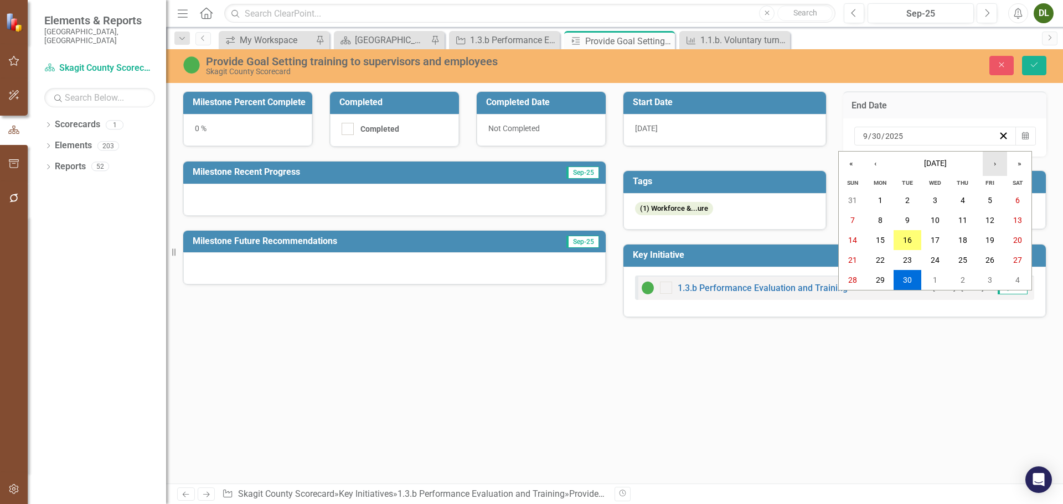
click at [995, 162] on button "›" at bounding box center [994, 164] width 24 height 24
click at [986, 285] on button "31" at bounding box center [990, 280] width 28 height 20
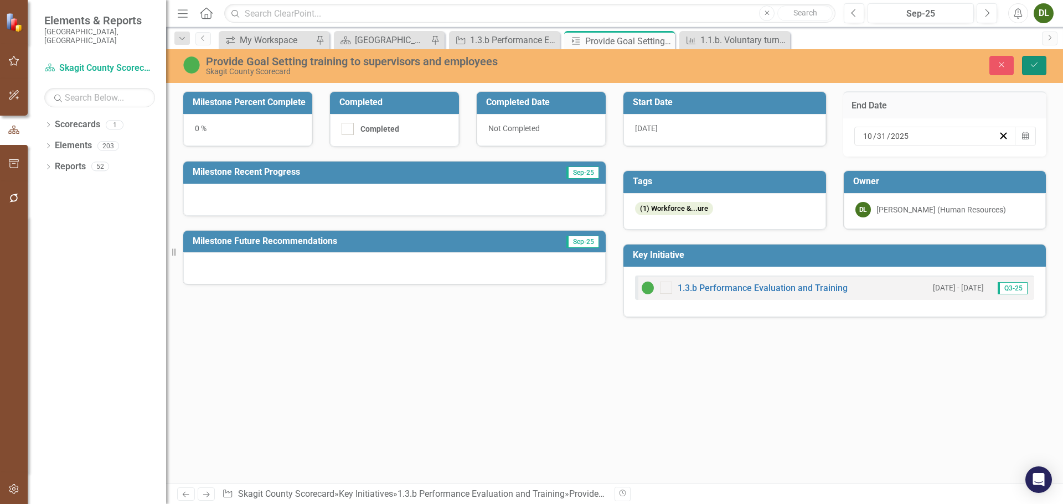
click at [1033, 69] on icon "Save" at bounding box center [1034, 65] width 10 height 8
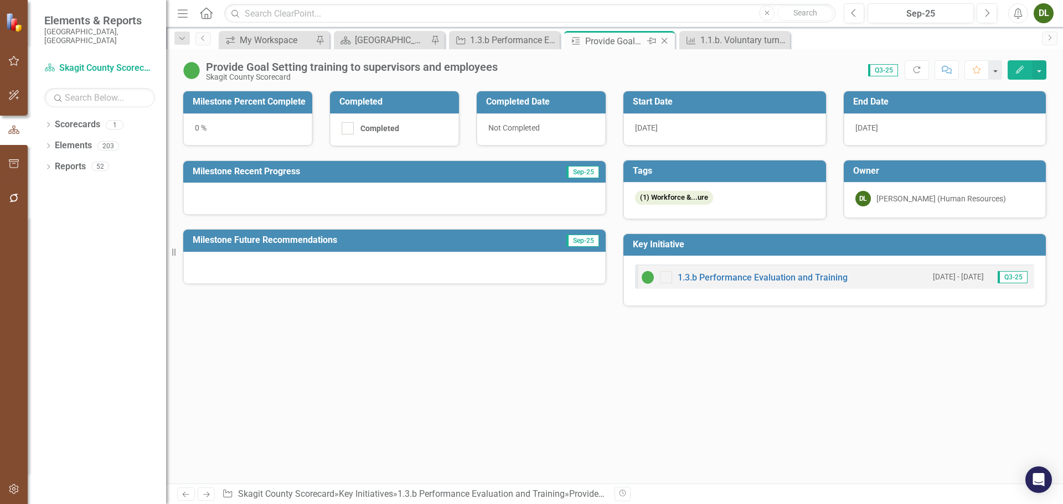
click at [667, 39] on icon "Close" at bounding box center [664, 41] width 11 height 9
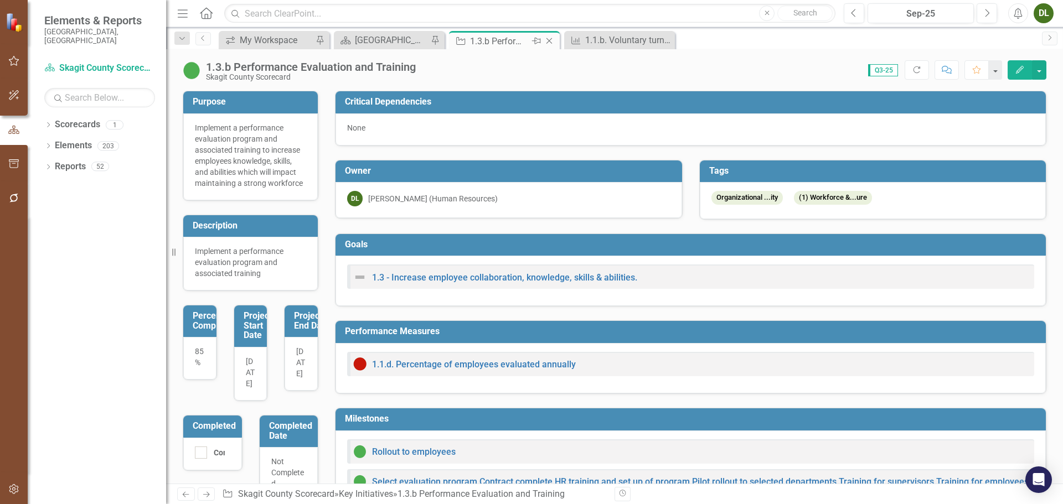
click at [509, 35] on div "1.3.b Performance Evaluation and Training" at bounding box center [499, 41] width 59 height 14
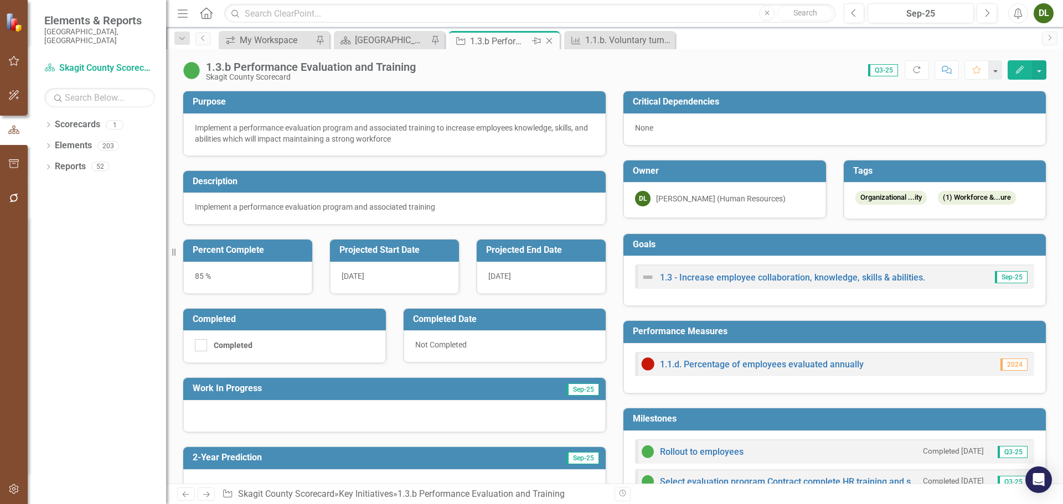
click at [550, 42] on icon "Close" at bounding box center [548, 41] width 11 height 9
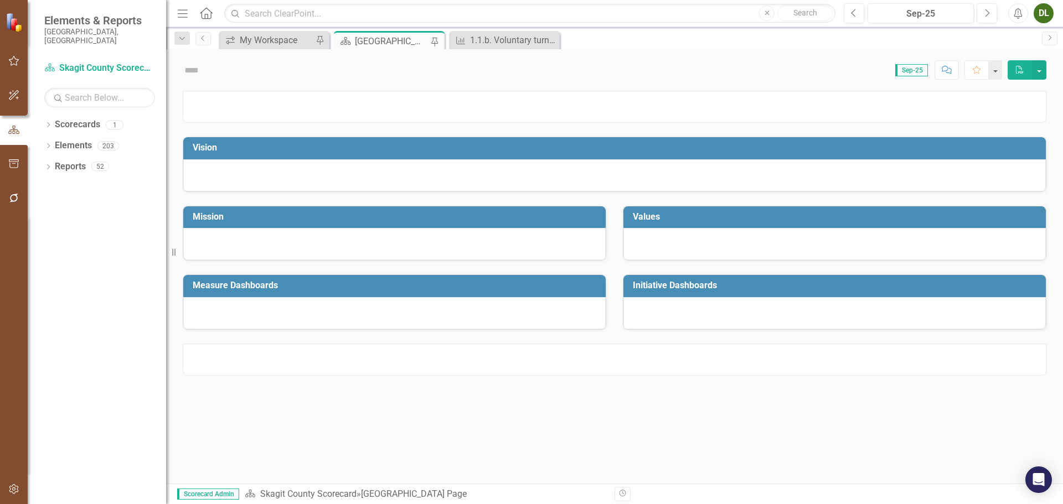
click at [402, 38] on div "[GEOGRAPHIC_DATA] Page" at bounding box center [391, 41] width 73 height 14
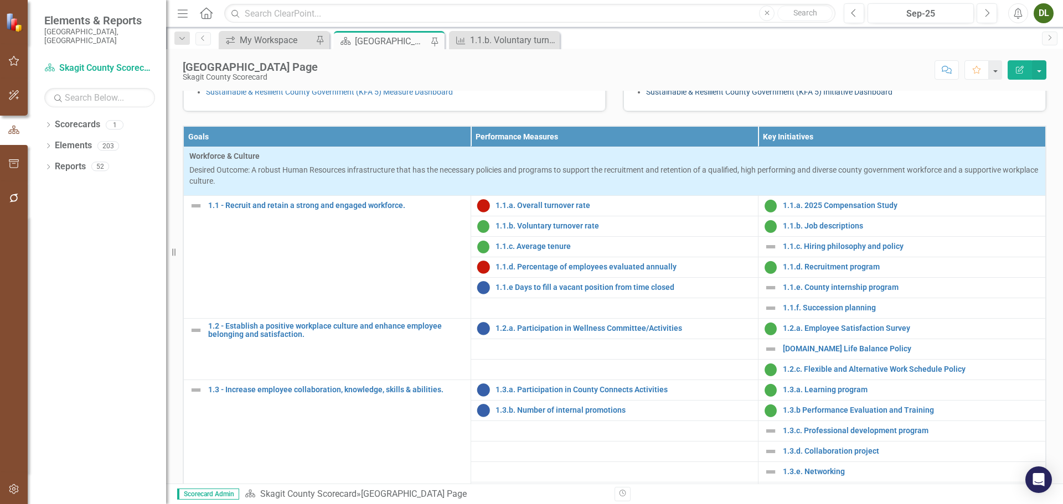
scroll to position [353, 0]
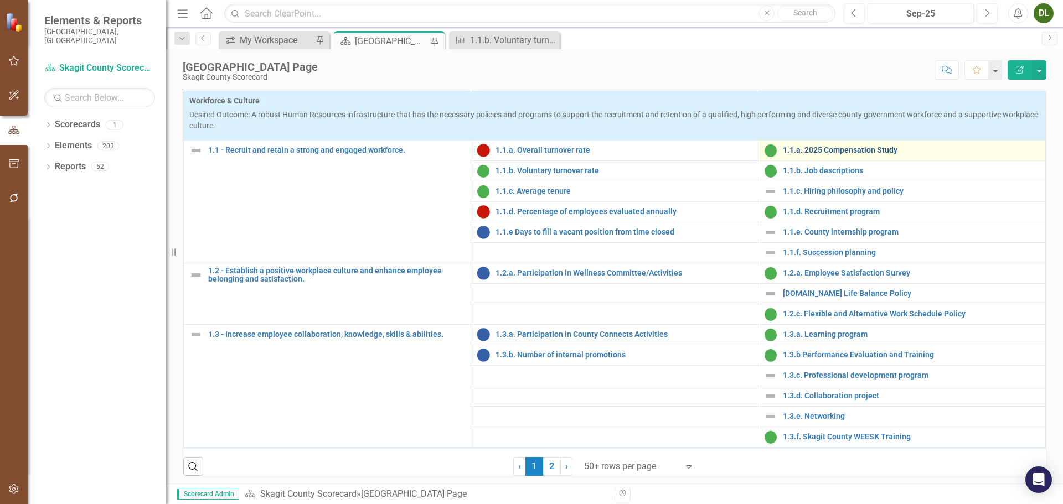
click at [862, 154] on link "1.1.a. 2025 Compensation Study" at bounding box center [911, 150] width 257 height 8
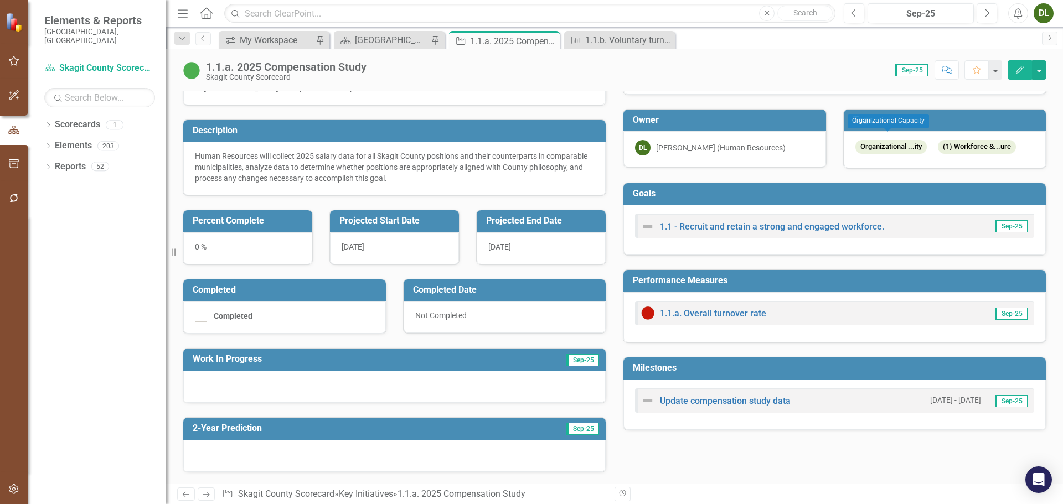
scroll to position [111, 0]
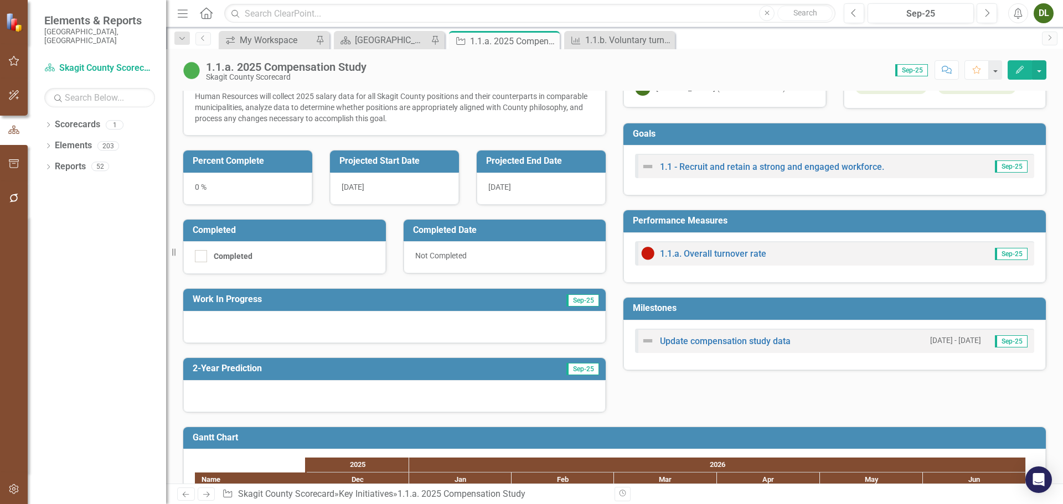
click at [269, 319] on div at bounding box center [394, 327] width 422 height 32
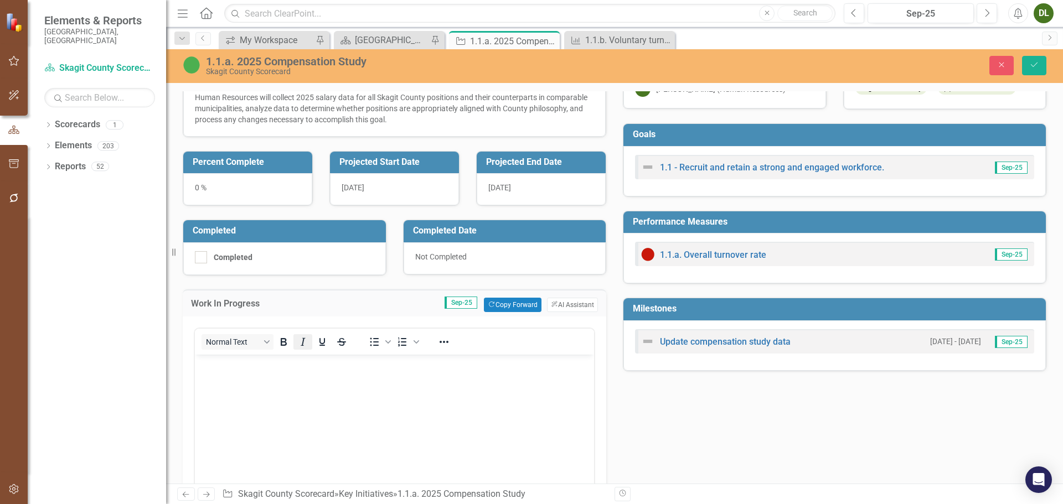
scroll to position [0, 0]
click at [310, 337] on button "Italic" at bounding box center [302, 341] width 19 height 15
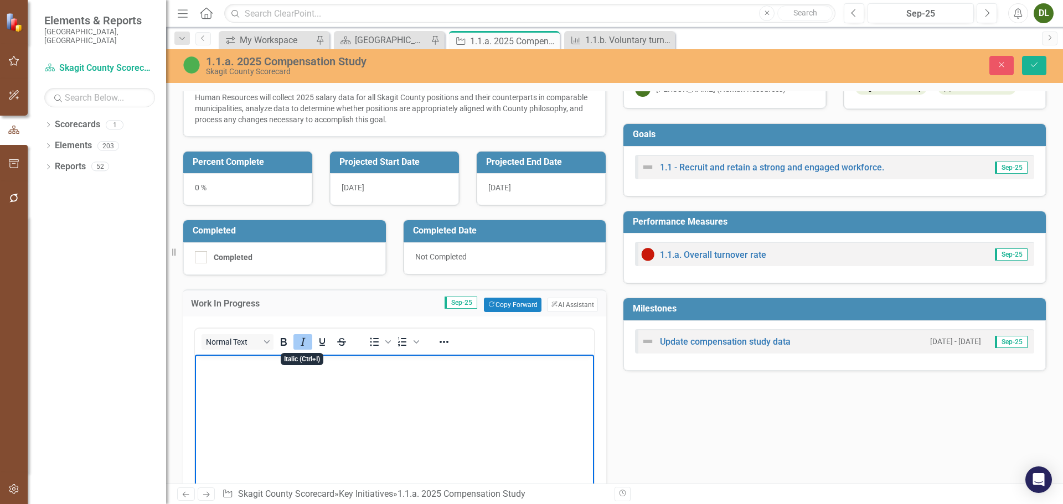
drag, startPoint x: 299, startPoint y: 343, endPoint x: 107, endPoint y: 4, distance: 389.4
click at [299, 343] on icon "Italic" at bounding box center [302, 341] width 13 height 13
click at [303, 382] on body "﻿" at bounding box center [394, 437] width 399 height 166
click at [1029, 61] on icon "Save" at bounding box center [1034, 65] width 10 height 8
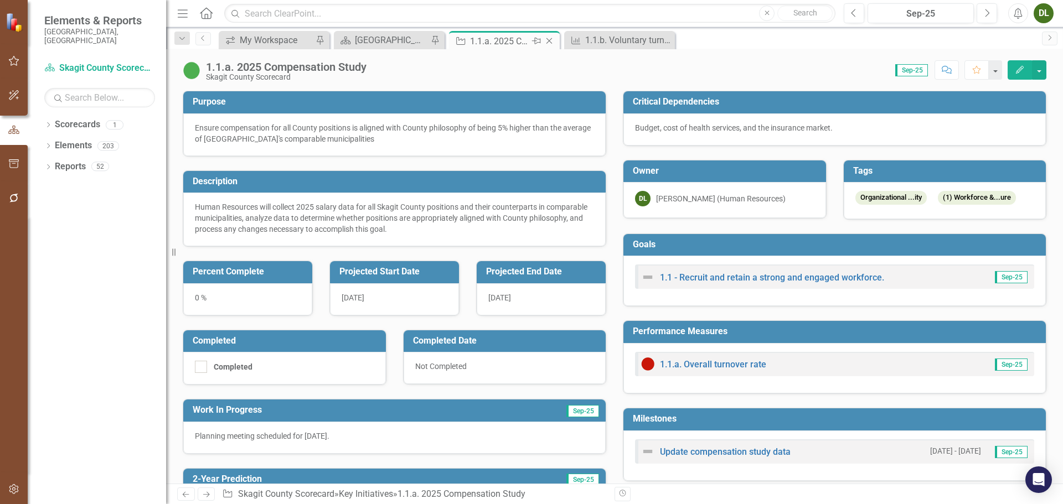
click at [548, 44] on icon "Close" at bounding box center [548, 41] width 11 height 9
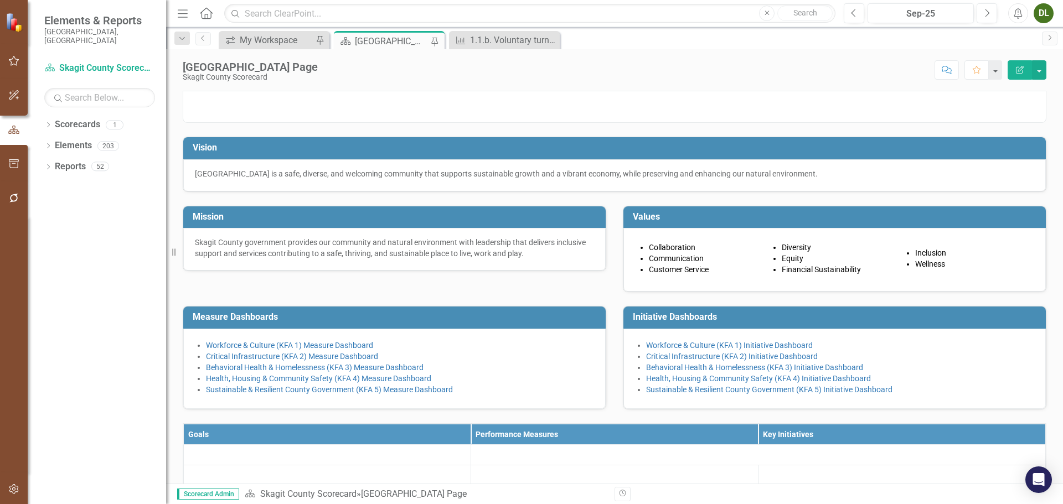
click at [398, 44] on div "[GEOGRAPHIC_DATA] Page" at bounding box center [391, 41] width 73 height 14
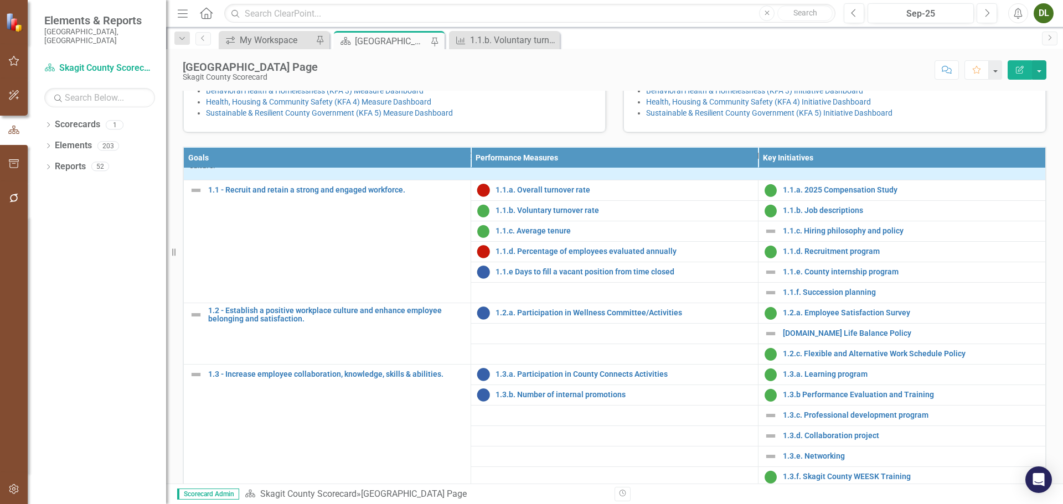
scroll to position [55, 0]
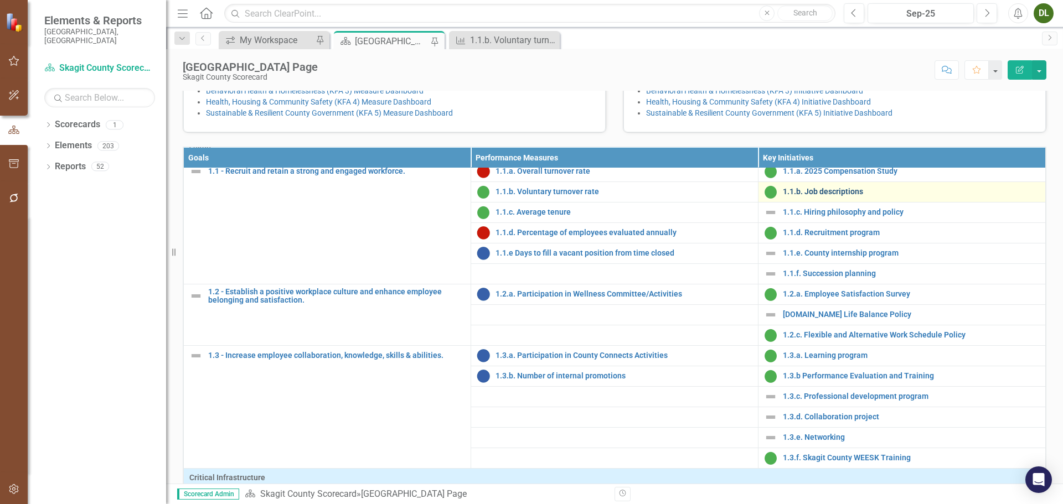
click at [813, 196] on link "1.1.b. Job descriptions" at bounding box center [911, 192] width 257 height 8
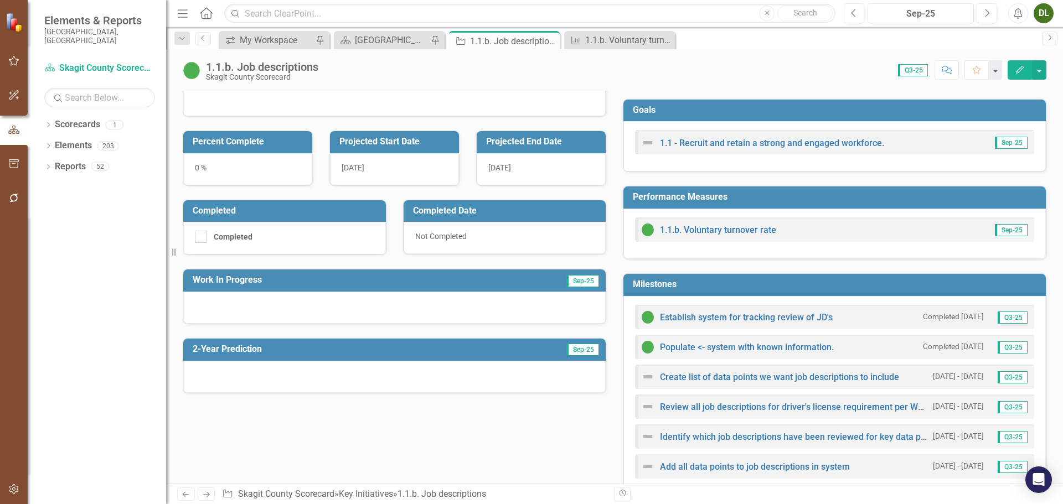
scroll to position [166, 0]
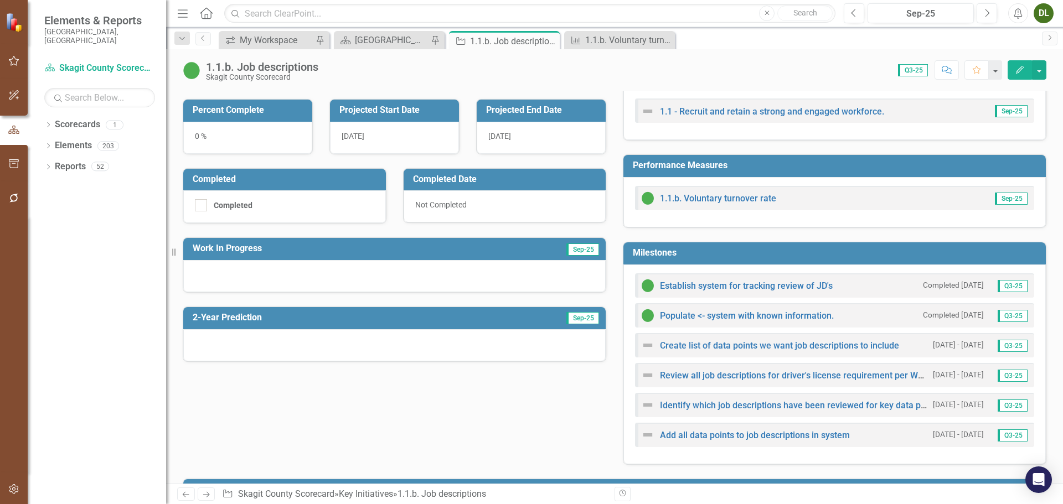
click at [199, 136] on div "0 %" at bounding box center [247, 138] width 129 height 32
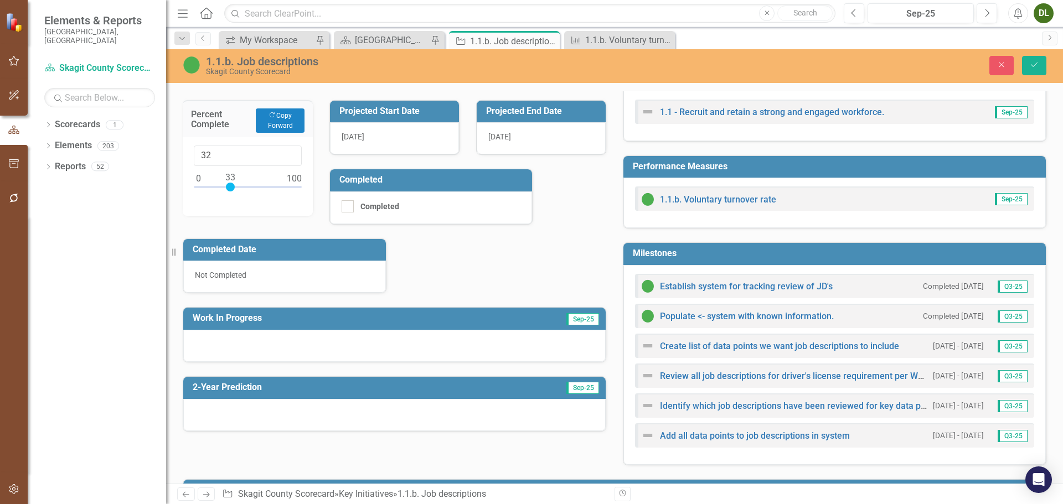
type input "33"
drag, startPoint x: 200, startPoint y: 187, endPoint x: 232, endPoint y: 184, distance: 32.2
click at [232, 184] on div at bounding box center [230, 187] width 9 height 9
click at [1037, 64] on icon "Save" at bounding box center [1034, 65] width 10 height 8
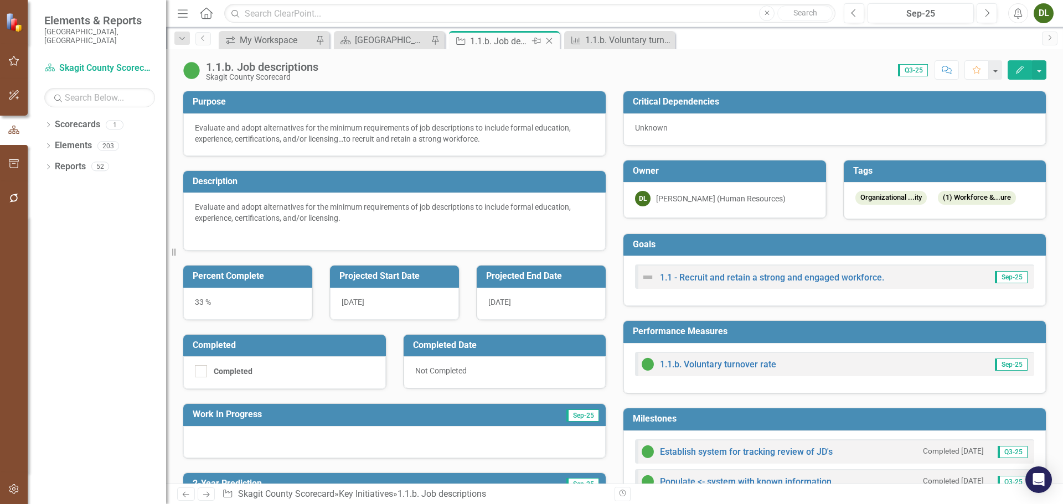
click at [550, 41] on icon "Close" at bounding box center [548, 41] width 11 height 9
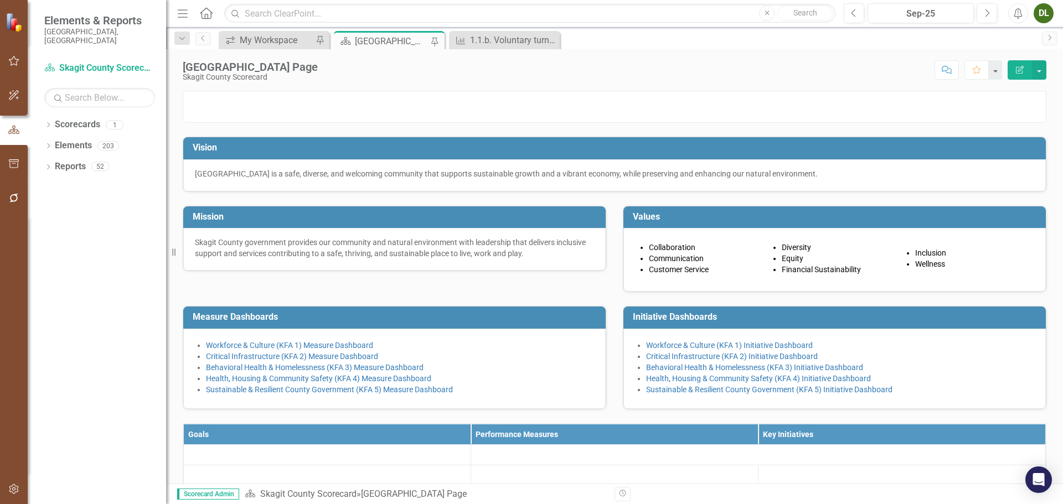
click at [380, 40] on div "[GEOGRAPHIC_DATA] Page" at bounding box center [391, 41] width 73 height 14
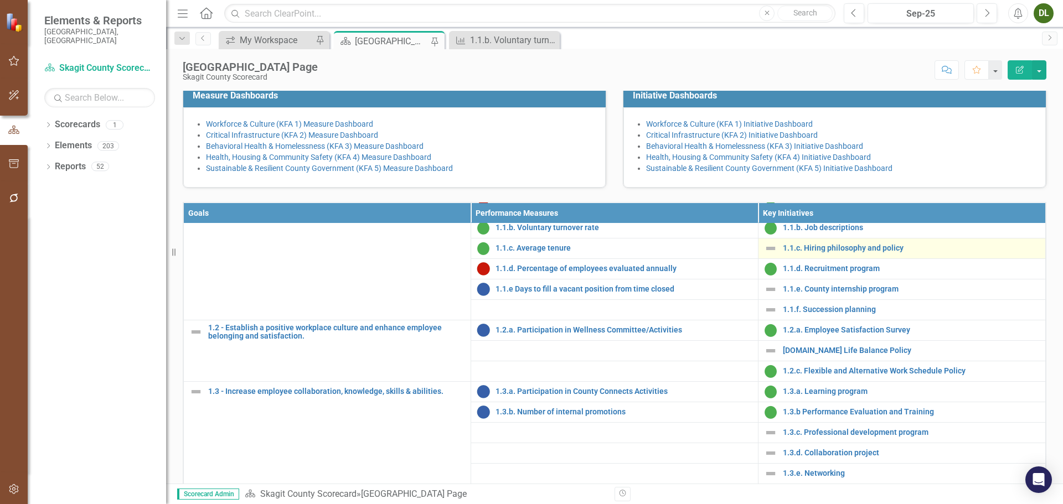
scroll to position [55, 0]
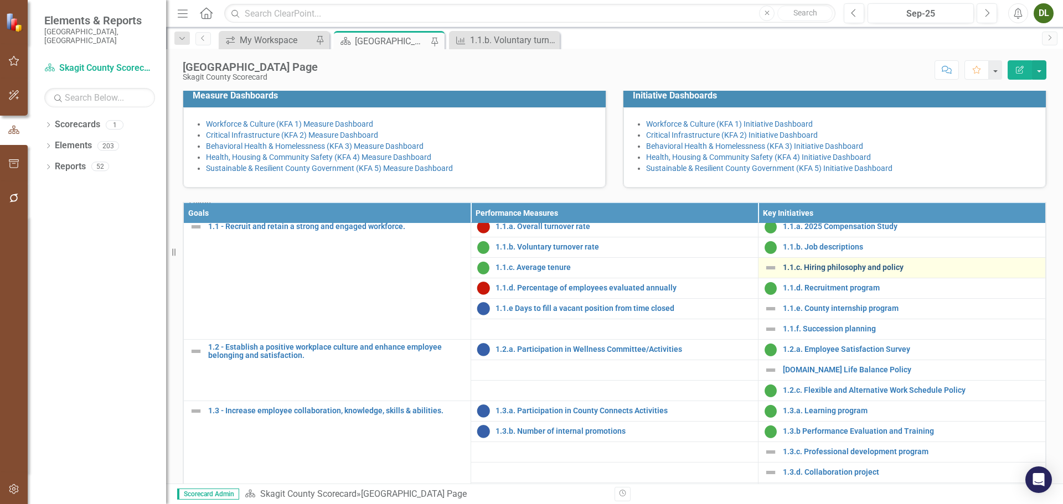
click at [847, 272] on link "1.1.c. Hiring philosophy and policy" at bounding box center [911, 267] width 257 height 8
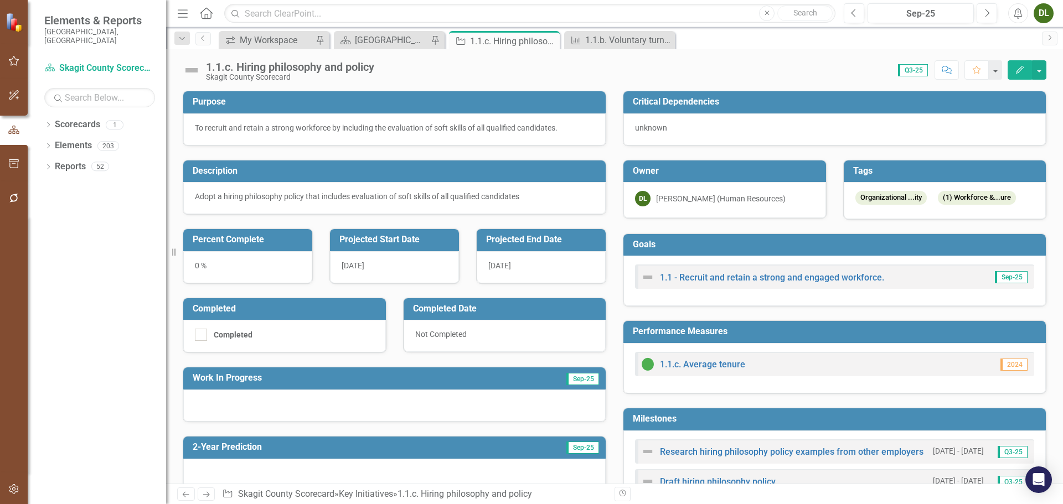
click at [1014, 68] on button "Edit" at bounding box center [1019, 69] width 24 height 19
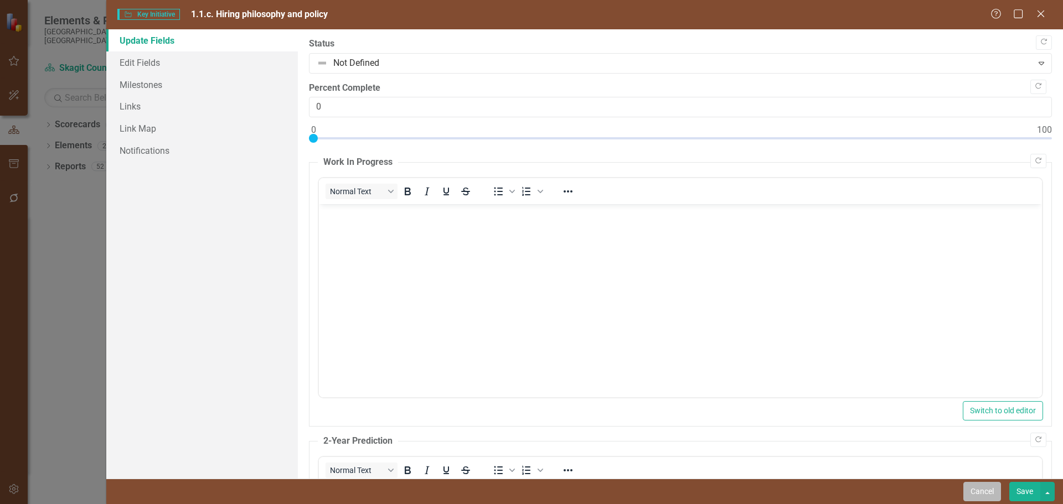
click at [976, 487] on button "Cancel" at bounding box center [982, 491] width 38 height 19
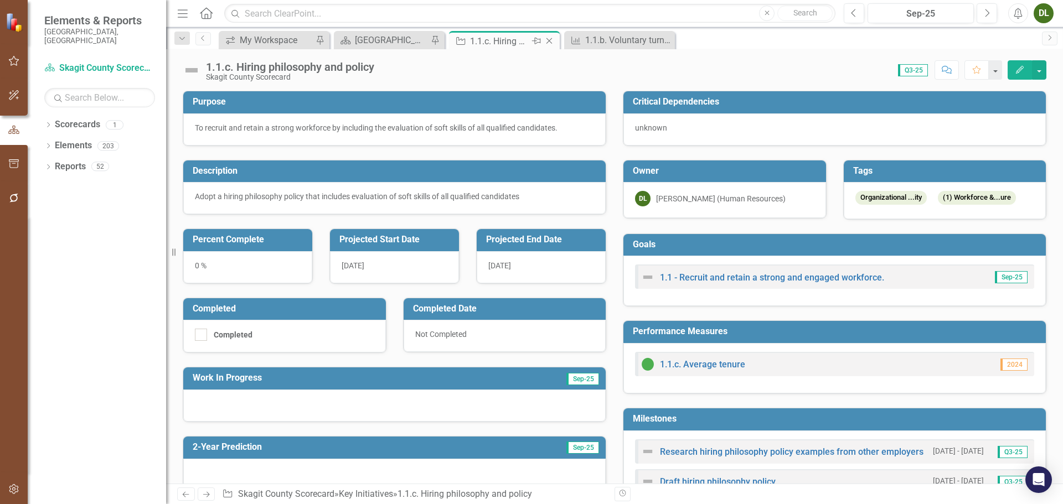
click at [550, 38] on icon "Close" at bounding box center [548, 41] width 11 height 9
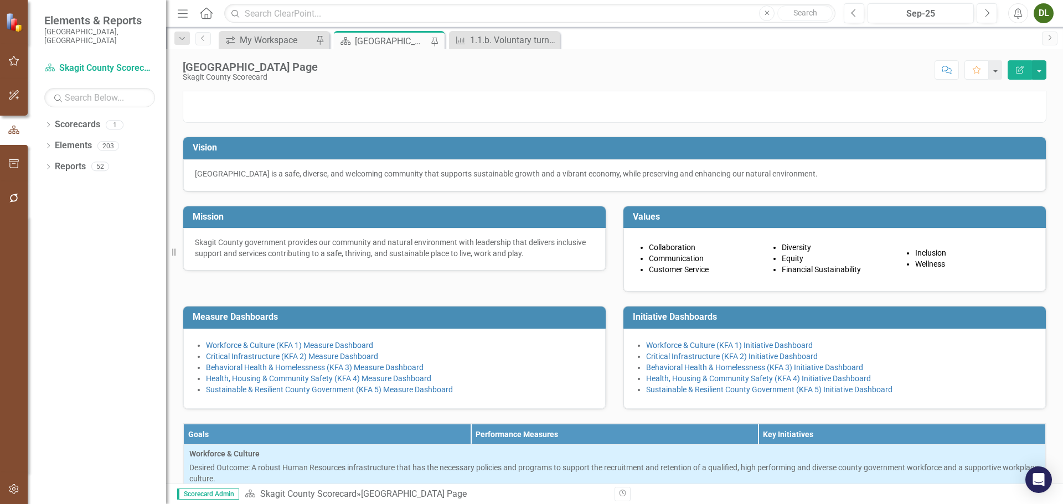
click at [401, 37] on div "[GEOGRAPHIC_DATA] Page" at bounding box center [391, 41] width 73 height 14
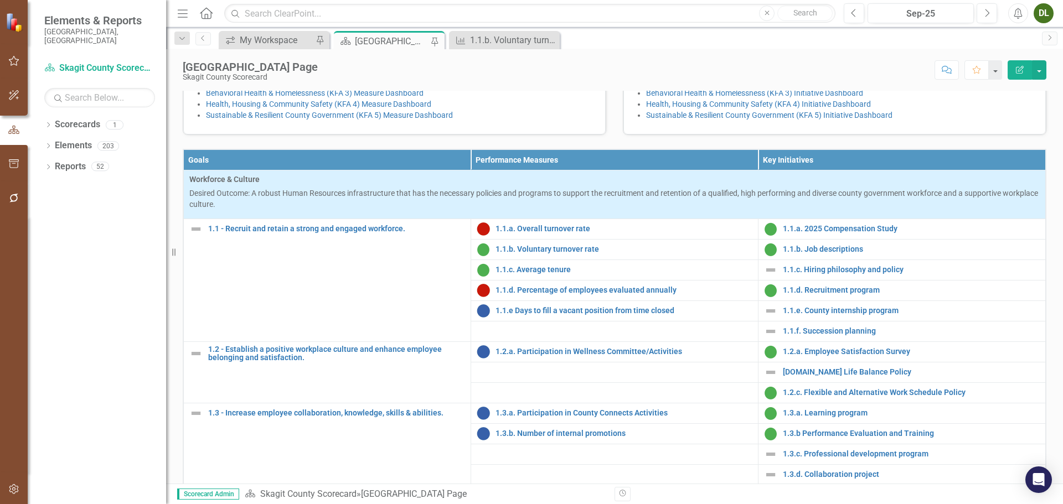
scroll to position [277, 0]
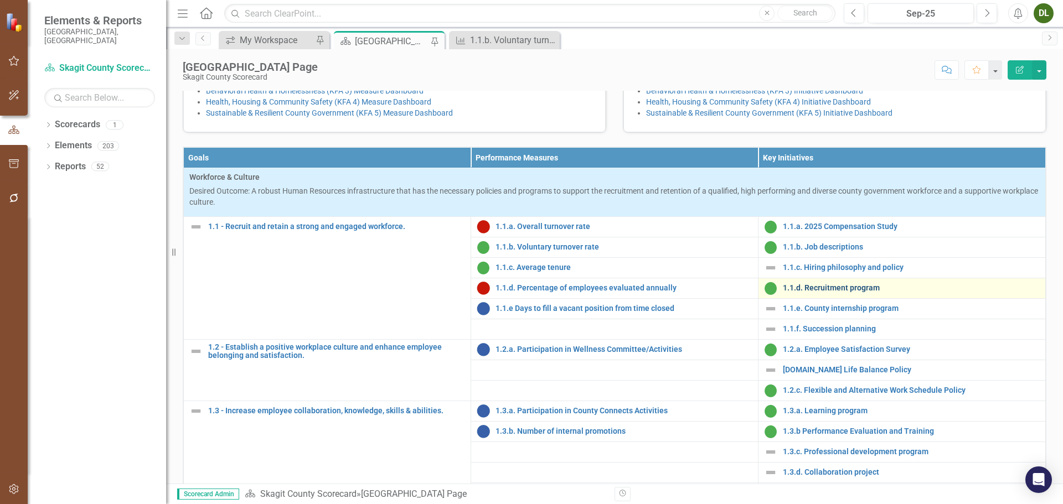
click at [816, 292] on link "1.1.d. Recruitment program" at bounding box center [911, 288] width 257 height 8
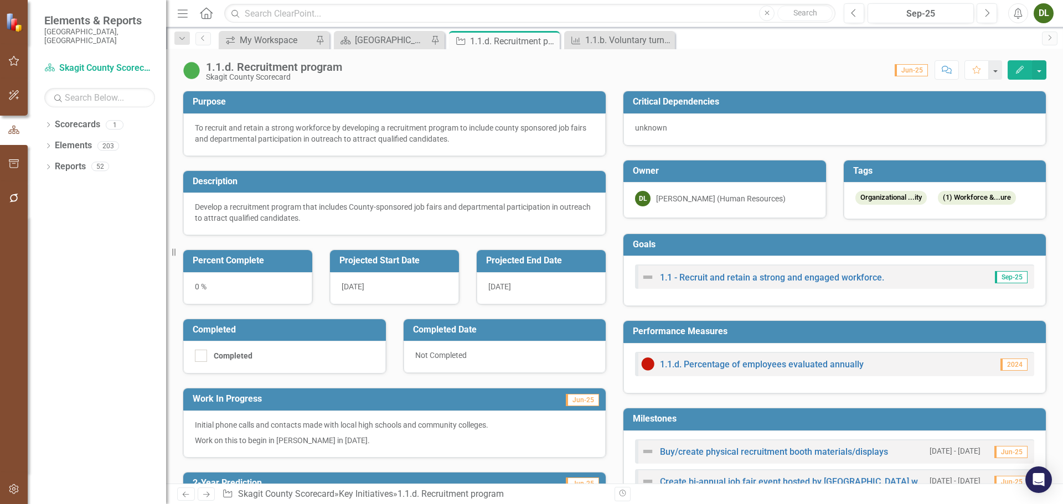
click at [1025, 65] on button "Edit" at bounding box center [1019, 69] width 24 height 19
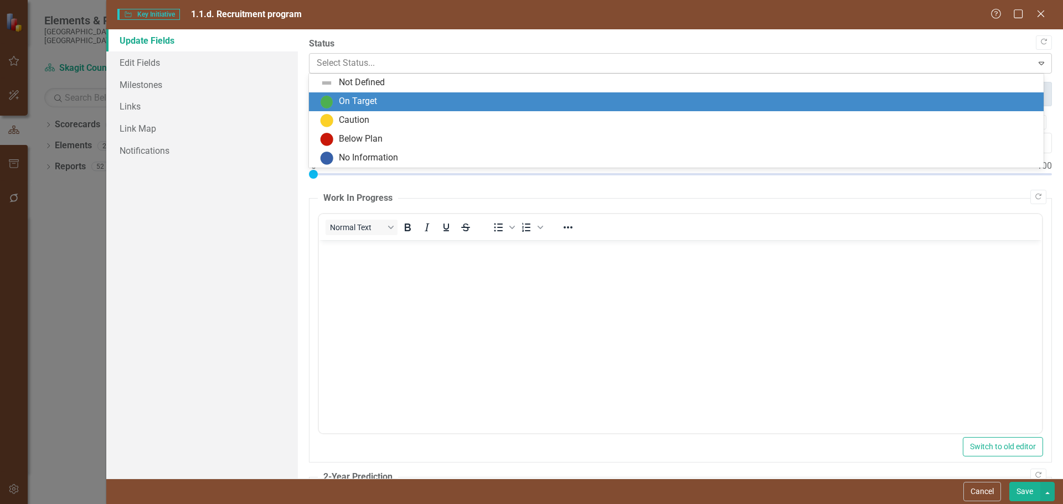
click at [433, 64] on div at bounding box center [671, 63] width 709 height 15
click at [436, 95] on div "On Target" at bounding box center [678, 101] width 717 height 13
click at [442, 63] on div at bounding box center [671, 63] width 709 height 15
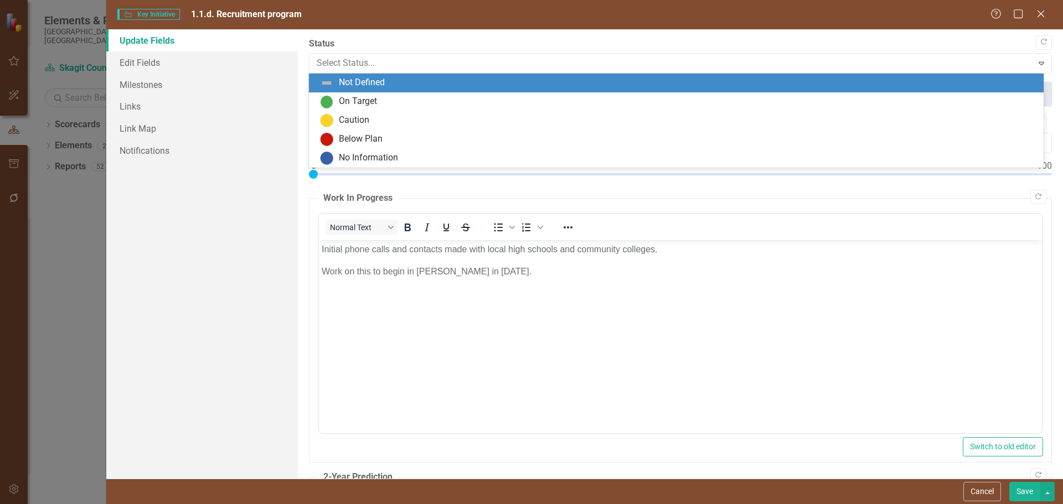
click at [445, 89] on div "Not Defined" at bounding box center [678, 82] width 717 height 13
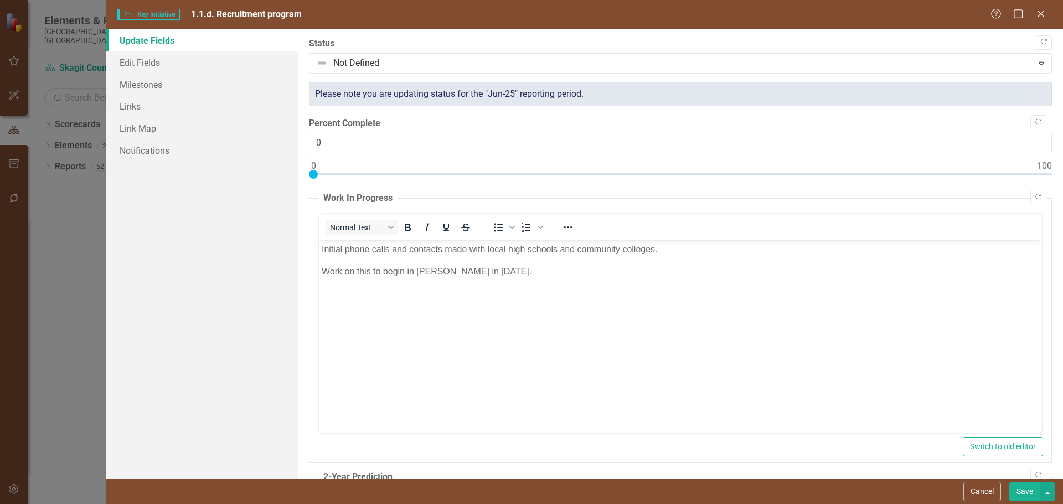
click at [1018, 486] on button "Save" at bounding box center [1024, 491] width 31 height 19
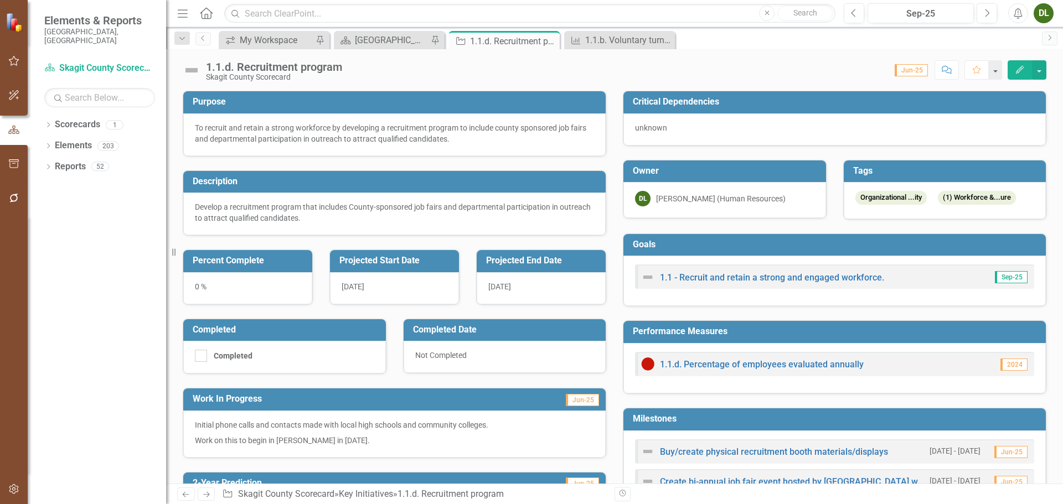
click at [875, 320] on div "Performance Measures 1.1.d. Percentage of employees evaluated annually 2024" at bounding box center [834, 350] width 440 height 87
click at [869, 329] on h3 "Performance Measures" at bounding box center [836, 332] width 407 height 10
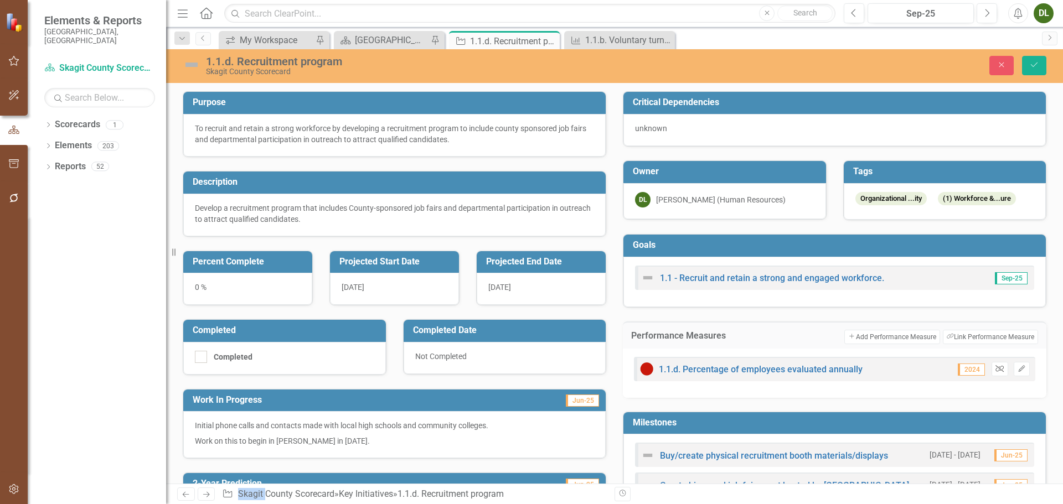
click at [995, 372] on icon "Unlink" at bounding box center [999, 369] width 8 height 7
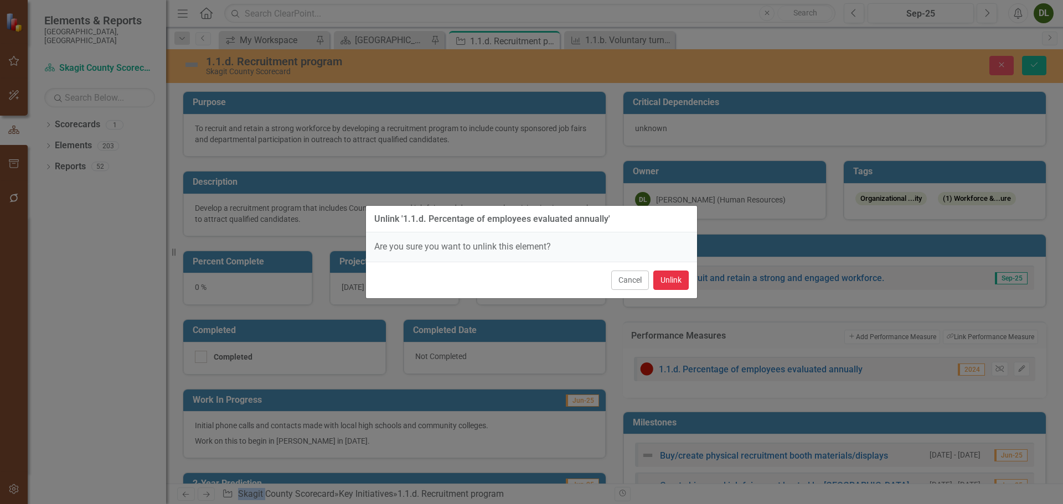
click at [679, 276] on button "Unlink" at bounding box center [670, 280] width 35 height 19
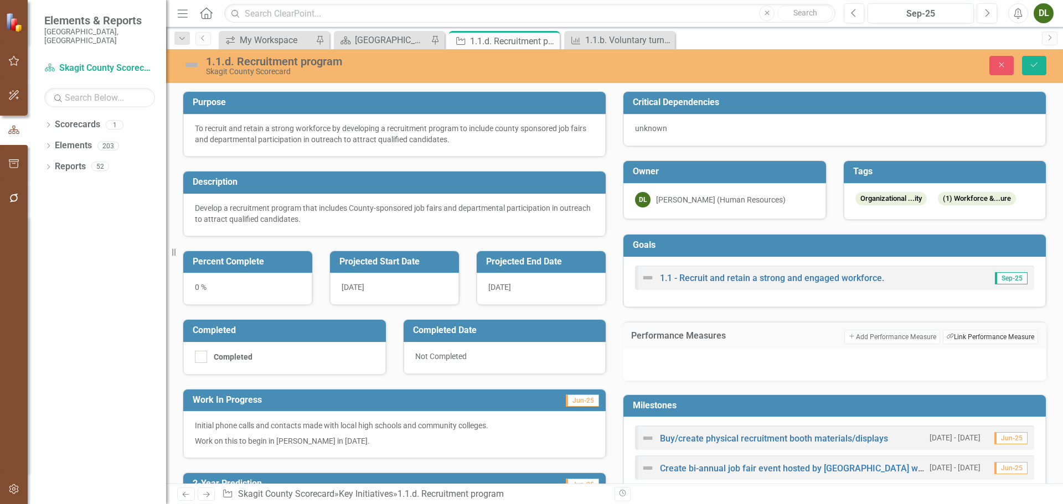
click at [959, 333] on button "Link Tag Link Performance Measure" at bounding box center [990, 337] width 95 height 14
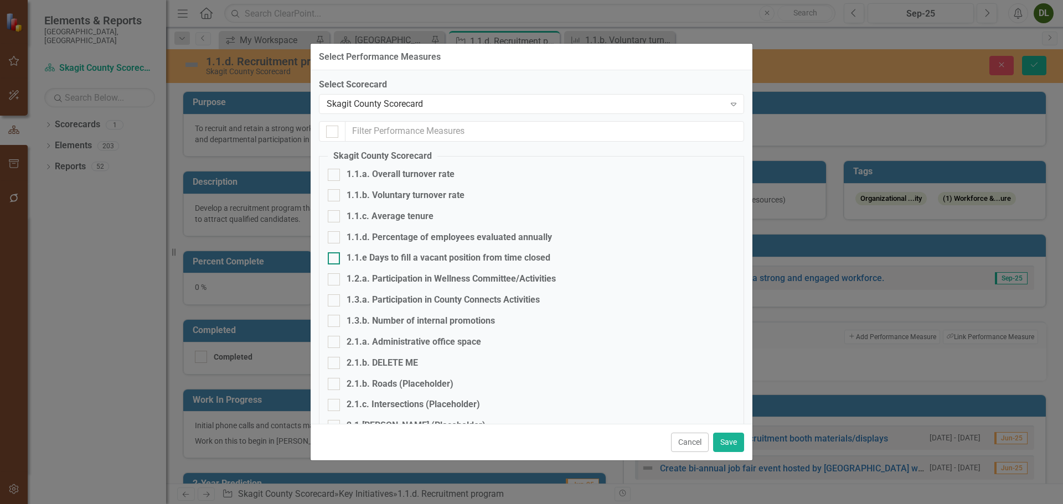
click at [333, 253] on input "1.1.e Days to fill a vacant position from time closed" at bounding box center [331, 255] width 7 height 7
checkbox input "true"
click at [724, 441] on button "Save" at bounding box center [728, 442] width 31 height 19
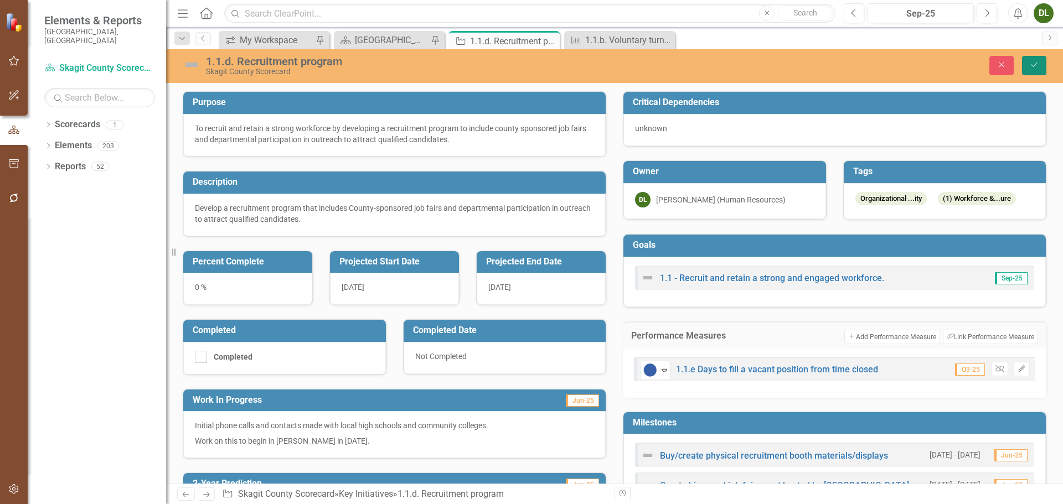
click at [1039, 60] on button "Save" at bounding box center [1034, 65] width 24 height 19
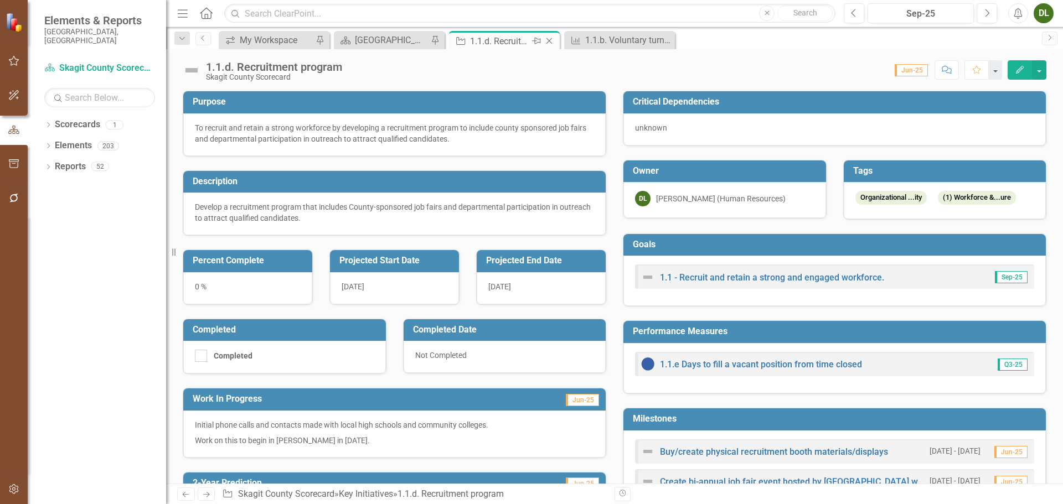
click at [551, 39] on icon "Close" at bounding box center [548, 41] width 11 height 9
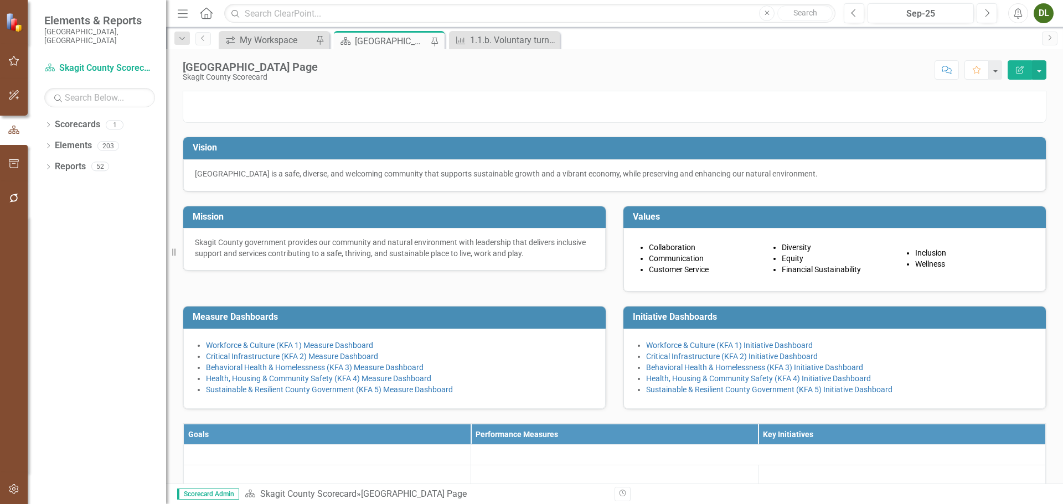
click at [393, 44] on div "[GEOGRAPHIC_DATA] Page" at bounding box center [391, 41] width 73 height 14
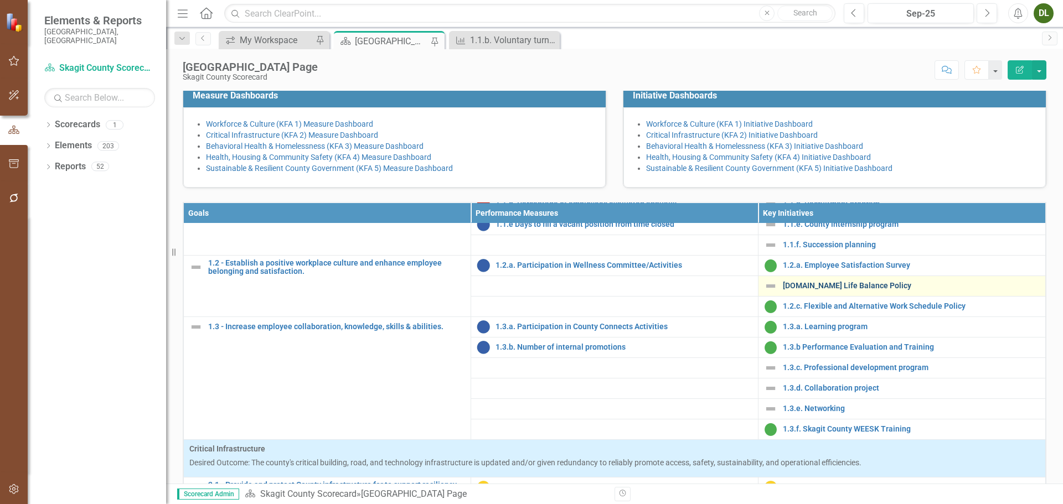
scroll to position [166, 0]
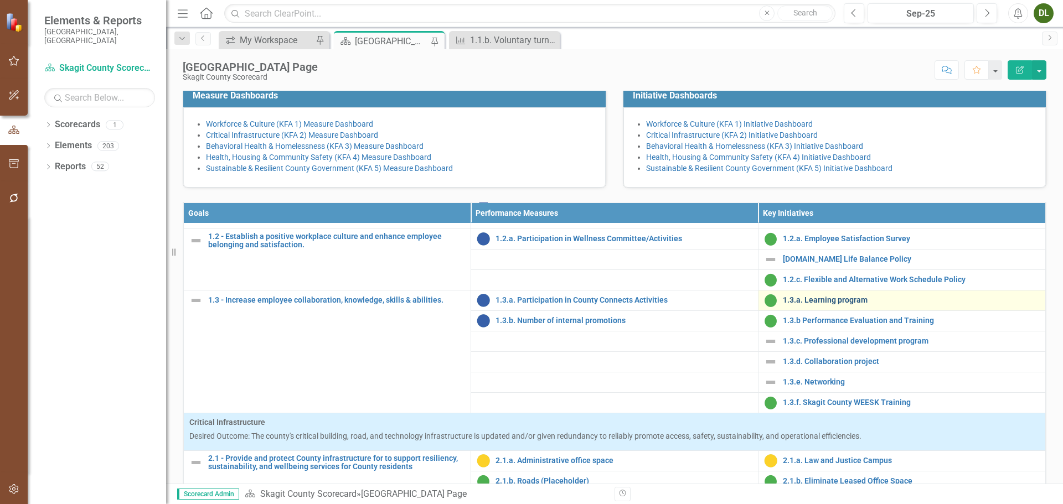
click at [833, 304] on link "1.3.a. Learning program" at bounding box center [911, 300] width 257 height 8
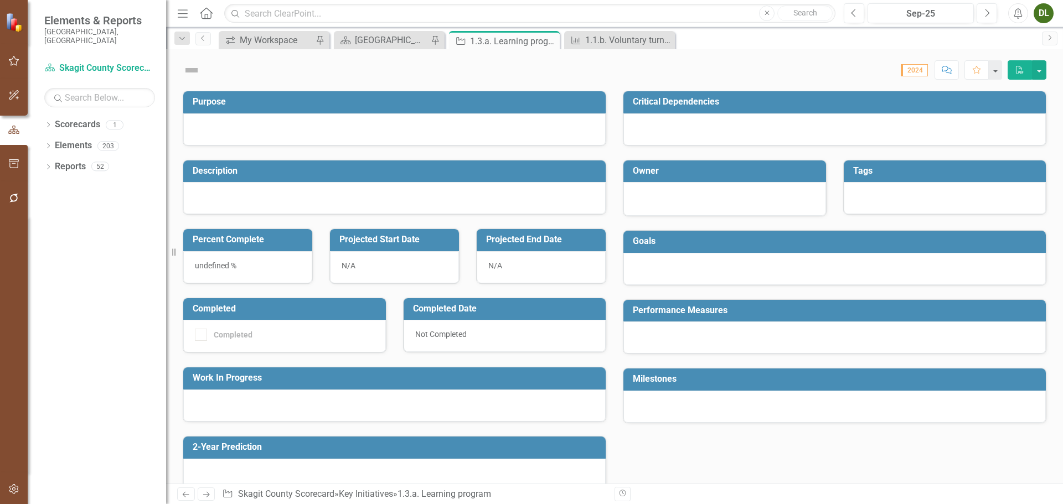
checkbox input "true"
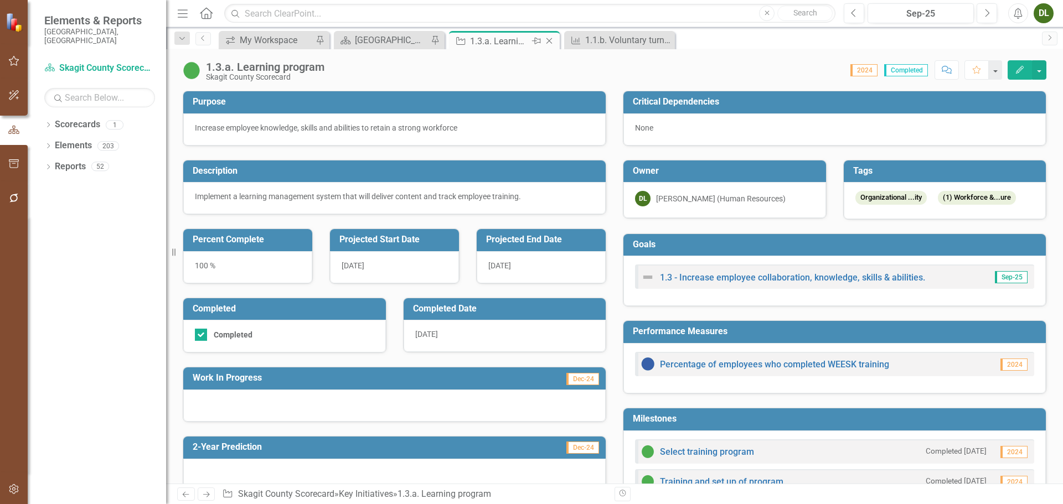
click at [551, 40] on icon "Close" at bounding box center [548, 41] width 11 height 9
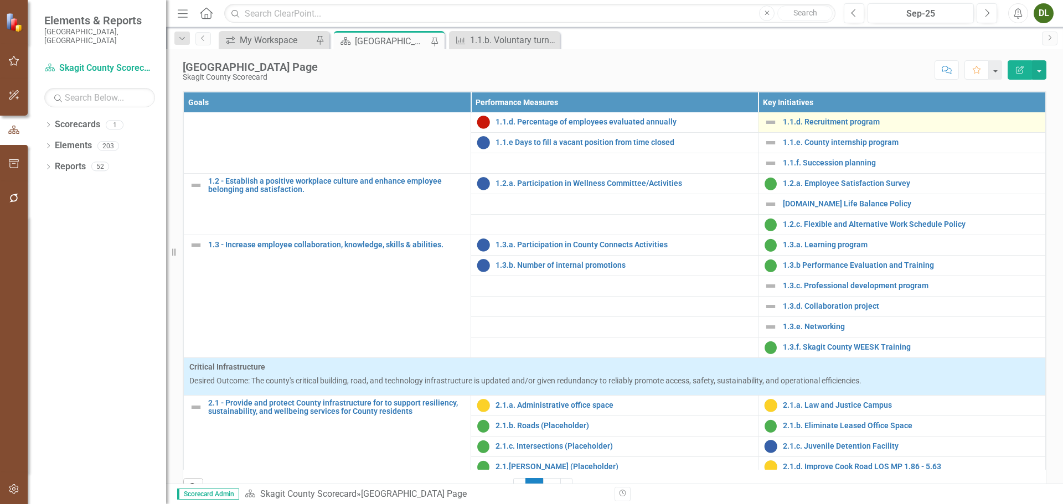
scroll to position [55, 0]
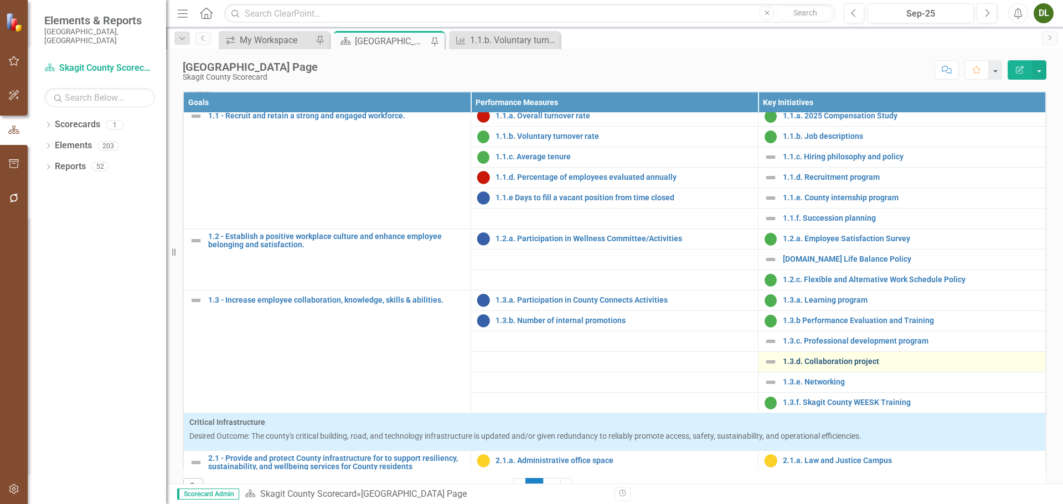
click at [843, 366] on link "1.3.d. Collaboration project" at bounding box center [911, 362] width 257 height 8
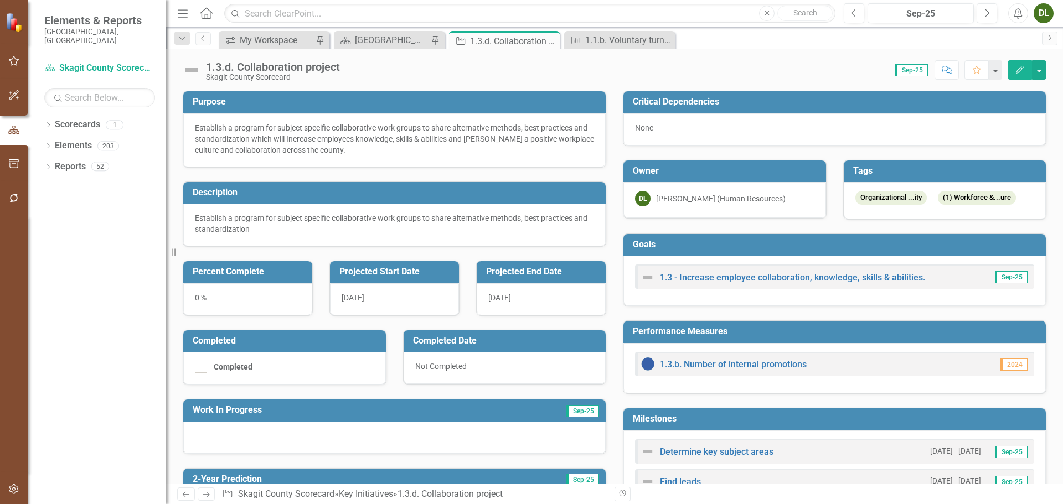
click at [418, 269] on h3 "Projected Start Date" at bounding box center [396, 272] width 114 height 10
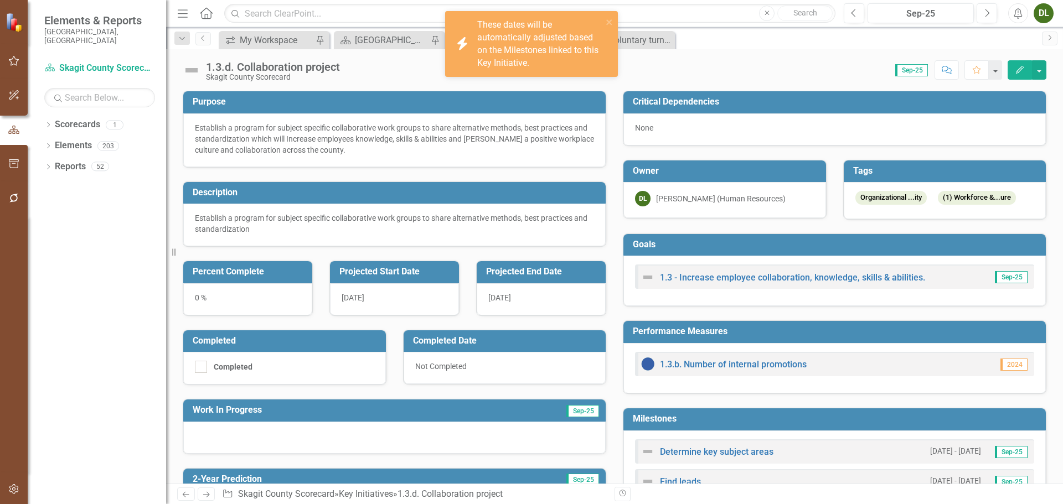
click at [418, 269] on h3 "Projected Start Date" at bounding box center [396, 272] width 114 height 10
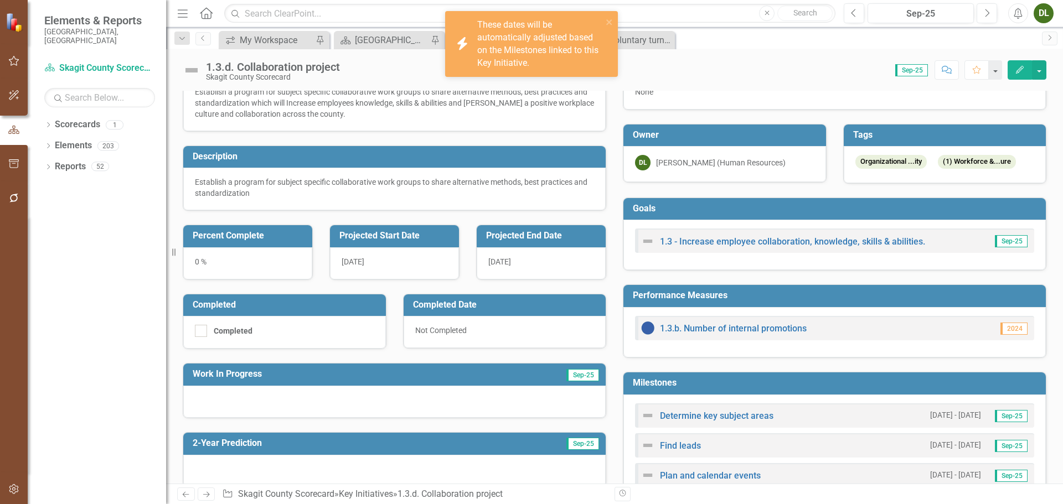
scroll to position [111, 0]
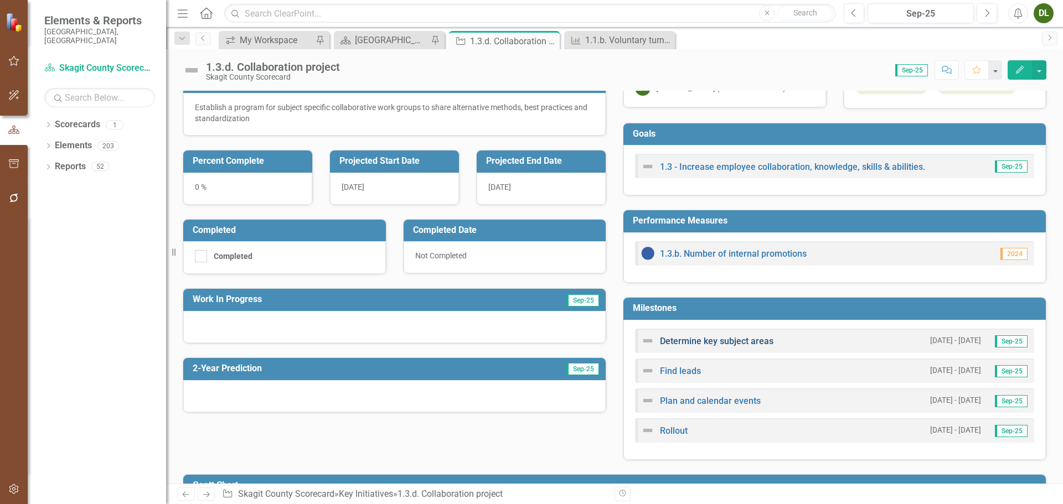
click at [748, 338] on link "Determine key subject areas" at bounding box center [716, 341] width 113 height 11
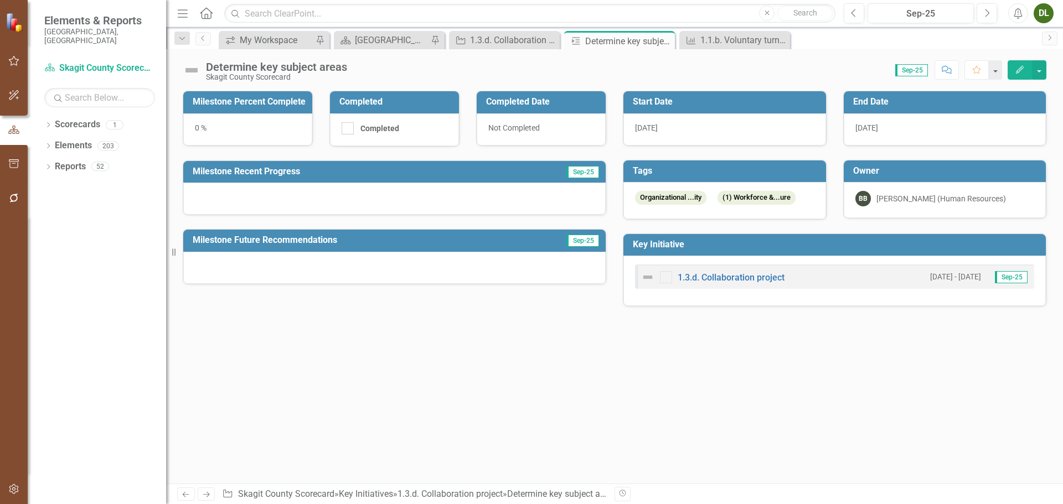
click at [654, 128] on span "1/1/26" at bounding box center [646, 127] width 23 height 9
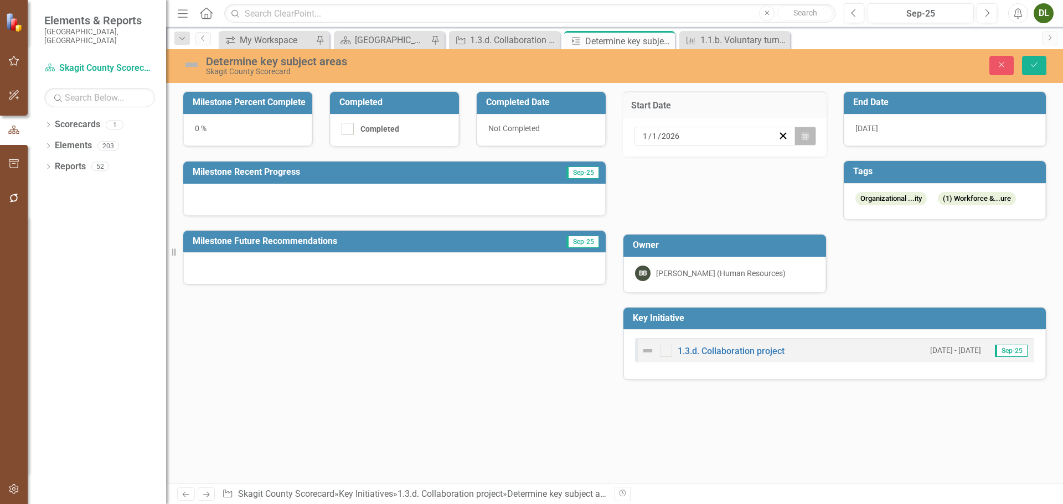
click at [806, 136] on icon "button" at bounding box center [804, 136] width 7 height 8
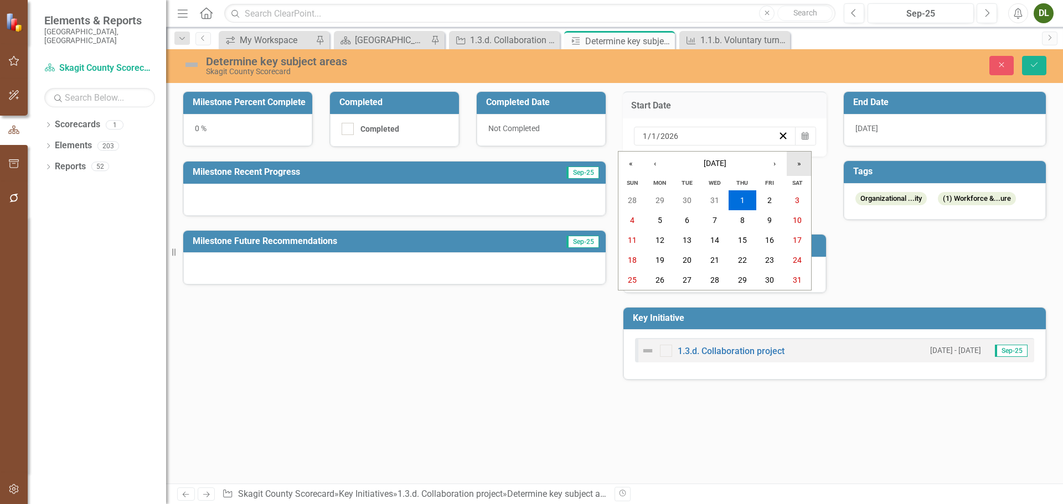
click at [796, 164] on button "»" at bounding box center [798, 164] width 24 height 24
click at [921, 124] on div "2/28/26" at bounding box center [944, 130] width 203 height 32
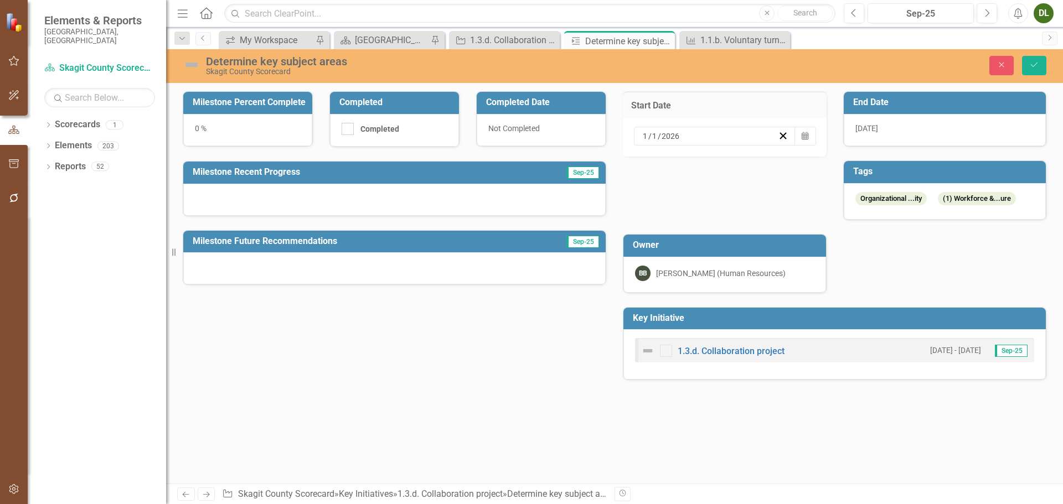
click at [921, 124] on div "2/28/26" at bounding box center [944, 130] width 203 height 32
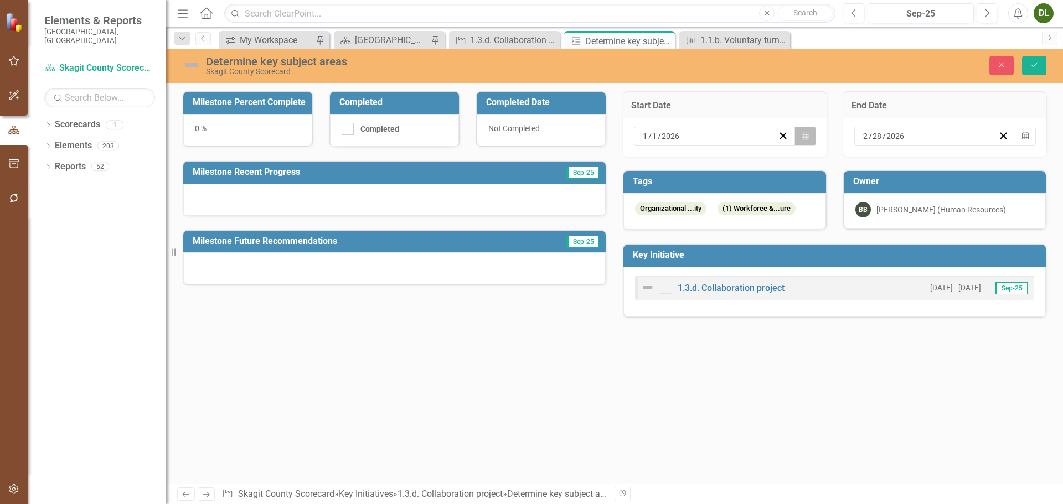
click at [811, 134] on button "Calendar" at bounding box center [804, 136] width 21 height 19
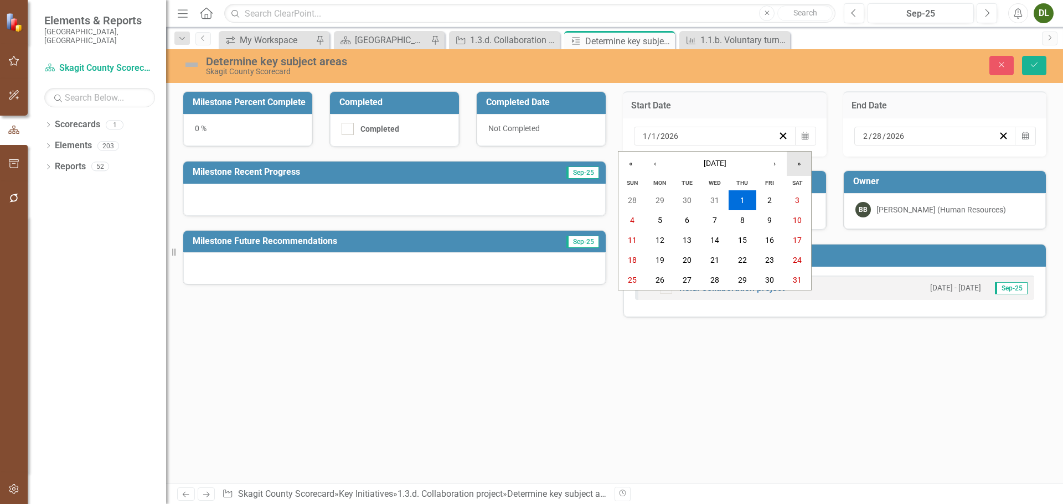
click at [800, 165] on button "»" at bounding box center [798, 164] width 24 height 24
click at [771, 199] on abbr "1" at bounding box center [769, 200] width 4 height 9
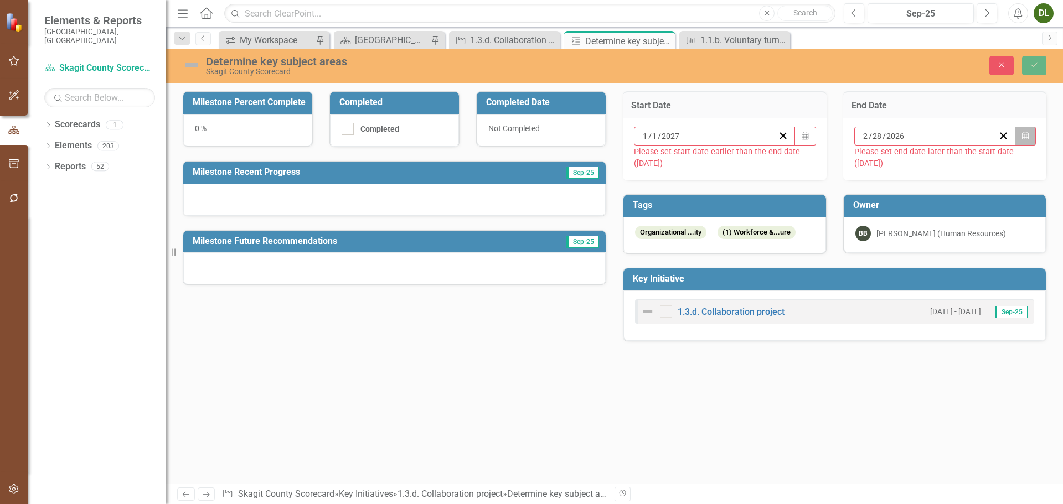
click at [1025, 132] on icon "Calendar" at bounding box center [1025, 136] width 7 height 8
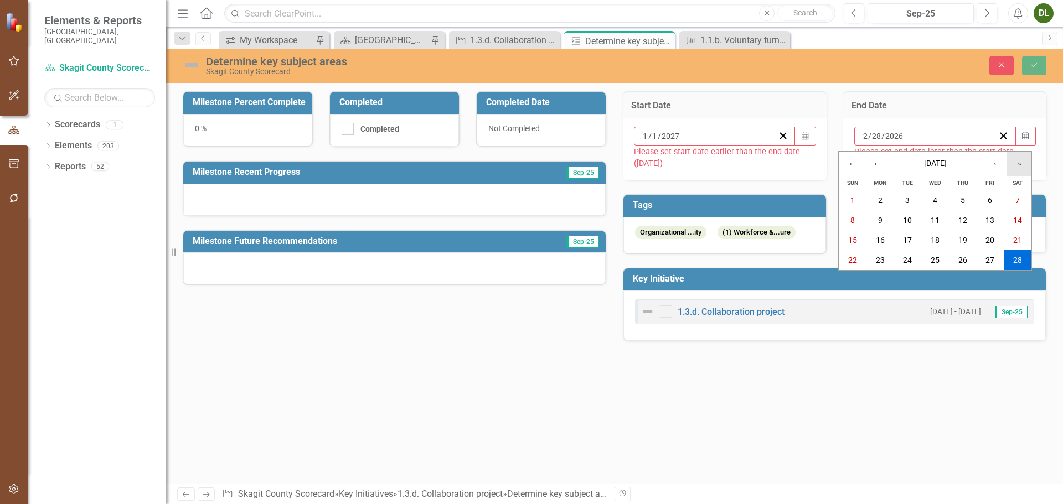
click at [1017, 164] on button "»" at bounding box center [1019, 164] width 24 height 24
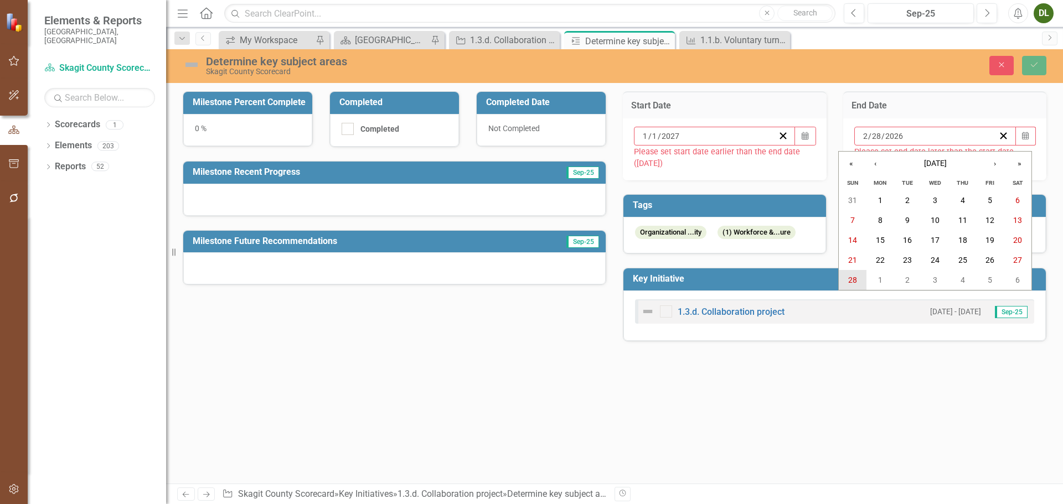
click at [851, 274] on button "28" at bounding box center [852, 280] width 28 height 20
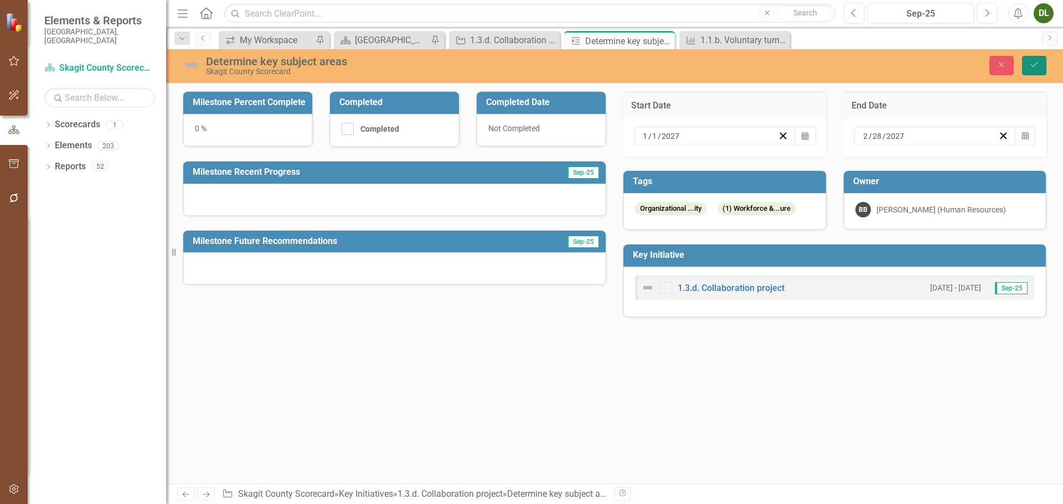
click at [1035, 65] on icon "Save" at bounding box center [1034, 65] width 10 height 8
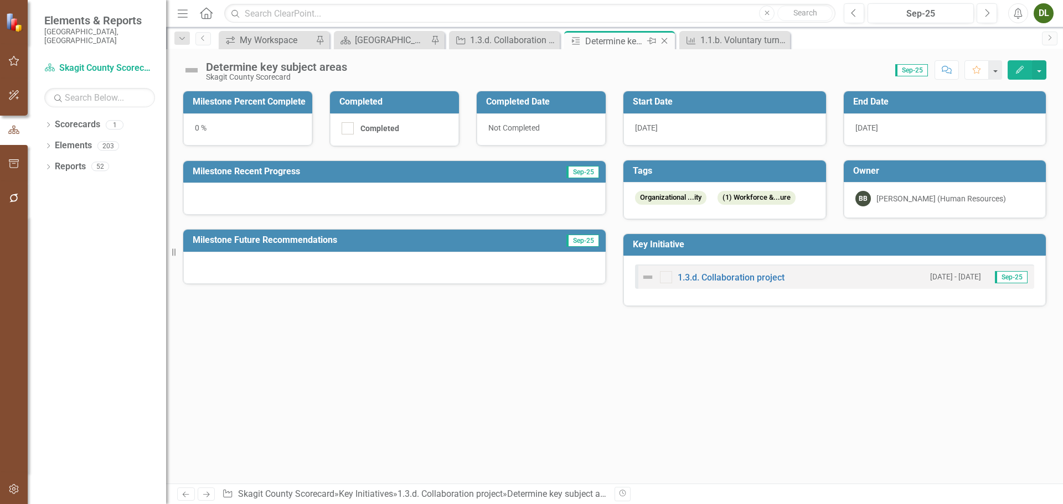
click at [664, 42] on icon "Close" at bounding box center [664, 41] width 11 height 9
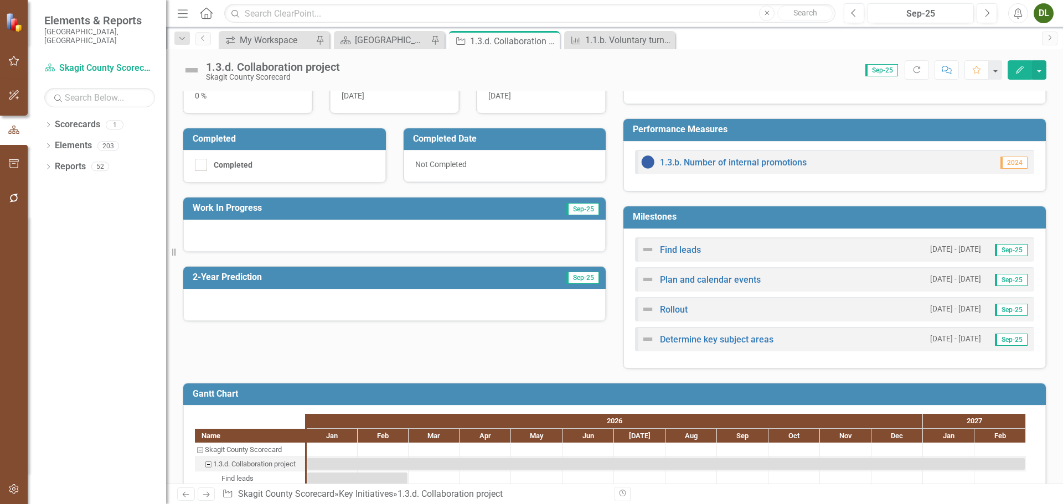
scroll to position [221, 0]
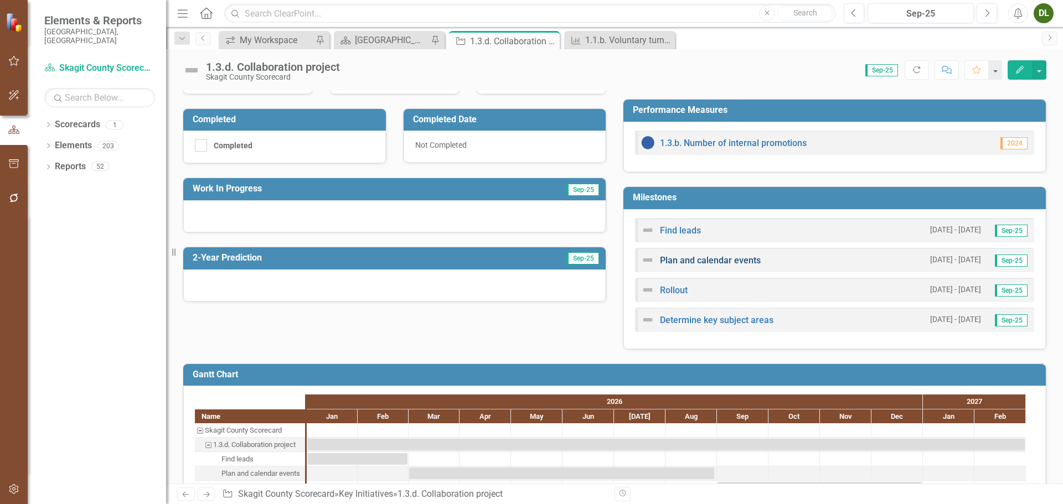
click at [746, 260] on link "Plan and calendar events" at bounding box center [710, 260] width 101 height 11
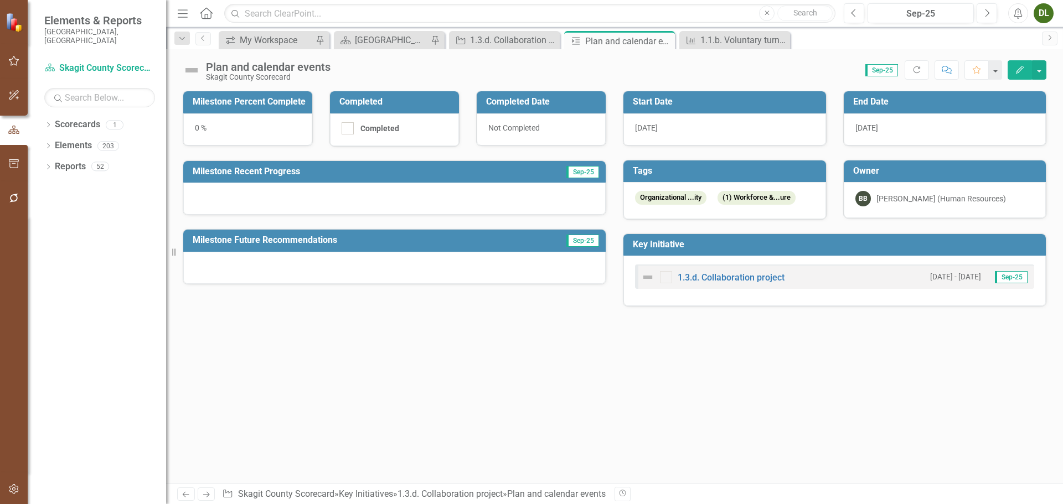
click at [705, 104] on h3 "Start Date" at bounding box center [727, 102] width 188 height 10
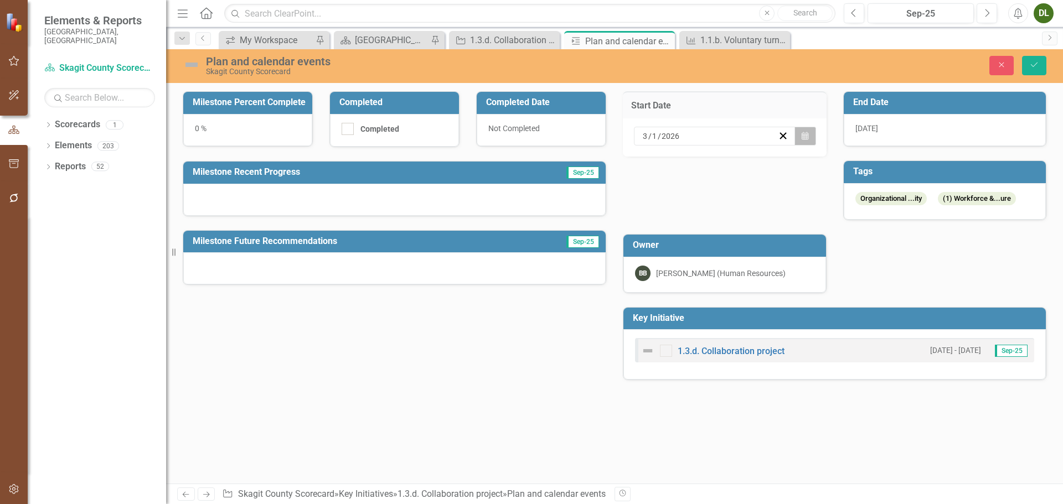
click at [805, 142] on button "Calendar" at bounding box center [804, 136] width 21 height 19
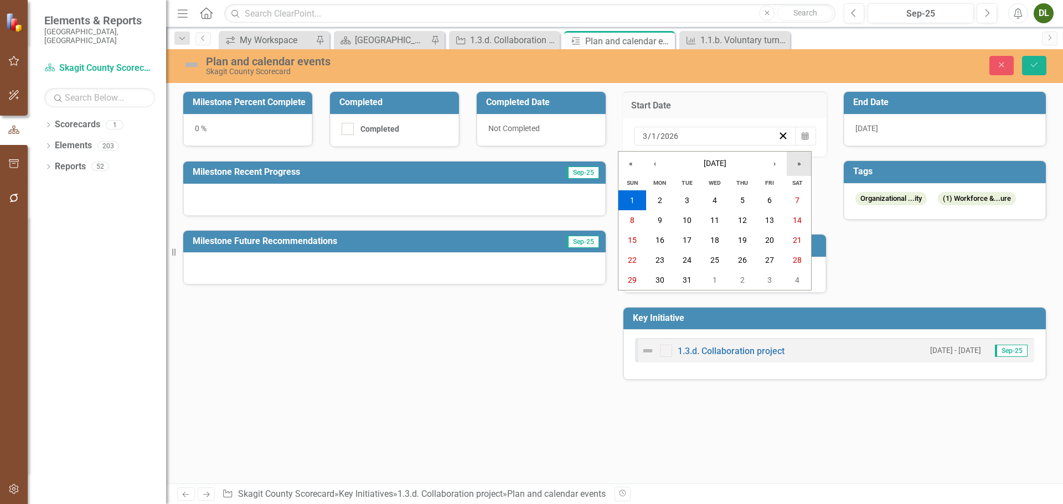
click at [798, 163] on button "»" at bounding box center [798, 164] width 24 height 24
click at [660, 198] on abbr "1" at bounding box center [659, 200] width 4 height 9
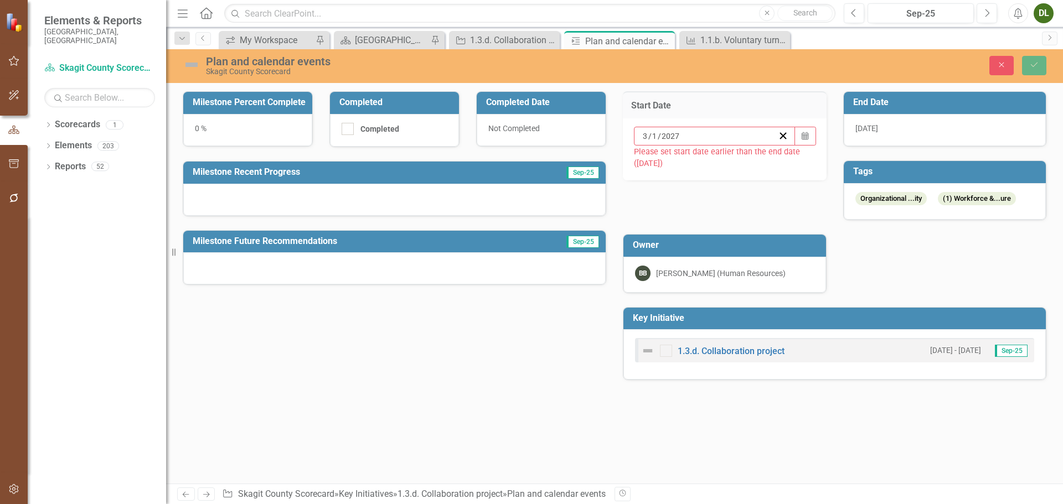
click at [977, 100] on h3 "End Date" at bounding box center [947, 102] width 188 height 10
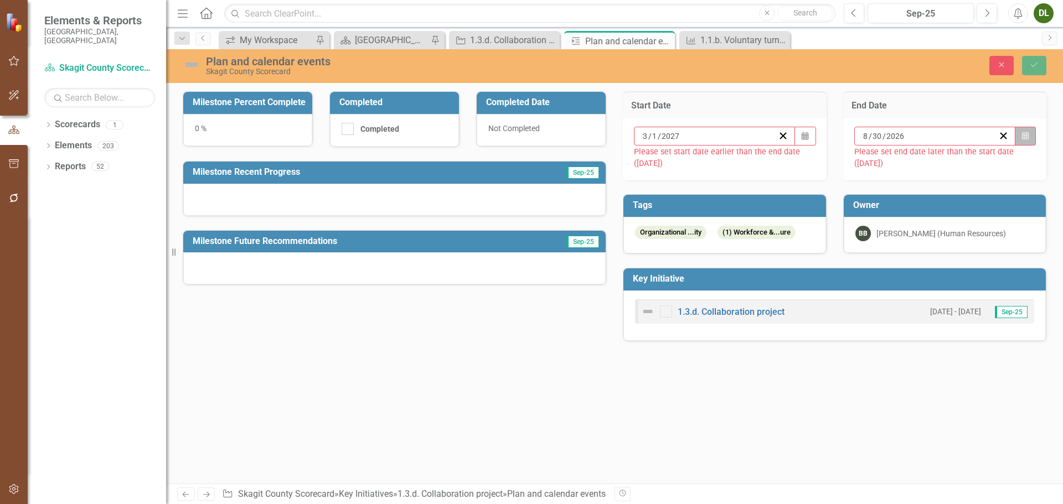
click at [1024, 132] on icon "Calendar" at bounding box center [1025, 136] width 7 height 8
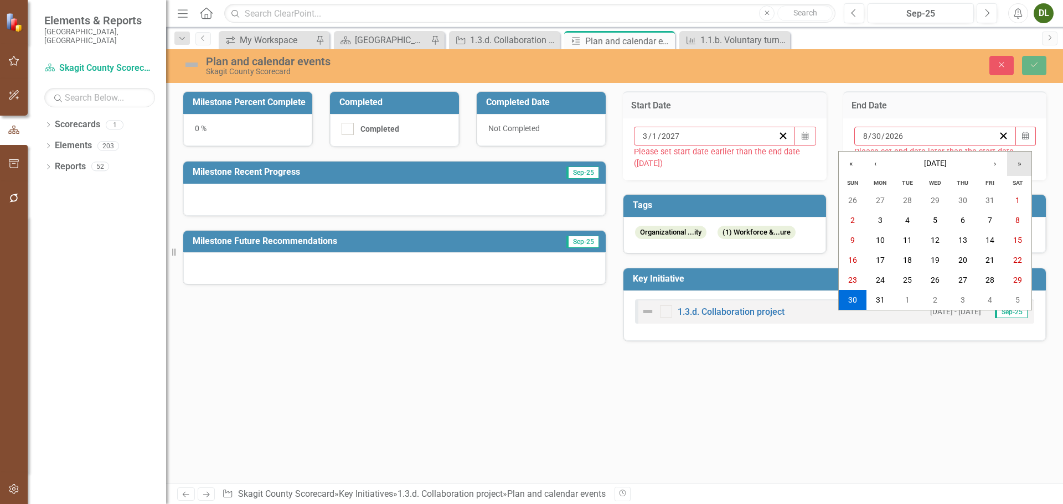
click at [1018, 162] on button "»" at bounding box center [1019, 164] width 24 height 24
click at [880, 278] on abbr "30" at bounding box center [880, 280] width 9 height 9
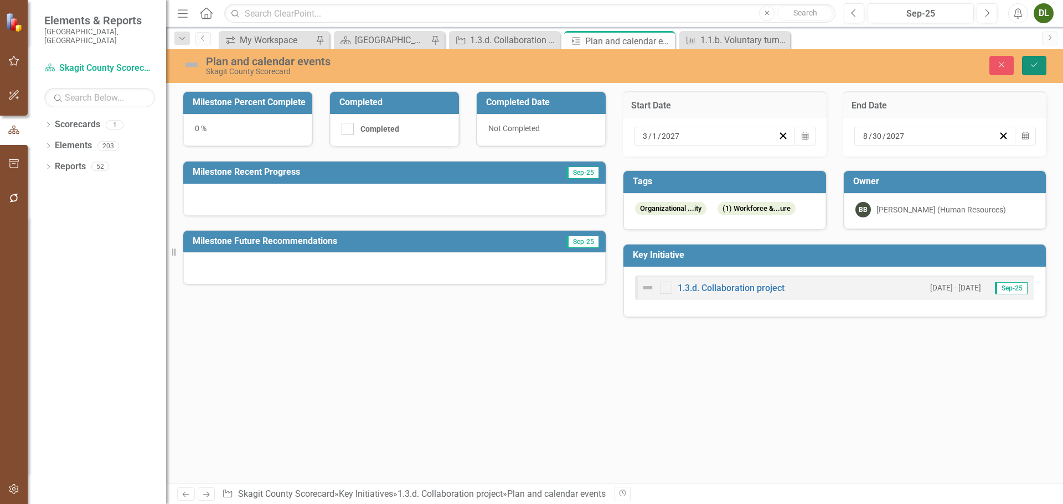
click at [1034, 70] on button "Save" at bounding box center [1034, 65] width 24 height 19
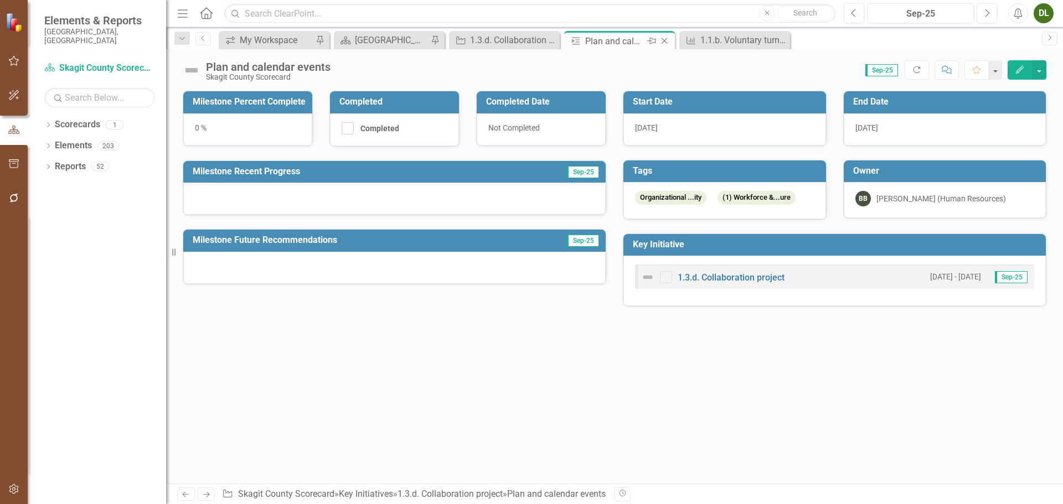
click at [669, 42] on icon "Close" at bounding box center [664, 41] width 11 height 9
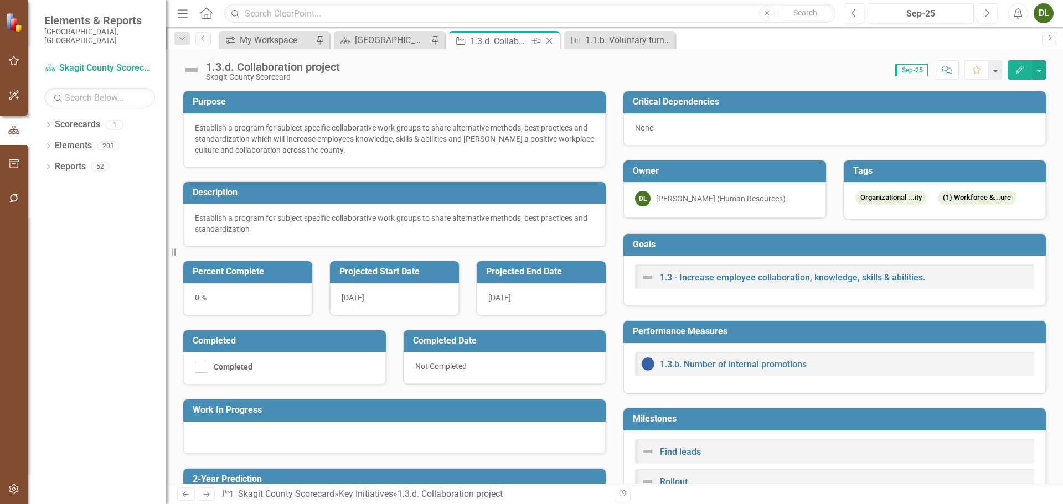
click at [525, 40] on div "1.3.d. Collaboration project" at bounding box center [499, 41] width 59 height 14
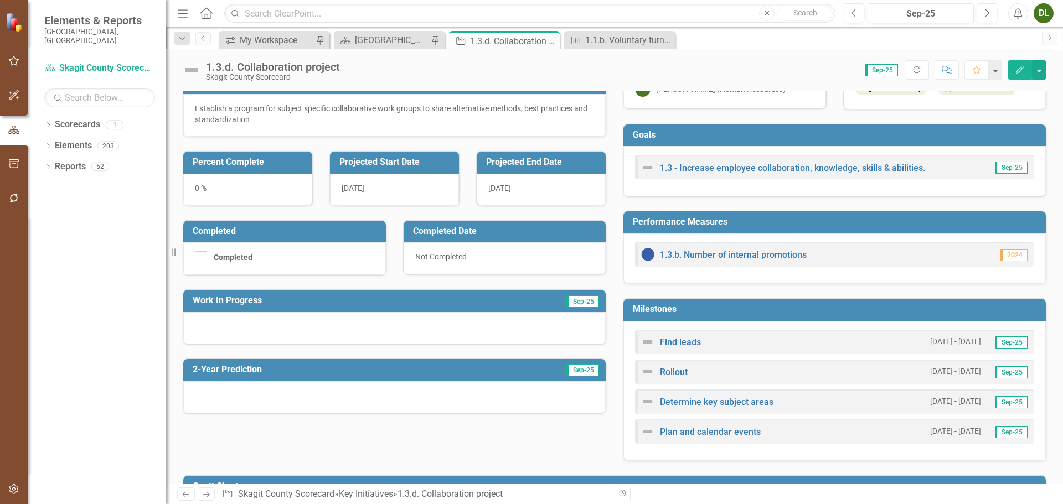
scroll to position [111, 0]
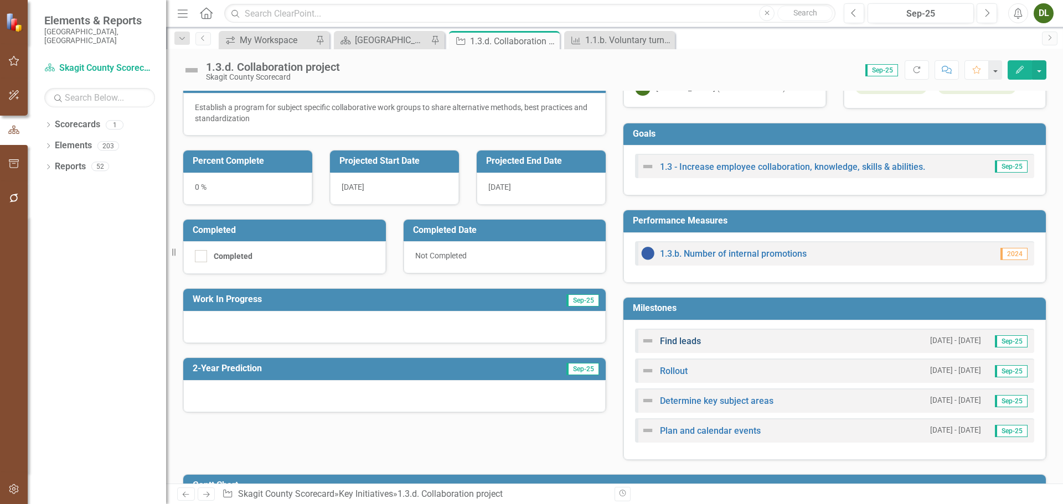
click at [691, 344] on link "Find leads" at bounding box center [680, 341] width 41 height 11
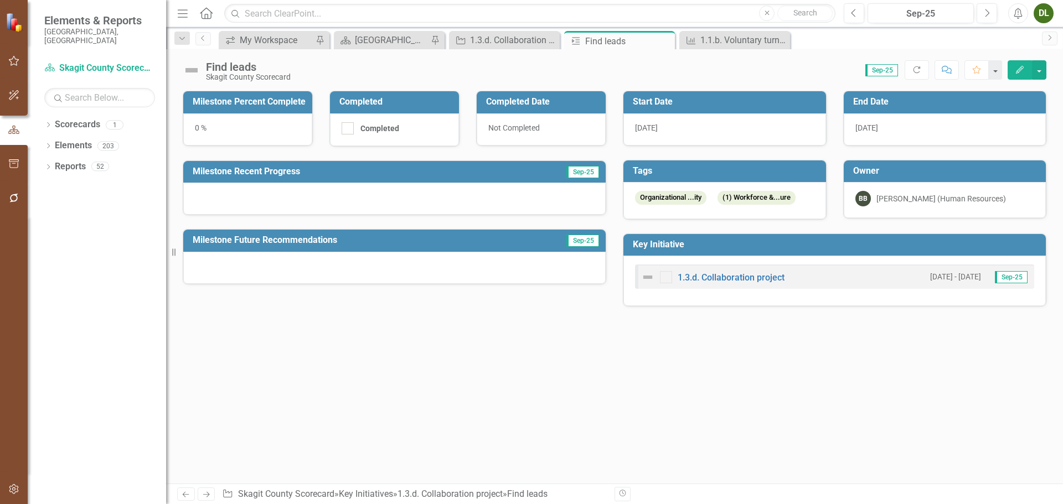
click at [784, 102] on h3 "Start Date" at bounding box center [727, 102] width 188 height 10
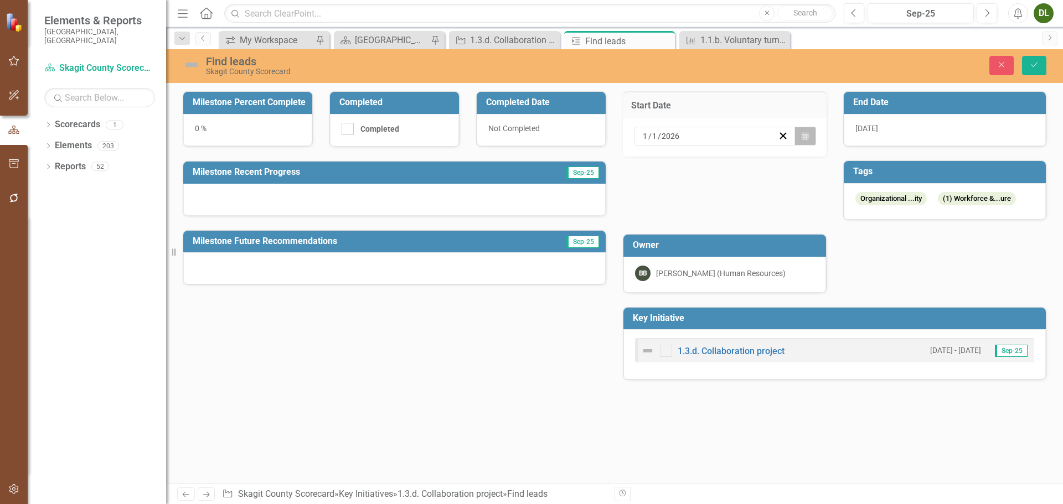
click at [815, 135] on button "Calendar" at bounding box center [804, 136] width 21 height 19
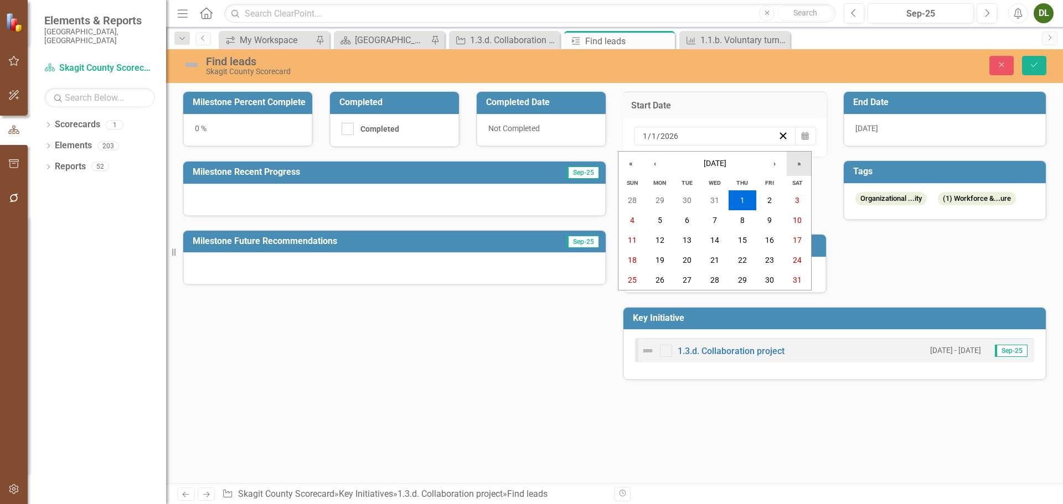
click at [804, 164] on button "»" at bounding box center [798, 164] width 24 height 24
click at [768, 198] on abbr "1" at bounding box center [769, 200] width 4 height 9
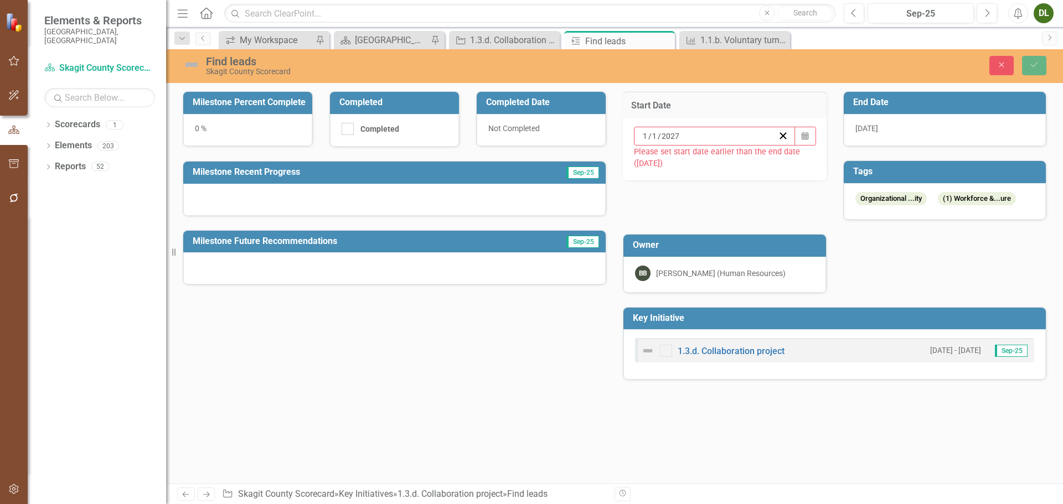
click at [951, 101] on h3 "End Date" at bounding box center [947, 102] width 188 height 10
click at [952, 101] on h3 "End Date" at bounding box center [947, 102] width 188 height 10
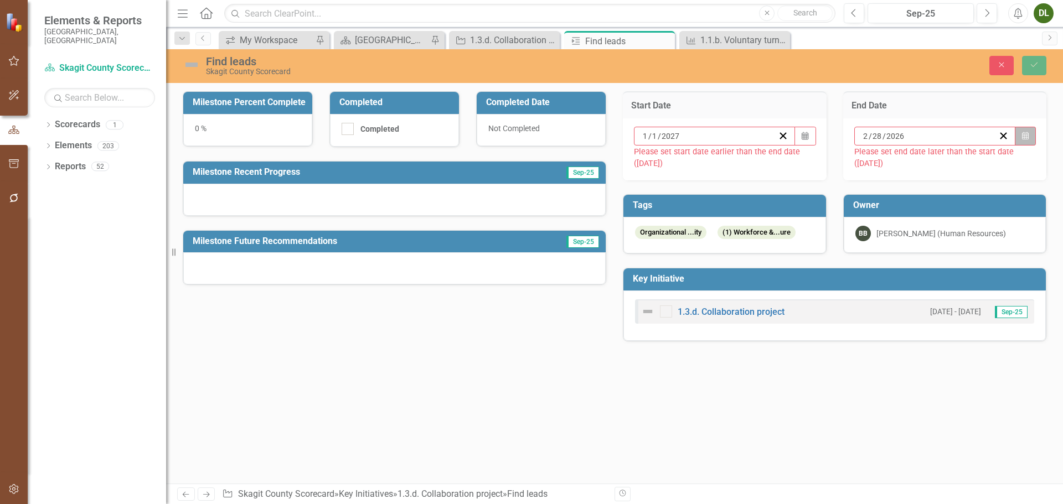
click at [1028, 138] on icon "Calendar" at bounding box center [1025, 136] width 7 height 8
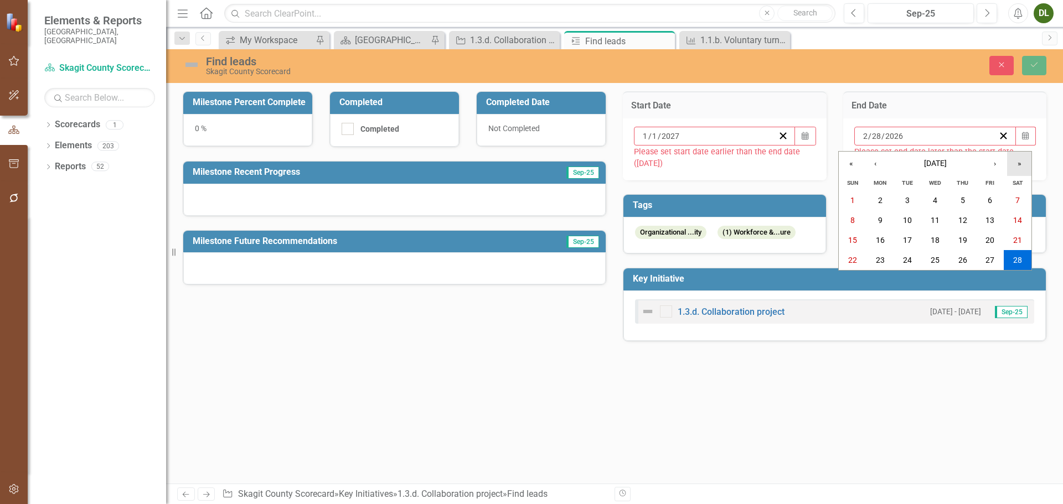
click at [1012, 164] on button "»" at bounding box center [1019, 164] width 24 height 24
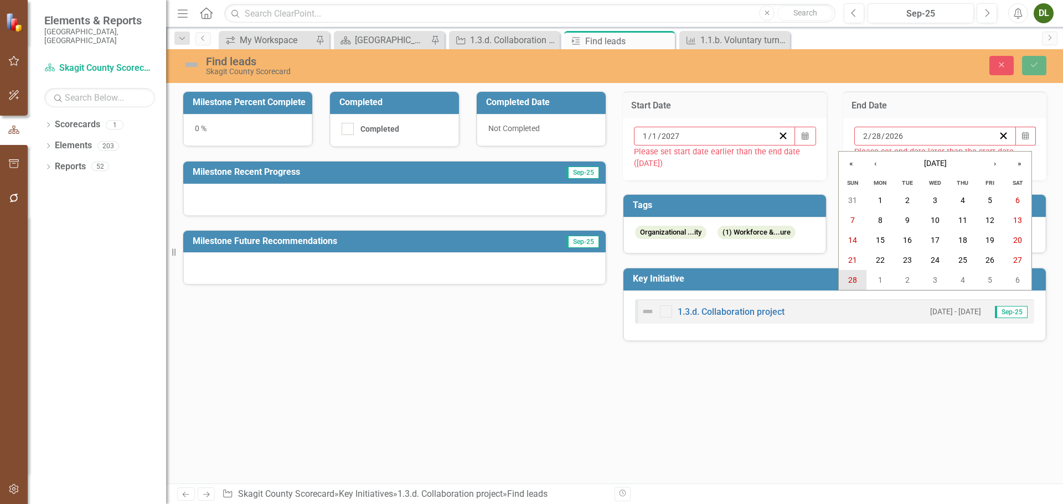
click at [854, 277] on abbr "28" at bounding box center [852, 280] width 9 height 9
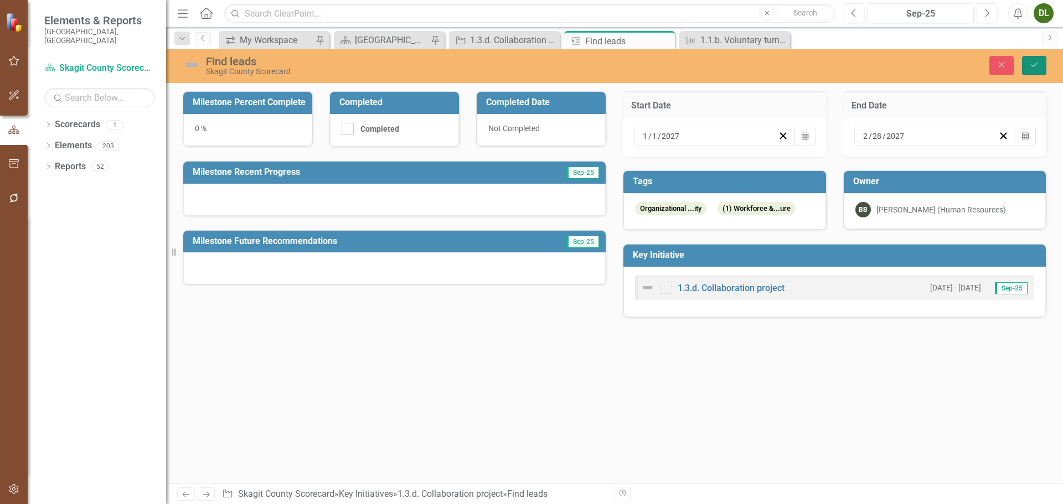
click at [1039, 64] on button "Save" at bounding box center [1034, 65] width 24 height 19
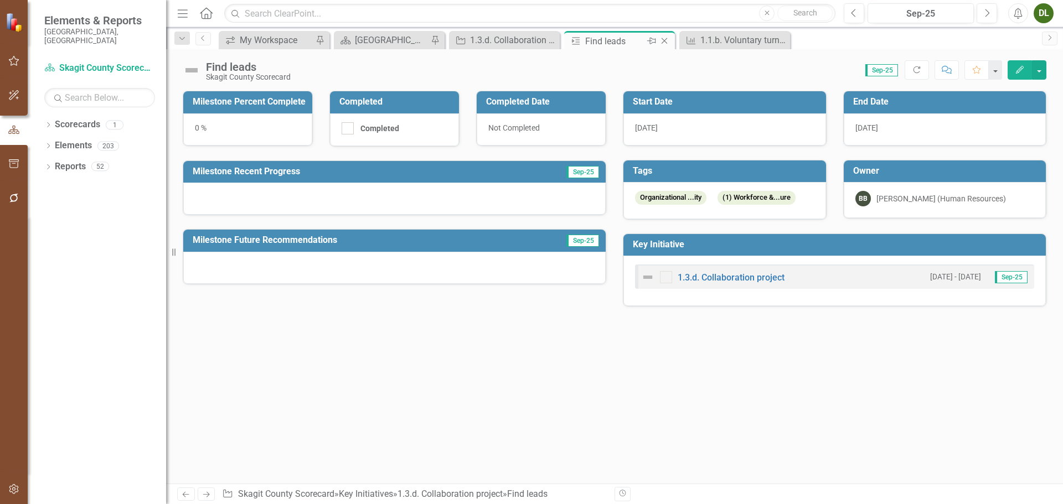
click at [667, 40] on icon "Close" at bounding box center [664, 41] width 11 height 9
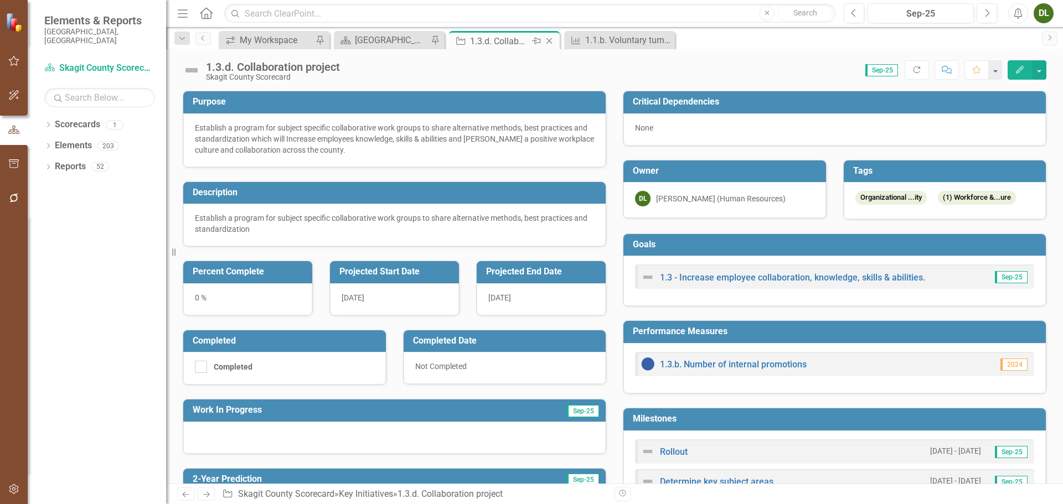
click at [527, 44] on div "1.3.d. Collaboration project" at bounding box center [499, 41] width 59 height 14
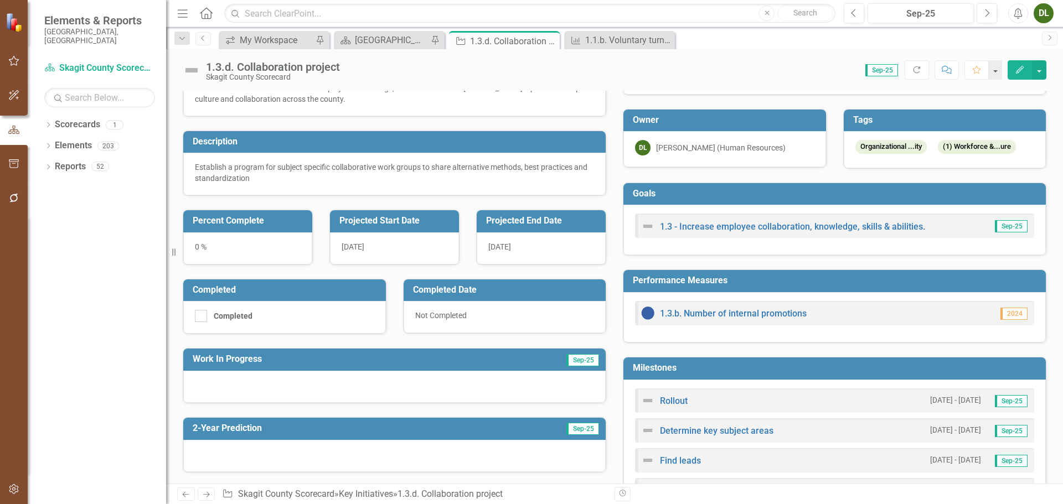
scroll to position [111, 0]
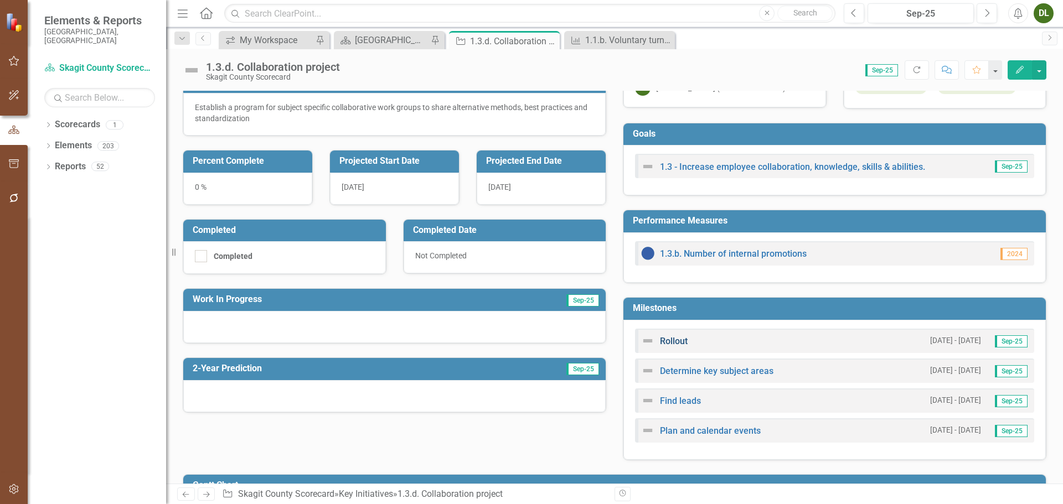
click at [671, 340] on link "Rollout" at bounding box center [674, 341] width 28 height 11
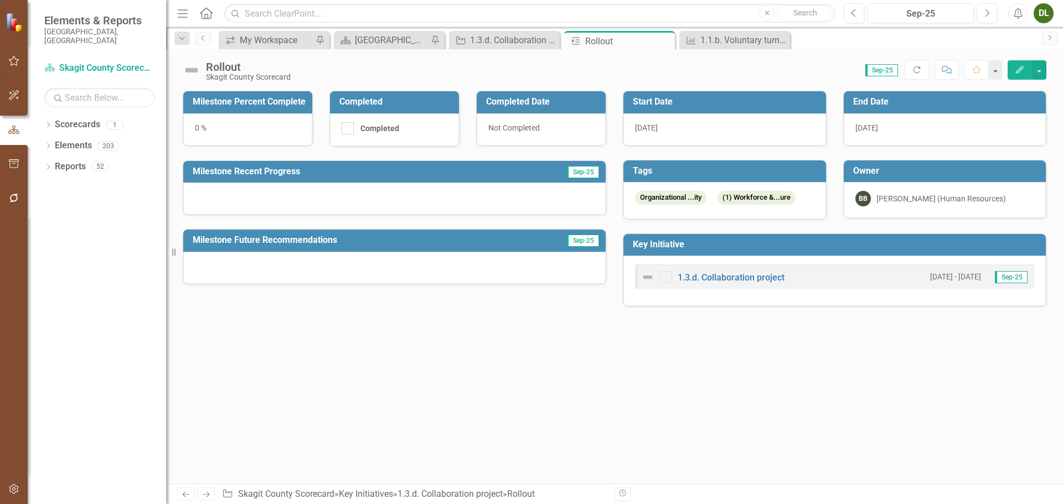
click at [752, 102] on h3 "Start Date" at bounding box center [727, 102] width 188 height 10
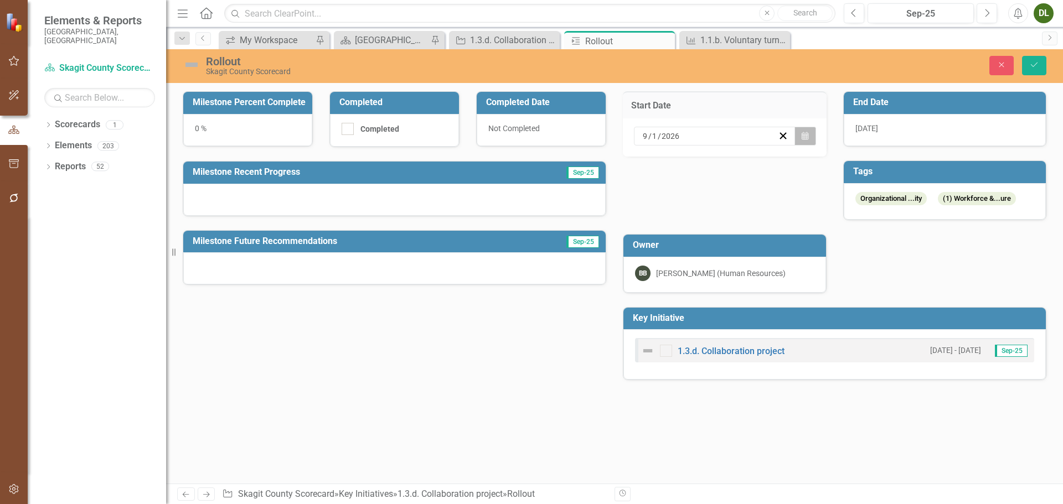
click at [801, 139] on icon "Calendar" at bounding box center [804, 136] width 7 height 8
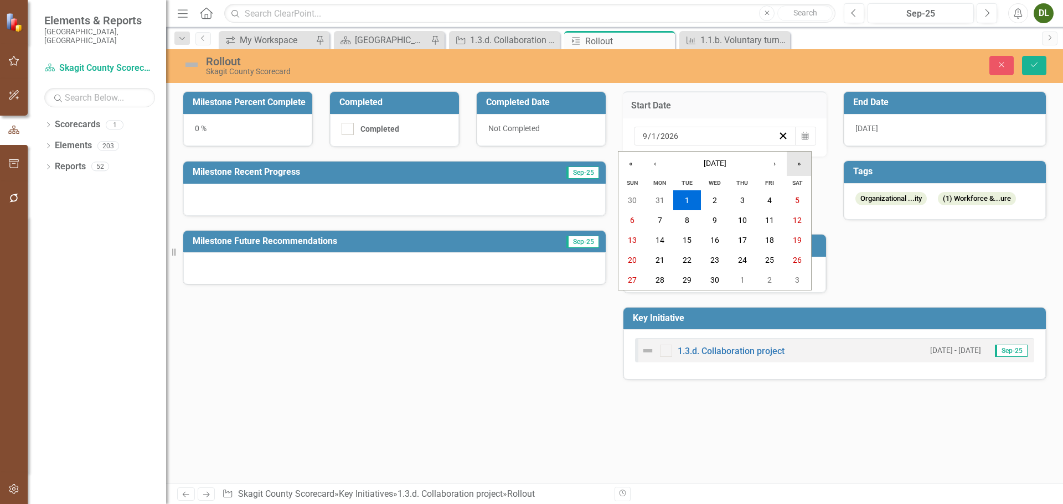
click at [800, 162] on button "»" at bounding box center [798, 164] width 24 height 24
click at [716, 201] on abbr "1" at bounding box center [714, 200] width 4 height 9
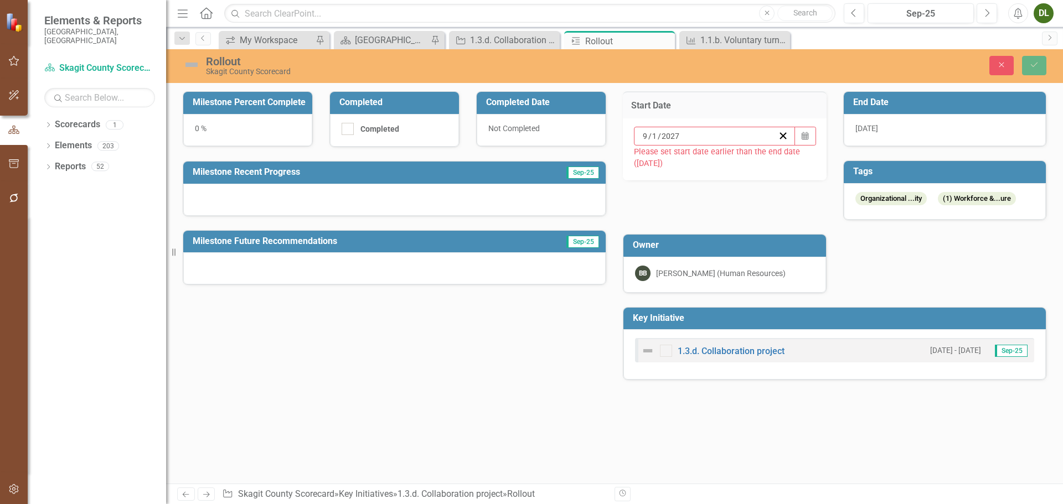
click at [965, 103] on h3 "End Date" at bounding box center [947, 102] width 188 height 10
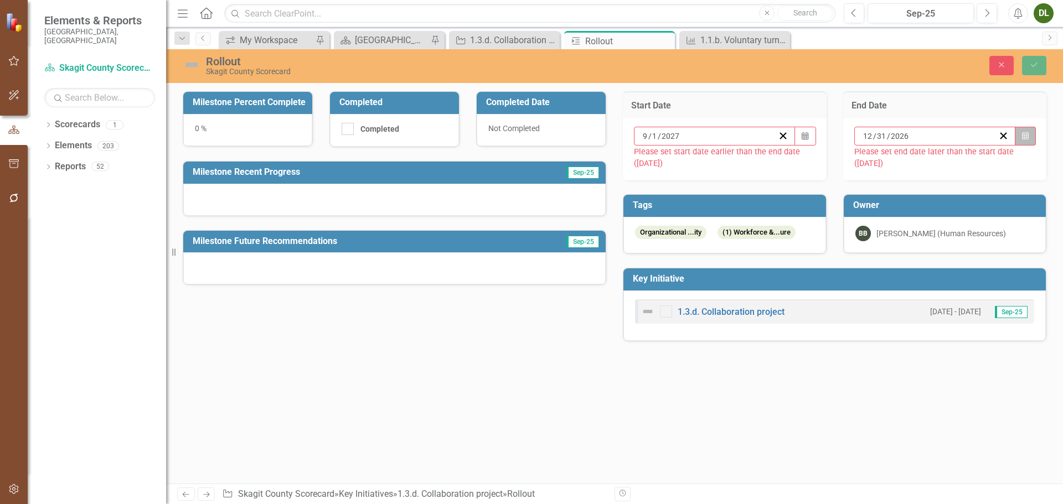
click at [1023, 138] on icon "button" at bounding box center [1025, 136] width 7 height 8
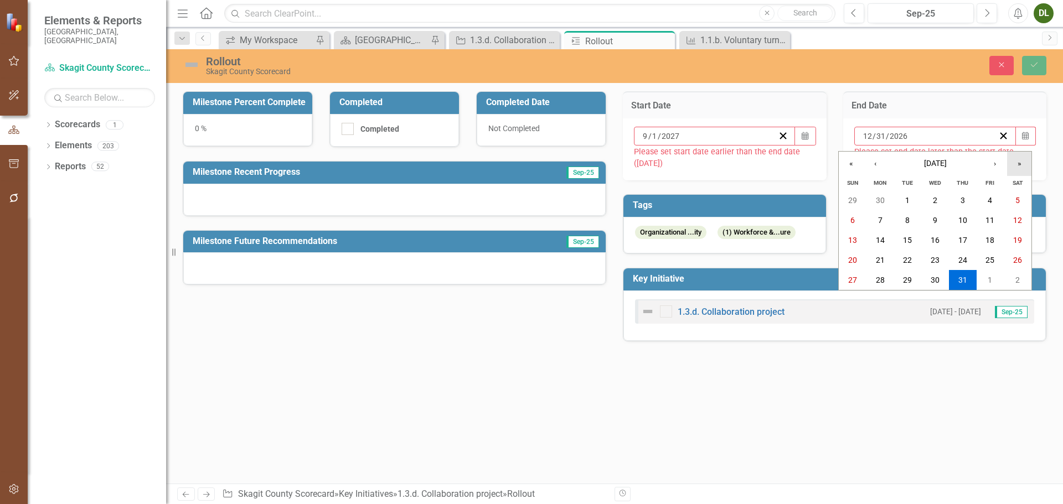
click at [1019, 164] on button "»" at bounding box center [1019, 164] width 24 height 24
click at [997, 288] on button "31" at bounding box center [990, 280] width 28 height 20
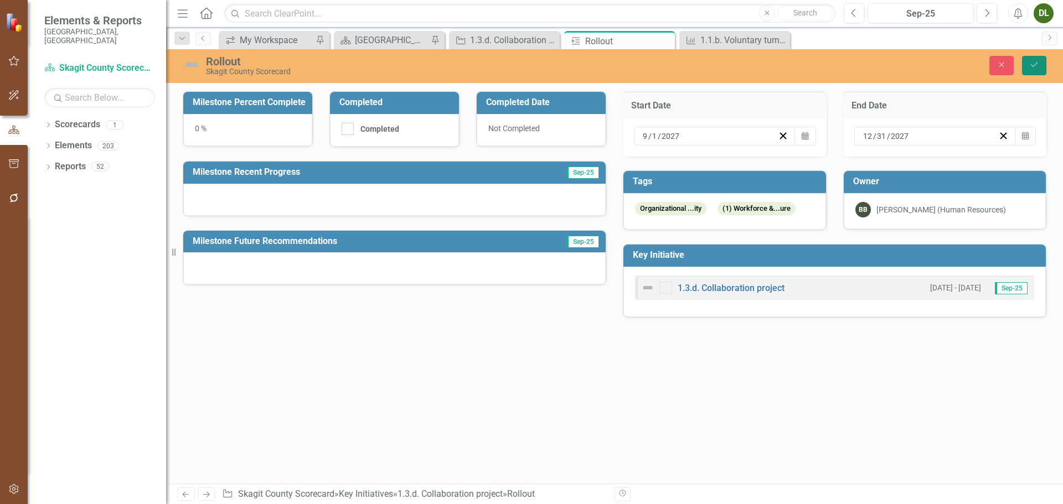
click at [1034, 68] on icon "Save" at bounding box center [1034, 65] width 10 height 8
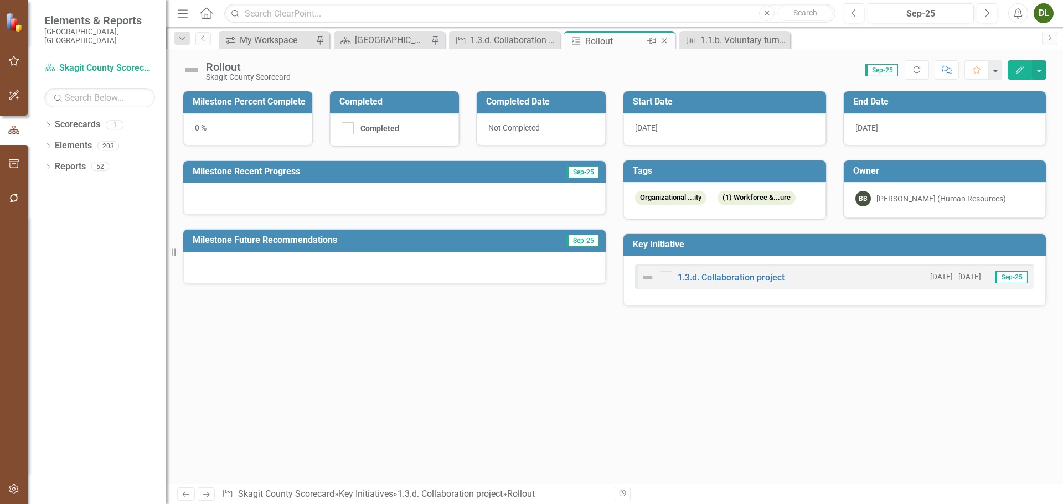
click at [665, 40] on icon at bounding box center [664, 41] width 6 height 6
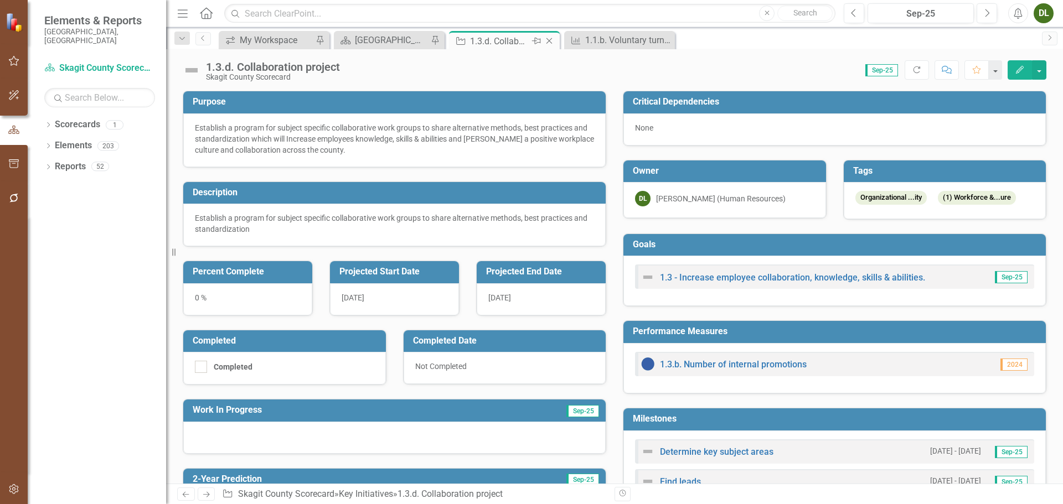
click at [504, 42] on div "1.3.d. Collaboration project" at bounding box center [499, 41] width 59 height 14
click at [551, 39] on icon "Close" at bounding box center [548, 41] width 11 height 9
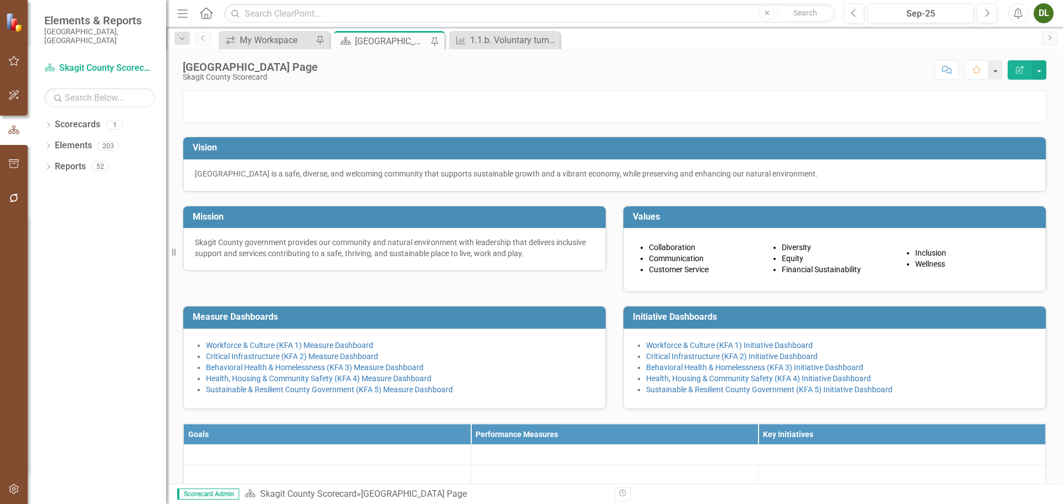
click at [395, 40] on div "[GEOGRAPHIC_DATA] Page" at bounding box center [391, 41] width 73 height 14
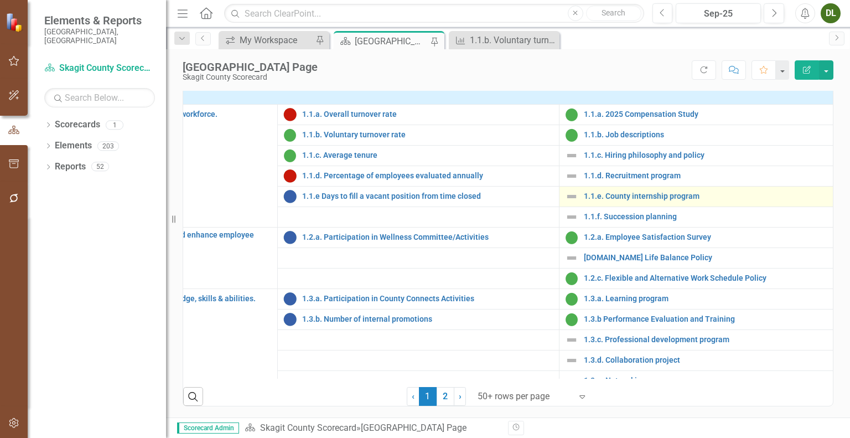
scroll to position [9, 188]
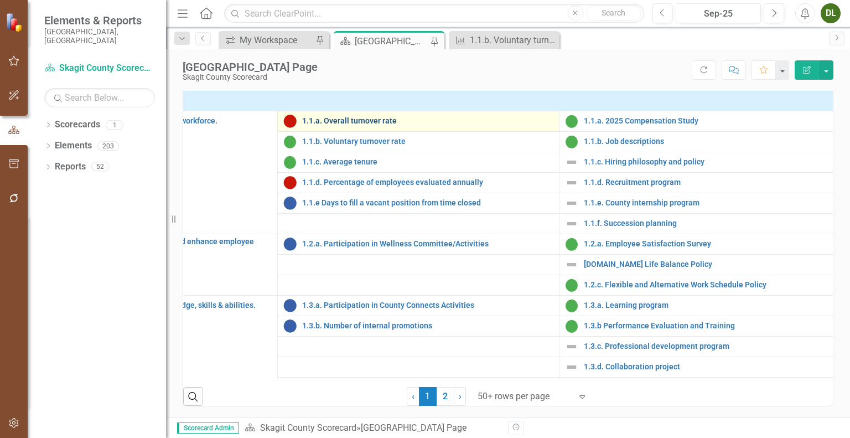
click at [370, 125] on link "1.1.a. Overall turnover rate" at bounding box center [427, 121] width 251 height 8
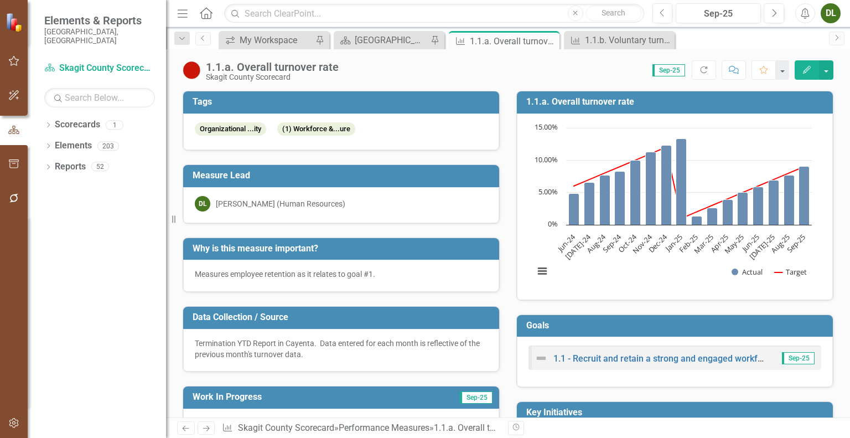
click at [387, 273] on p "Measures employee retention as it relates to goal #1." at bounding box center [341, 273] width 293 height 11
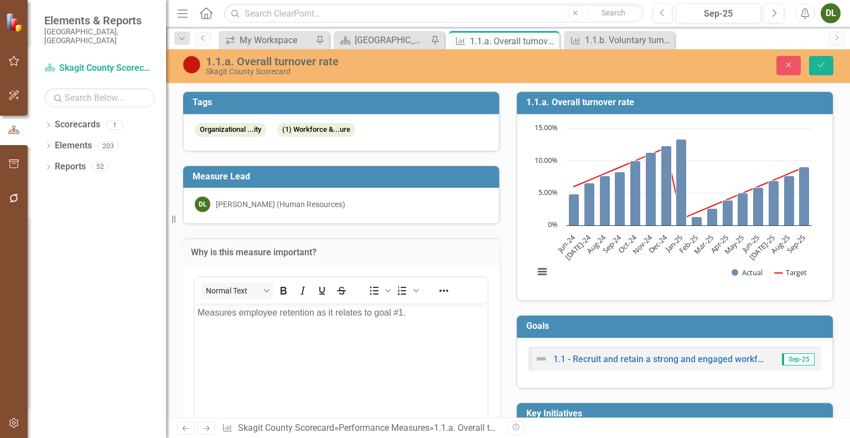
click at [421, 310] on p "Measures employee retention as it relates to goal #1." at bounding box center [341, 312] width 287 height 13
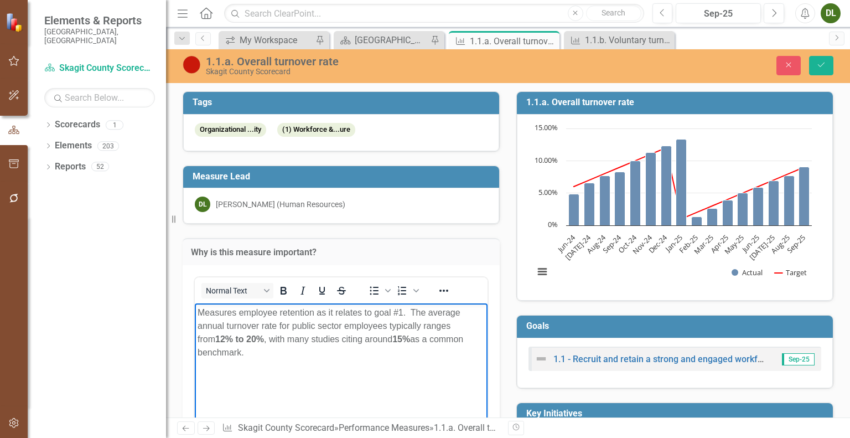
click at [411, 310] on p "Measures employee retention as it relates to goal #1. The average annual turnov…" at bounding box center [341, 332] width 287 height 53
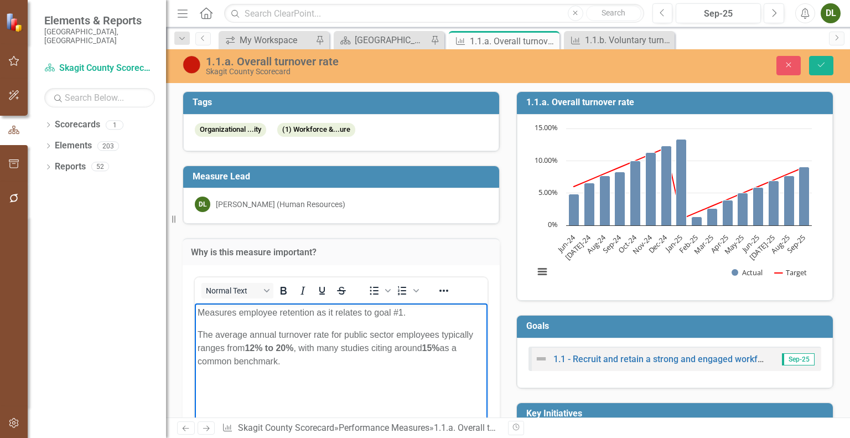
click at [503, 261] on div "Why is this measure important? <p>Measures employee retention as it relates to …" at bounding box center [341, 403] width 334 height 359
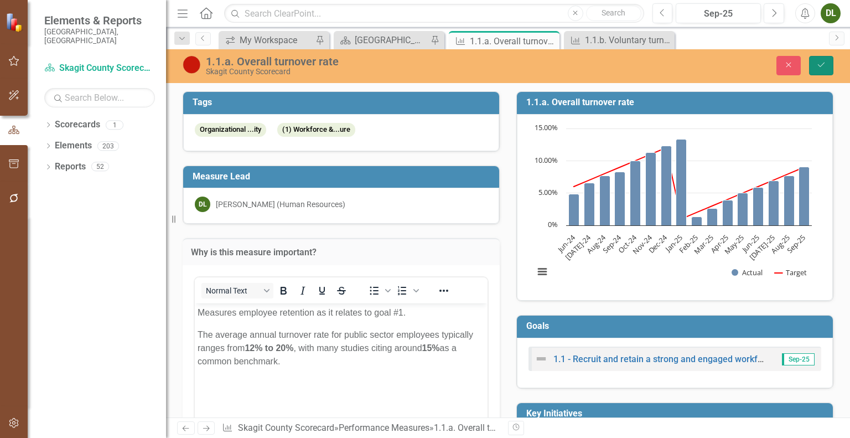
click at [819, 69] on button "Save" at bounding box center [821, 65] width 24 height 19
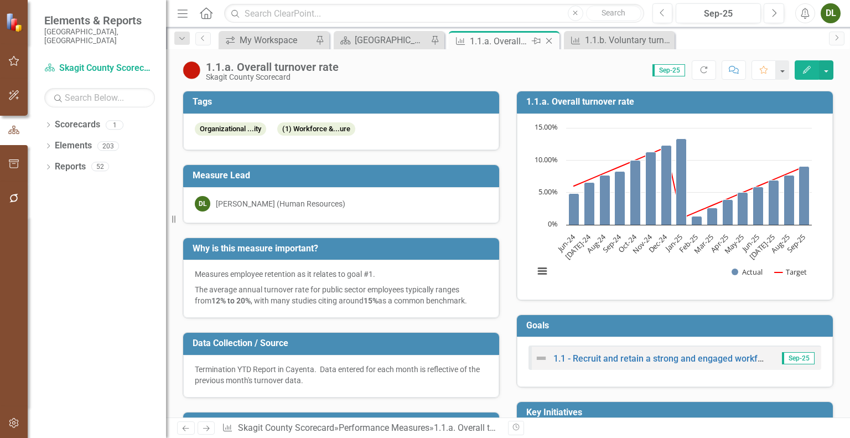
click at [549, 42] on icon at bounding box center [549, 41] width 6 height 6
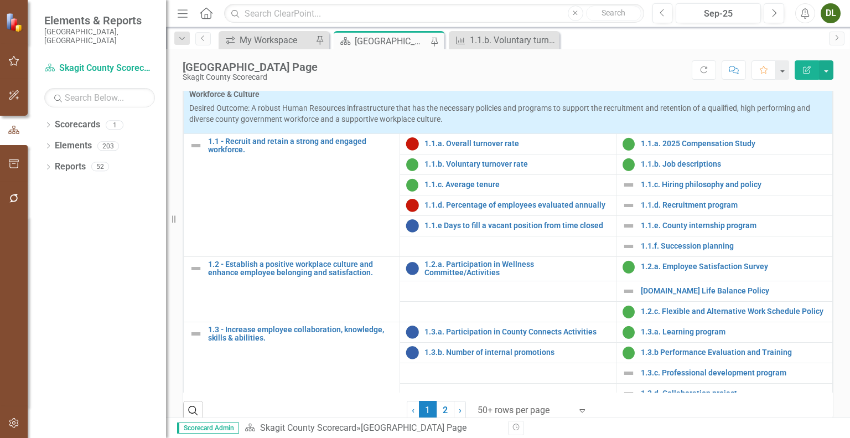
scroll to position [376, 0]
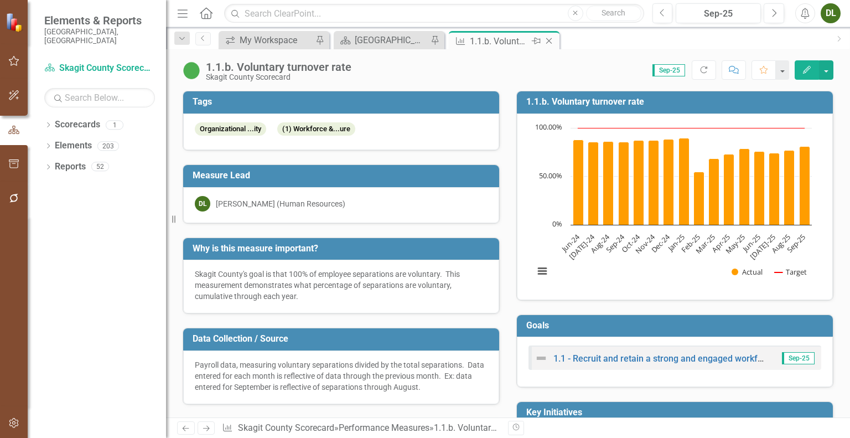
click at [549, 43] on icon "Close" at bounding box center [548, 41] width 11 height 9
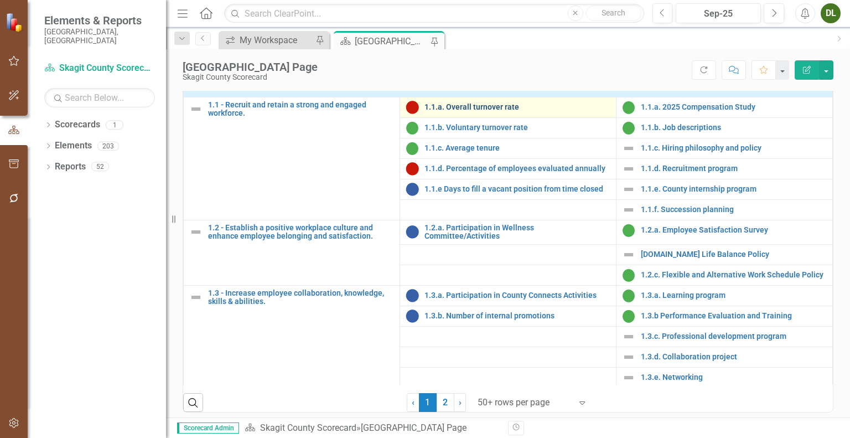
scroll to position [28, 0]
click at [485, 112] on link "1.1.a. Overall turnover rate" at bounding box center [517, 108] width 186 height 8
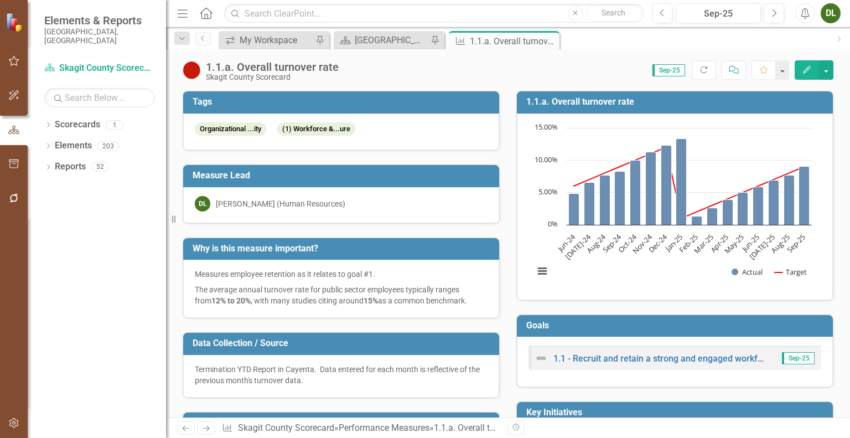
drag, startPoint x: 549, startPoint y: 38, endPoint x: 512, endPoint y: 43, distance: 37.4
click at [0, 0] on icon "Close" at bounding box center [0, 0] width 0 height 0
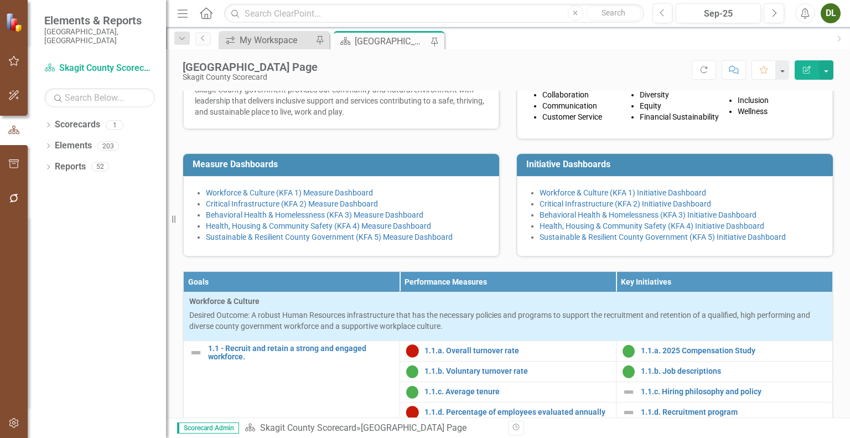
scroll to position [283, 0]
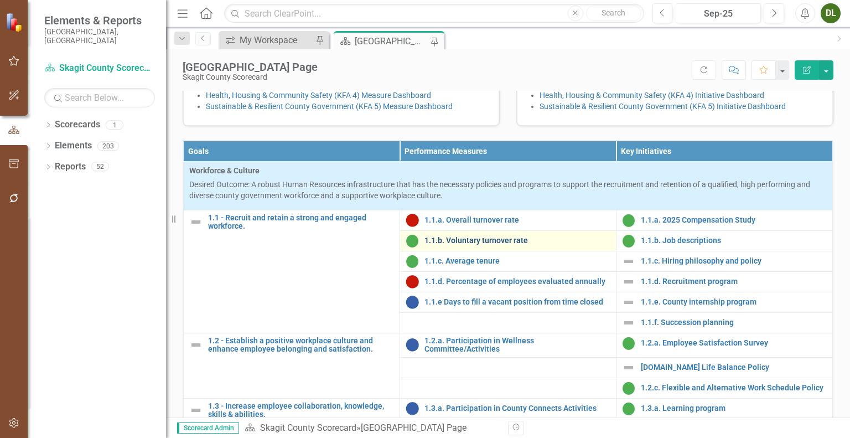
click at [467, 245] on link "1.1.b. Voluntary turnover rate" at bounding box center [517, 240] width 186 height 8
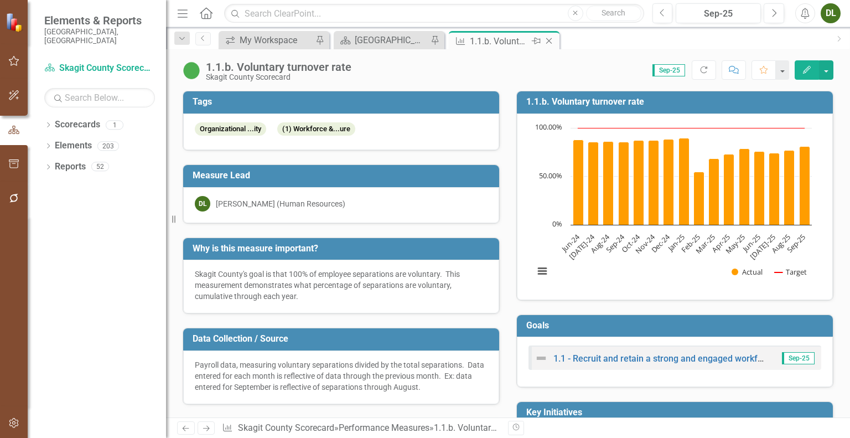
click at [549, 39] on icon "Close" at bounding box center [548, 41] width 11 height 9
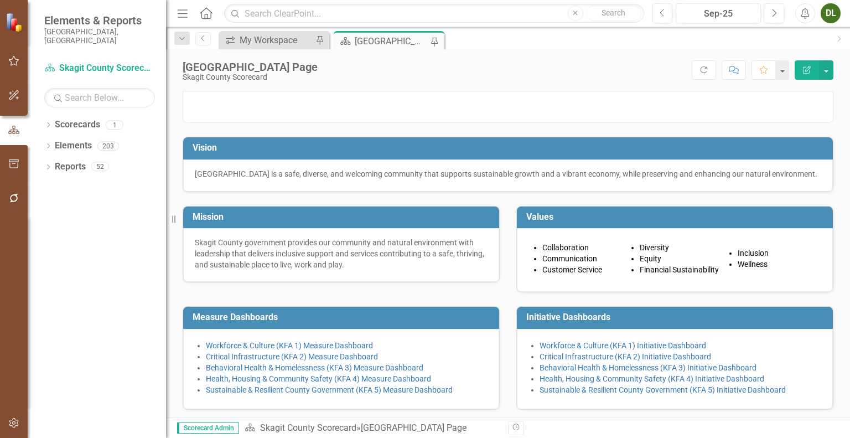
click at [384, 40] on div "[GEOGRAPHIC_DATA] Page" at bounding box center [391, 41] width 73 height 14
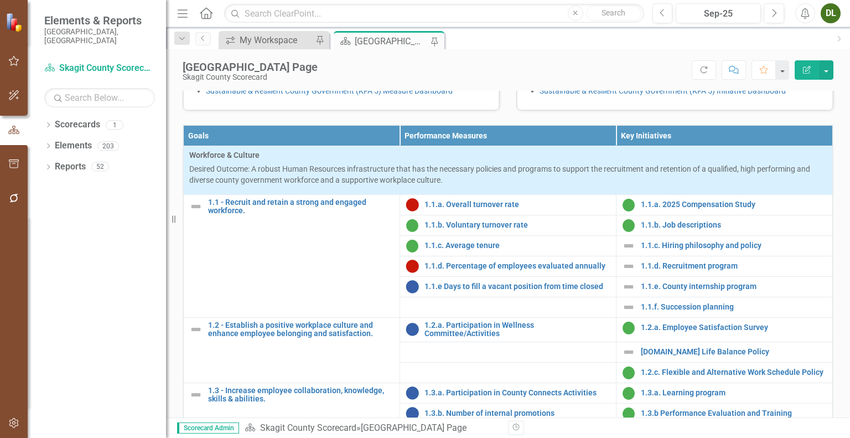
scroll to position [41, 0]
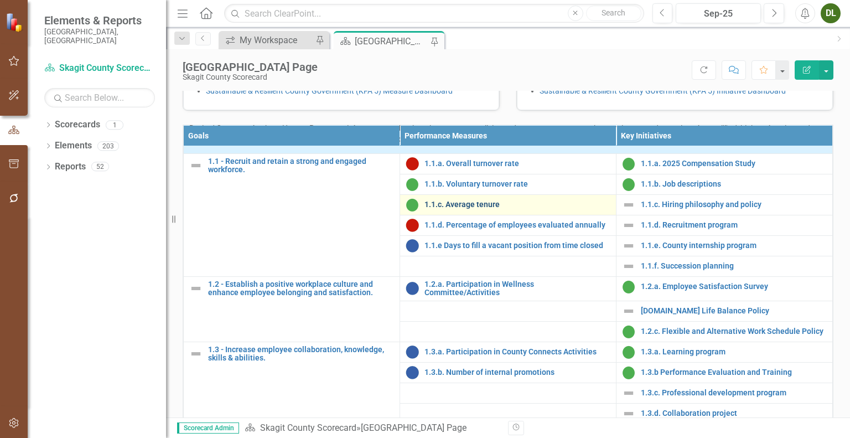
click at [462, 209] on link "1.1.c. Average tenure" at bounding box center [517, 204] width 186 height 8
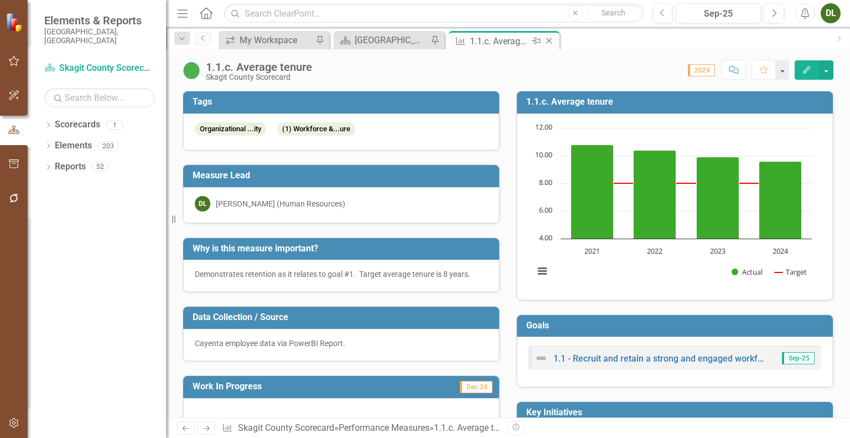
click at [550, 40] on icon "Close" at bounding box center [548, 41] width 11 height 9
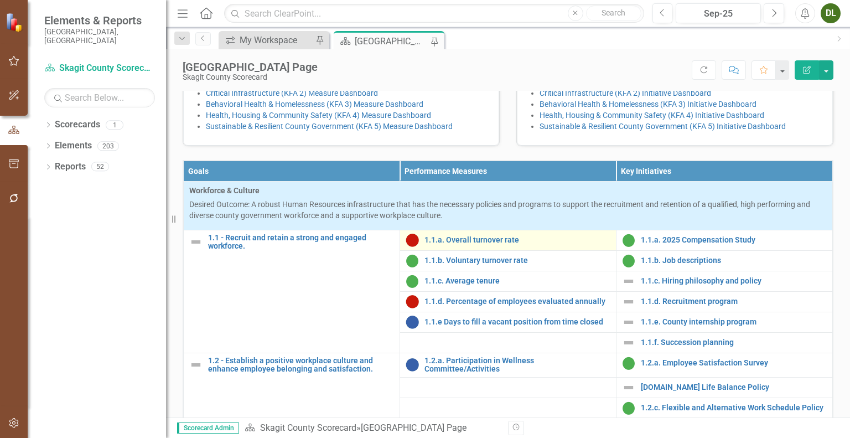
scroll to position [77, 0]
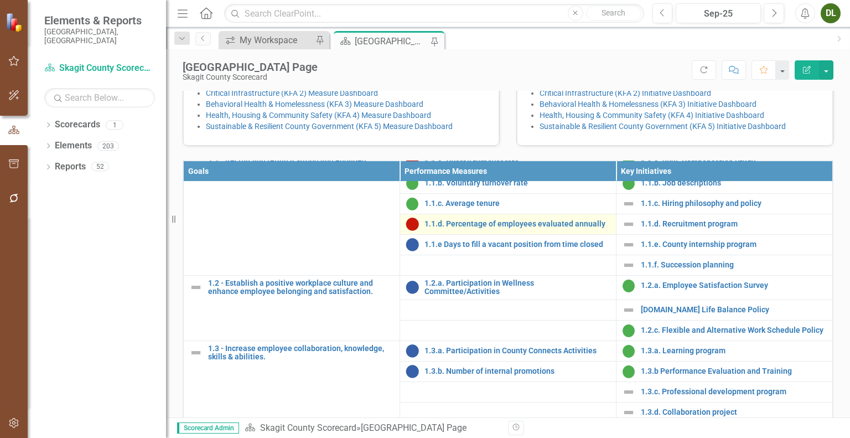
click at [477, 231] on div "1.1.d. Percentage of employees evaluated annually" at bounding box center [508, 224] width 205 height 13
click at [485, 228] on link "1.1.d. Percentage of employees evaluated annually" at bounding box center [517, 224] width 186 height 8
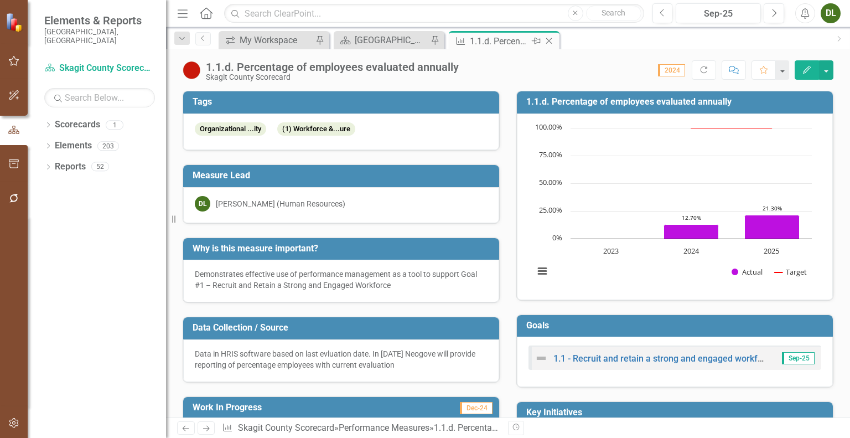
click at [548, 40] on icon at bounding box center [549, 41] width 6 height 6
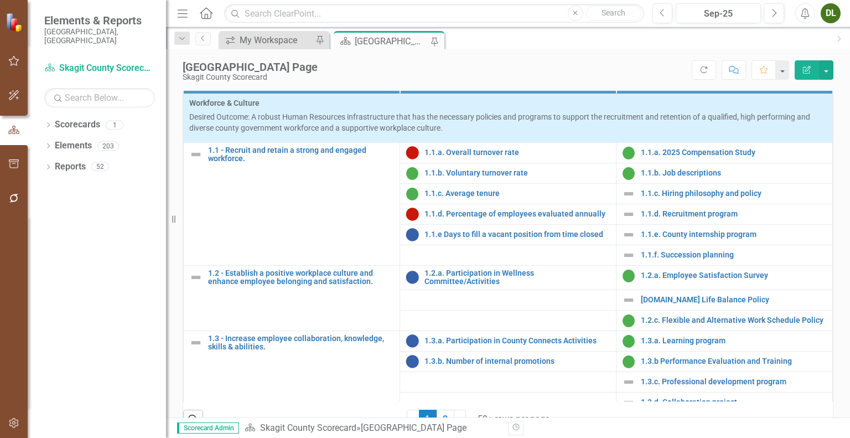
scroll to position [379, 0]
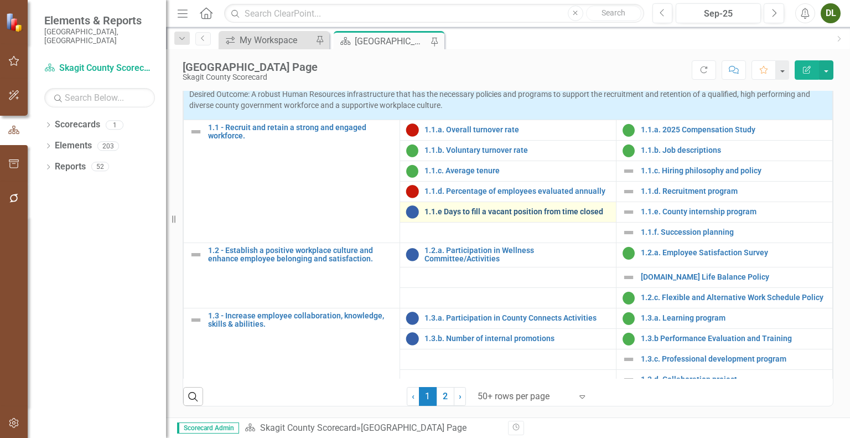
click at [482, 216] on link "1.1.e Days to fill a vacant position from time closed" at bounding box center [517, 212] width 186 height 8
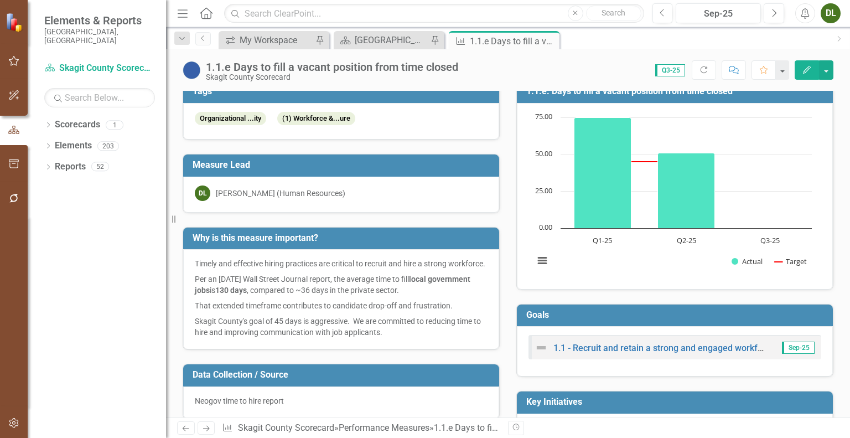
scroll to position [9, 0]
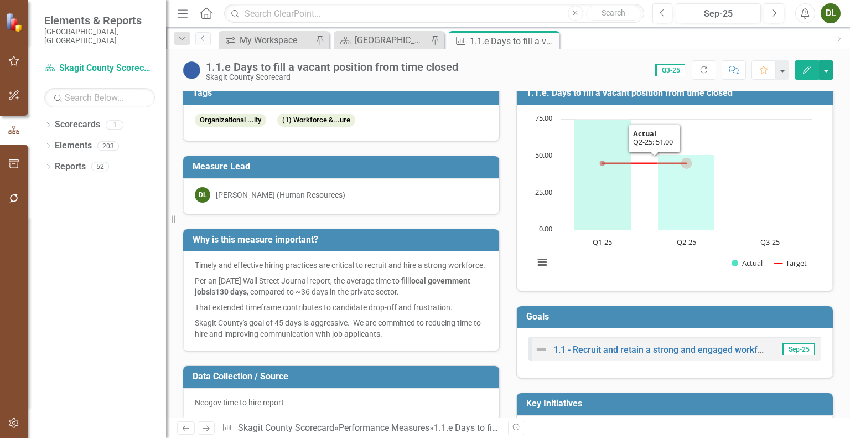
drag, startPoint x: 687, startPoint y: 190, endPoint x: 697, endPoint y: 180, distance: 13.7
click at [697, 180] on icon "Q2-25, 51. Actual." at bounding box center [686, 191] width 57 height 75
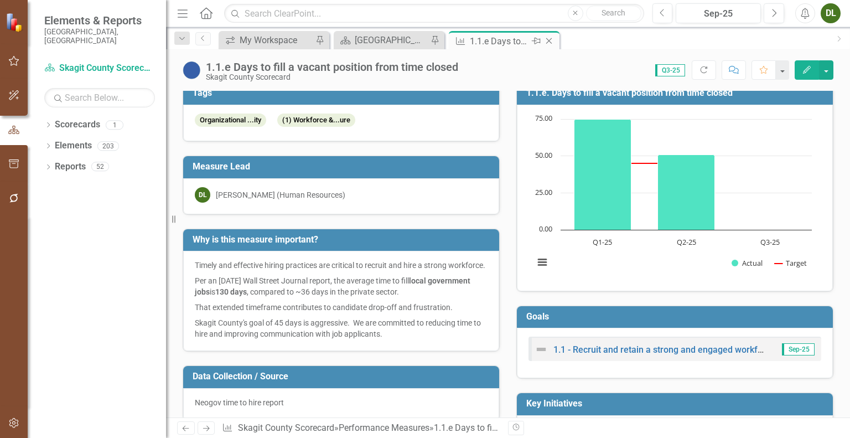
click at [551, 42] on icon "Close" at bounding box center [548, 41] width 11 height 9
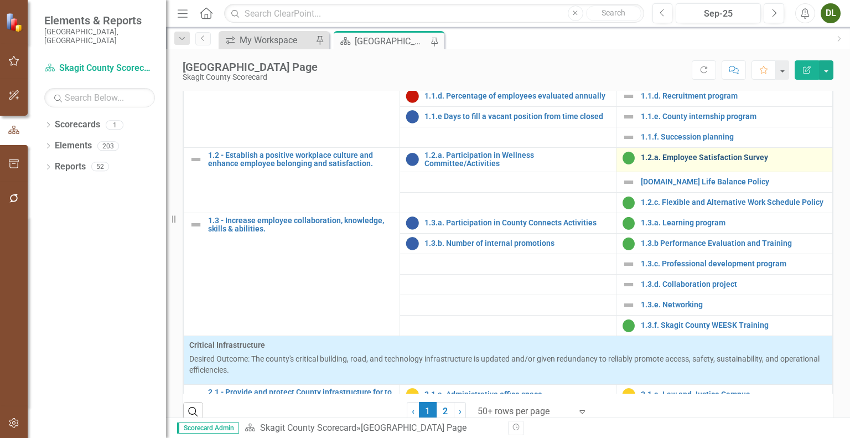
scroll to position [116, 0]
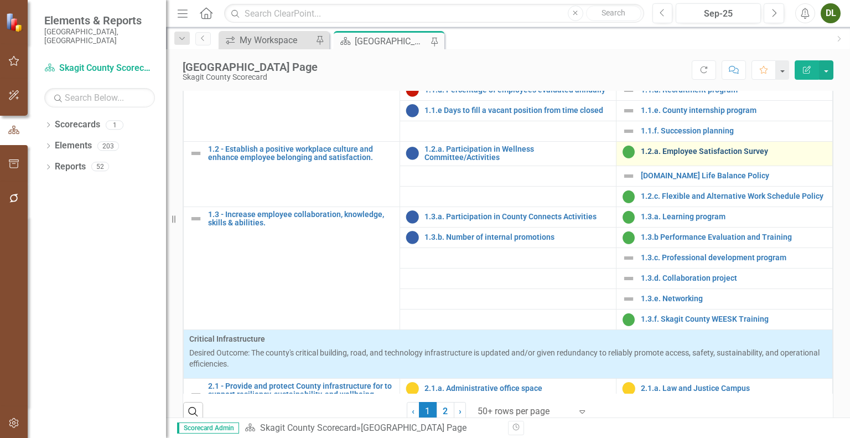
click at [688, 156] on link "1.2.a. Employee Satisfaction Survey" at bounding box center [734, 151] width 186 height 8
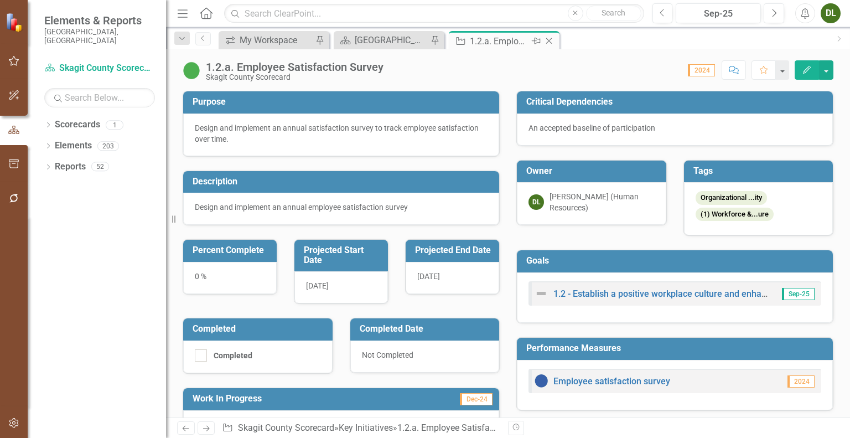
click at [547, 40] on icon "Close" at bounding box center [548, 41] width 11 height 9
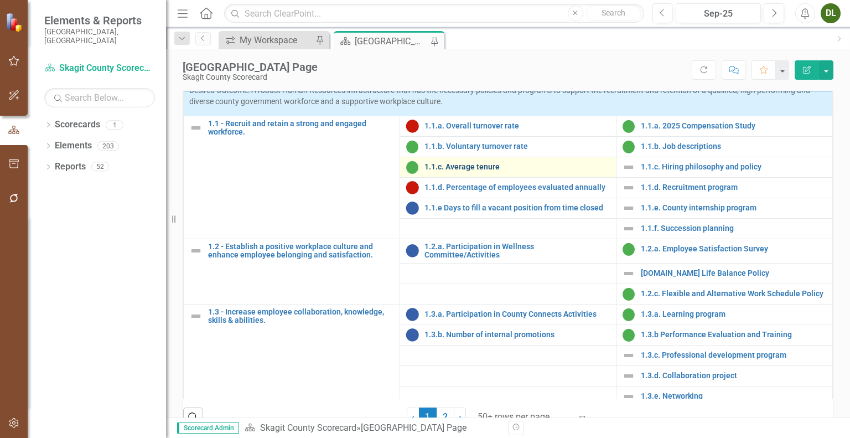
scroll to position [22, 0]
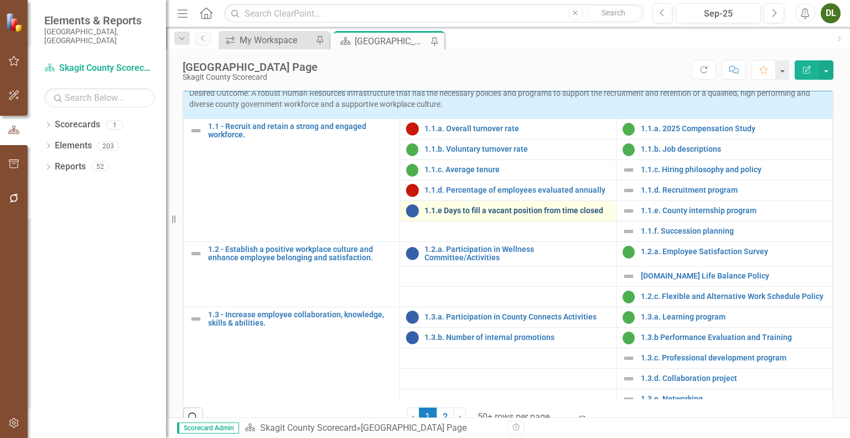
click at [474, 215] on link "1.1.e Days to fill a vacant position from time closed" at bounding box center [517, 210] width 186 height 8
